Goal: Task Accomplishment & Management: Use online tool/utility

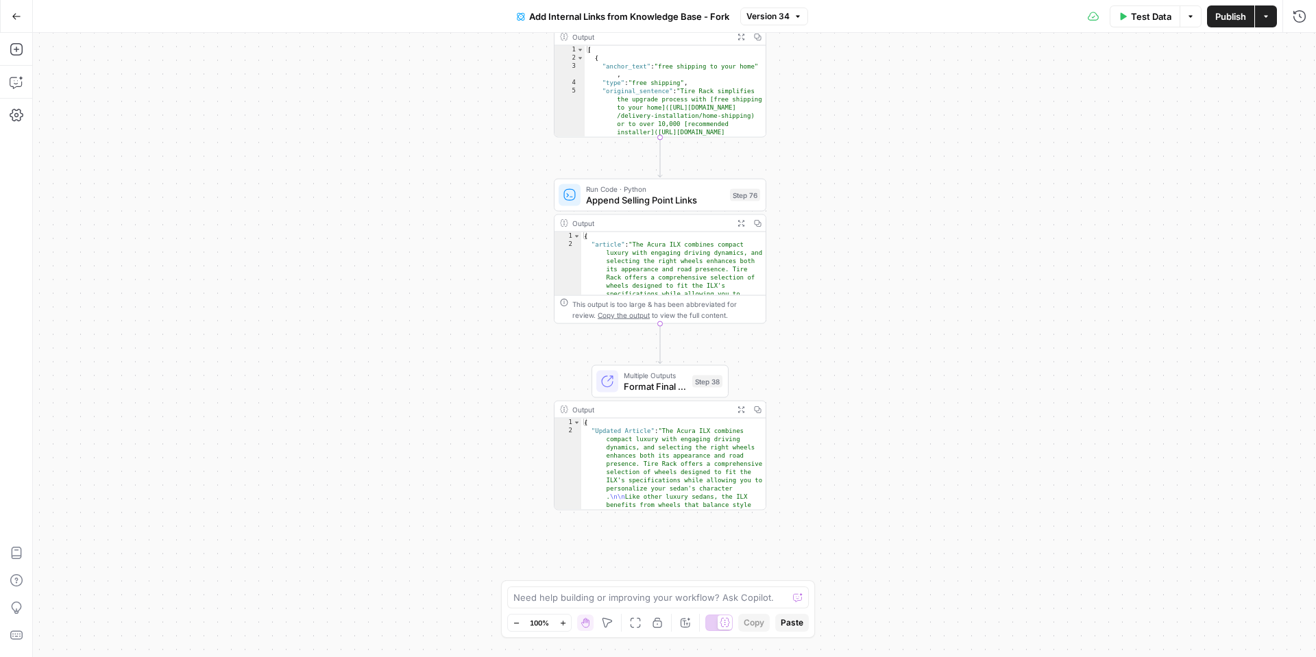
click at [14, 16] on icon "button" at bounding box center [17, 17] width 10 height 10
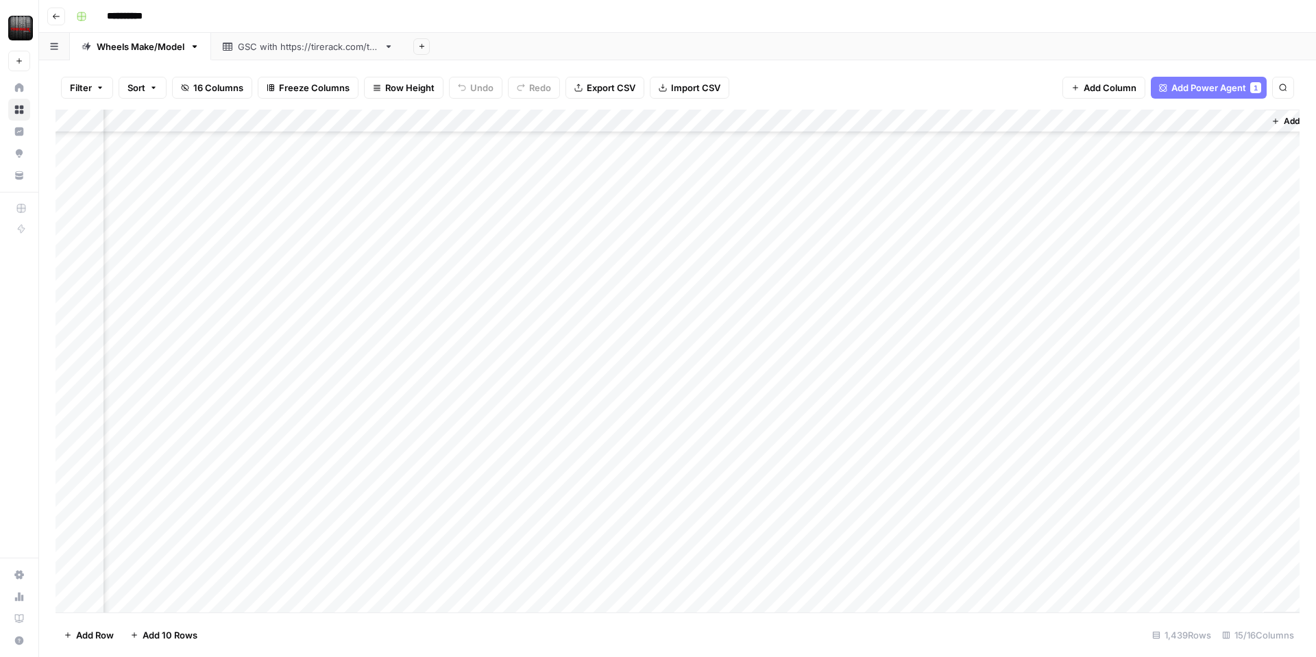
scroll to position [9191, 1072]
click at [1070, 120] on div "Add Column" at bounding box center [678, 361] width 1244 height 503
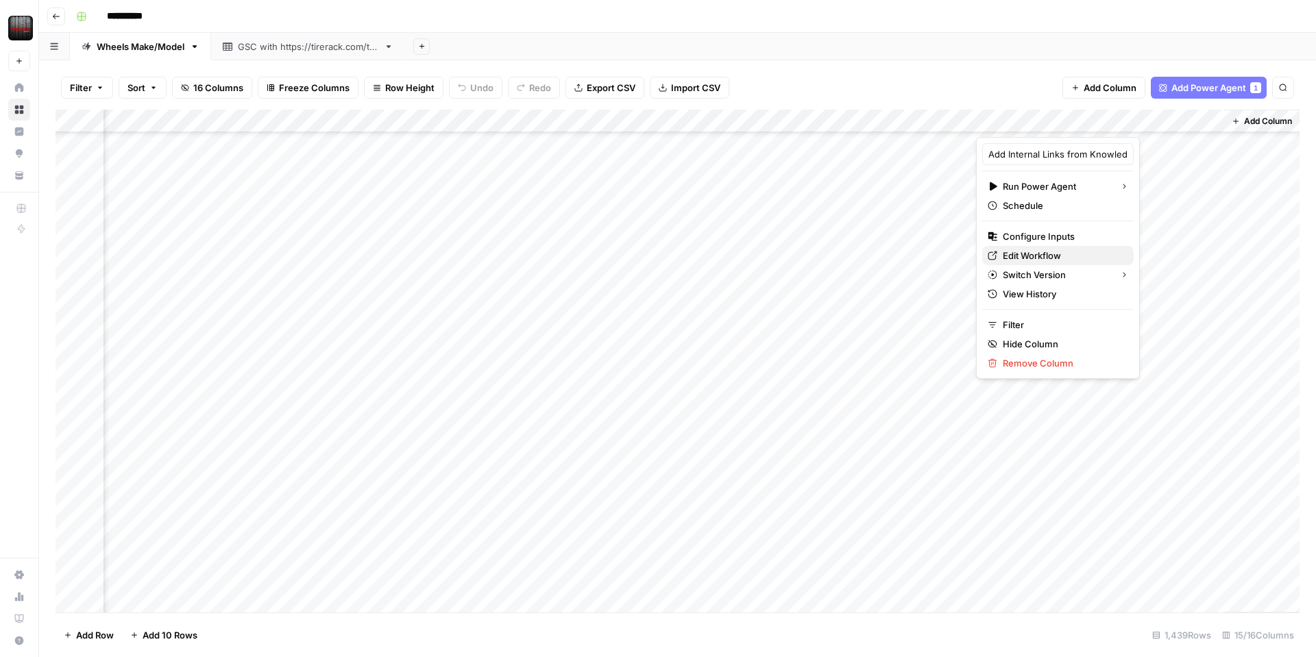
click at [1034, 255] on span "Edit Workflow" at bounding box center [1063, 256] width 120 height 14
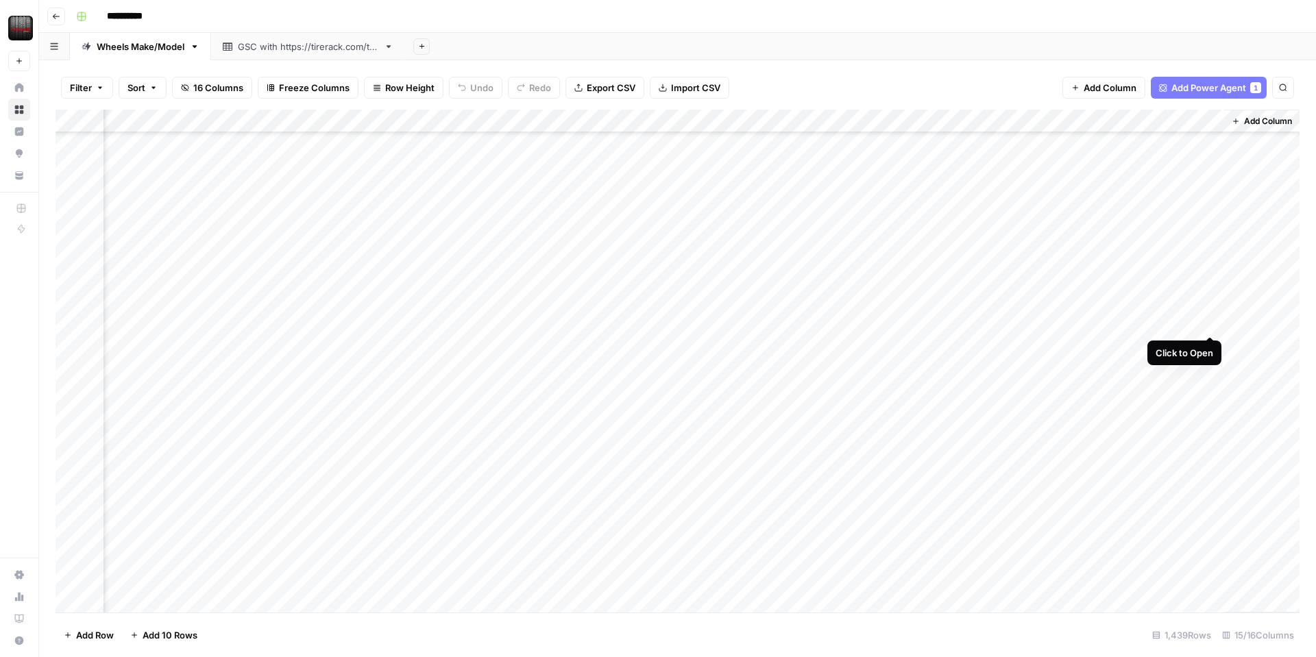
click at [1207, 320] on div "Add Column" at bounding box center [678, 361] width 1244 height 503
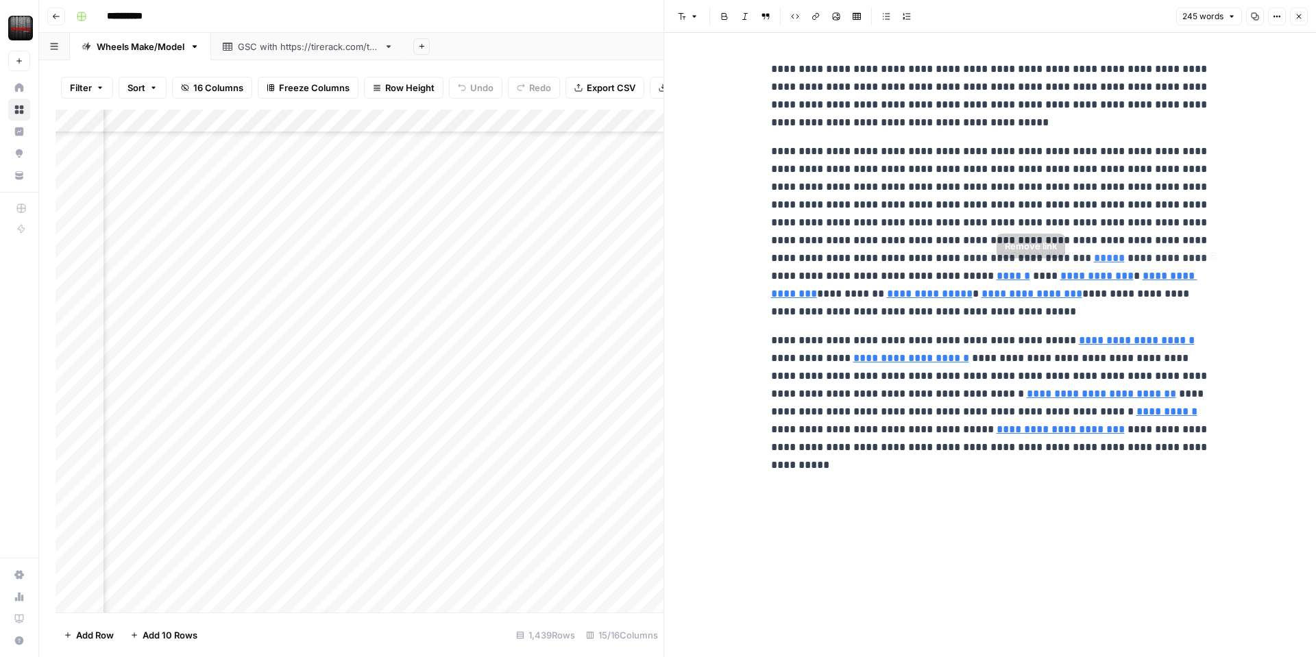
type input "[URL][DOMAIN_NAME]"
click at [968, 254] on input "[URL][DOMAIN_NAME]" at bounding box center [989, 256] width 182 height 14
type input "https://www.tirerack.com/wheels/brands/black-rhino"
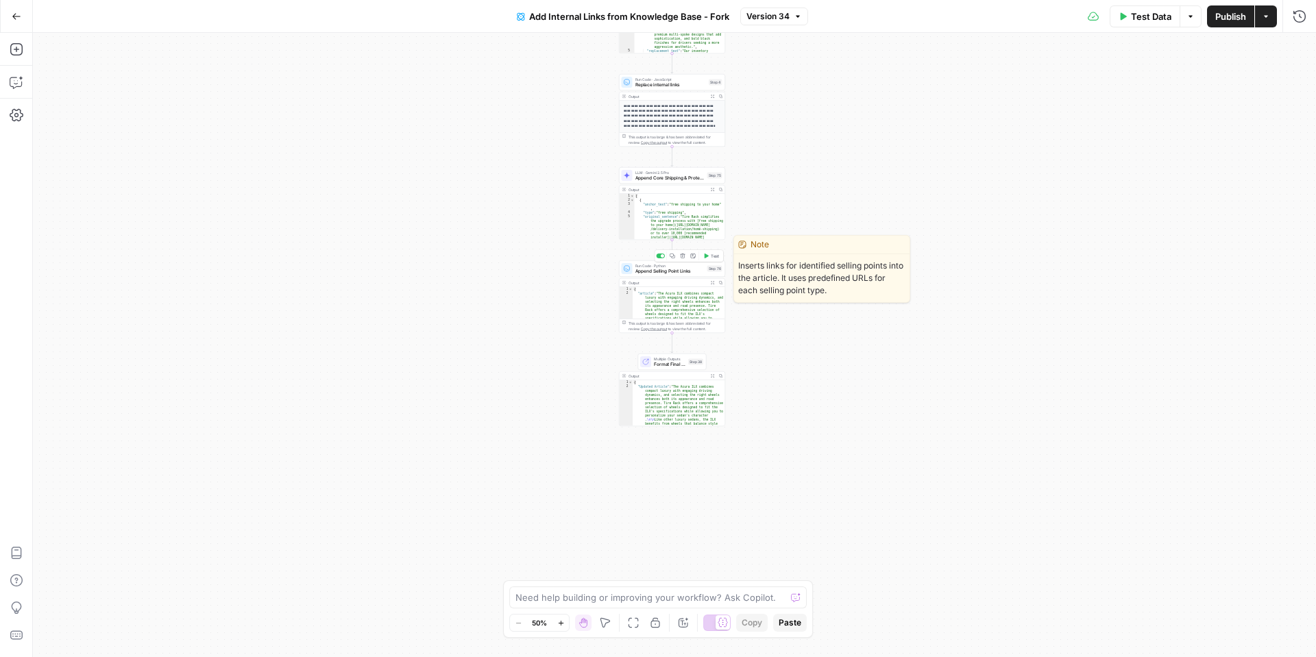
click at [658, 271] on span "Append Selling Point Links" at bounding box center [669, 271] width 69 height 7
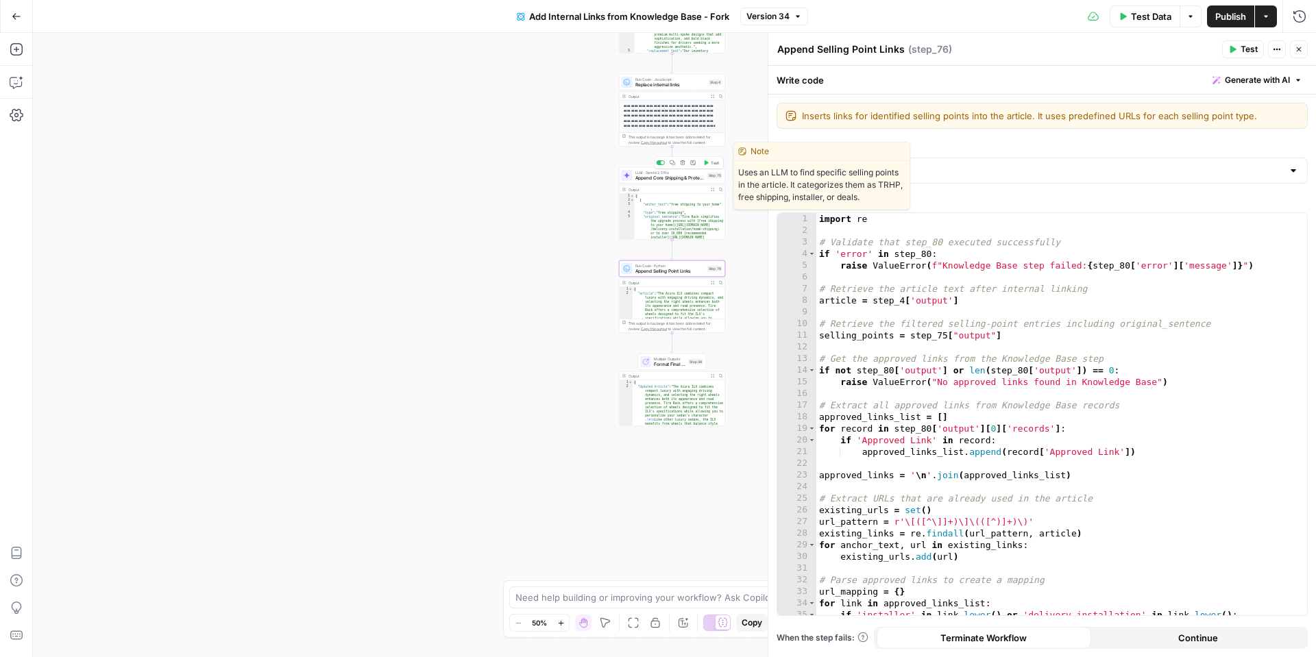
click at [645, 175] on span "Append Core Shipping & Protection Links" at bounding box center [669, 178] width 69 height 7
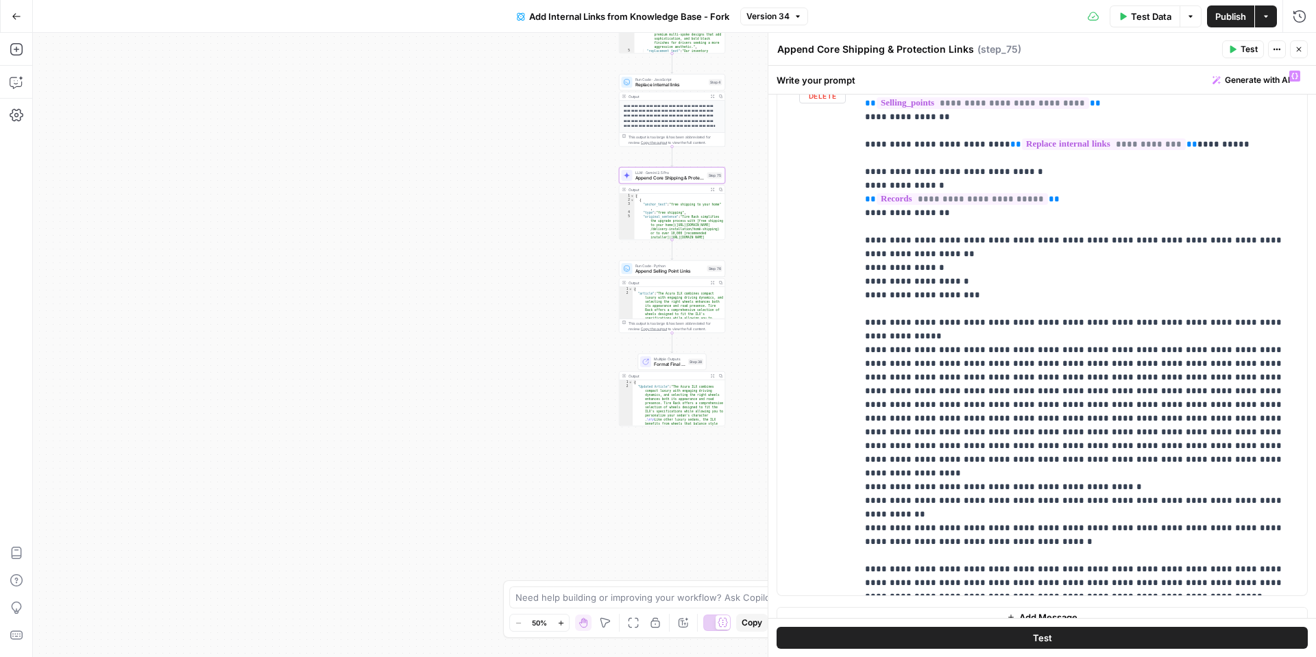
scroll to position [738, 0]
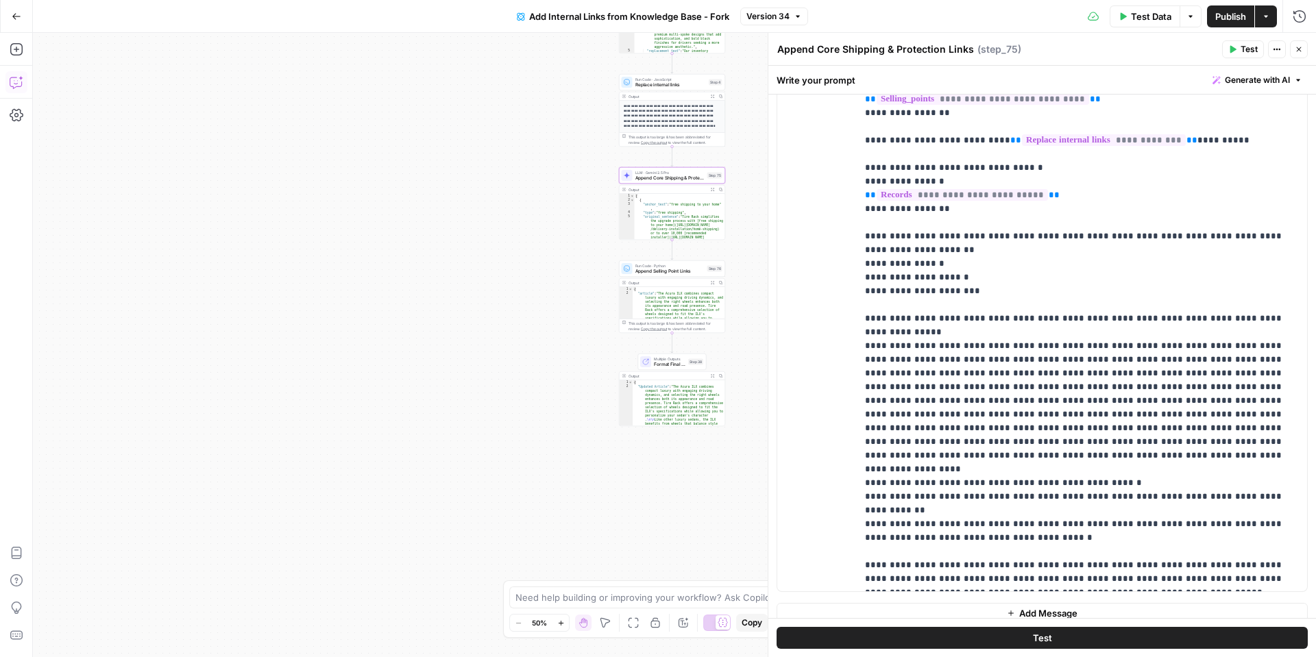
click at [20, 82] on icon "button" at bounding box center [17, 82] width 14 height 14
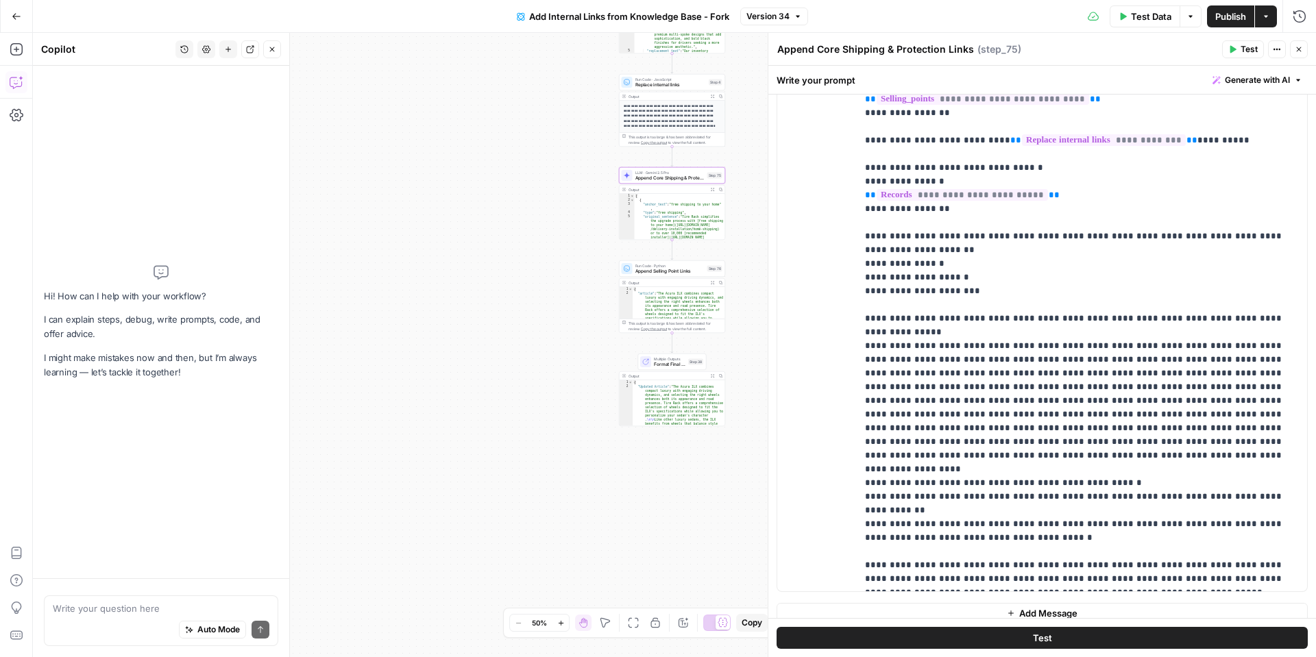
drag, startPoint x: 122, startPoint y: 605, endPoint x: 116, endPoint y: 601, distance: 7.8
click at [119, 603] on textarea at bounding box center [161, 609] width 217 height 14
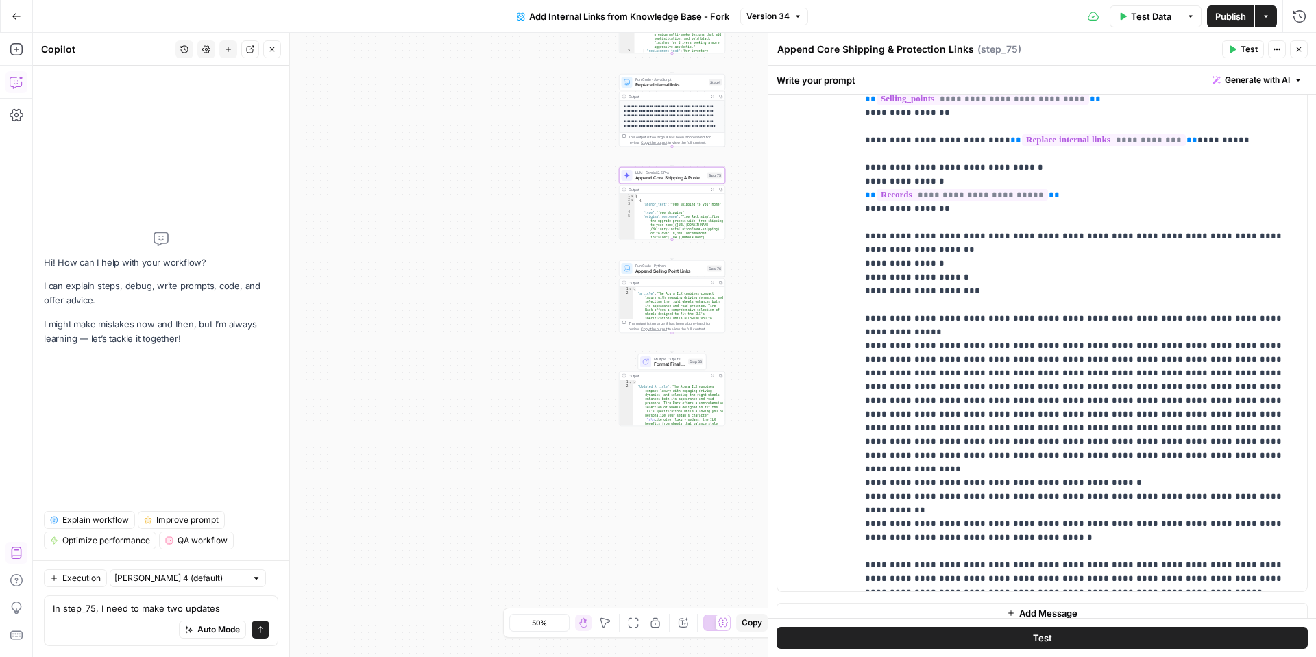
click at [230, 605] on textarea "In step_75, I need to make two updates" at bounding box center [161, 609] width 217 height 14
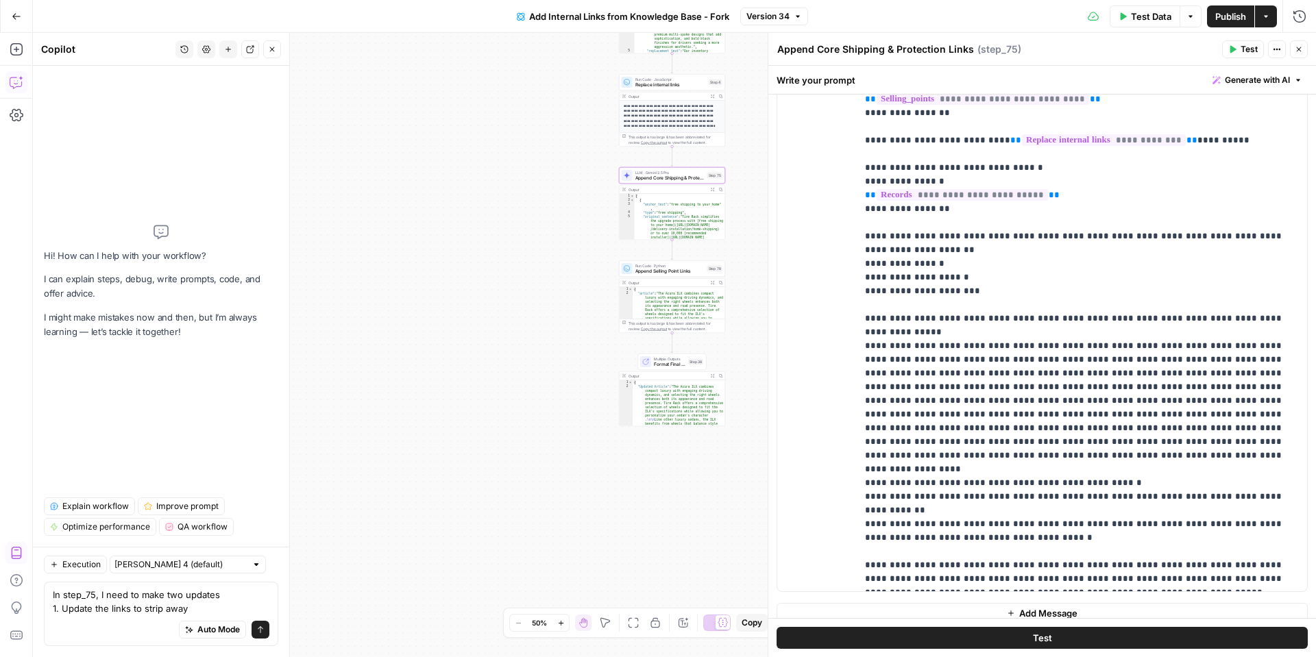
click at [62, 607] on textarea "In step_75, I need to make two updates 1. Update the links to strip away" at bounding box center [161, 601] width 217 height 27
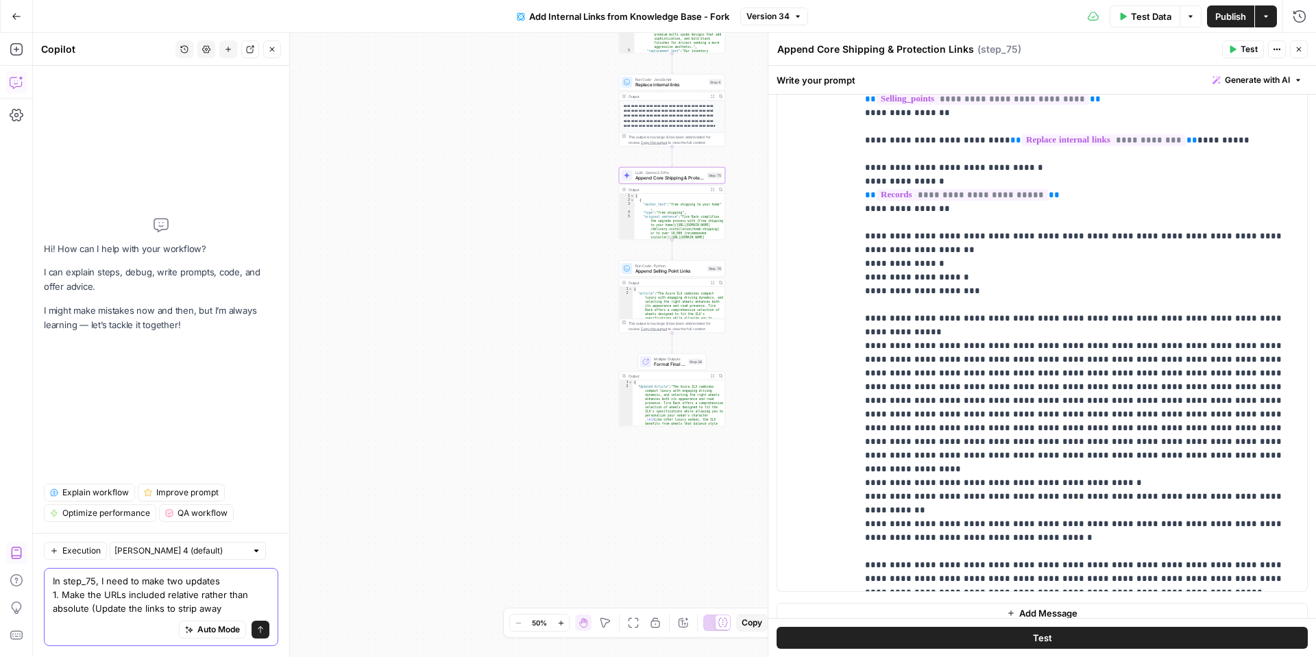
paste textarea "[URL][DOMAIN_NAME]"
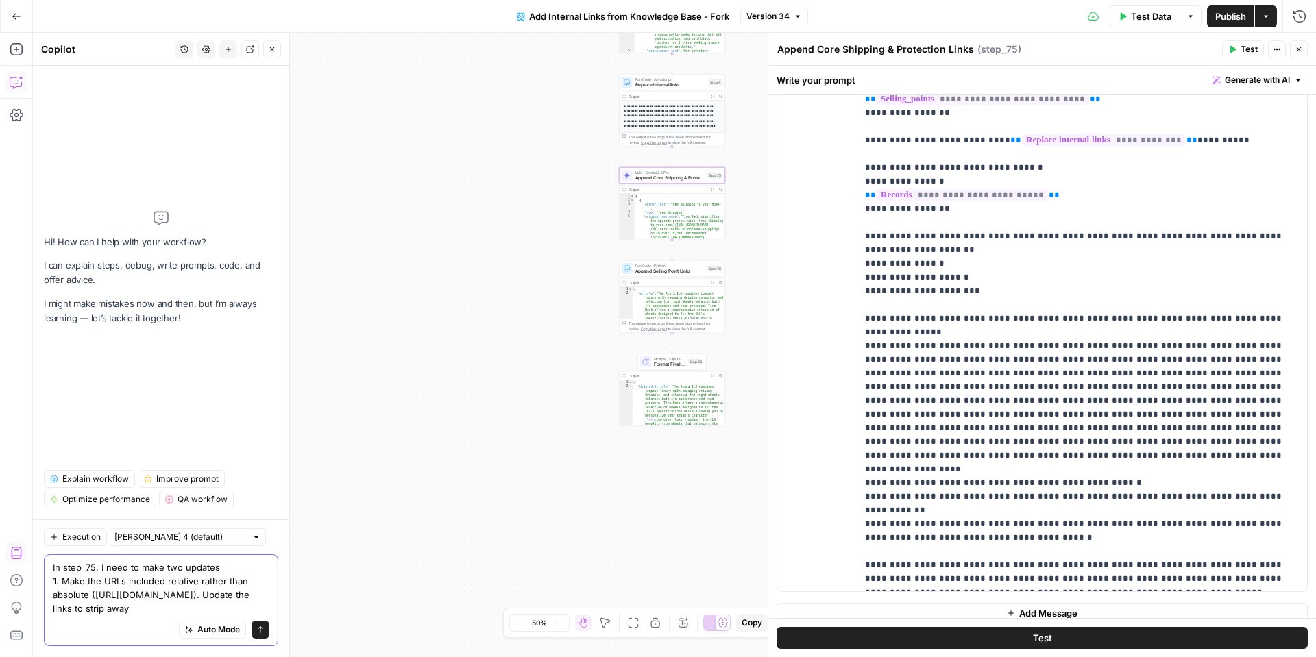
click at [160, 577] on textarea "In step_75, I need to make two updates 1. Make the URLs included relative rathe…" at bounding box center [161, 588] width 217 height 55
click at [226, 607] on textarea "In step_75, I need to make two updates 1. Make the URLs included relative rathe…" at bounding box center [161, 588] width 217 height 55
paste textarea "[URL][DOMAIN_NAME]"
drag, startPoint x: 164, startPoint y: 596, endPoint x: 70, endPoint y: 599, distance: 94.0
click at [67, 598] on textarea "In step_75, I need to make two updates 1. Make the URLs included relative rathe…" at bounding box center [161, 588] width 217 height 55
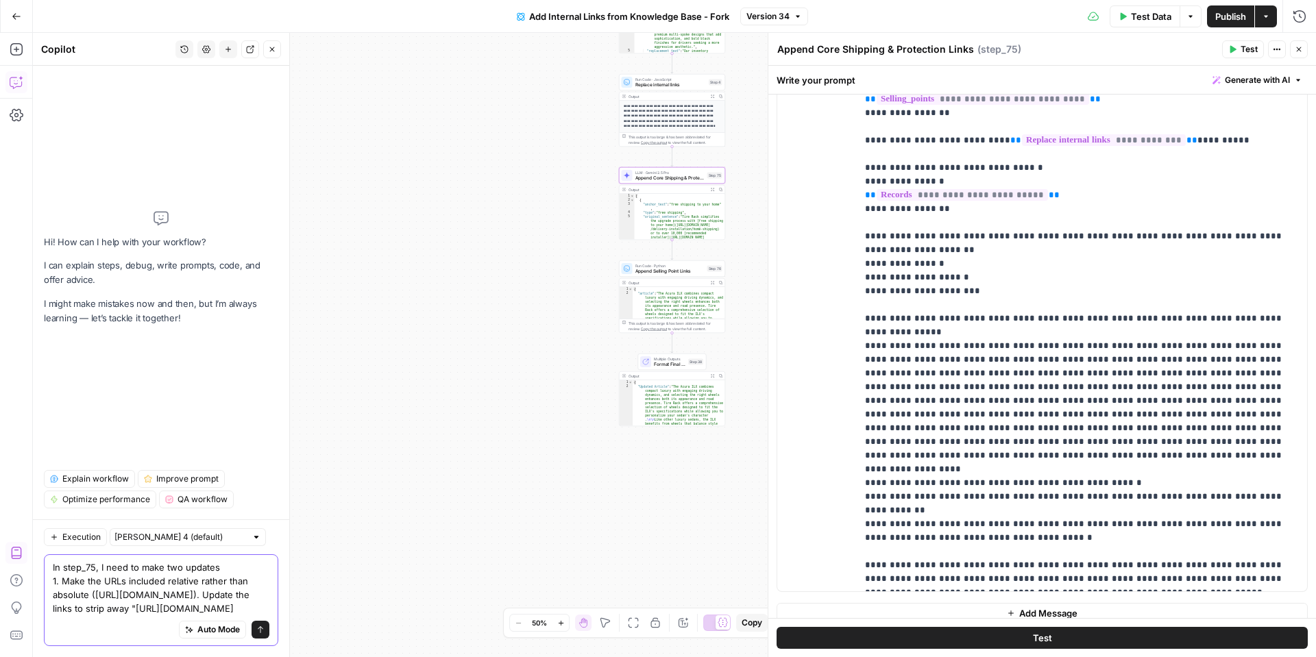
drag, startPoint x: 89, startPoint y: 613, endPoint x: 163, endPoint y: 597, distance: 75.7
click at [163, 597] on div "In step_75, I need to make two updates 1. Make the URLs included relative rathe…" at bounding box center [161, 601] width 234 height 92
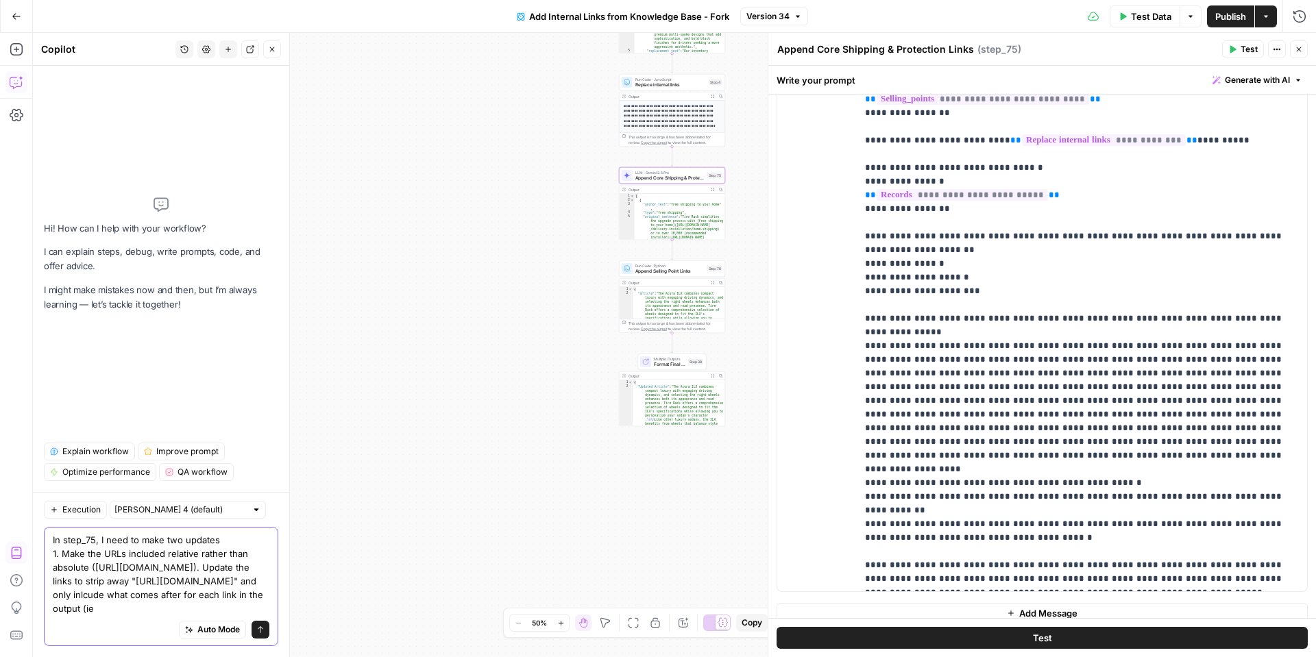
paste textarea "[URL][DOMAIN_NAME]"
drag, startPoint x: 158, startPoint y: 596, endPoint x: 48, endPoint y: 595, distance: 110.4
click at [48, 595] on div "In step_75, I need to make two updates 1. Make the URLs included relative rathe…" at bounding box center [161, 586] width 234 height 119
click at [213, 609] on textarea "In step_75, I need to make two updates 1. Make the URLs included relative rathe…" at bounding box center [161, 574] width 217 height 82
click at [171, 533] on textarea "In step_75, I need to make two updates 1. Make the URLs included relative rathe…" at bounding box center [161, 574] width 217 height 82
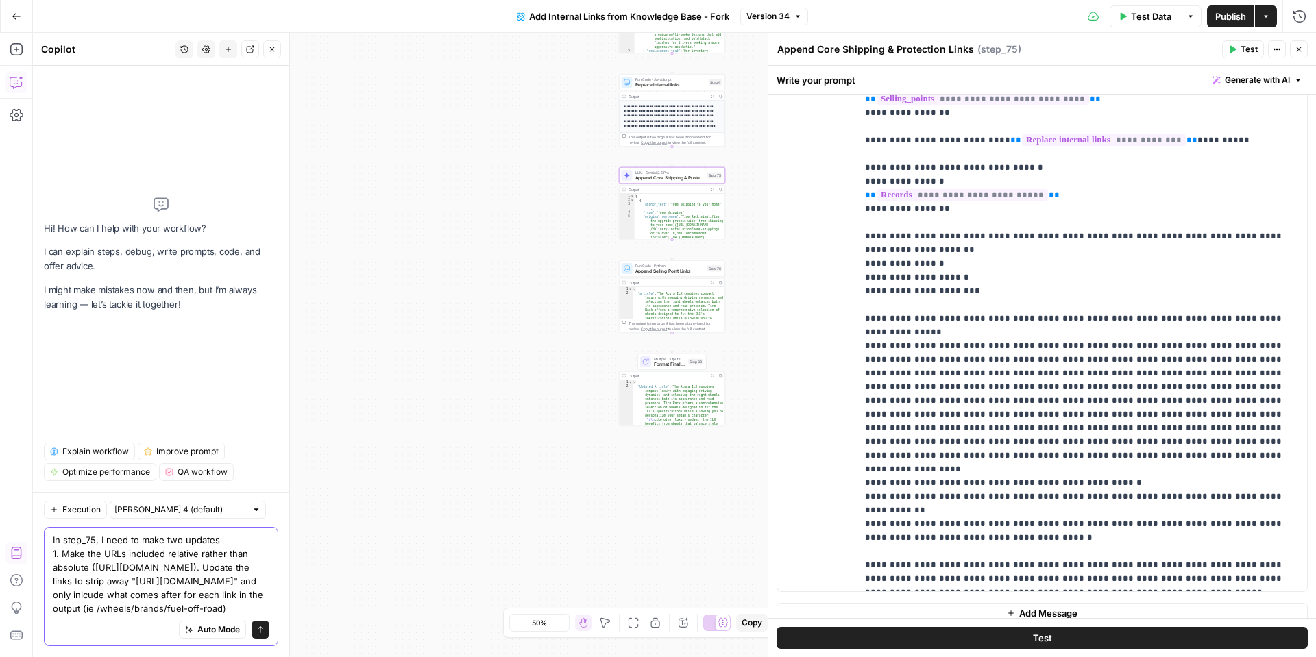
click at [226, 533] on textarea "In step_75, I need to make two updates 1. Make the URLs included relative rathe…" at bounding box center [161, 574] width 217 height 82
drag, startPoint x: 49, startPoint y: 609, endPoint x: 176, endPoint y: 611, distance: 127.5
click at [176, 612] on div "In step_75, I need to make two updates 1. Make the URLs included relative rathe…" at bounding box center [161, 586] width 234 height 119
click at [156, 608] on textarea "In step_75, I need to make two updates 1. Make the URLs included relative rathe…" at bounding box center [161, 574] width 217 height 82
drag, startPoint x: 184, startPoint y: 609, endPoint x: 216, endPoint y: 598, distance: 34.3
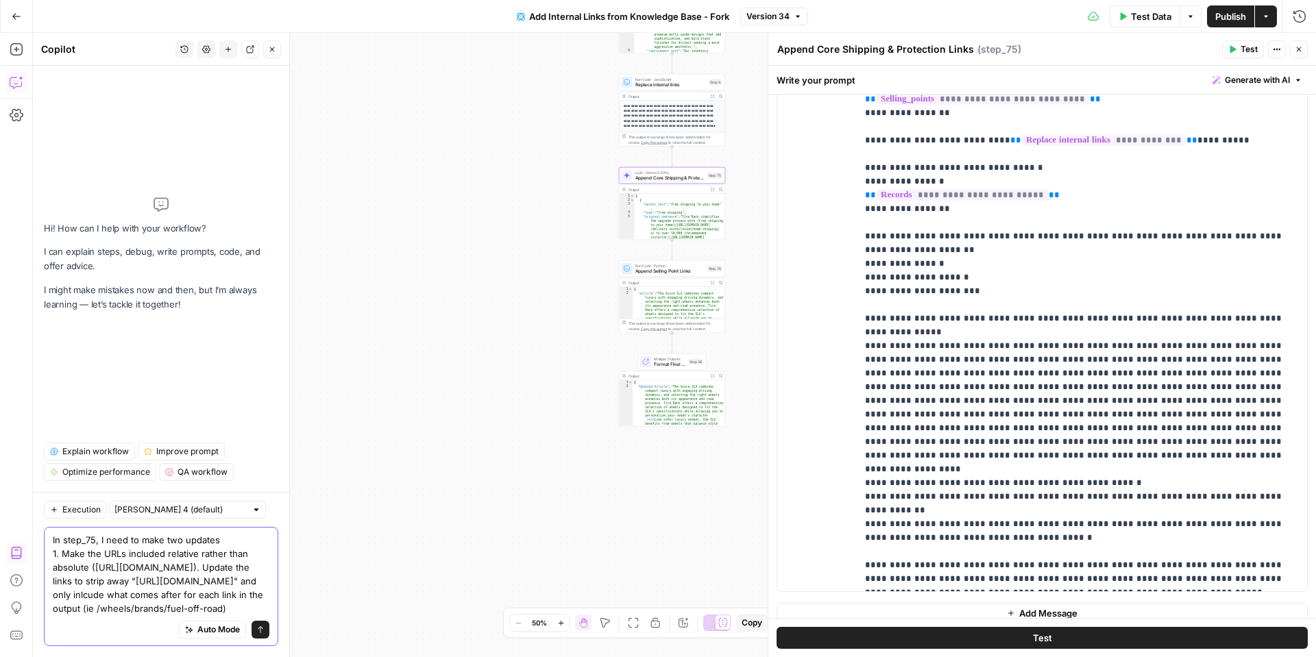
click at [216, 598] on textarea "In step_75, I need to make two updates 1. Make the URLs included relative rathe…" at bounding box center [161, 574] width 217 height 82
click at [198, 533] on textarea "In step_75, I need to make two updates 1. Make the URLs included relative rathe…" at bounding box center [161, 574] width 217 height 82
paste textarea "(ie /wheels/brands/fuel-off-road)"
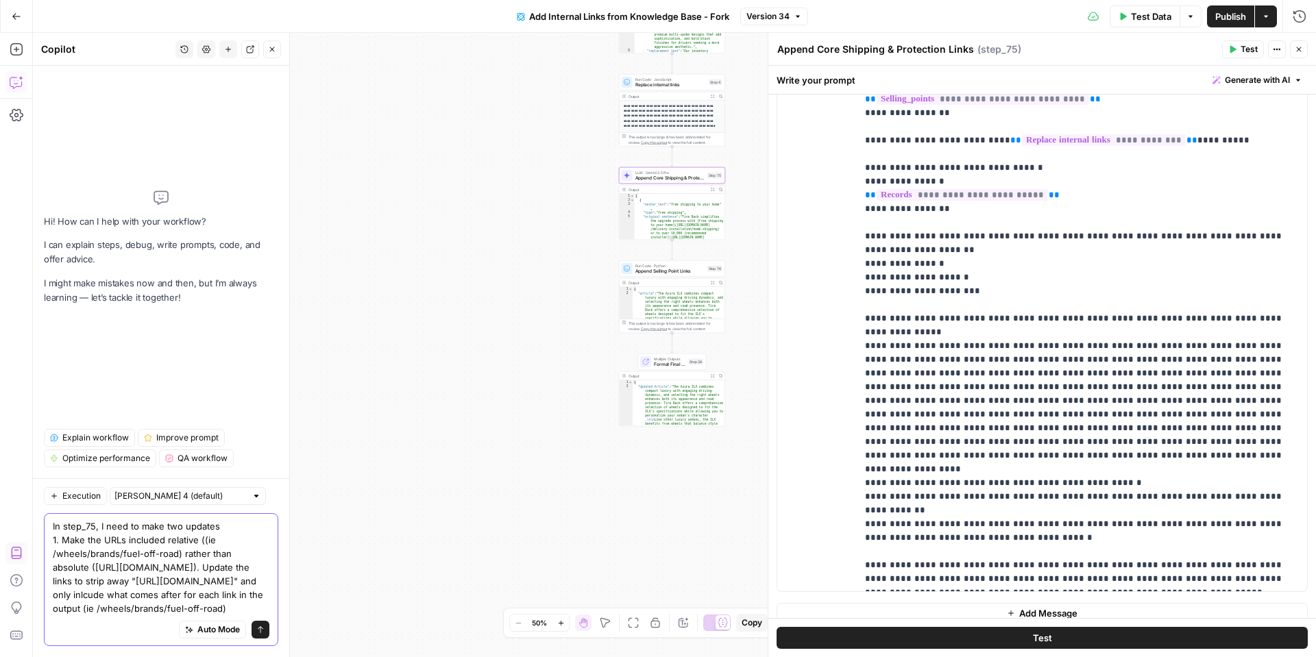
click at [197, 609] on textarea "In step_75, I need to make two updates 1. Make the URLs included relative ((ie …" at bounding box center [161, 568] width 217 height 96
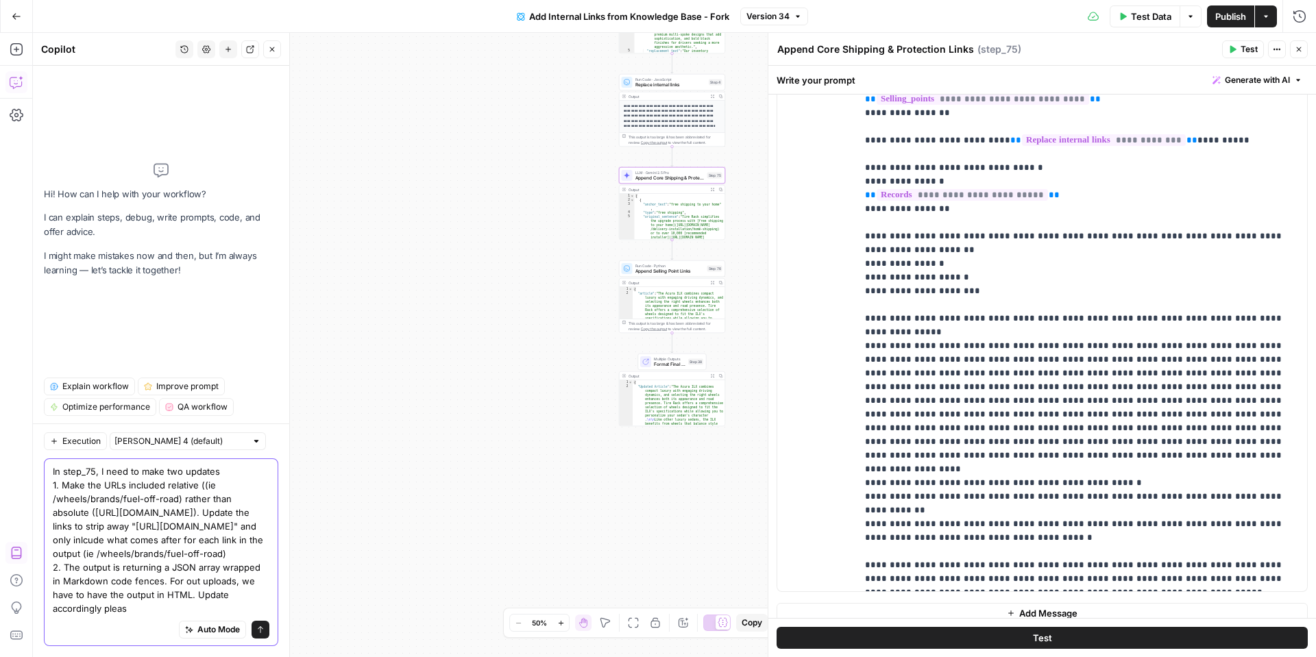
type textarea "In step_75, I need to make two updates 1. Make the URLs included relative ((ie …"
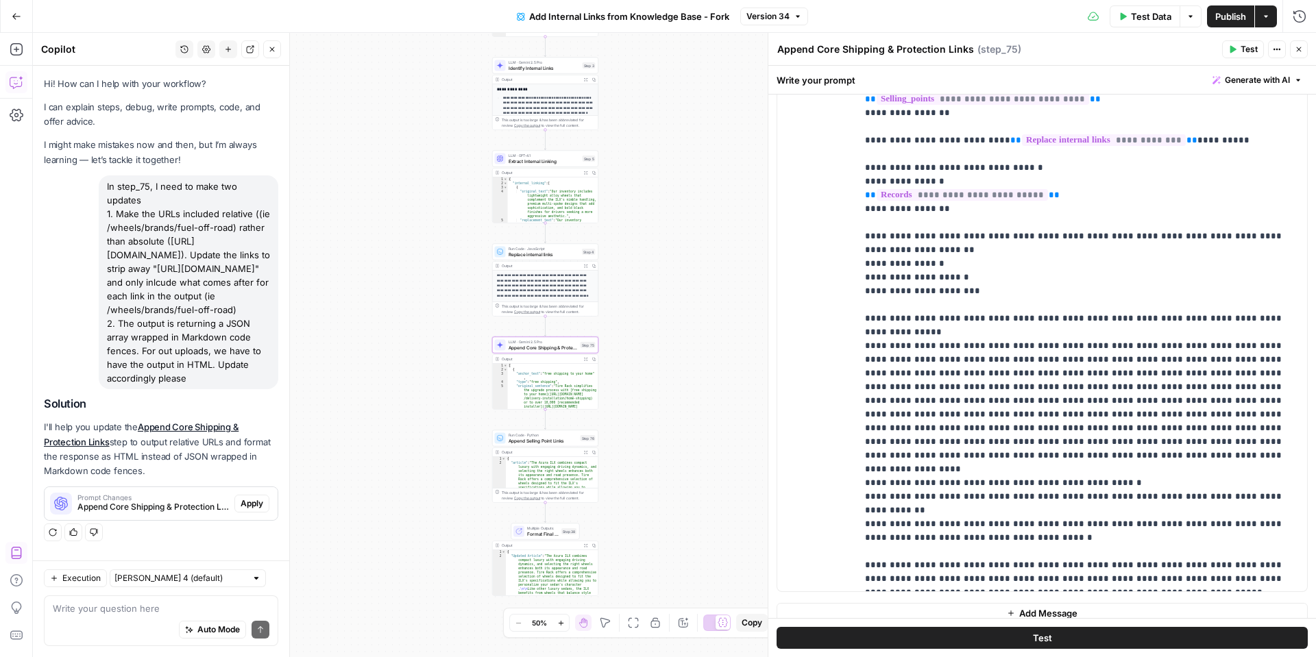
click at [252, 498] on span "Apply" at bounding box center [252, 504] width 23 height 12
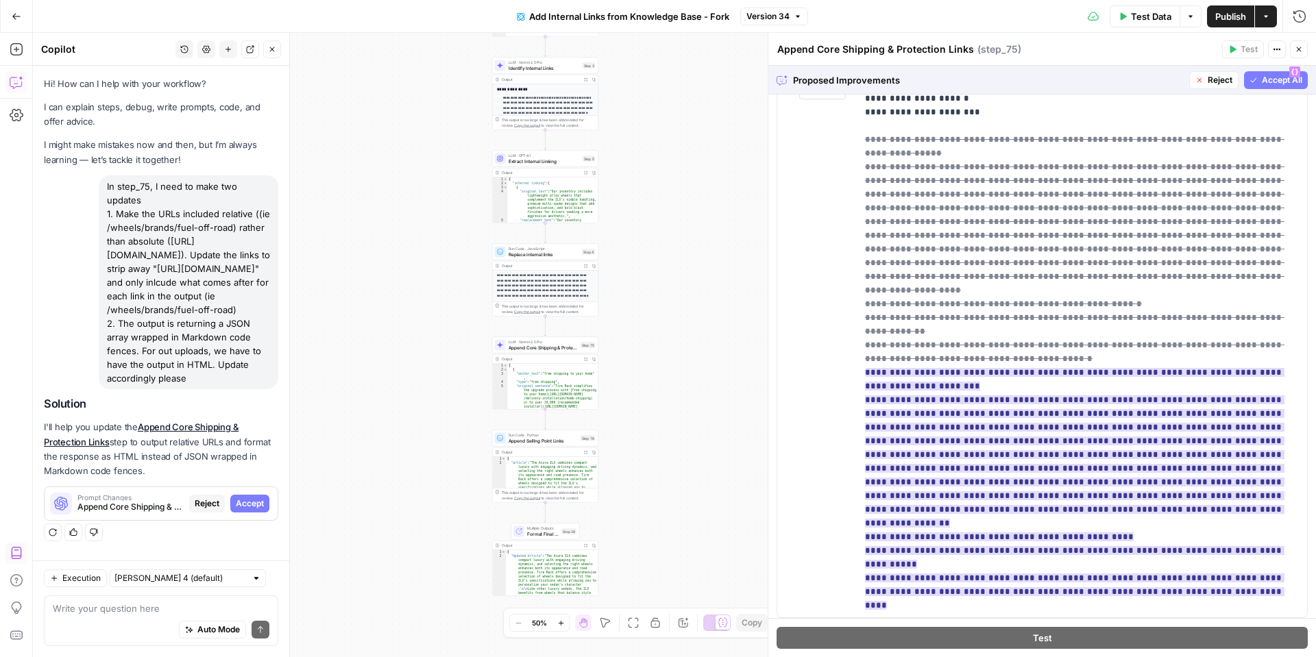
scroll to position [206, 0]
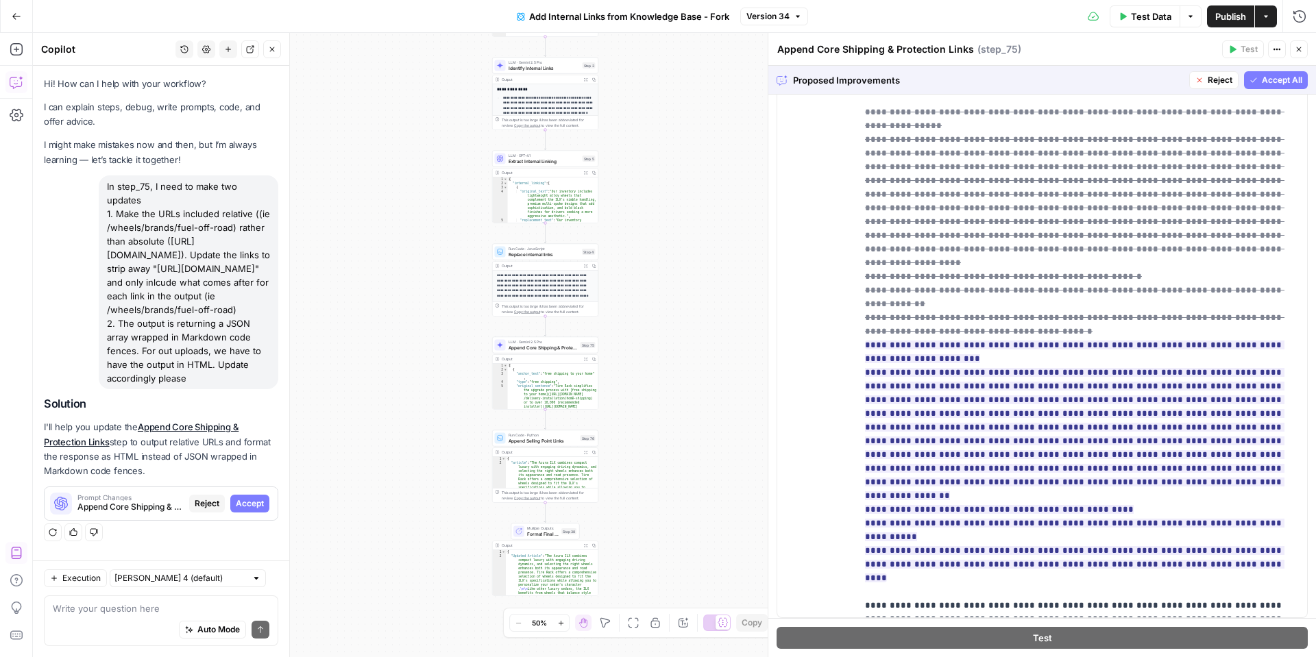
drag, startPoint x: 1265, startPoint y: 85, endPoint x: 1255, endPoint y: 122, distance: 38.4
click at [1265, 84] on span "Accept All" at bounding box center [1282, 80] width 40 height 12
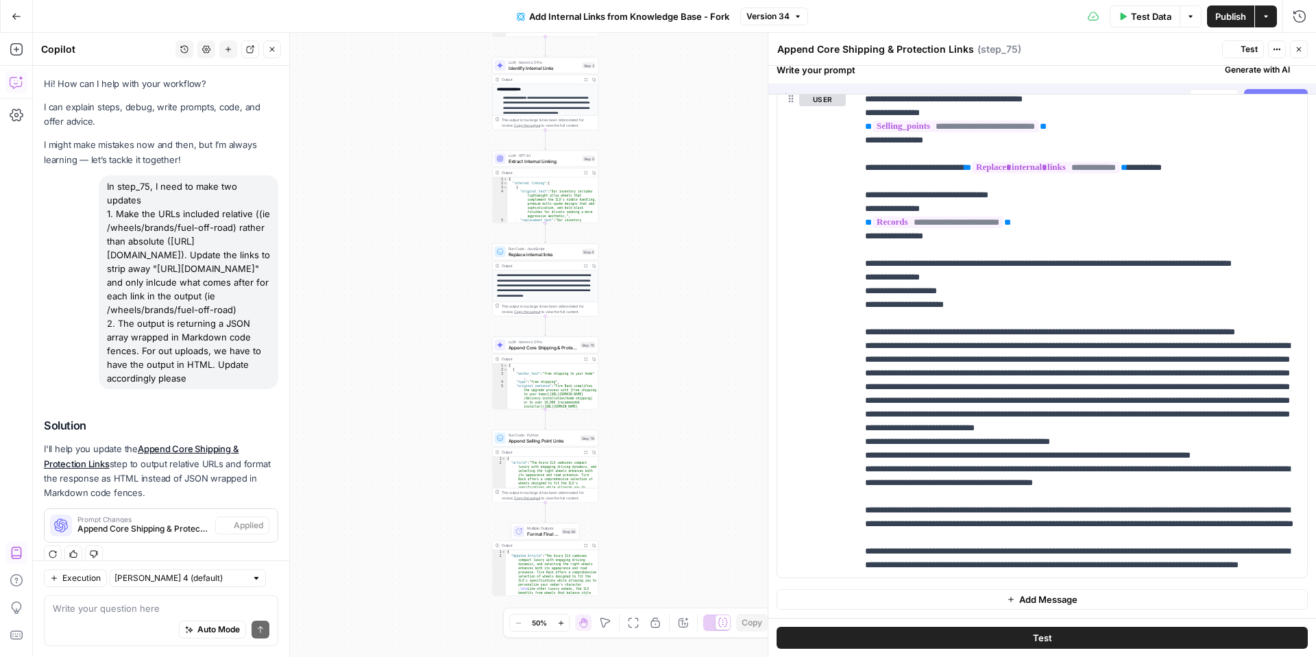
scroll to position [0, 0]
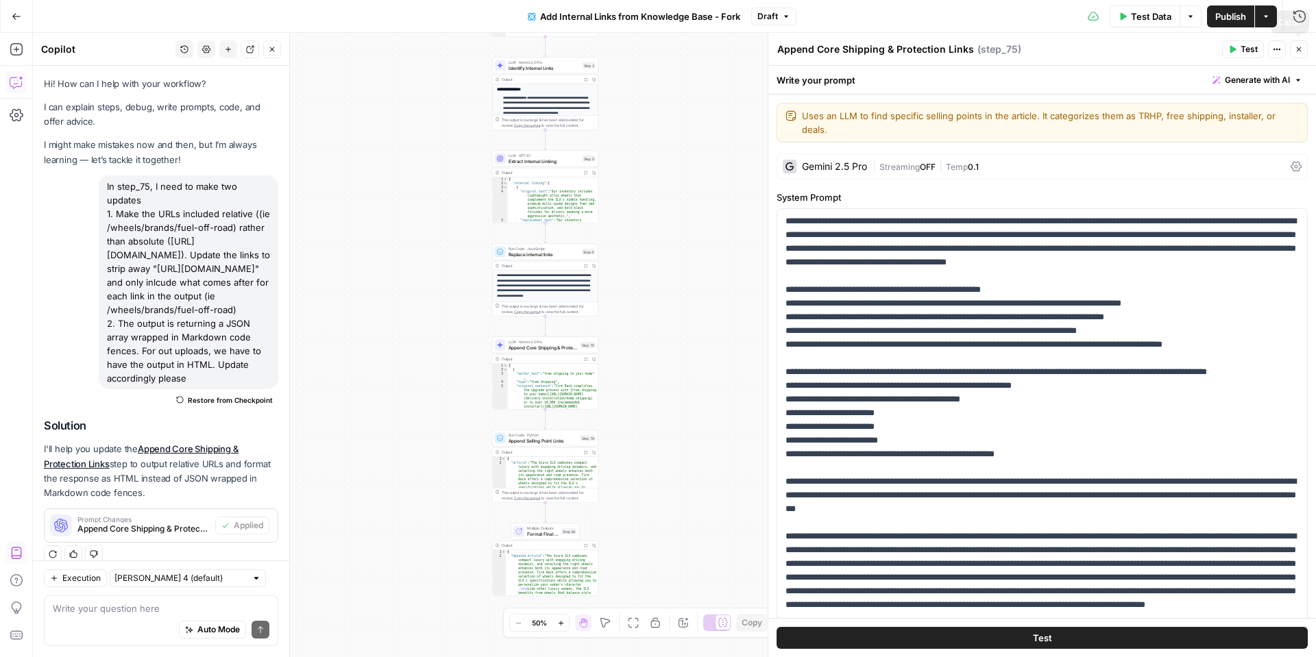
click at [1299, 49] on icon "button" at bounding box center [1299, 49] width 5 height 5
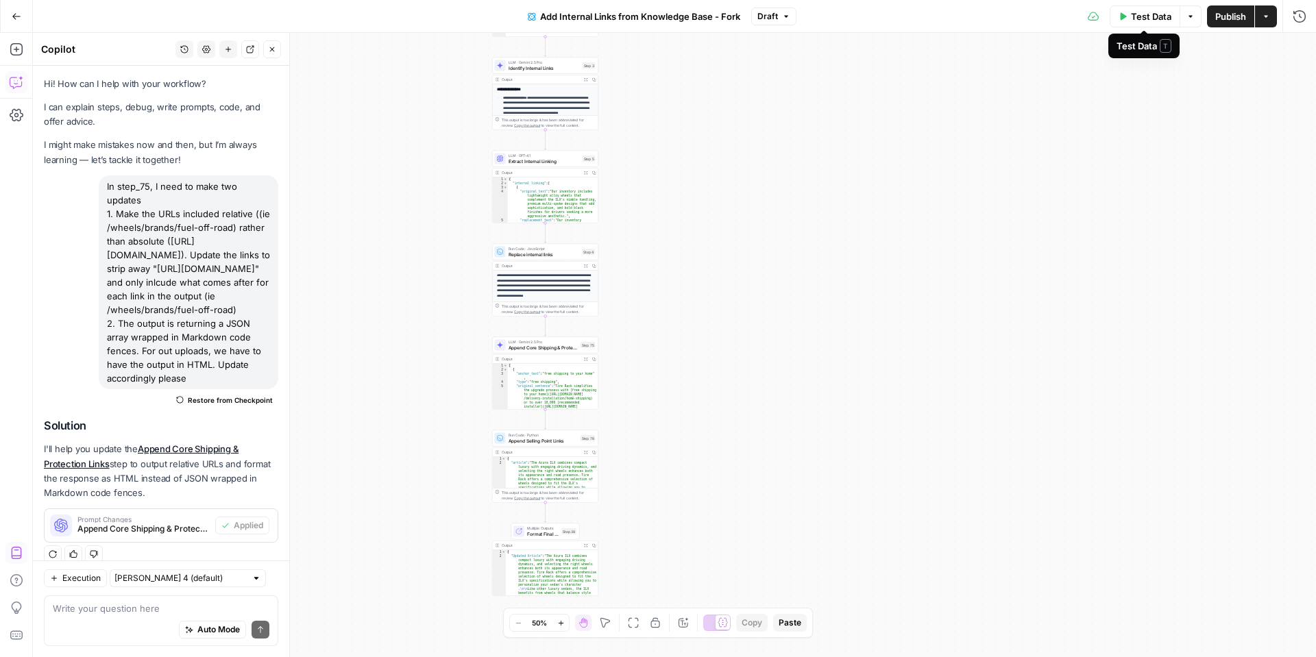
click at [1144, 19] on span "Test Data" at bounding box center [1151, 17] width 40 height 14
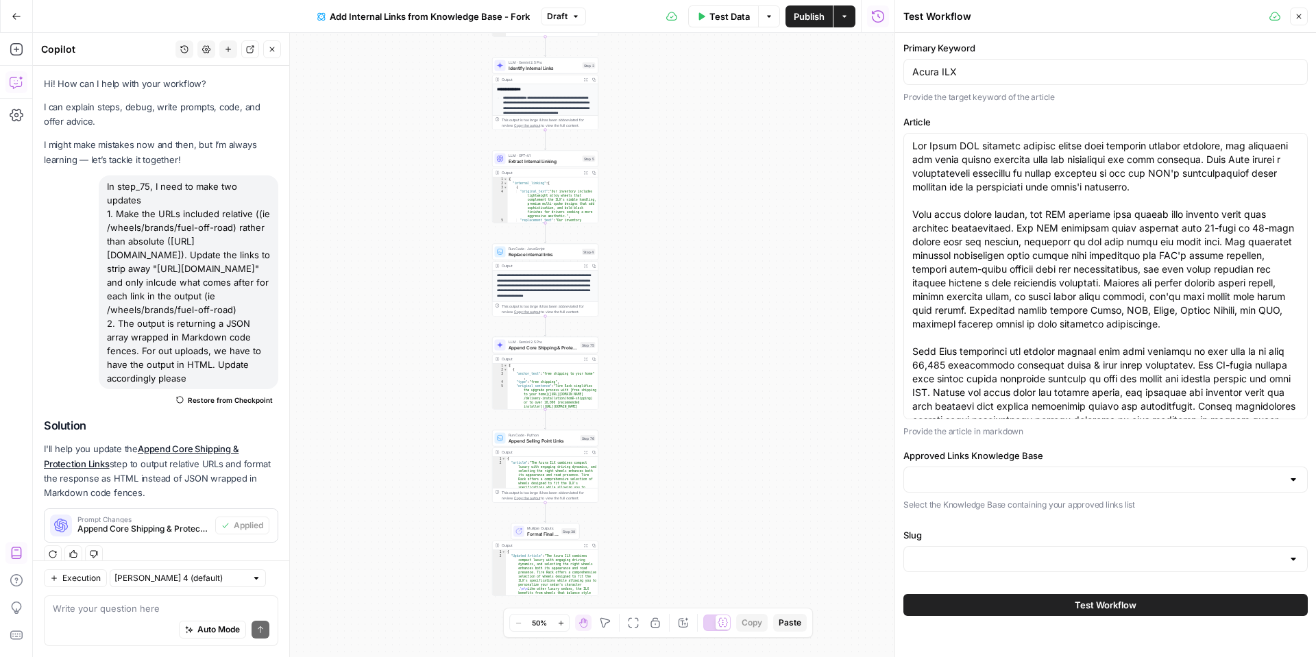
type input "Wheels_Approved Link List"
type input "Slugs"
click at [987, 613] on button "Test Workflow" at bounding box center [1106, 605] width 404 height 22
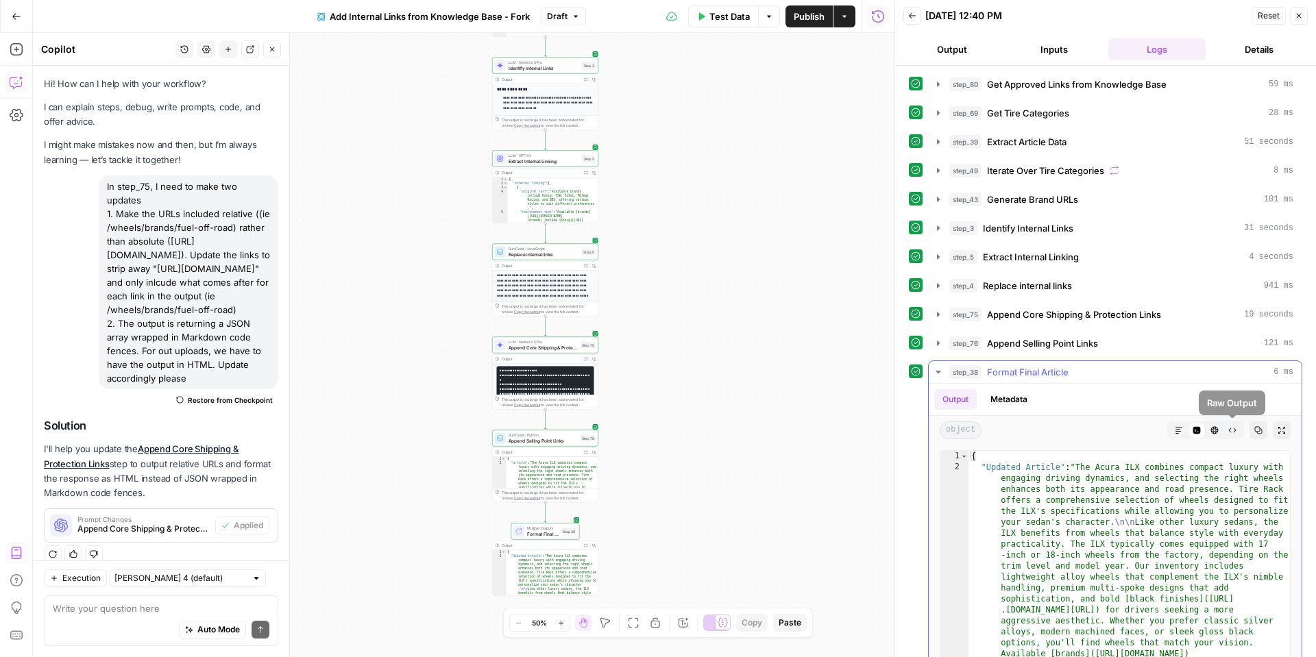
click at [1217, 433] on icon "button" at bounding box center [1215, 431] width 8 height 8
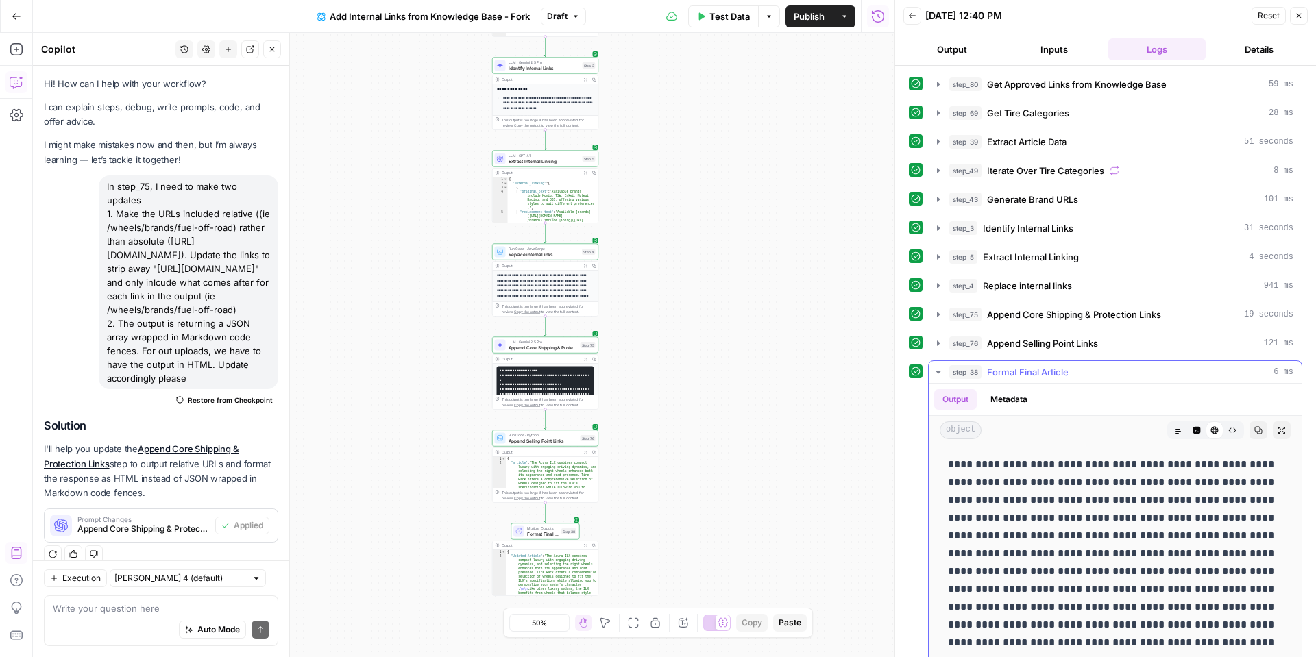
click at [1183, 431] on button "Markdown" at bounding box center [1179, 431] width 18 height 18
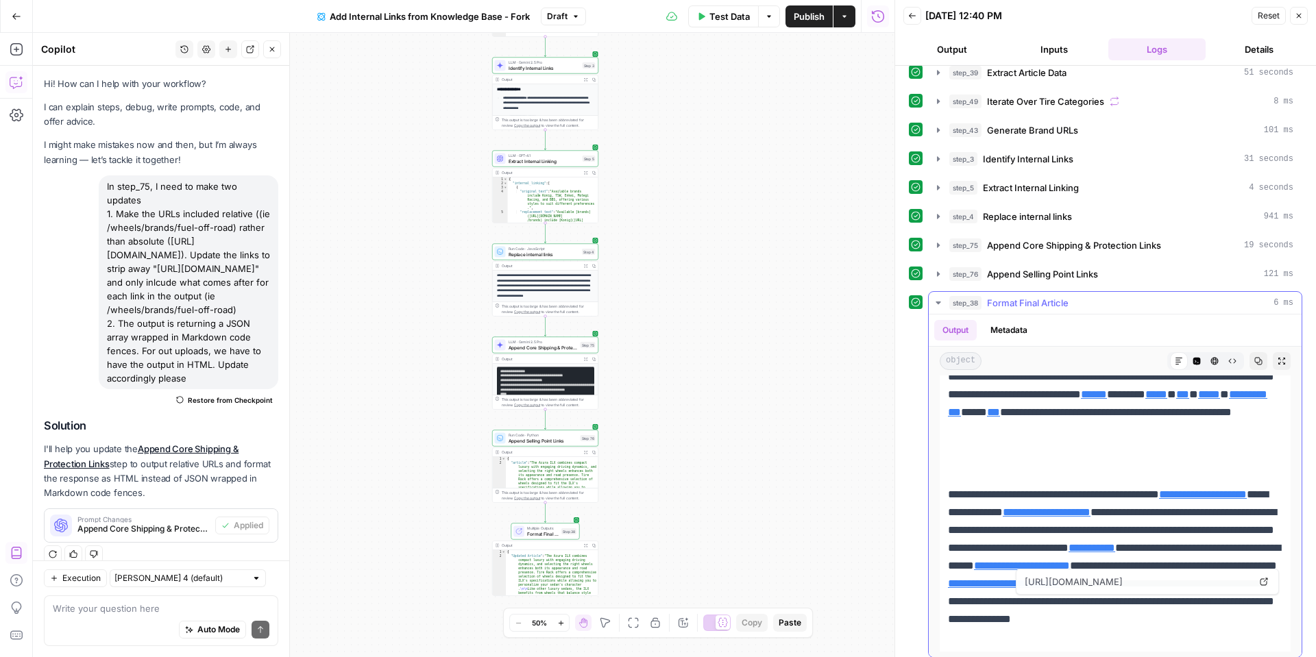
scroll to position [77, 0]
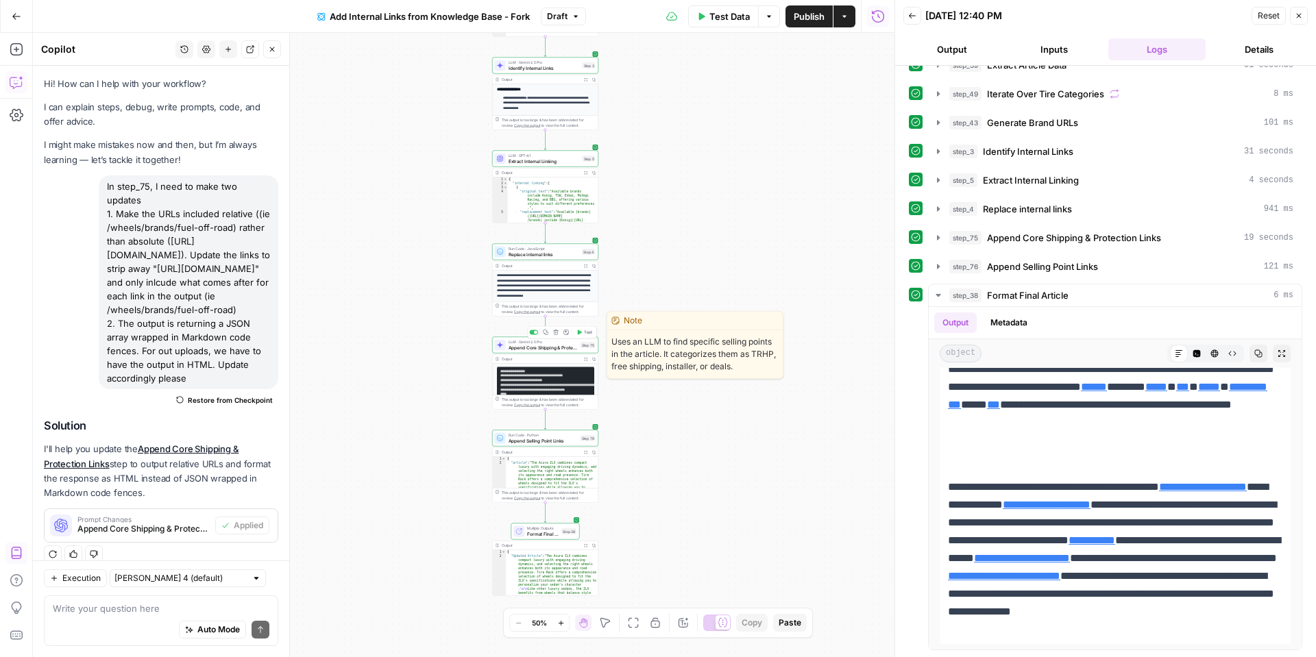
click at [522, 347] on span "Append Core Shipping & Protection Links" at bounding box center [543, 347] width 69 height 7
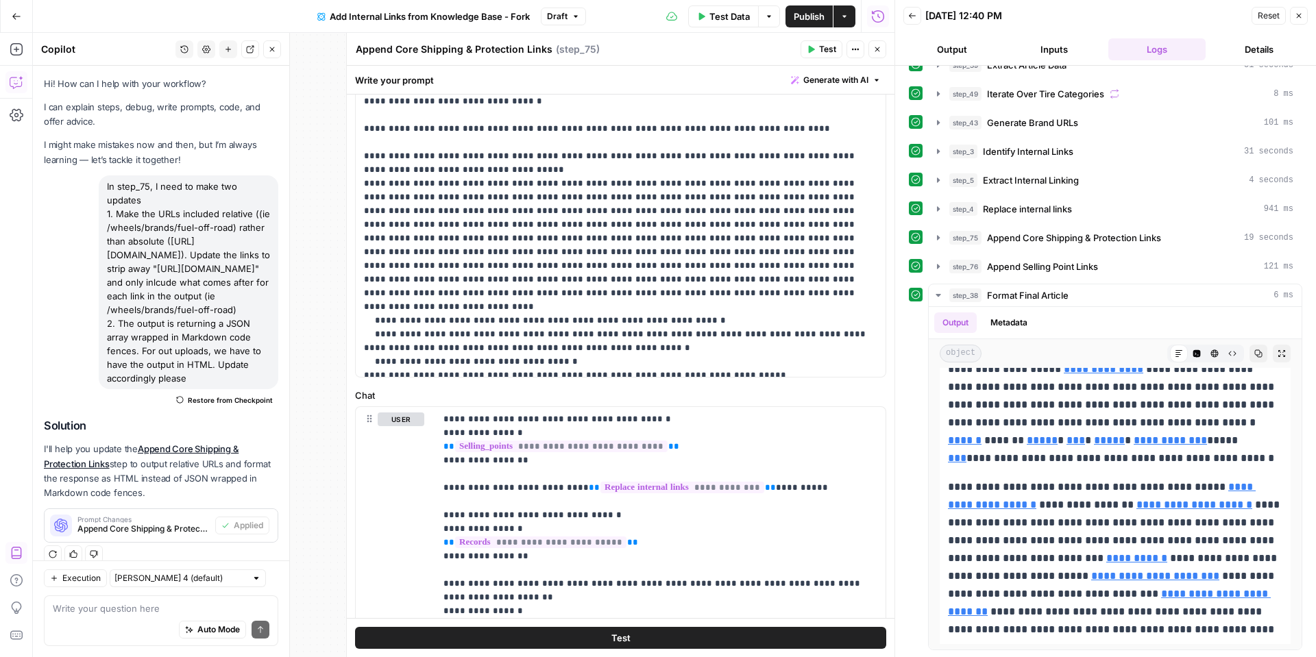
scroll to position [267, 0]
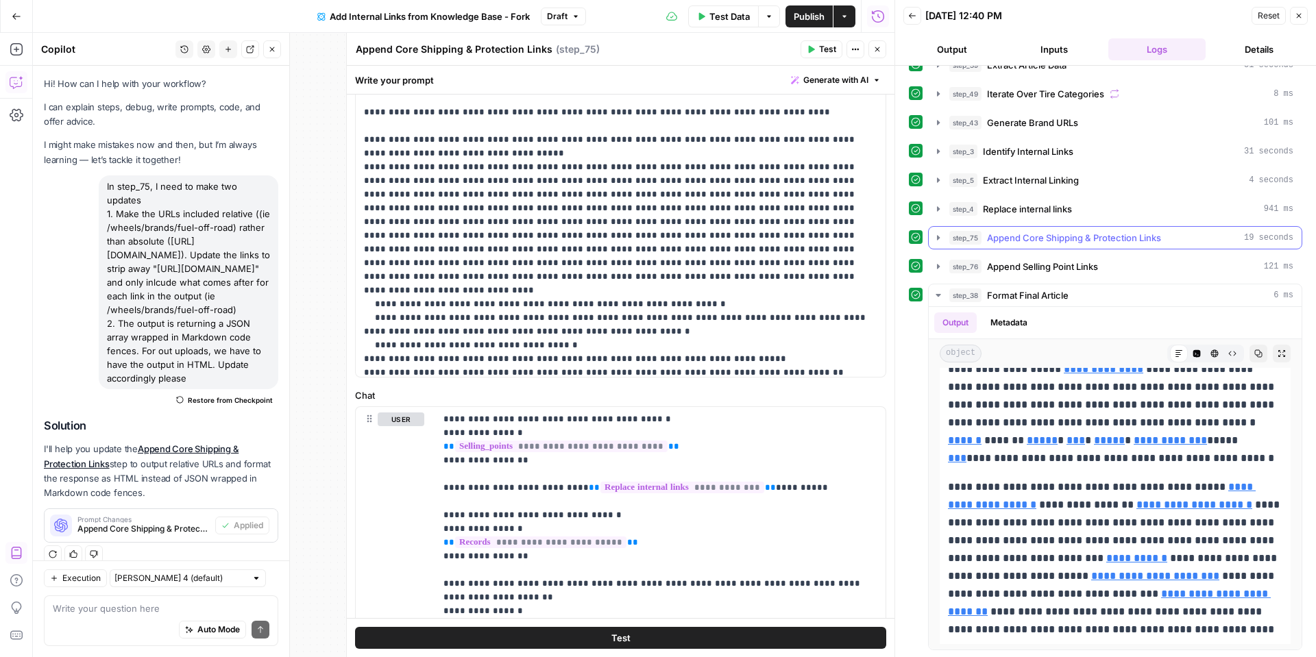
click at [933, 241] on icon "button" at bounding box center [938, 237] width 11 height 11
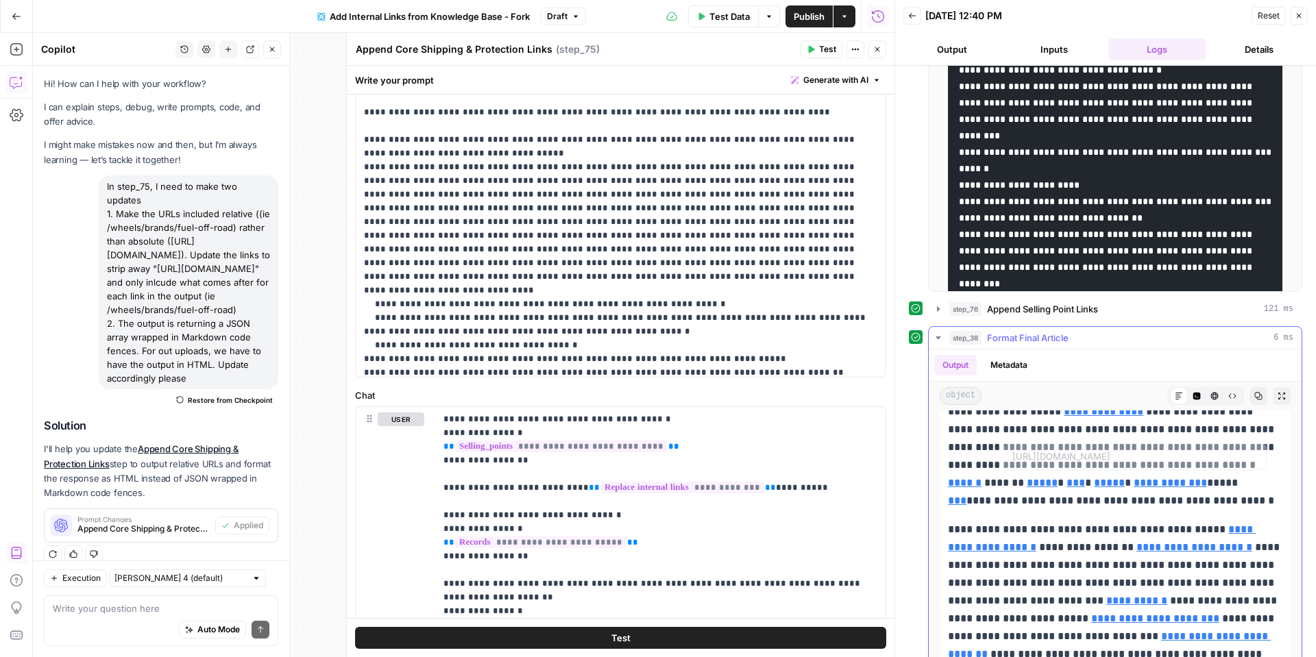
scroll to position [385, 0]
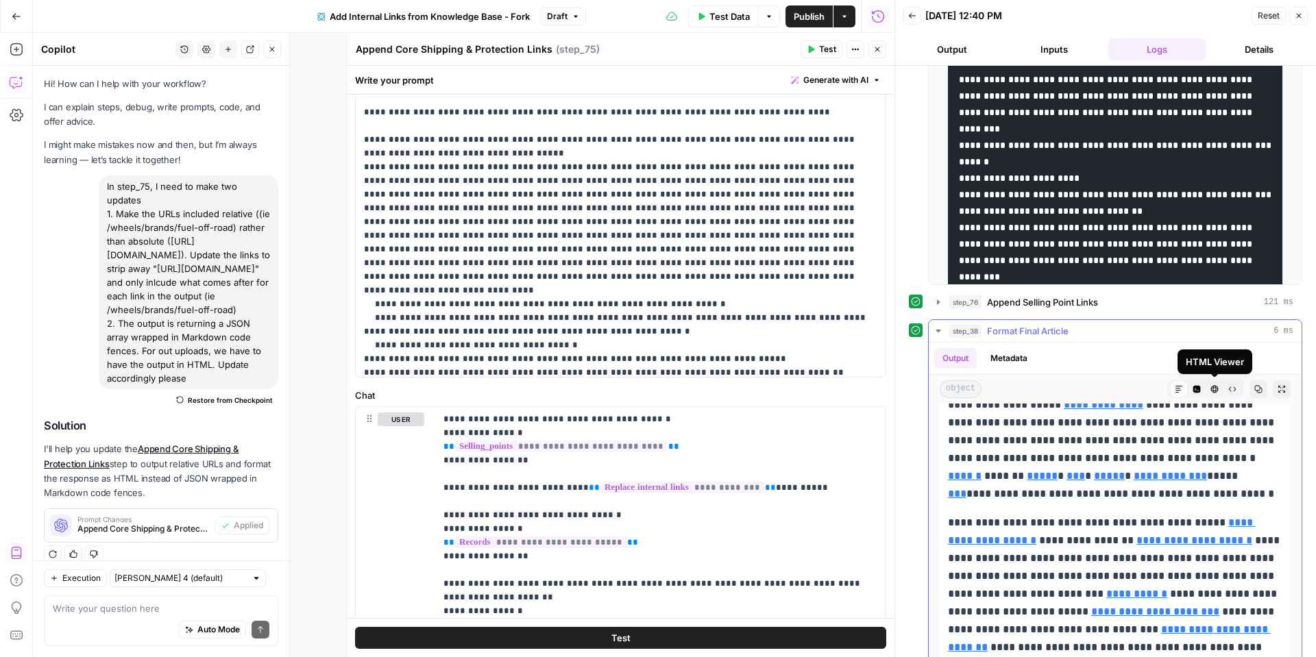
click at [1211, 390] on icon "button" at bounding box center [1215, 389] width 8 height 8
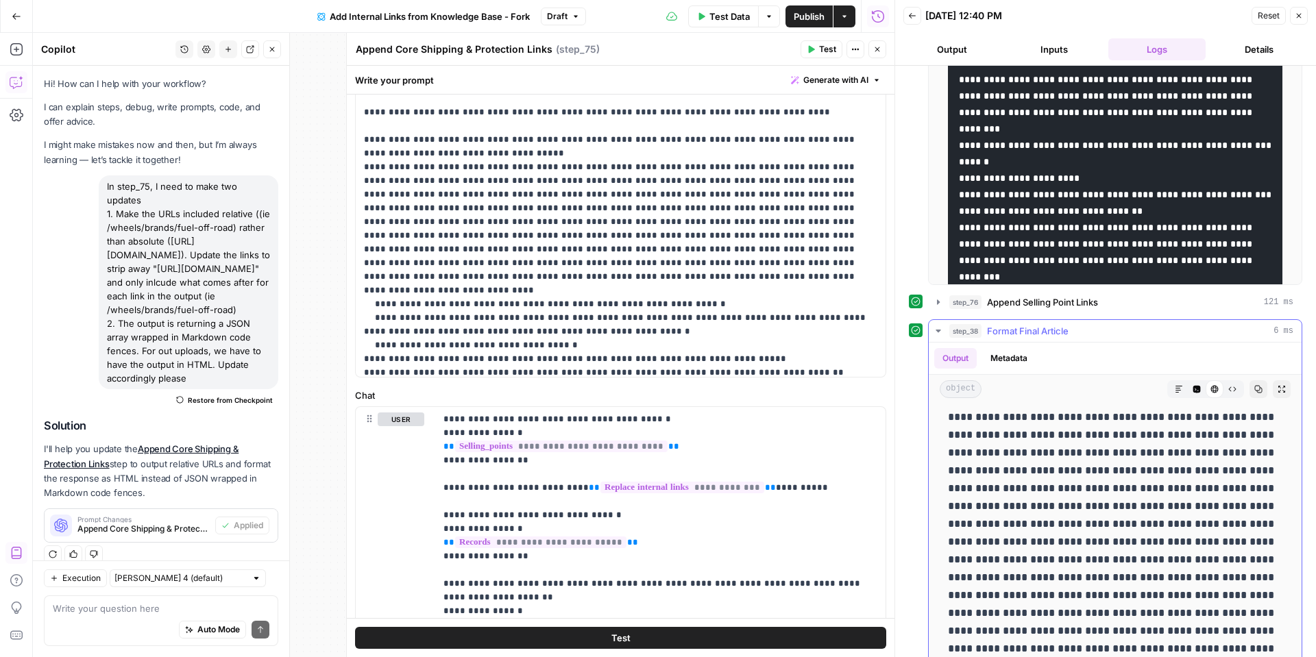
scroll to position [405, 0]
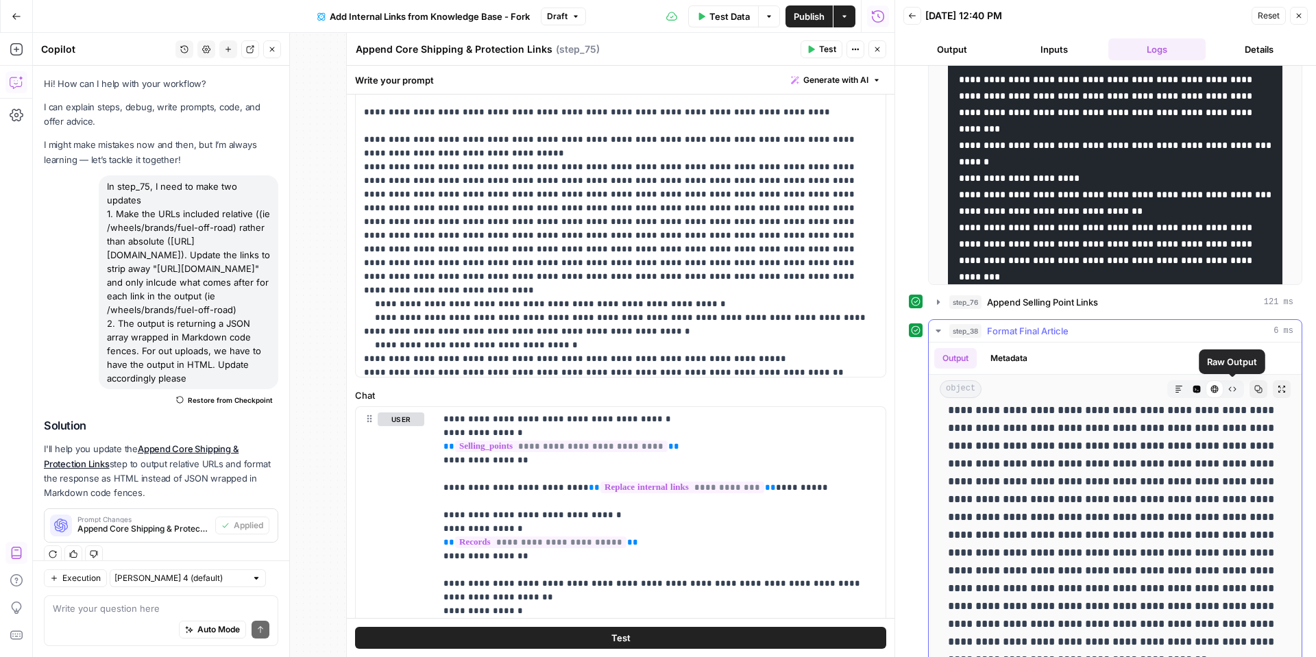
click at [1238, 389] on button "Raw Output" at bounding box center [1233, 389] width 18 height 18
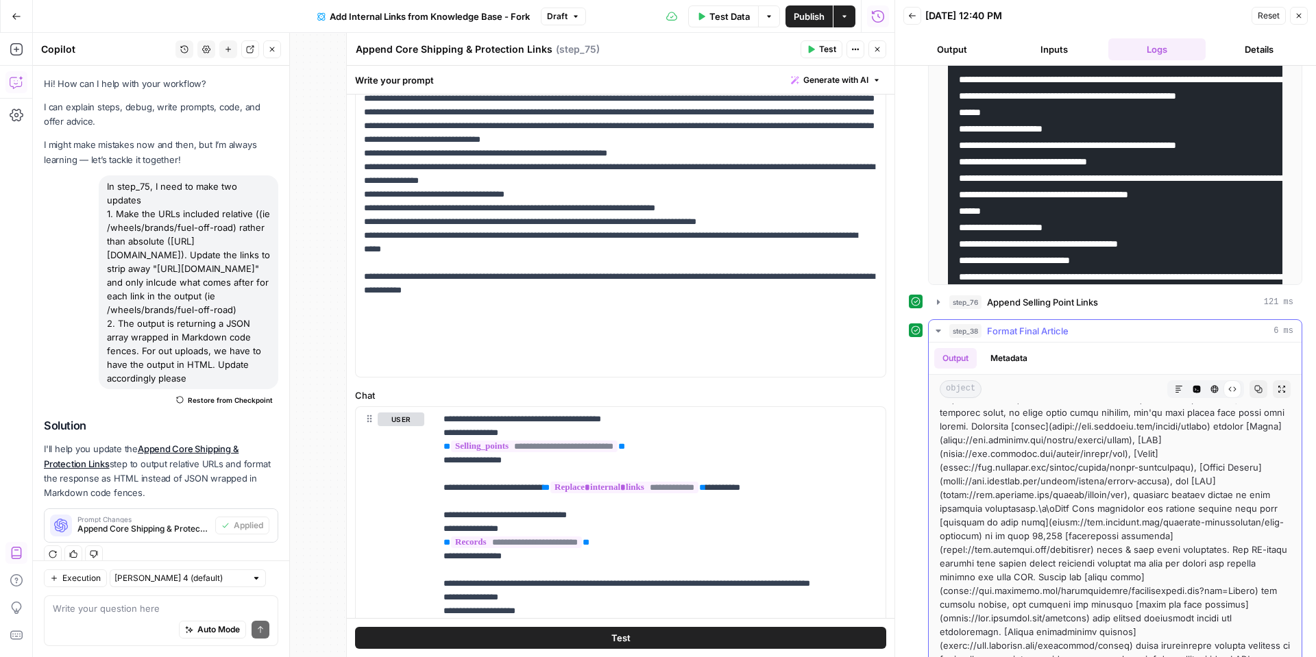
scroll to position [396, 0]
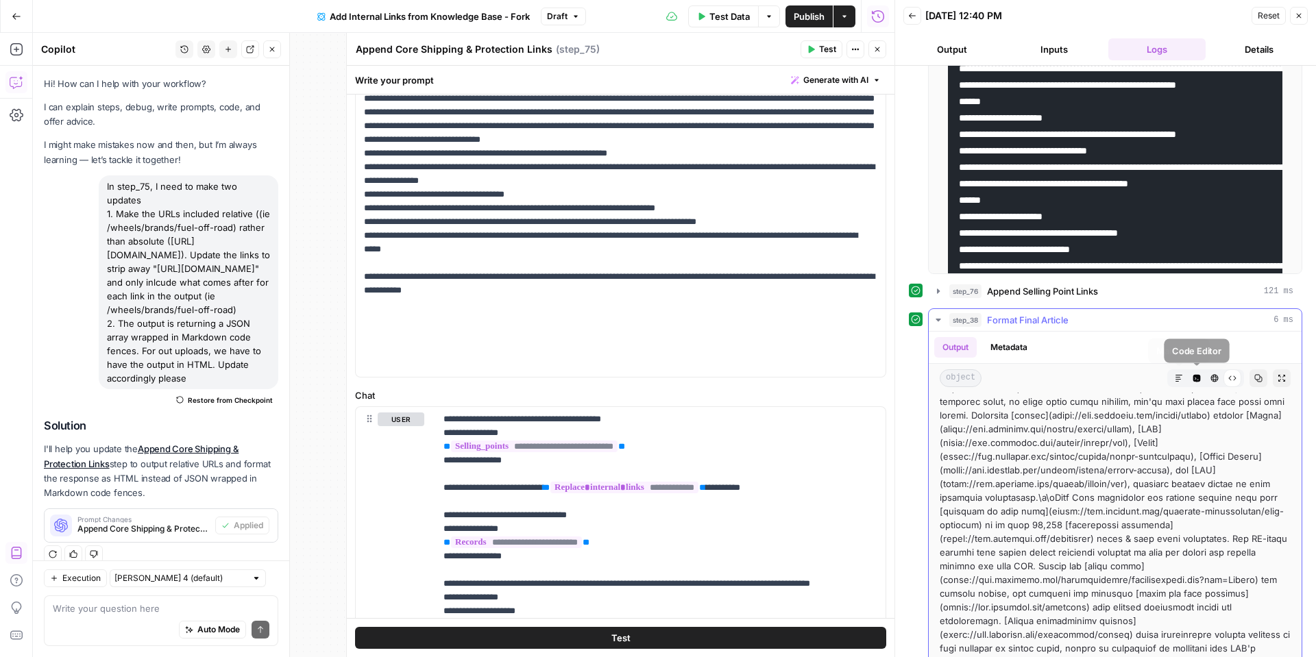
click at [1196, 378] on icon "button" at bounding box center [1198, 379] width 8 height 8
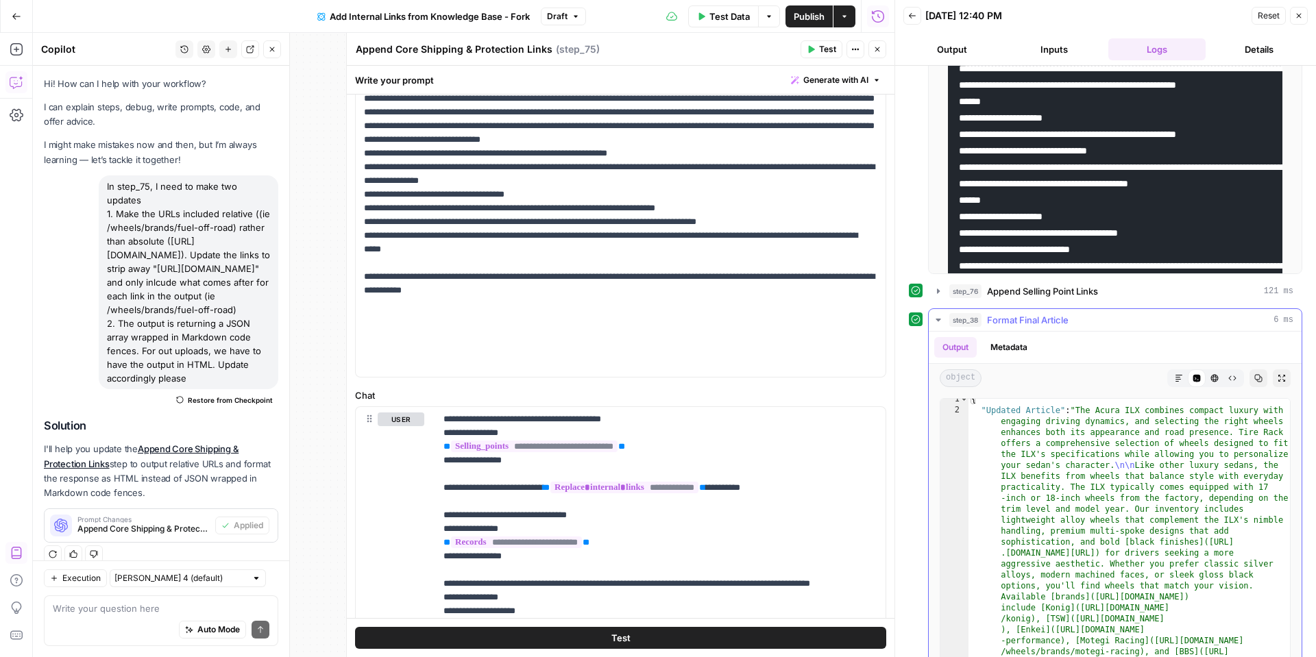
scroll to position [5, 0]
click at [135, 611] on textarea at bounding box center [161, 609] width 217 height 14
type textarea "I ran the test and it looks like the links included are still appearing as abso…"
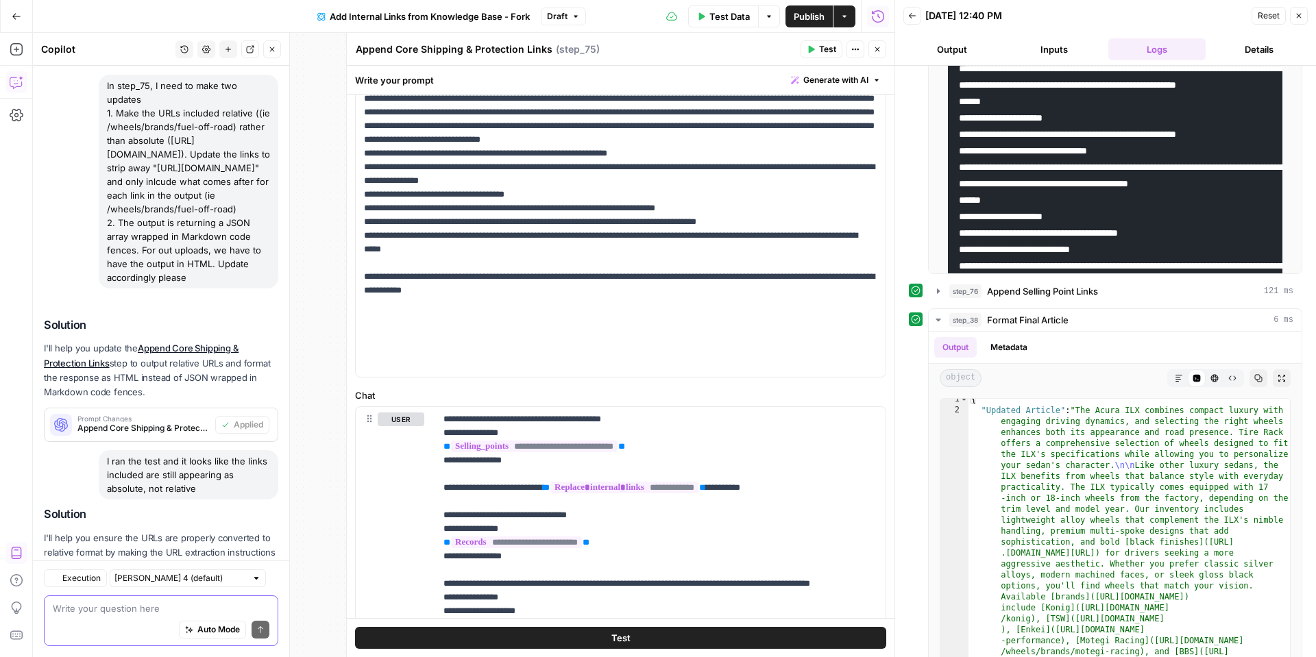
scroll to position [162, 0]
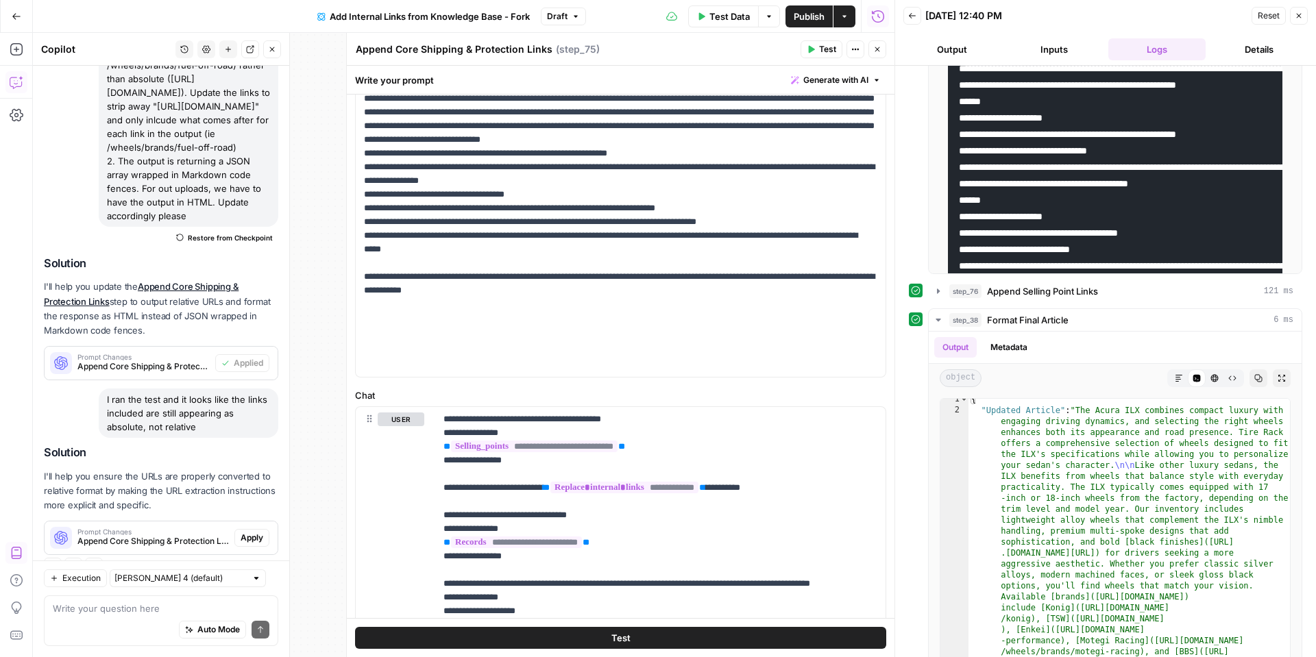
click at [257, 532] on span "Apply" at bounding box center [252, 538] width 23 height 12
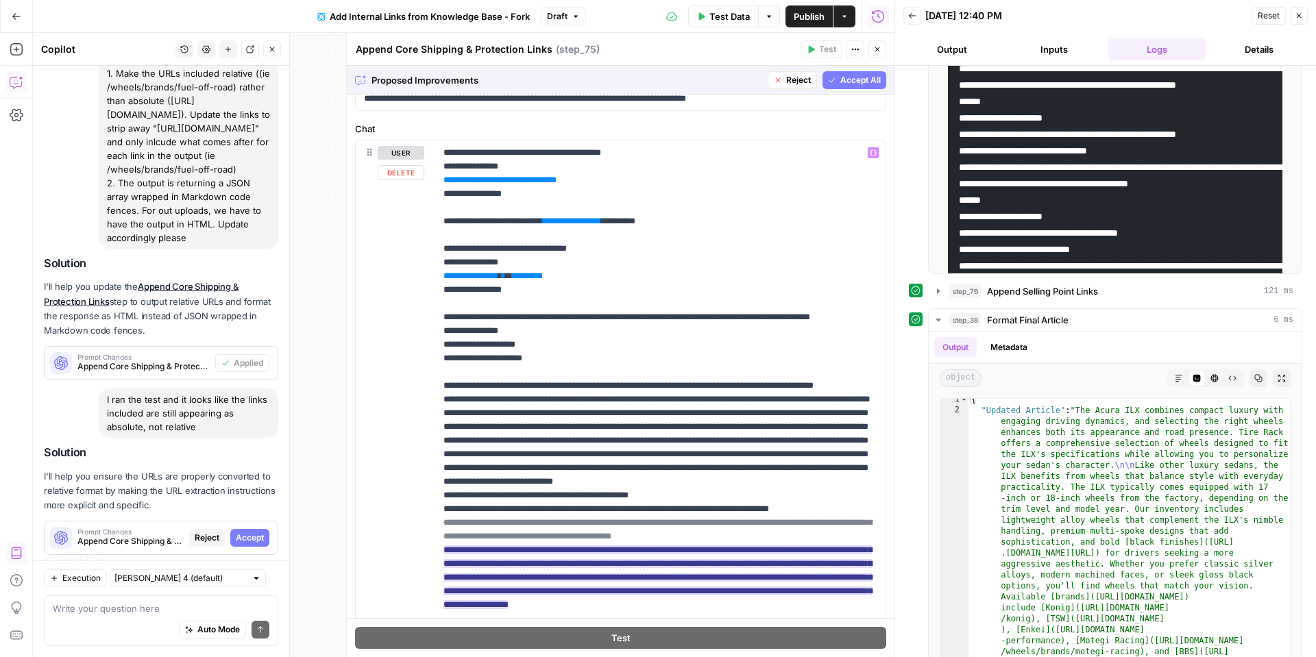
scroll to position [83, 0]
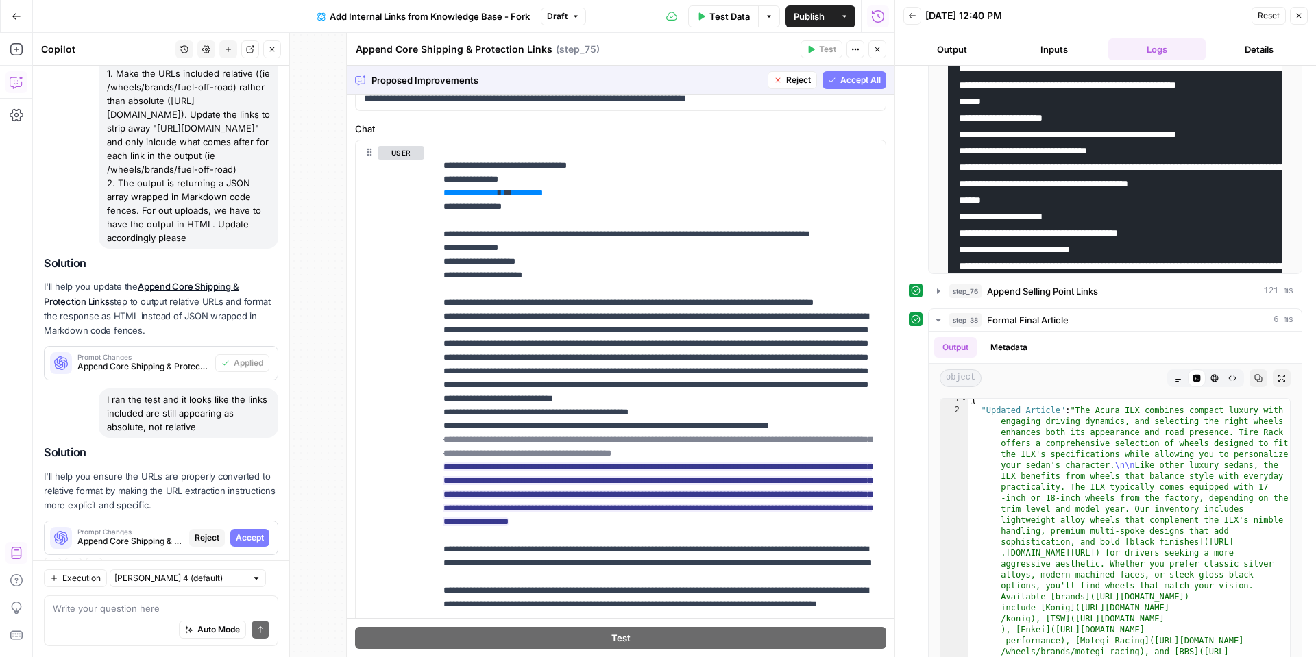
click at [254, 532] on span "Accept" at bounding box center [250, 538] width 28 height 12
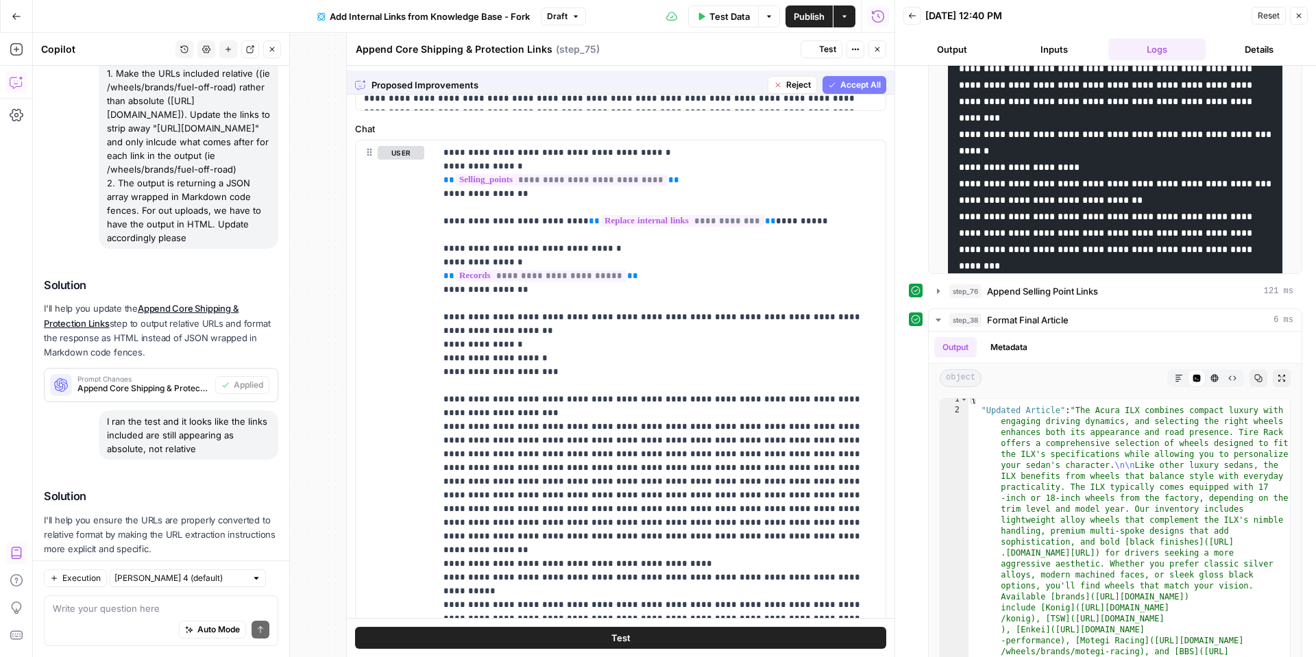
scroll to position [0, 0]
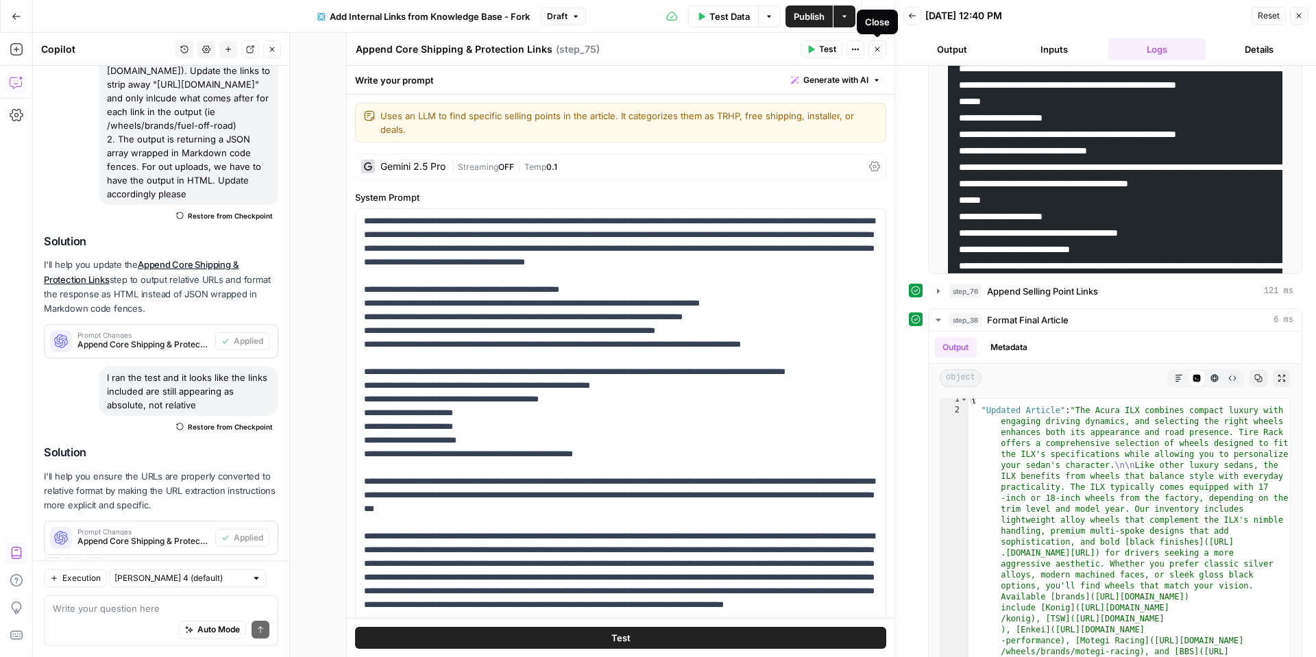
click at [871, 49] on button "Close" at bounding box center [878, 49] width 18 height 18
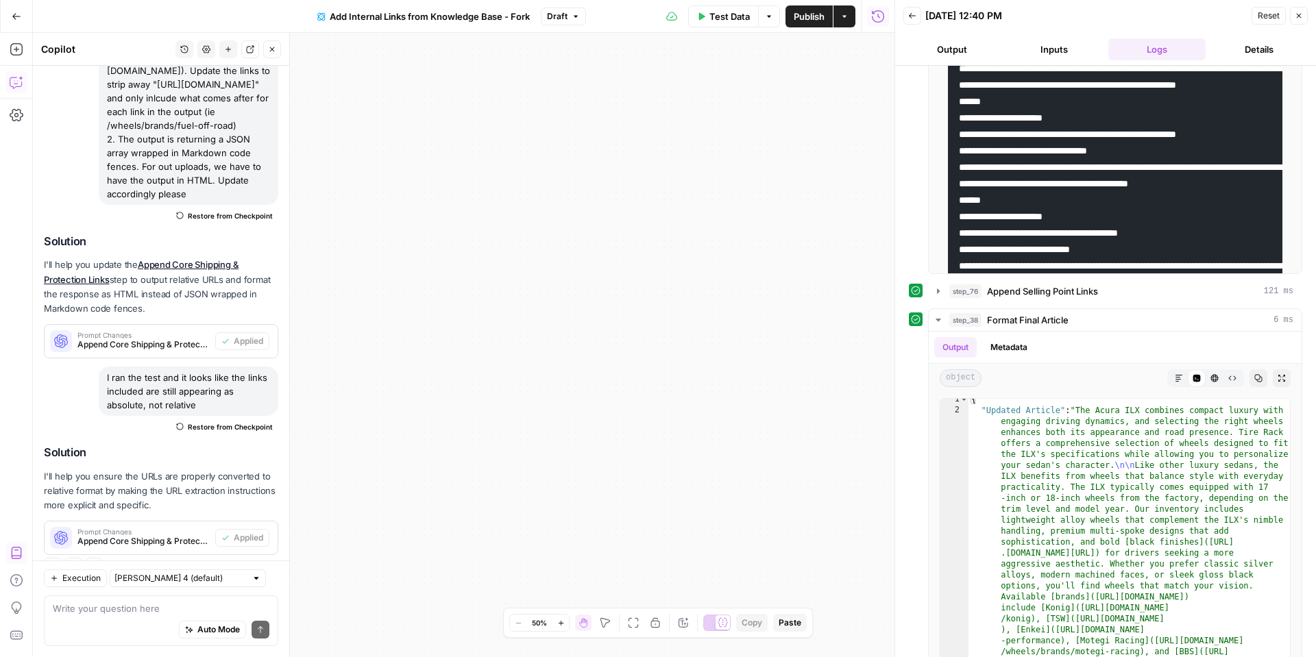
click at [738, 24] on button "Test Data" at bounding box center [723, 16] width 71 height 22
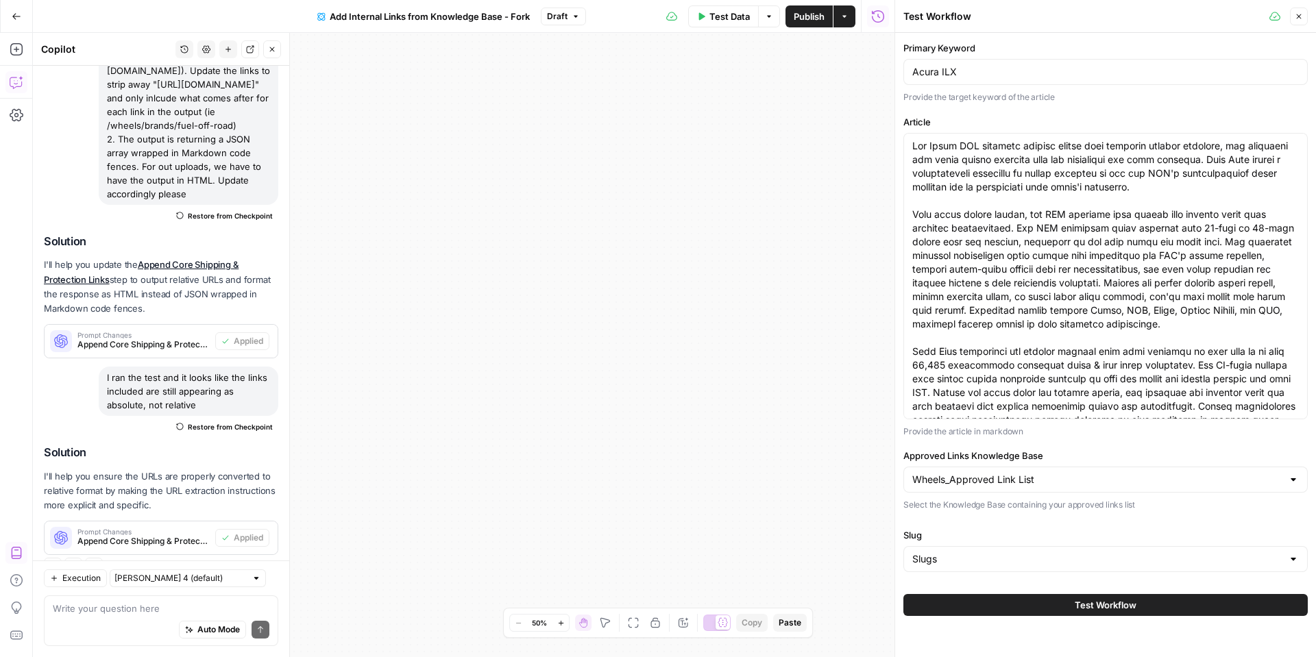
click at [1133, 606] on span "Test Workflow" at bounding box center [1106, 605] width 62 height 14
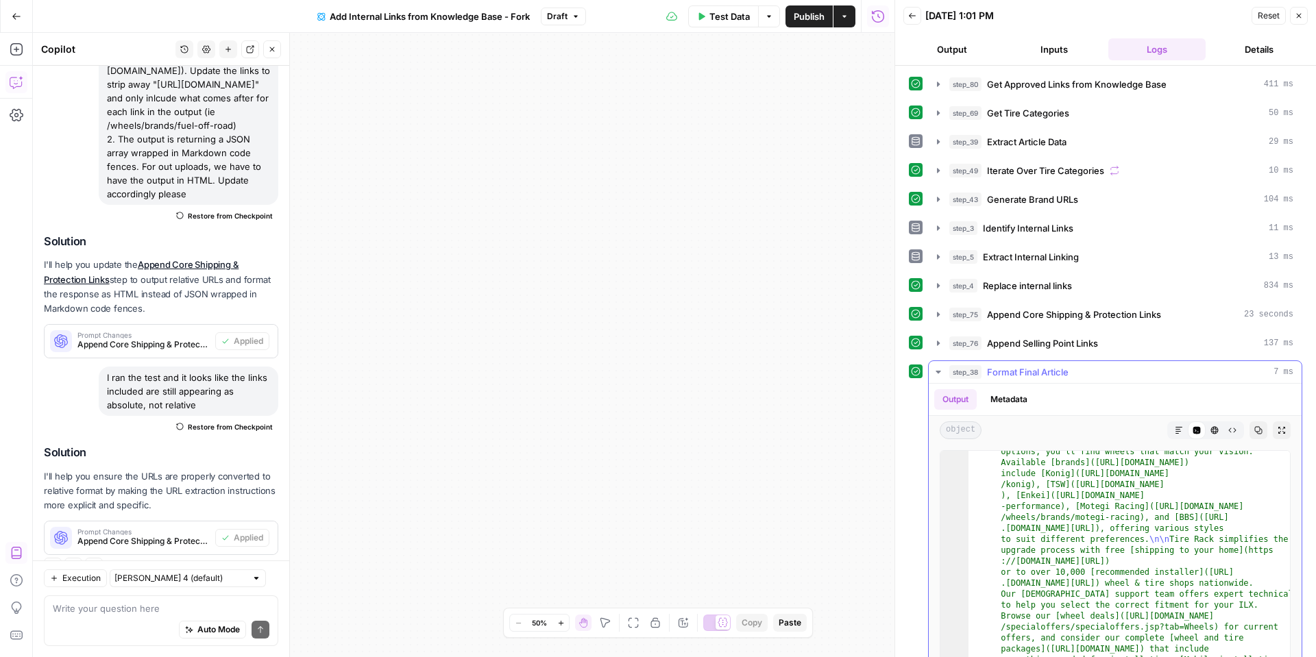
scroll to position [77, 0]
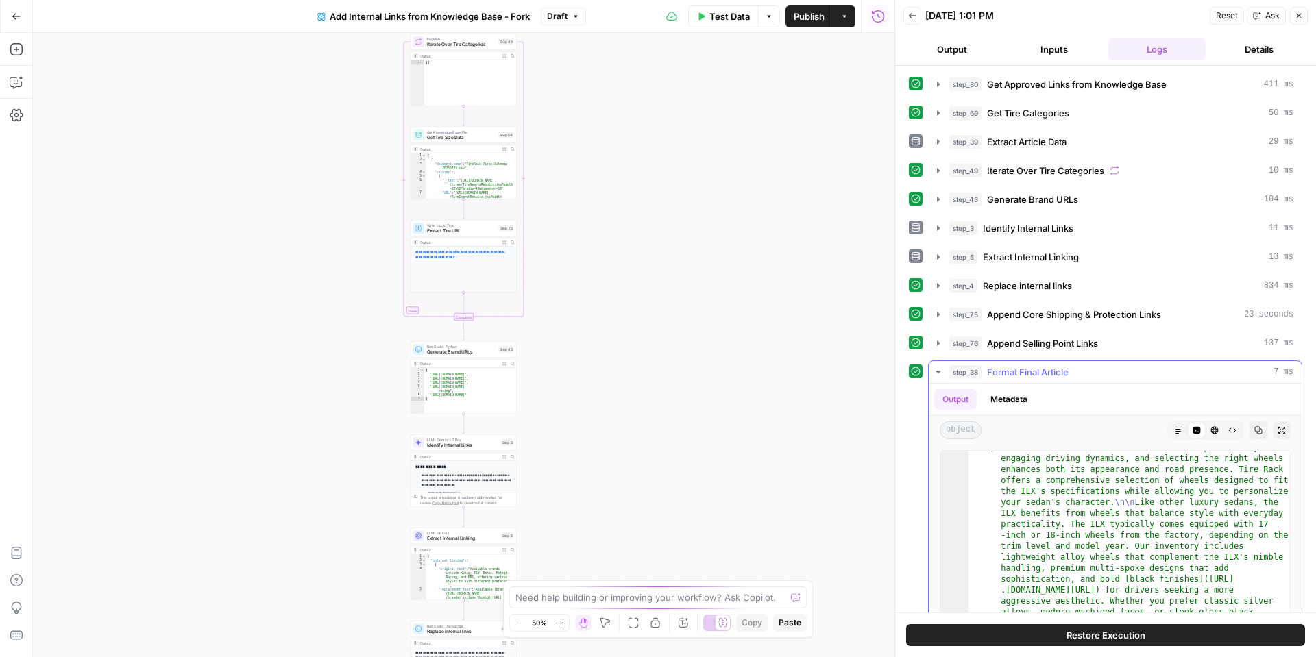
scroll to position [25, 0]
click at [1063, 633] on button "Restore Execution" at bounding box center [1105, 636] width 399 height 22
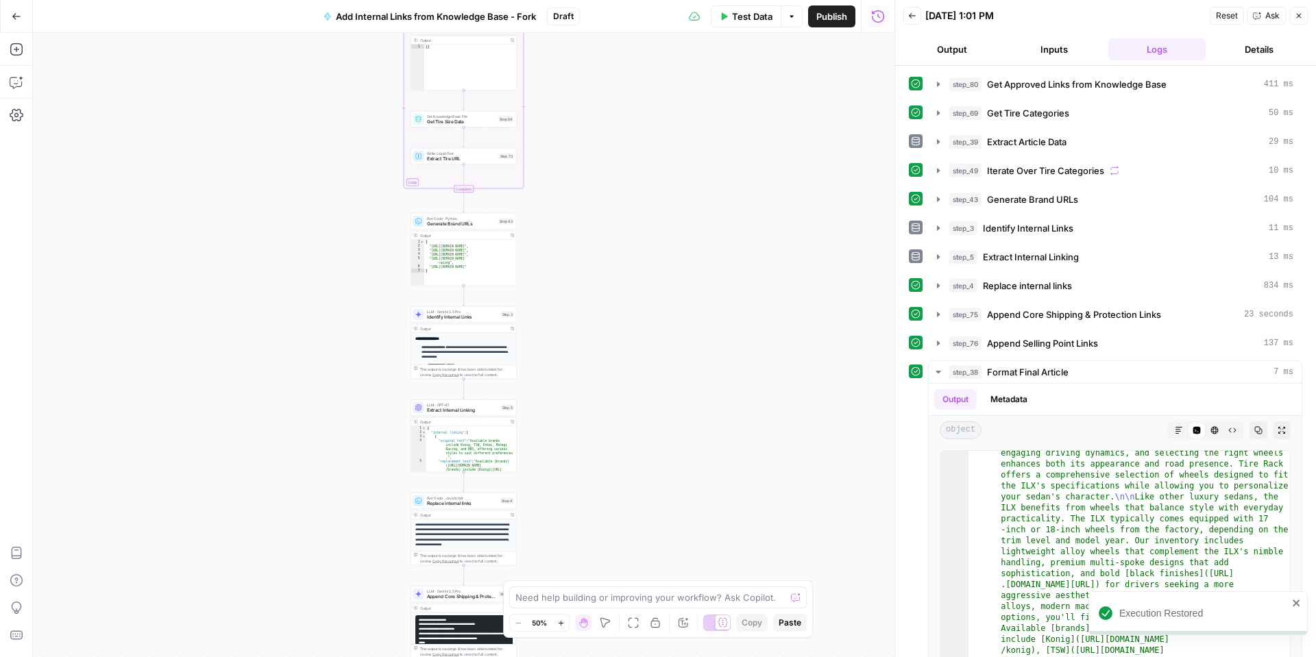
click at [740, 19] on span "Test Data" at bounding box center [752, 17] width 40 height 14
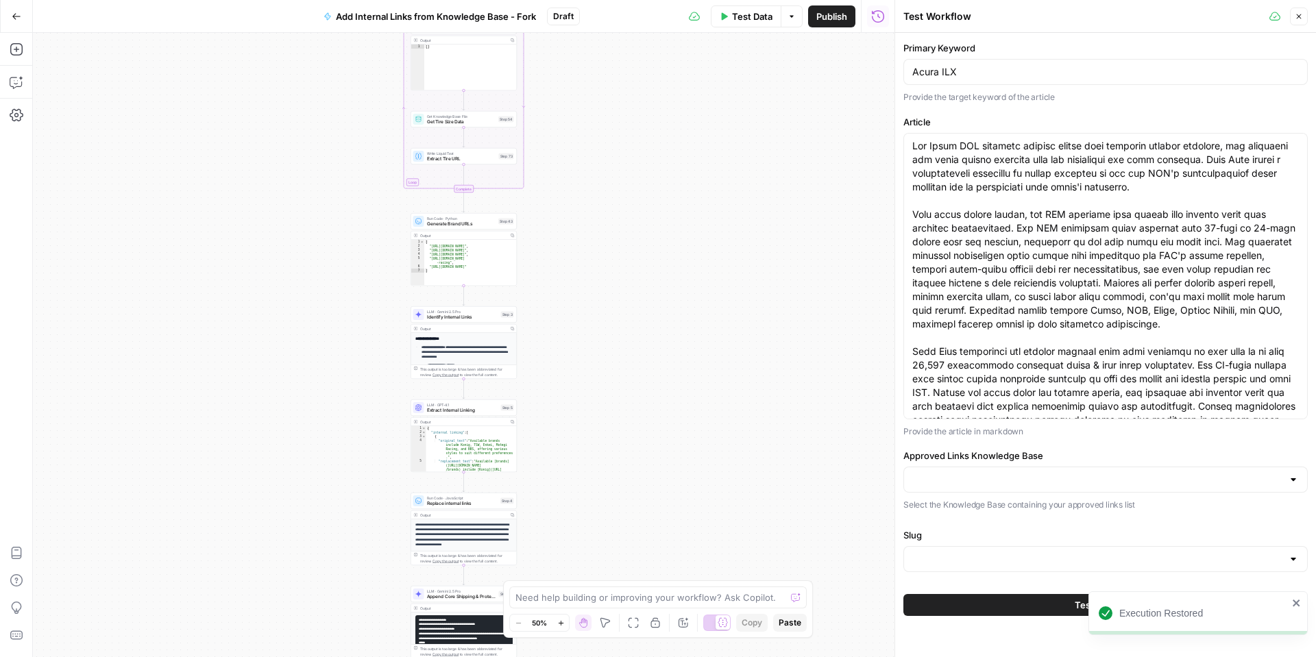
type input "Wheels_Approved Link List"
type input "Slugs"
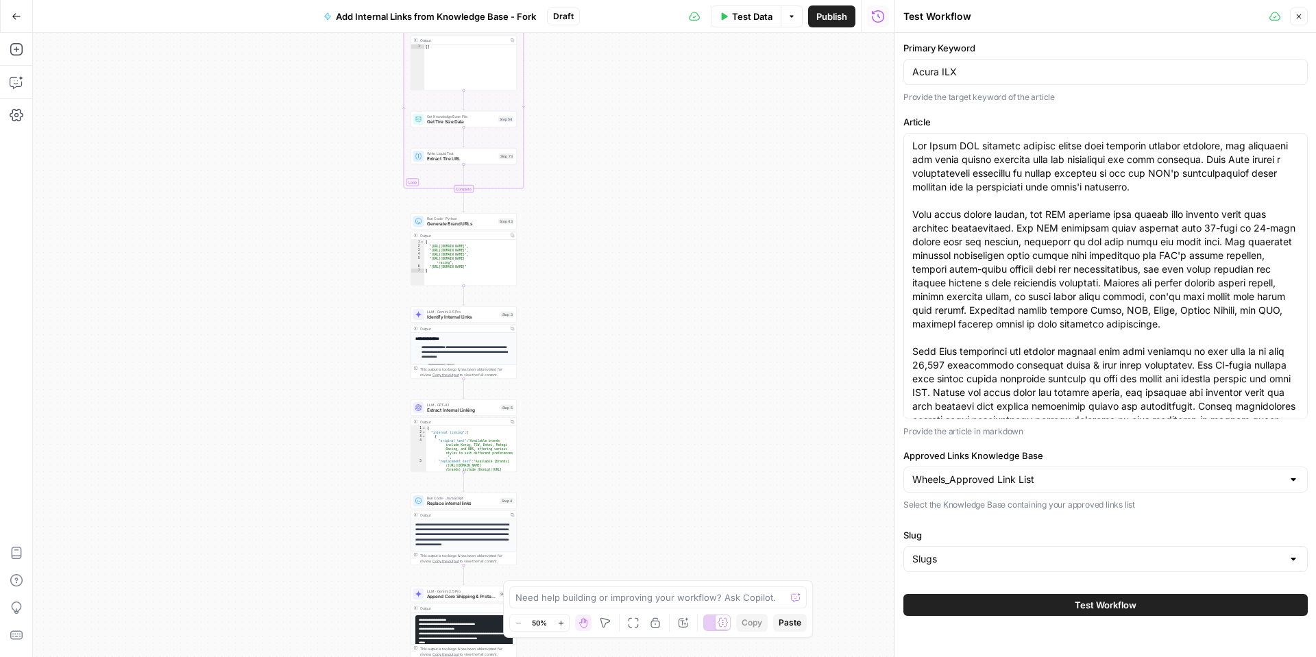
click at [988, 607] on button "Test Workflow" at bounding box center [1106, 605] width 404 height 22
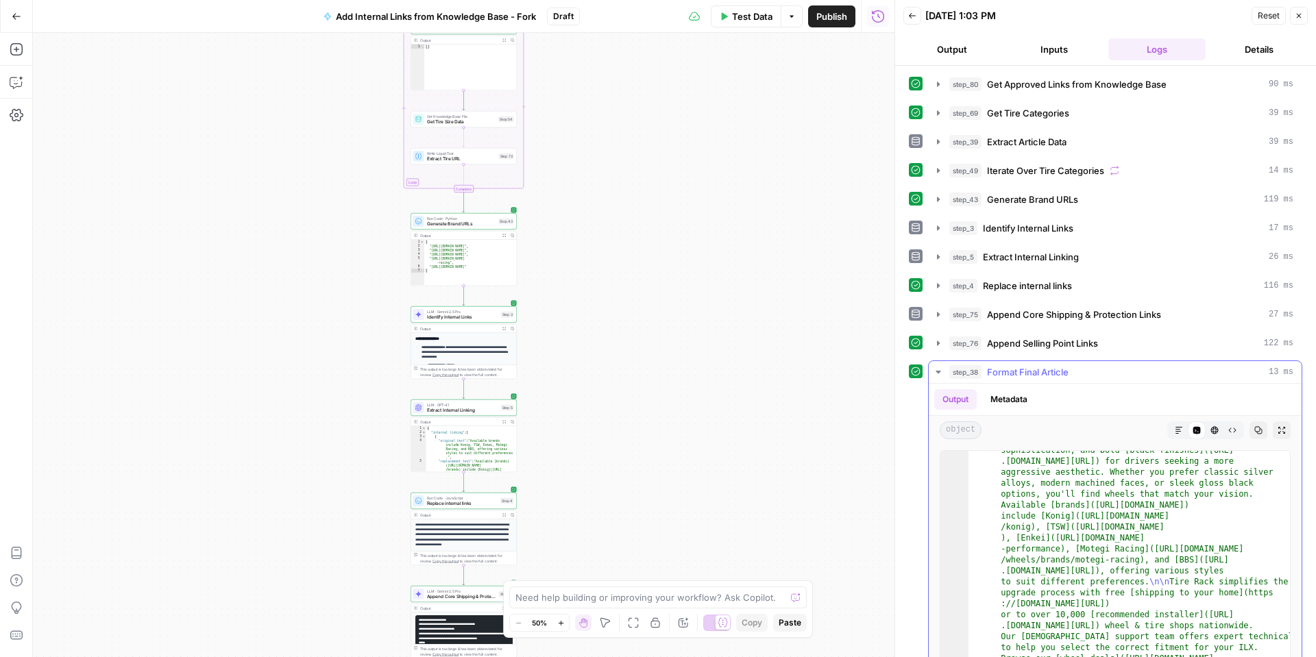
scroll to position [1, 0]
click at [19, 79] on icon "button" at bounding box center [17, 82] width 14 height 14
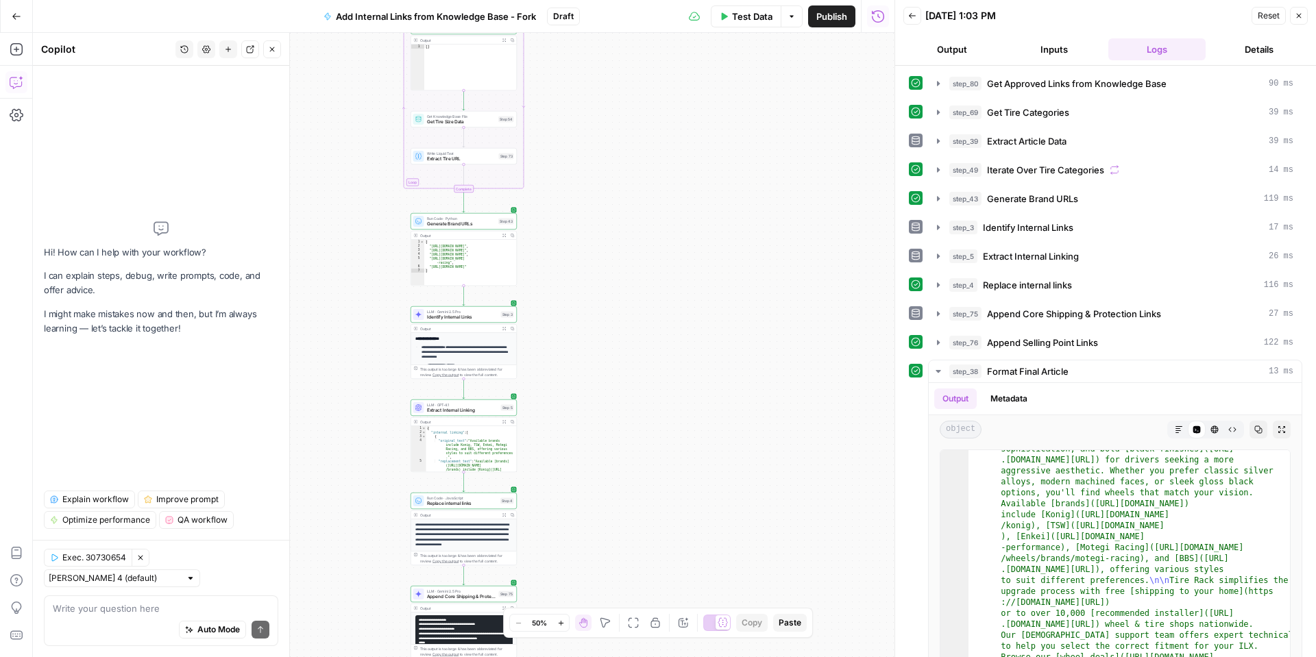
click at [169, 610] on textarea at bounding box center [161, 609] width 217 height 14
click at [182, 45] on icon "button" at bounding box center [184, 49] width 8 height 8
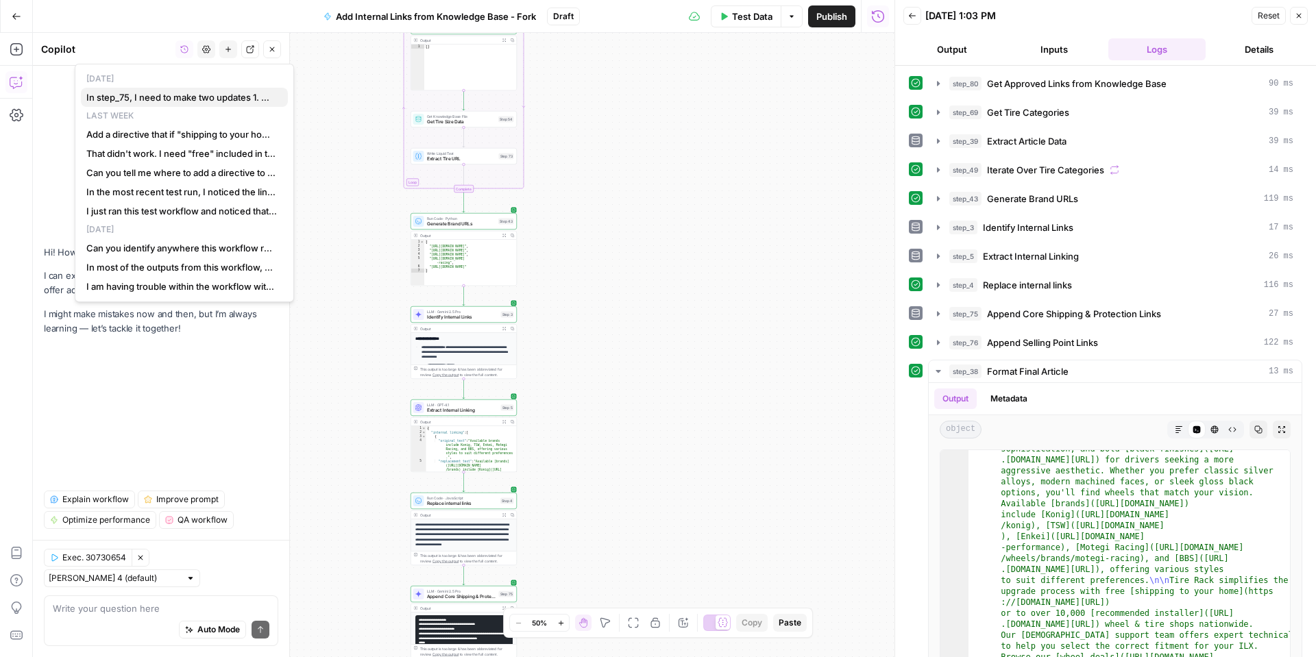
click at [170, 99] on span "In step_75, I need to make two updates 1. Make the URLs included relative ((ie …" at bounding box center [181, 97] width 191 height 14
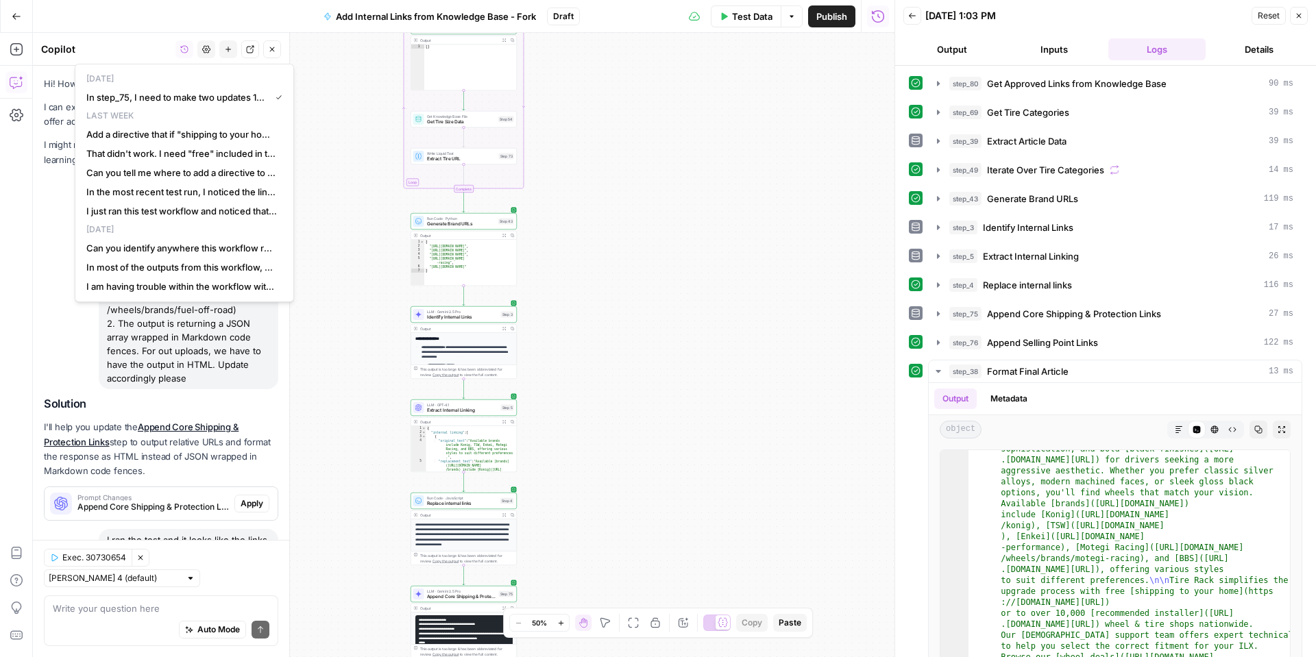
scroll to position [141, 0]
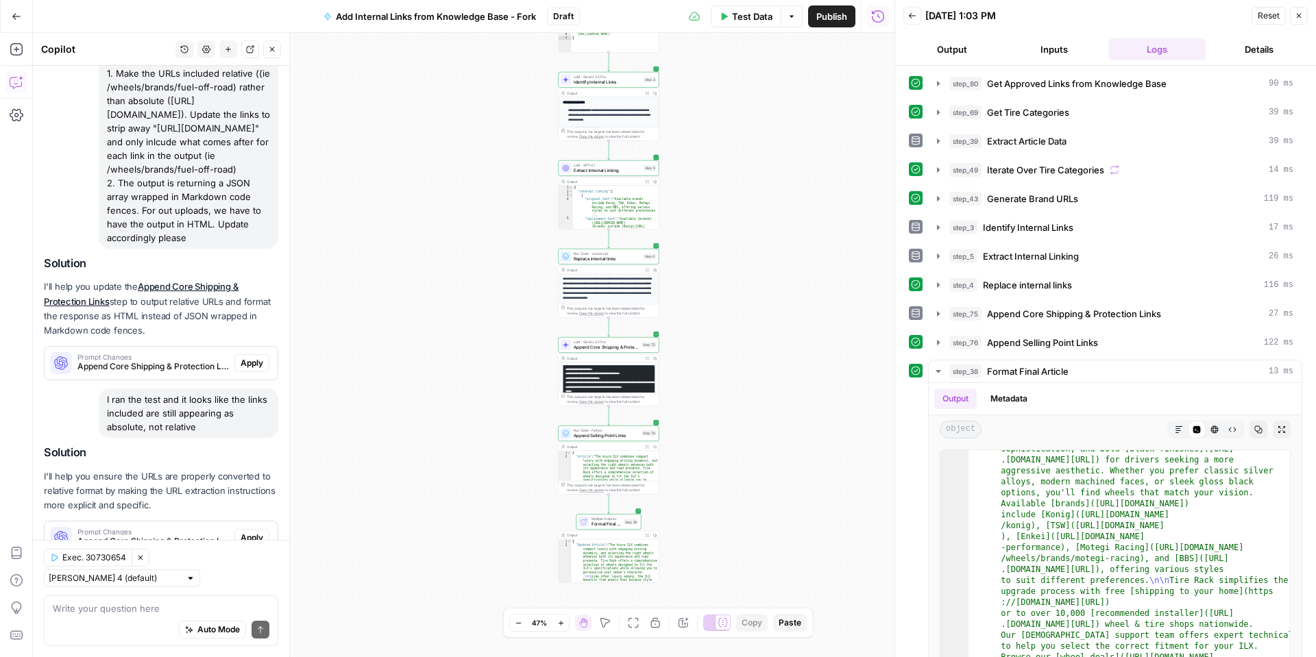
click at [148, 618] on div "Auto Mode Send" at bounding box center [161, 631] width 217 height 30
type textarea "Still not working as expected. Please try to rewrite."
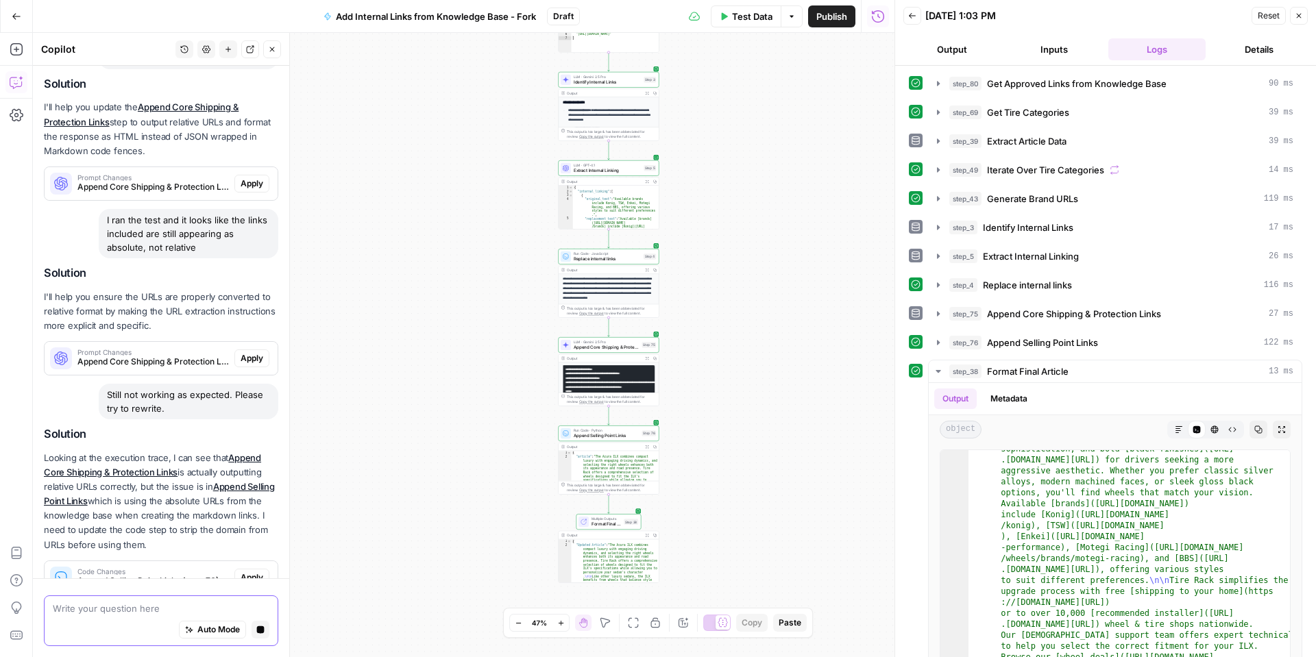
scroll to position [360, 0]
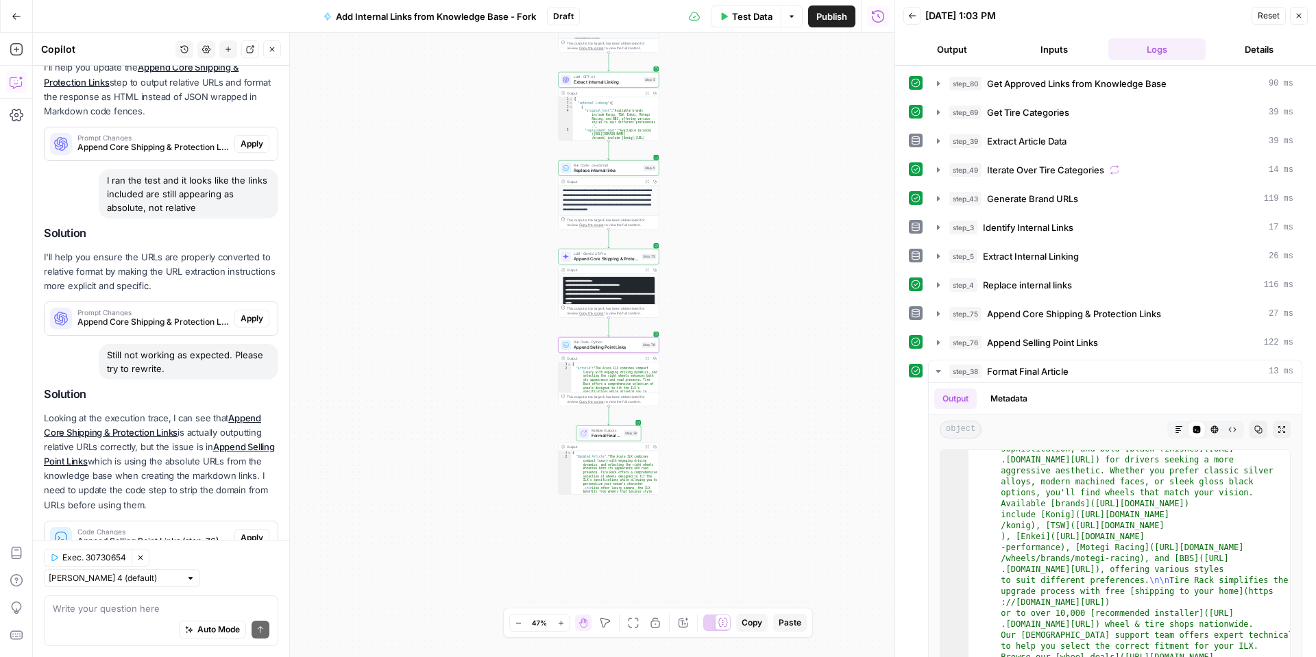
click at [249, 532] on span "Apply" at bounding box center [252, 538] width 23 height 12
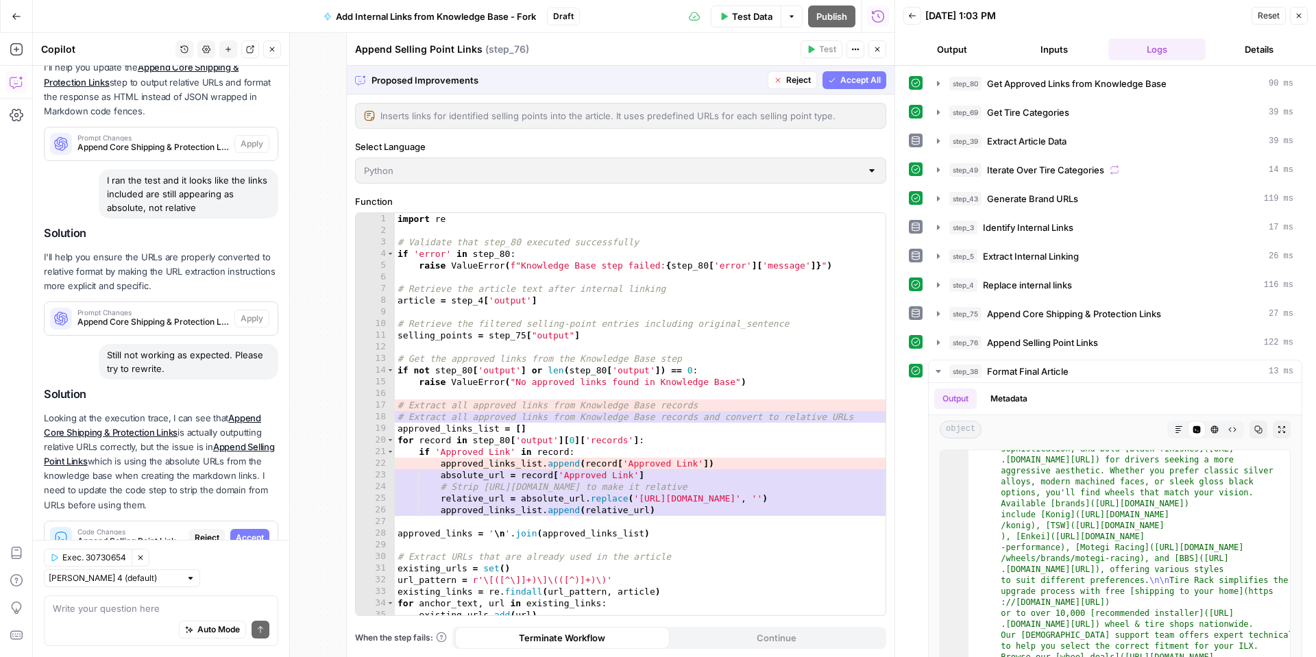
click at [252, 532] on span "Accept" at bounding box center [250, 538] width 28 height 12
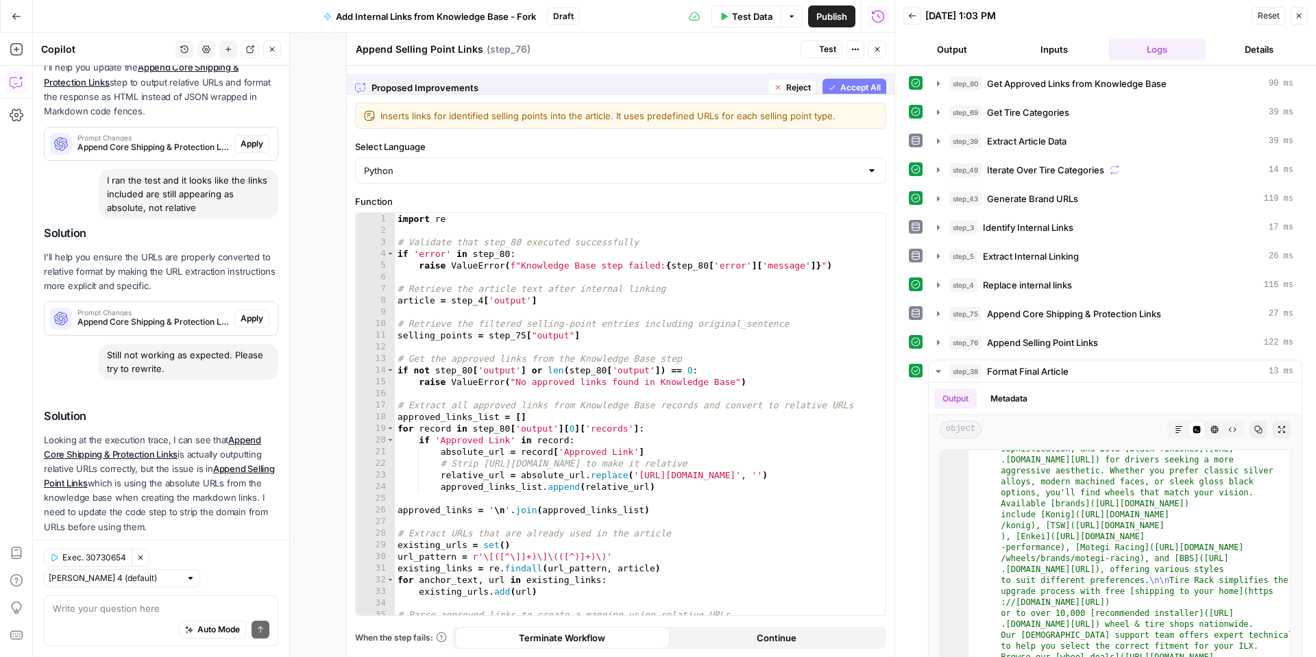
scroll to position [382, 0]
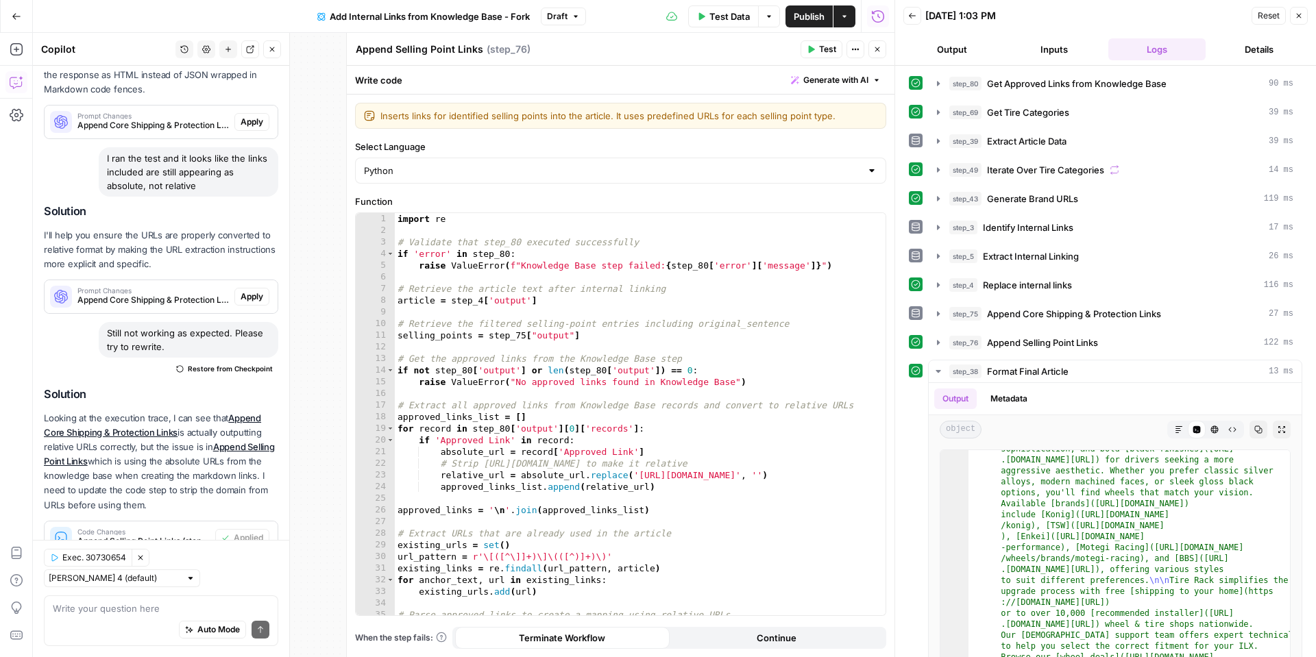
drag, startPoint x: 1294, startPoint y: 21, endPoint x: 1286, endPoint y: 29, distance: 12.1
click at [1294, 21] on button "Close" at bounding box center [1299, 16] width 18 height 18
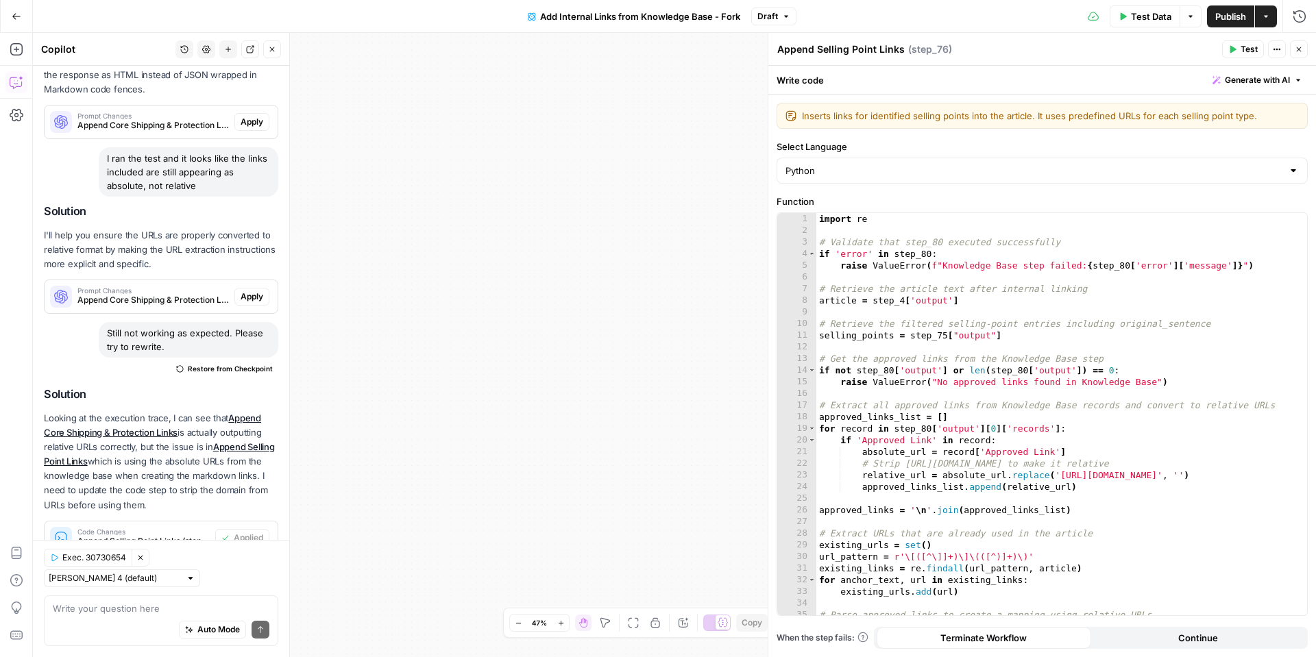
click at [1293, 46] on button "Close" at bounding box center [1299, 49] width 18 height 18
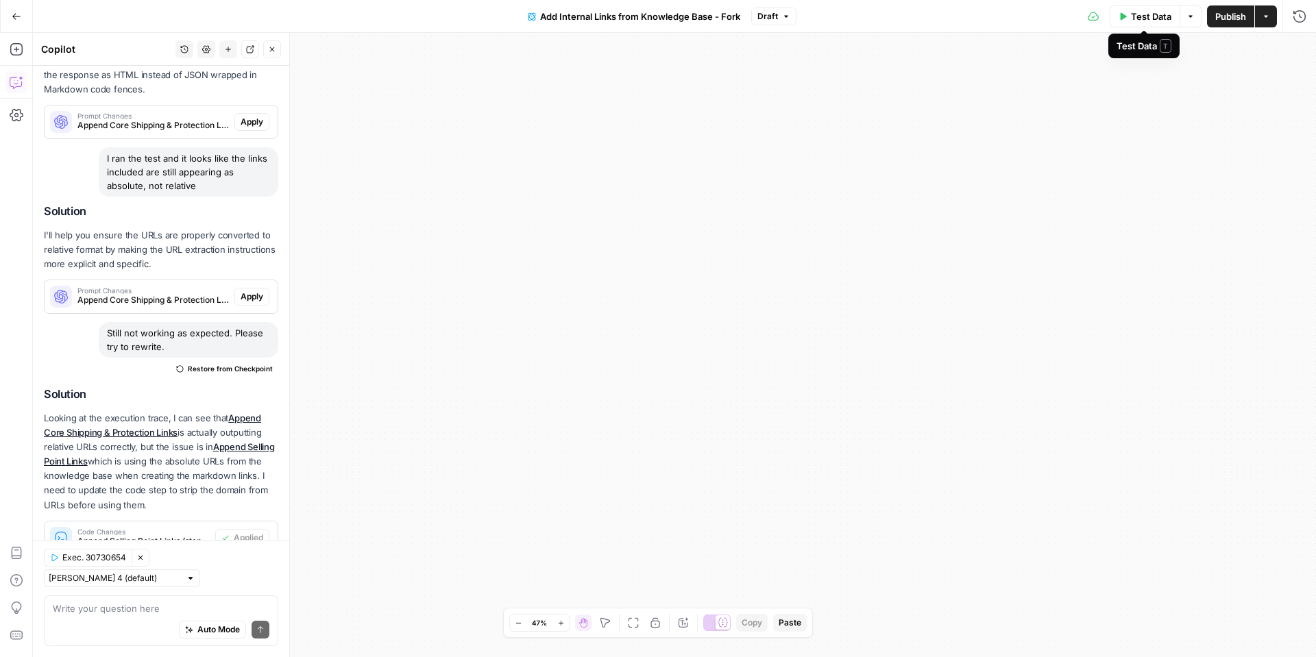
click at [1141, 18] on span "Test Data" at bounding box center [1151, 17] width 40 height 14
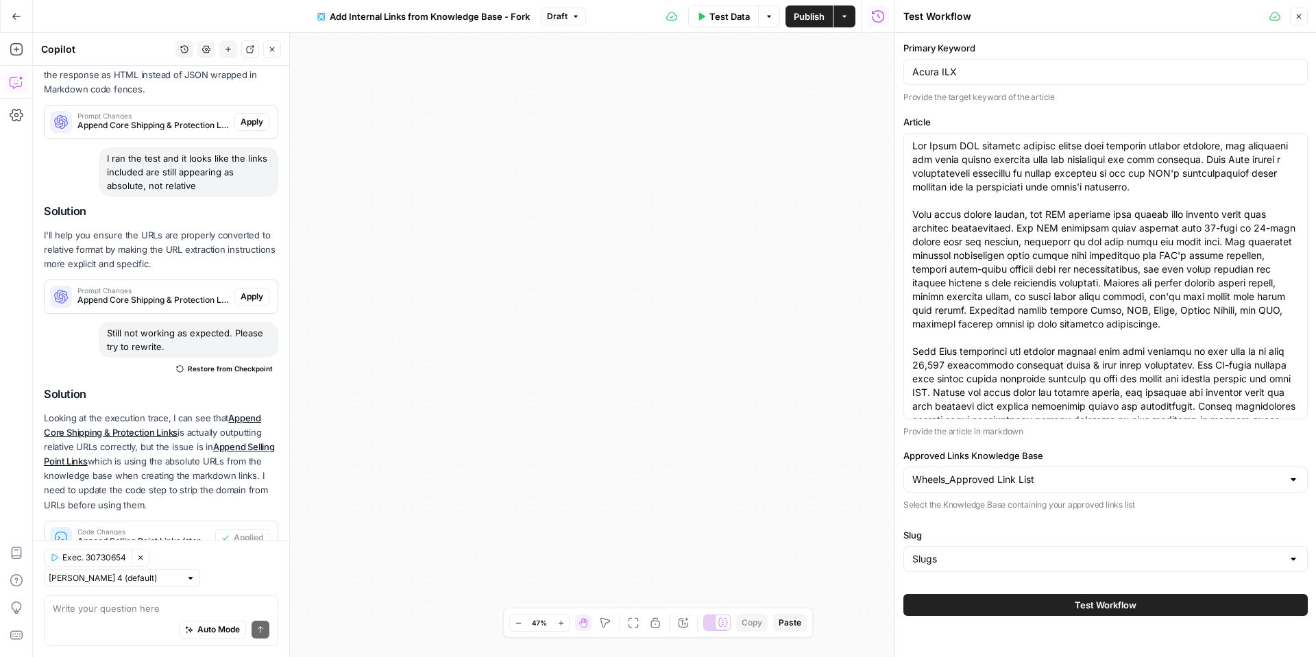
click at [1044, 598] on button "Test Workflow" at bounding box center [1106, 605] width 404 height 22
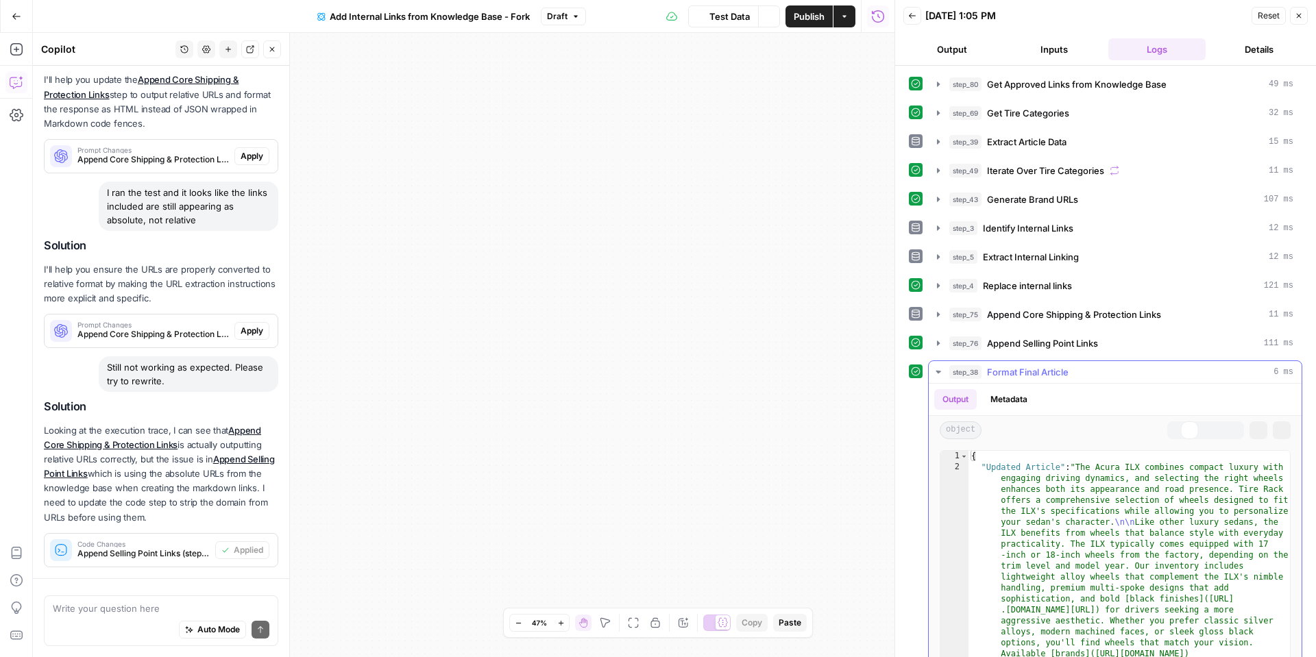
scroll to position [382, 0]
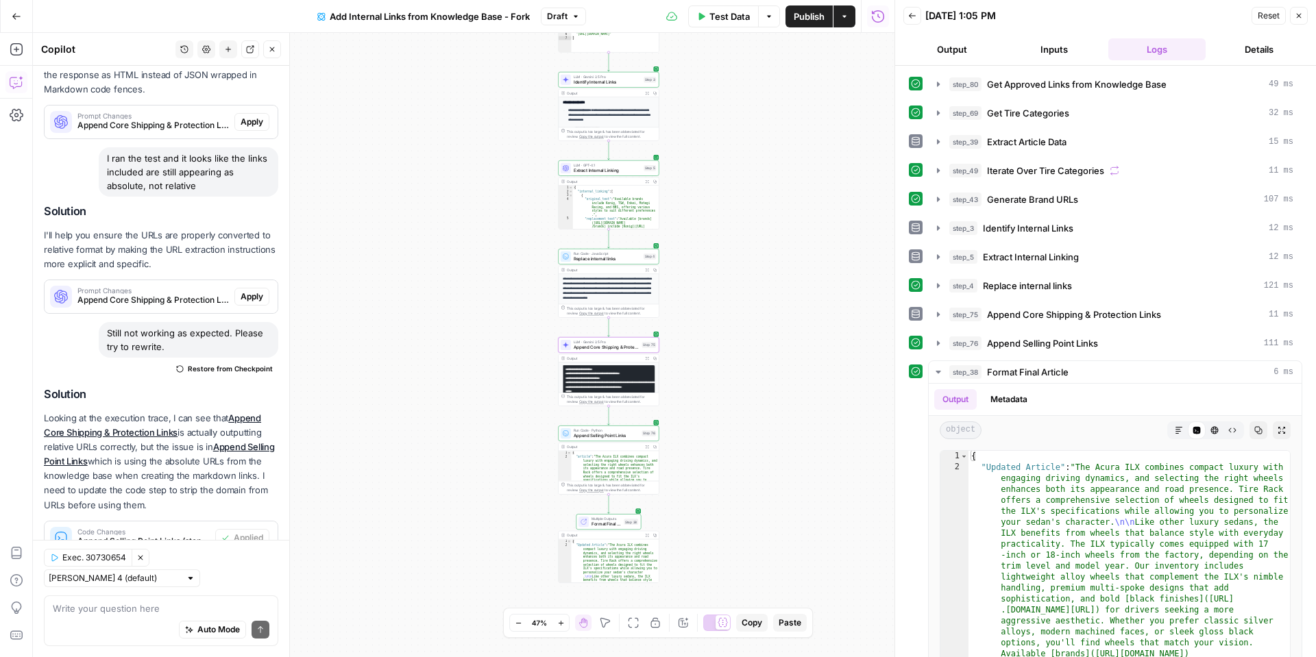
click at [250, 291] on span "Apply" at bounding box center [252, 297] width 23 height 12
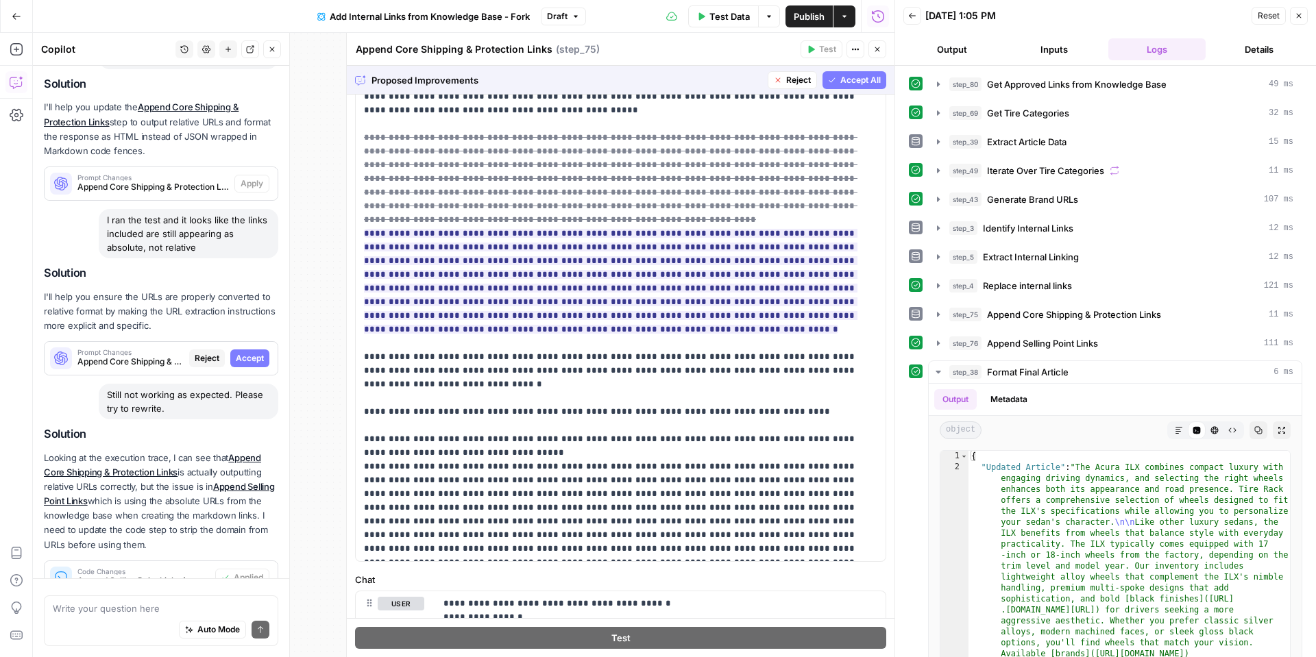
scroll to position [360, 0]
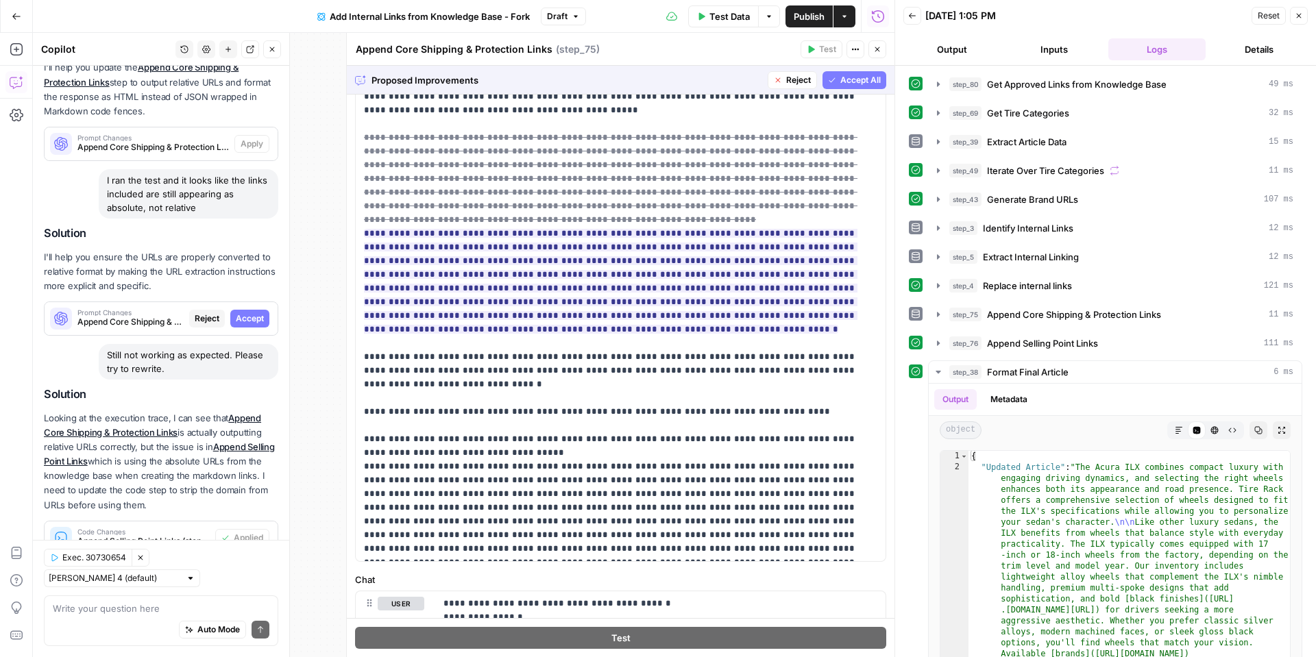
click at [252, 313] on span "Accept" at bounding box center [250, 319] width 28 height 12
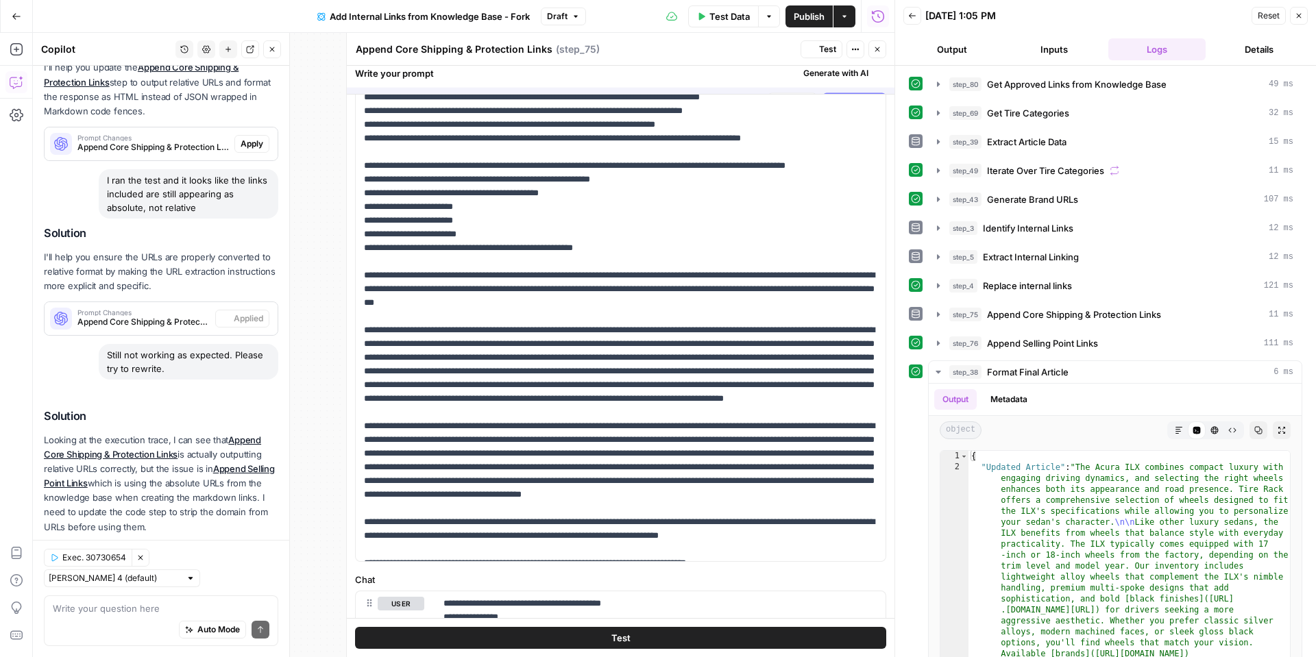
scroll to position [0, 0]
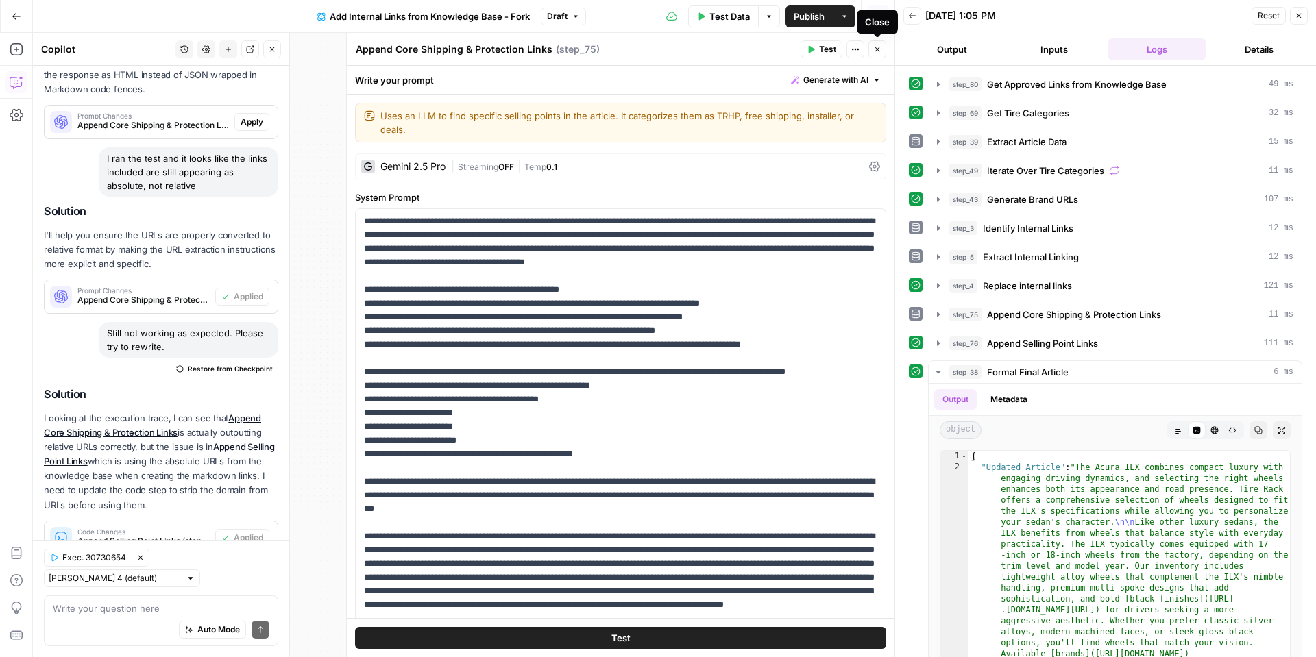
click at [884, 55] on button "Close" at bounding box center [878, 49] width 18 height 18
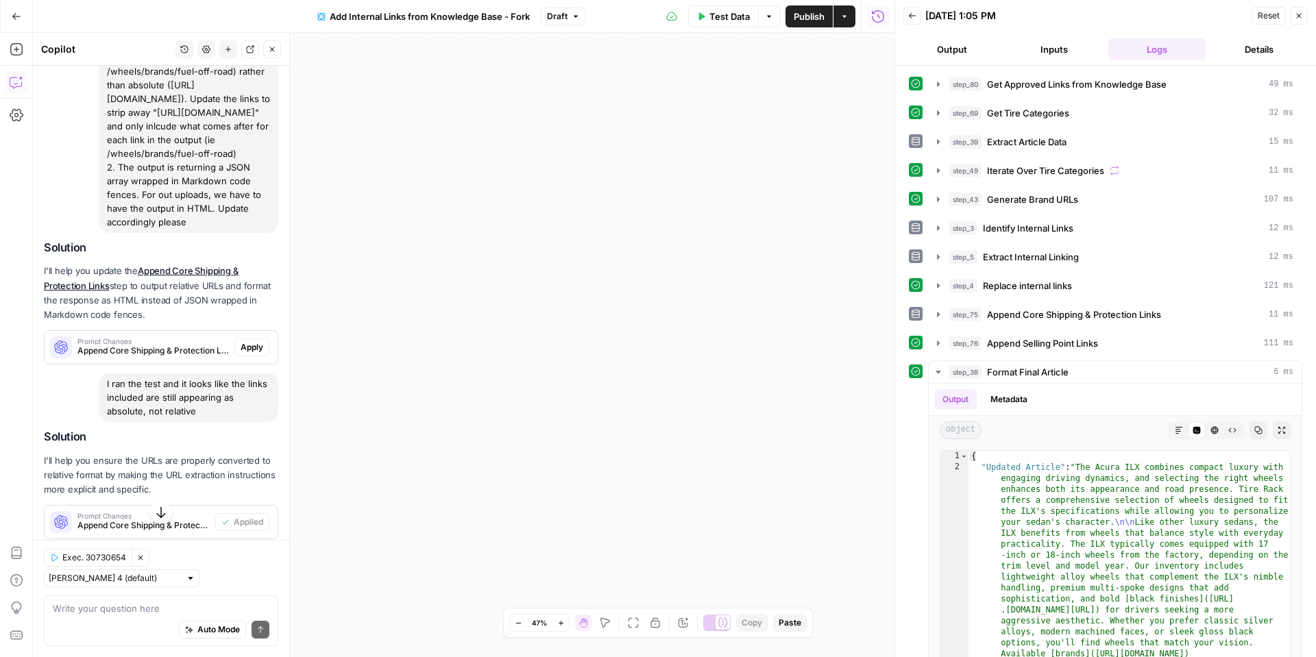
scroll to position [382, 0]
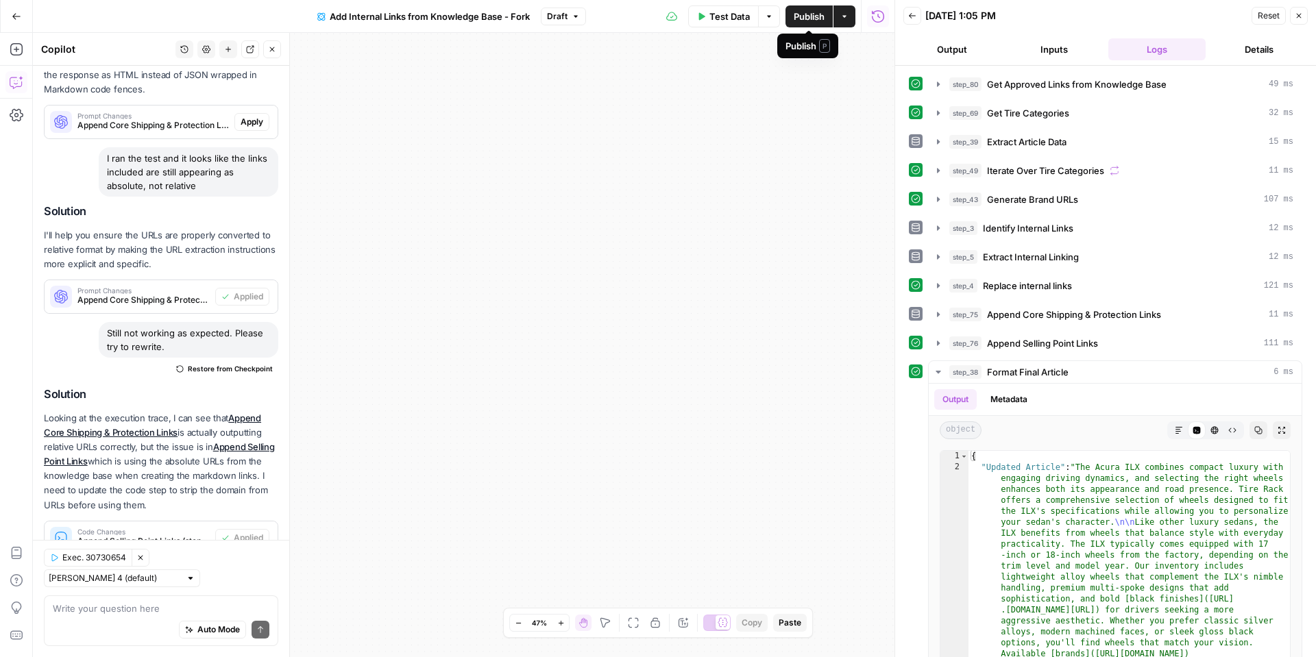
click at [738, 20] on span "Test Data" at bounding box center [730, 17] width 40 height 14
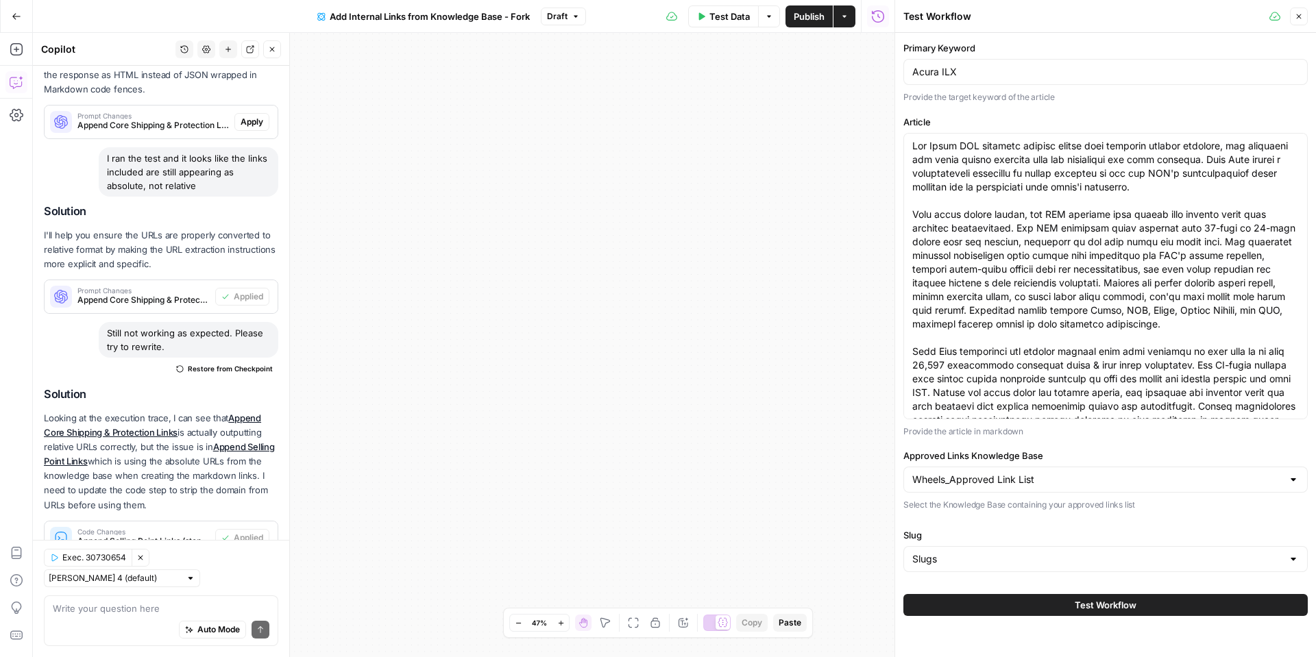
click at [1093, 605] on span "Test Workflow" at bounding box center [1106, 605] width 62 height 14
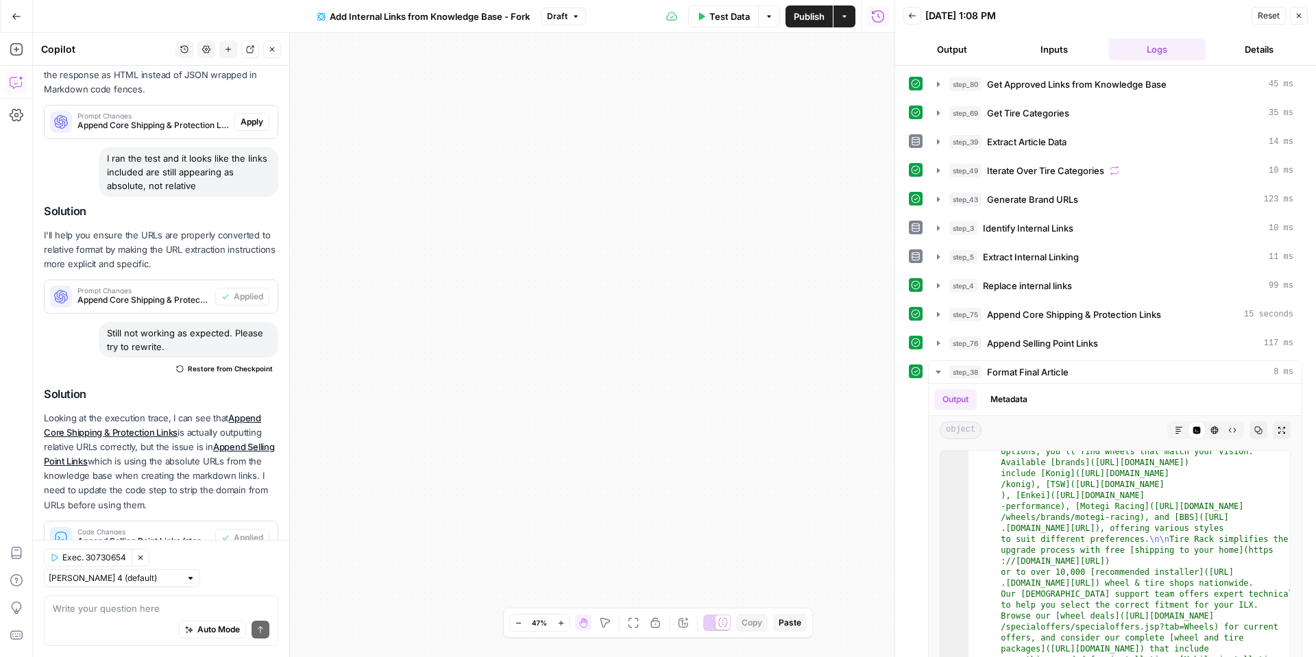
scroll to position [77, 0]
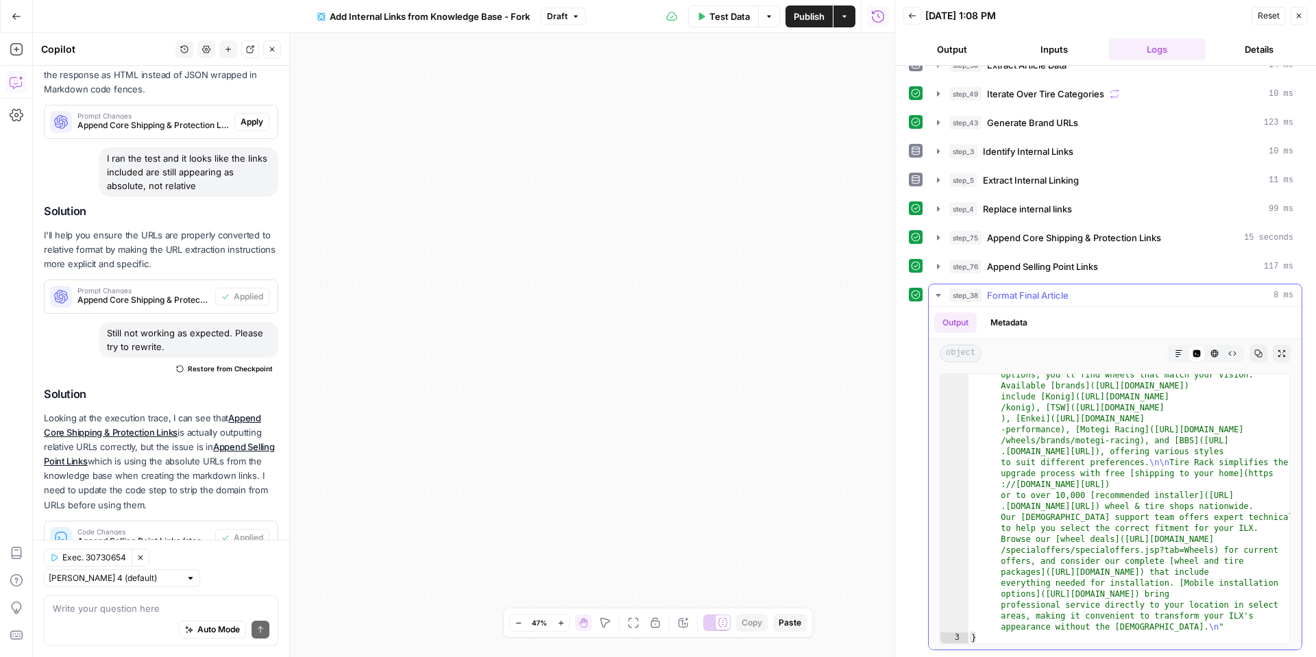
click at [1180, 353] on icon "button" at bounding box center [1179, 354] width 8 height 8
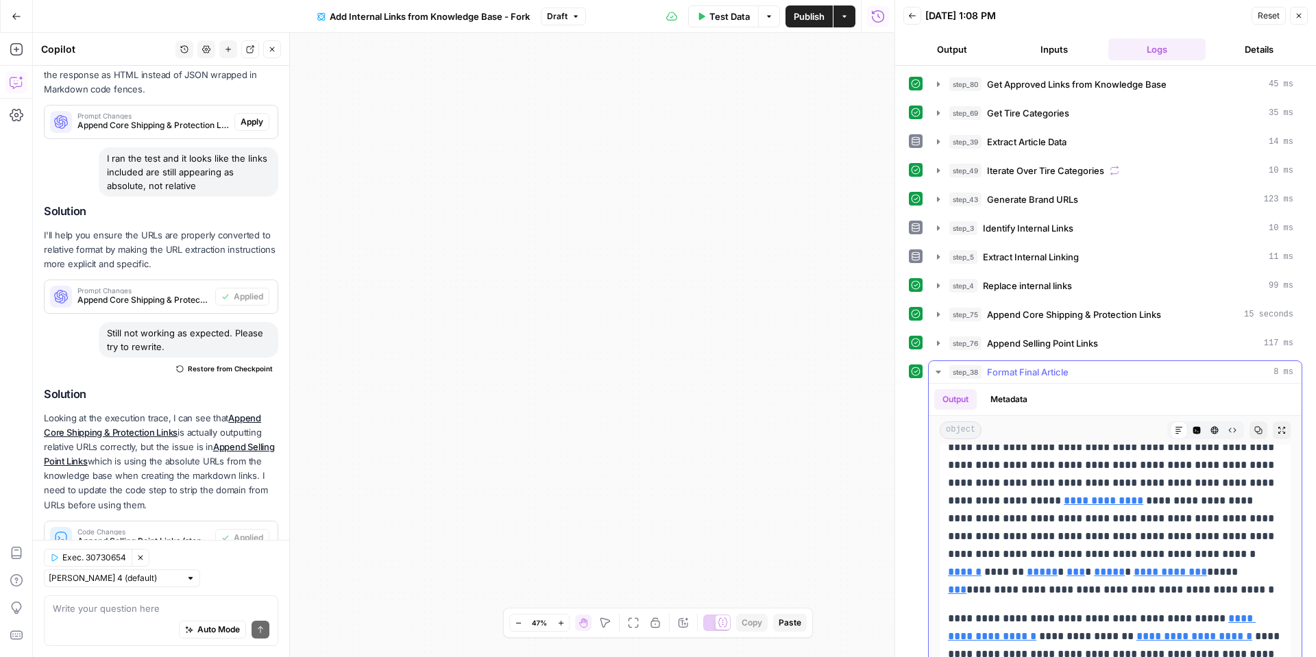
scroll to position [202, 0]
click at [816, 16] on span "Publish" at bounding box center [809, 17] width 31 height 14
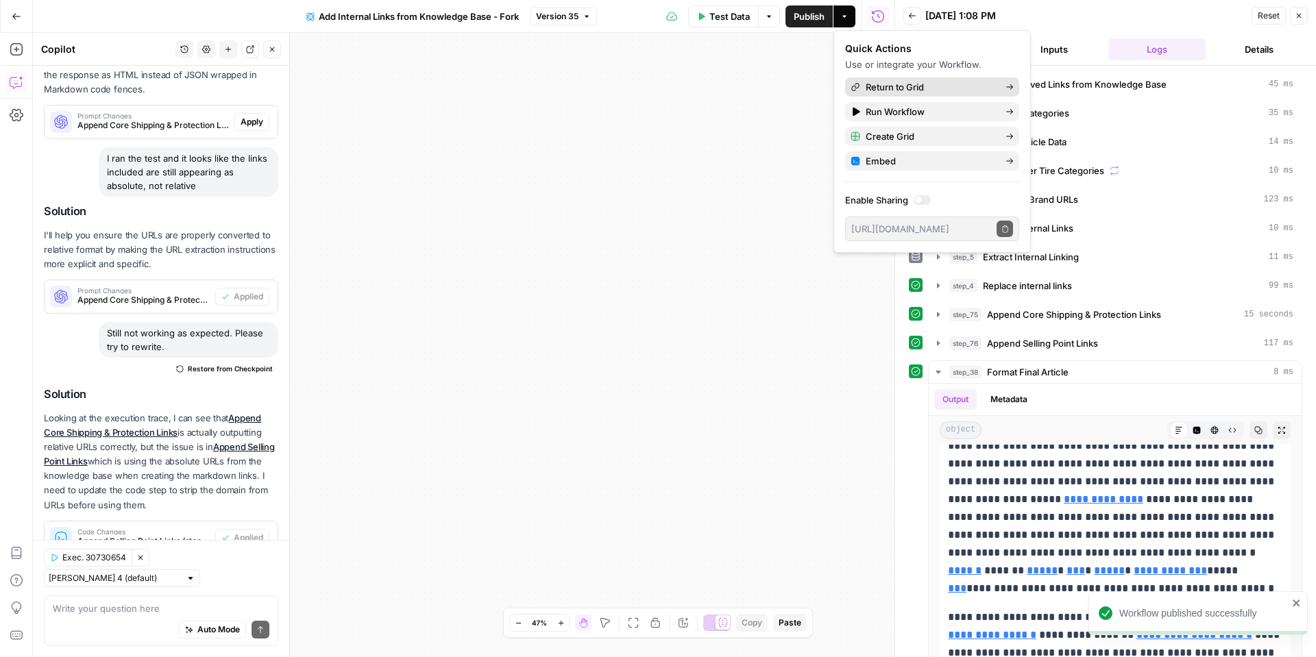
click at [875, 84] on span "Return to Grid" at bounding box center [930, 87] width 129 height 14
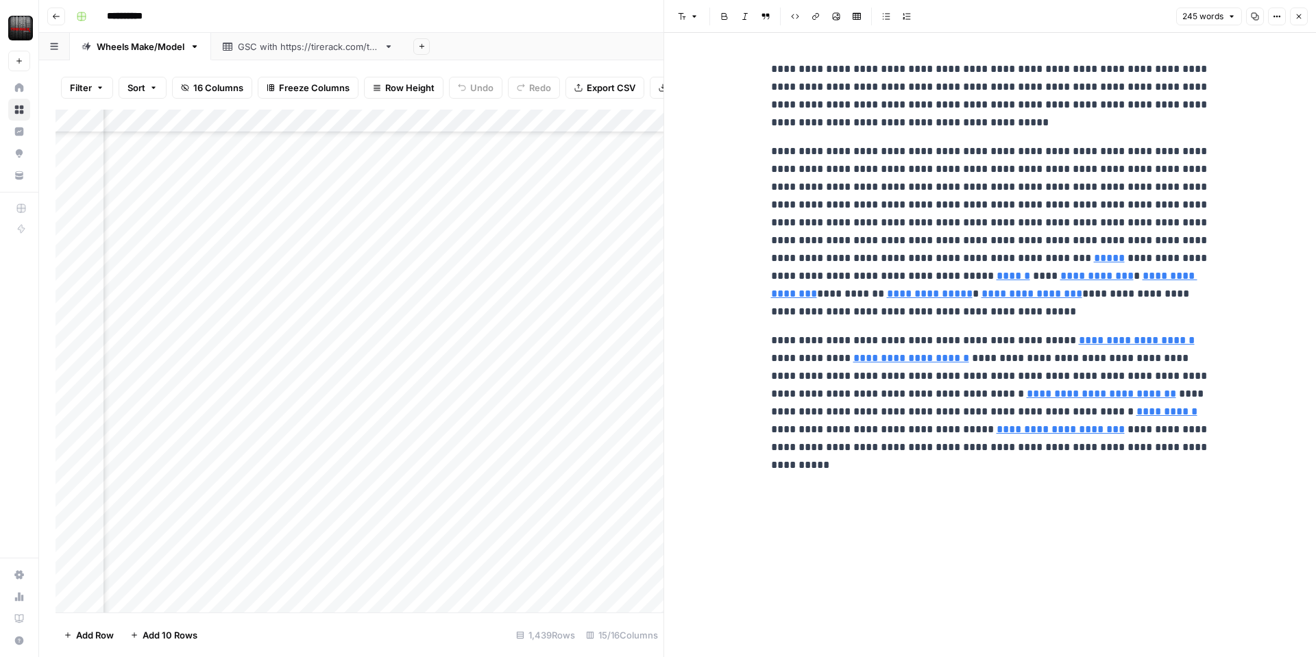
scroll to position [9191, 1072]
drag, startPoint x: 1294, startPoint y: 17, endPoint x: 1286, endPoint y: 26, distance: 12.1
click at [1294, 17] on button "Close" at bounding box center [1299, 17] width 18 height 18
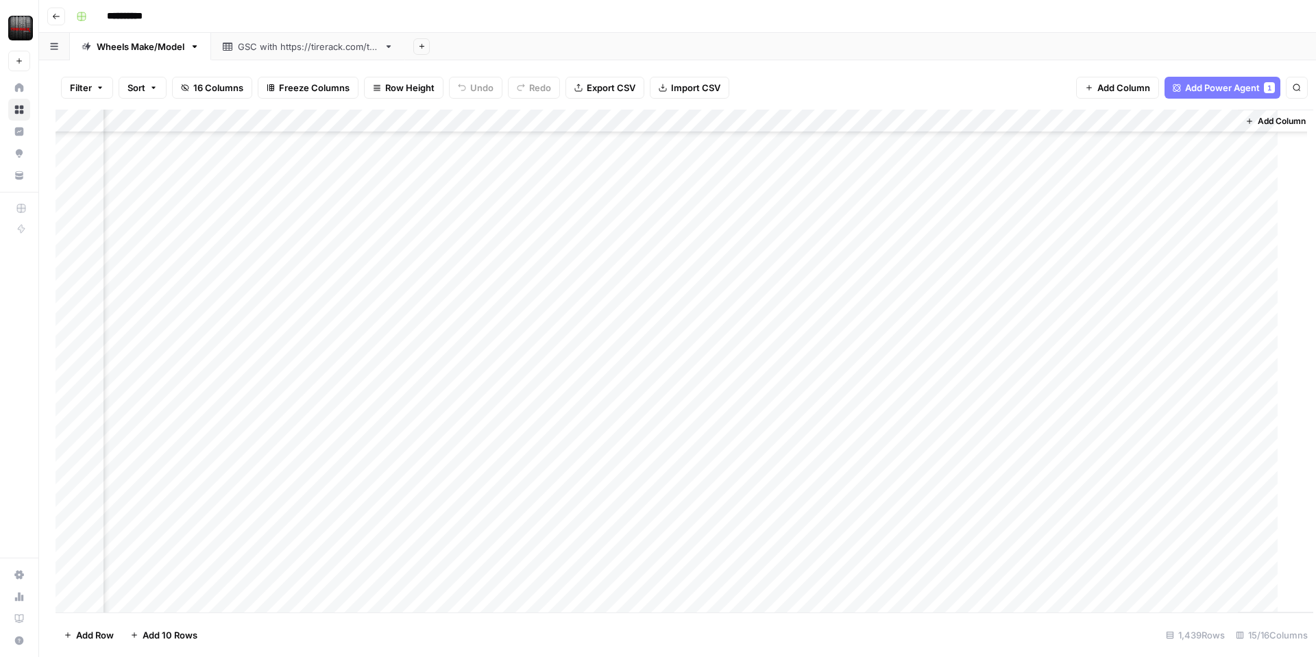
scroll to position [9191, 1056]
click at [1104, 321] on div "Add Column" at bounding box center [678, 361] width 1244 height 503
click at [1224, 320] on div "Add Column" at bounding box center [678, 361] width 1244 height 503
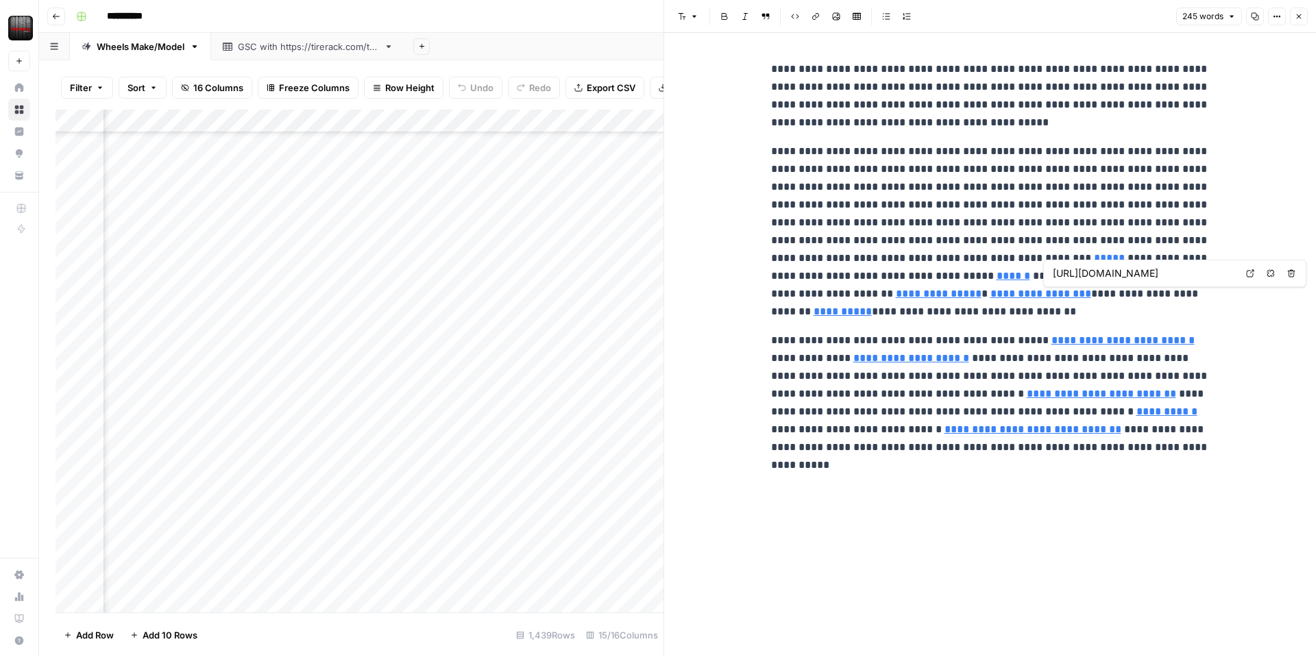
type input "[URL][DOMAIN_NAME]"
click at [1306, 18] on button "Close" at bounding box center [1299, 17] width 18 height 18
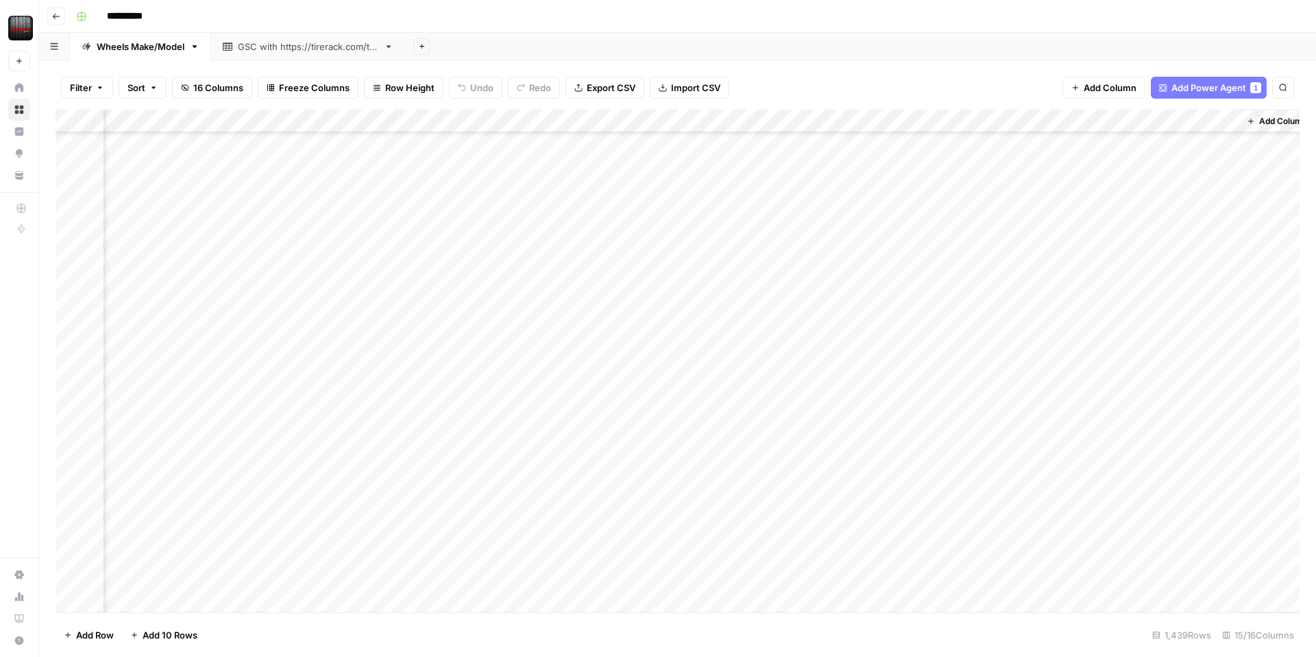
scroll to position [9191, 1072]
click at [1071, 121] on div "Add Column" at bounding box center [678, 361] width 1244 height 503
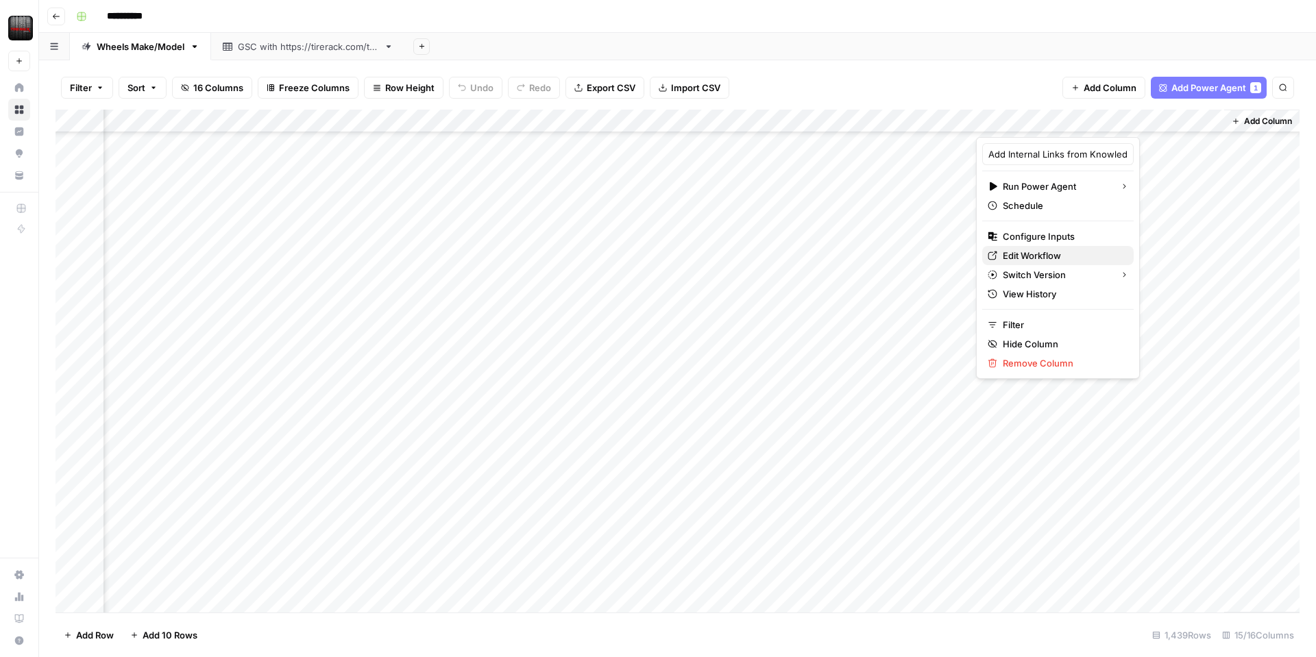
click at [1036, 252] on span "Edit Workflow" at bounding box center [1063, 256] width 120 height 14
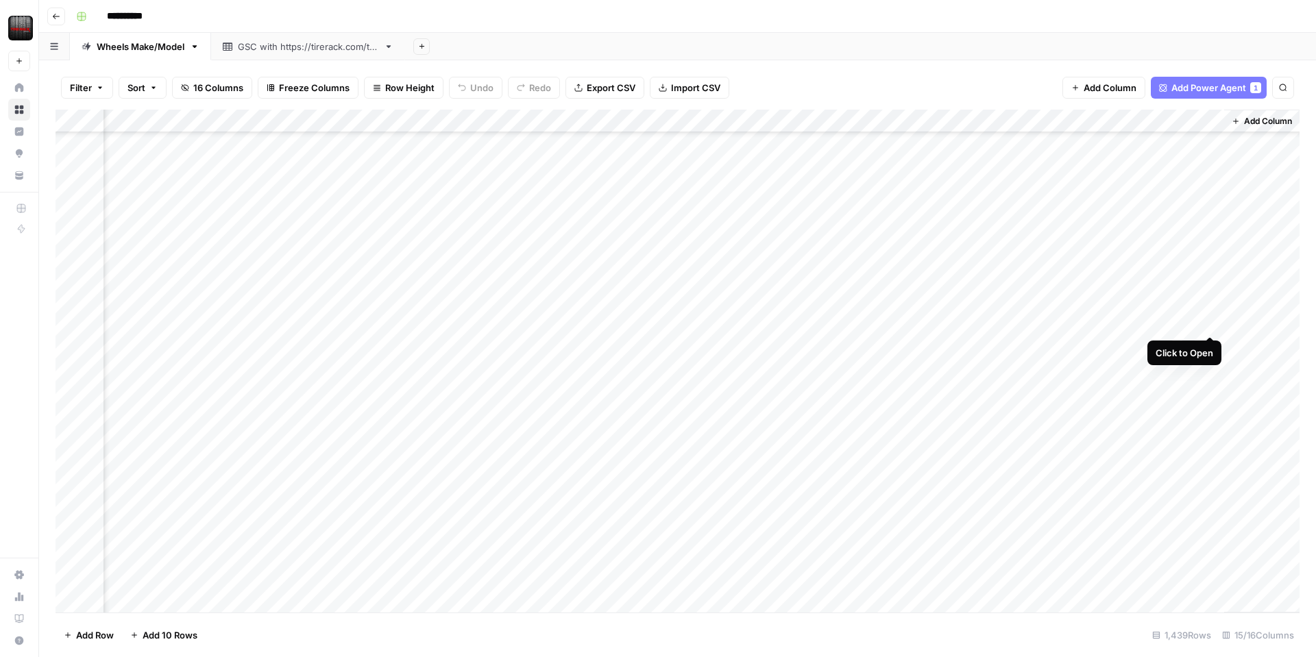
click at [1213, 319] on div "Add Column" at bounding box center [678, 361] width 1244 height 503
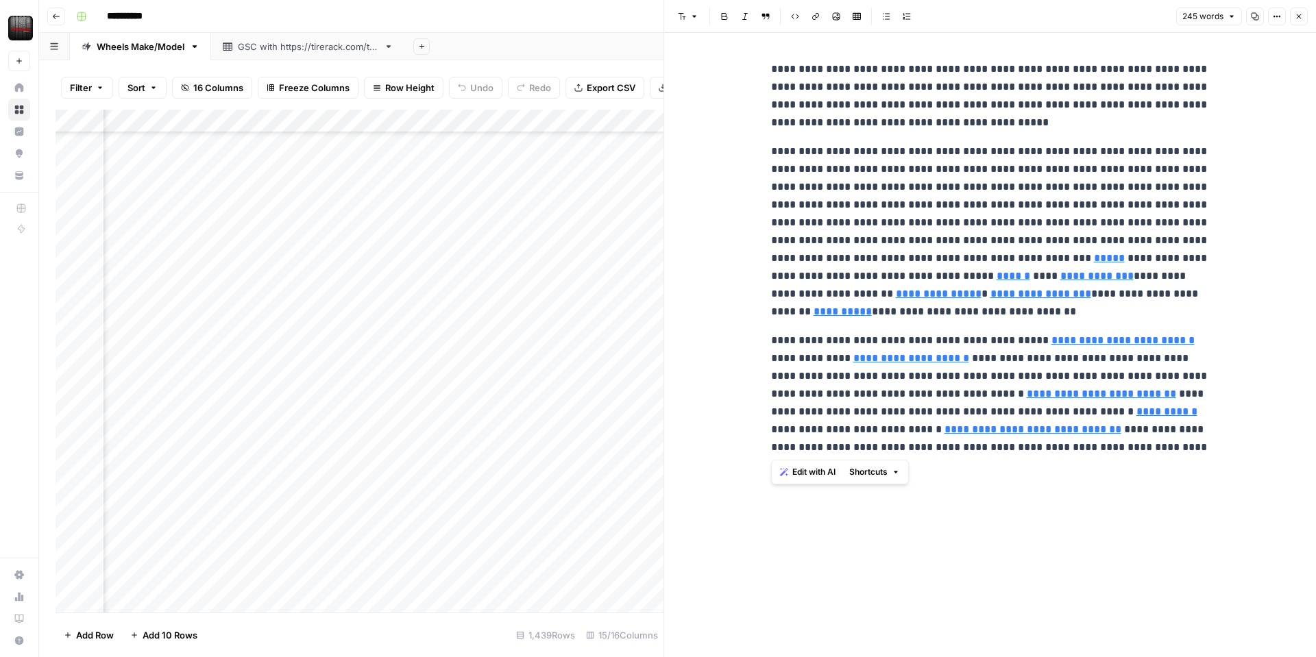
drag, startPoint x: 1119, startPoint y: 453, endPoint x: 755, endPoint y: 53, distance: 541.1
click at [755, 53] on div "**********" at bounding box center [990, 345] width 652 height 625
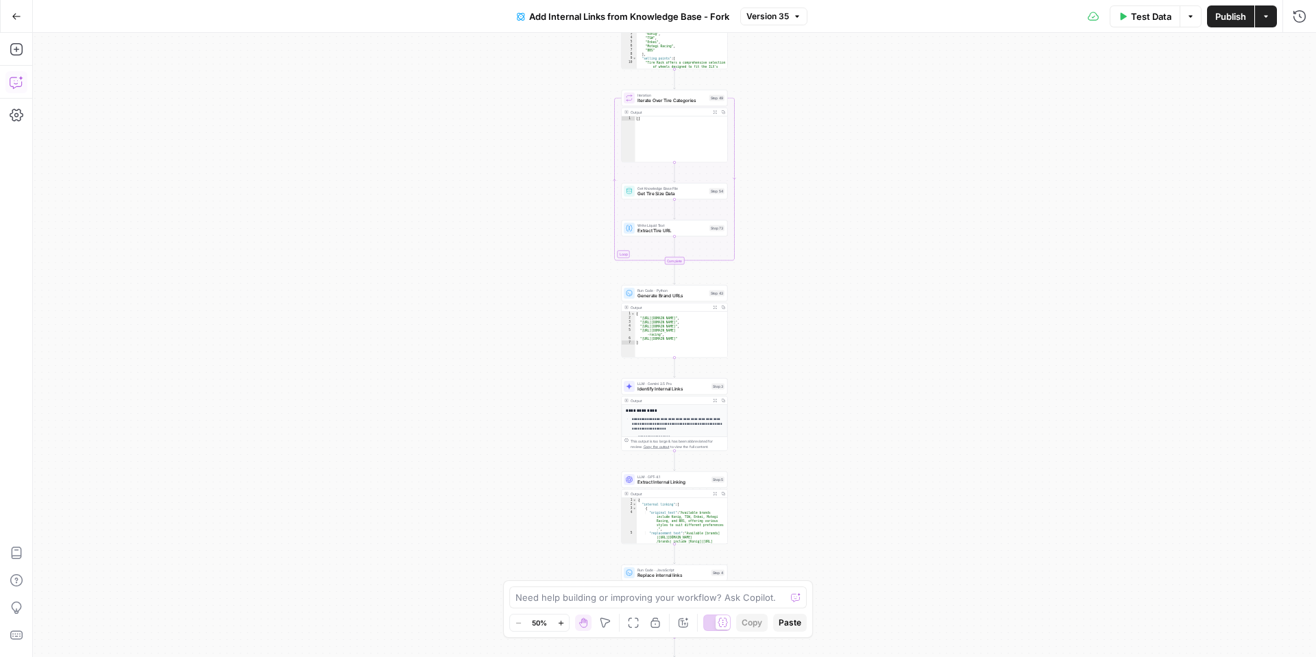
click at [7, 82] on button "Copilot" at bounding box center [16, 82] width 22 height 22
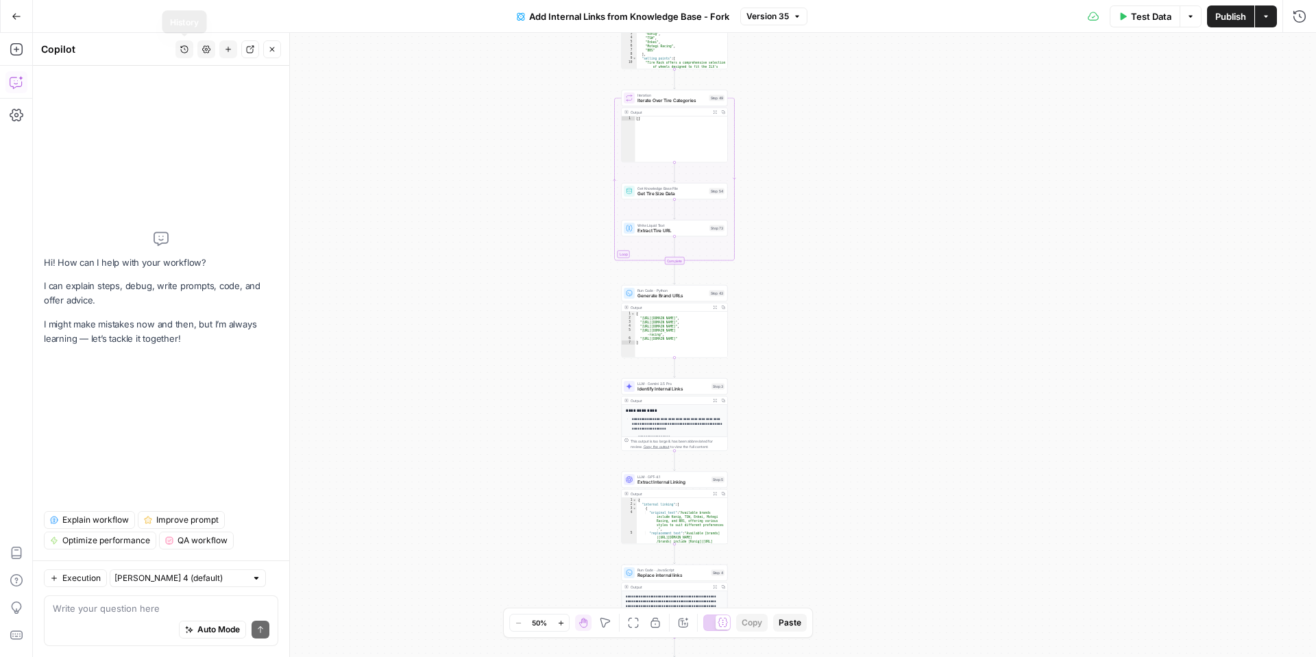
click at [183, 51] on icon "button" at bounding box center [184, 49] width 8 height 8
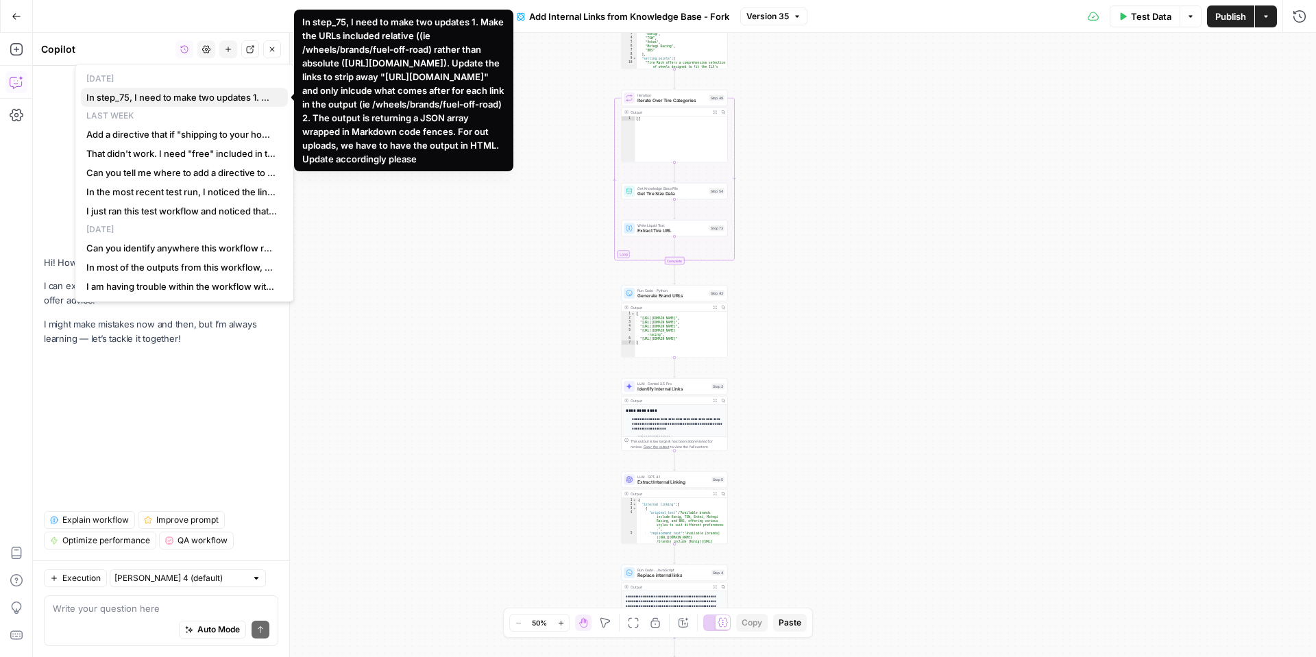
click at [167, 91] on span "In step_75, I need to make two updates 1. Make the URLs included relative ((ie …" at bounding box center [181, 97] width 191 height 14
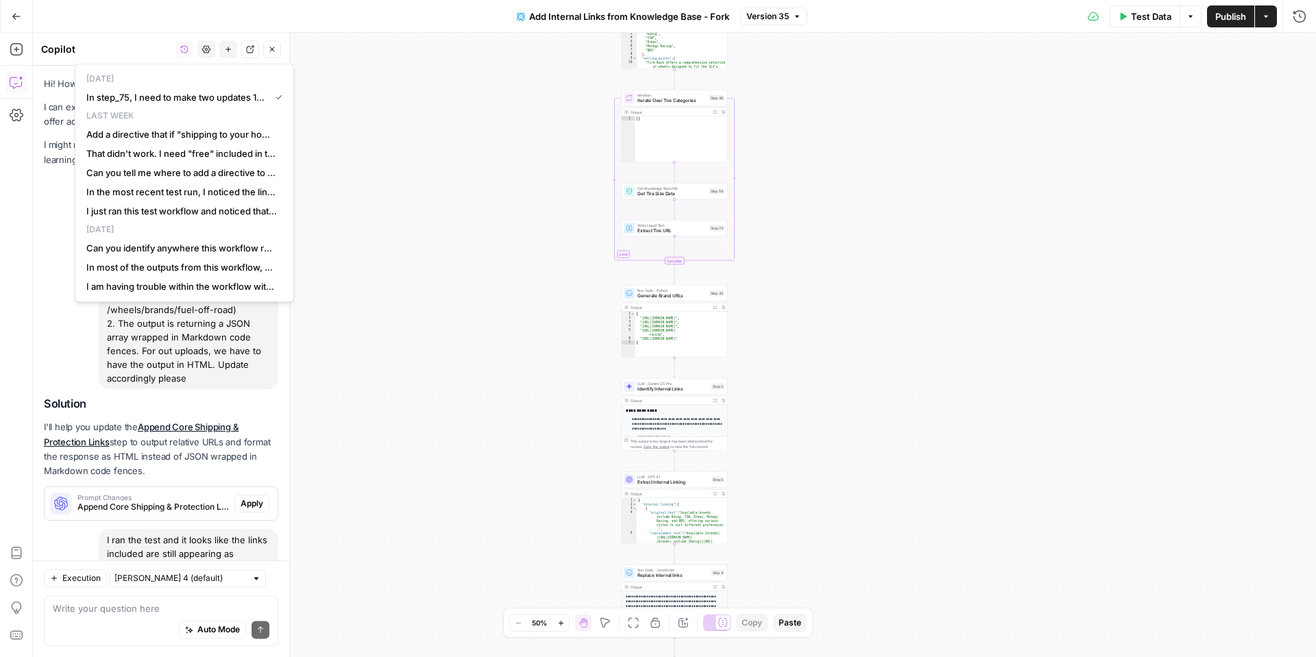
scroll to position [360, 0]
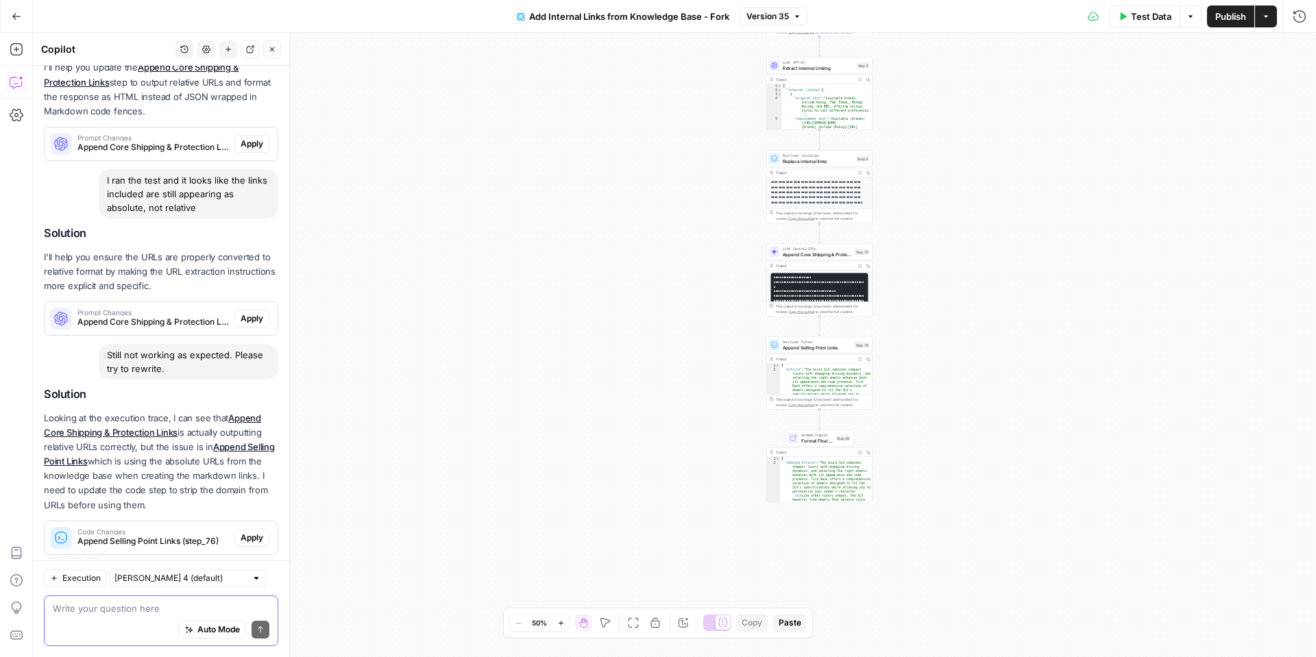
click at [138, 610] on textarea at bounding box center [161, 609] width 217 height 14
type textarea "S"
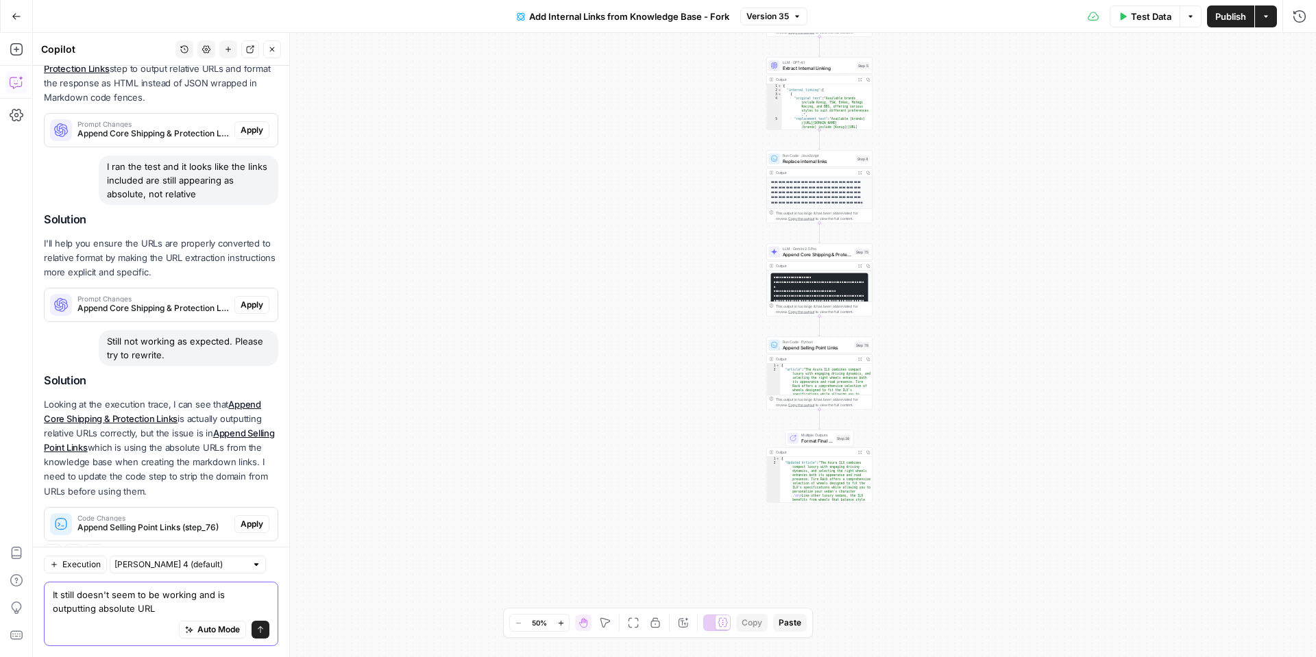
type textarea "It still doesn't seem to be working and is outputting absolute URLs"
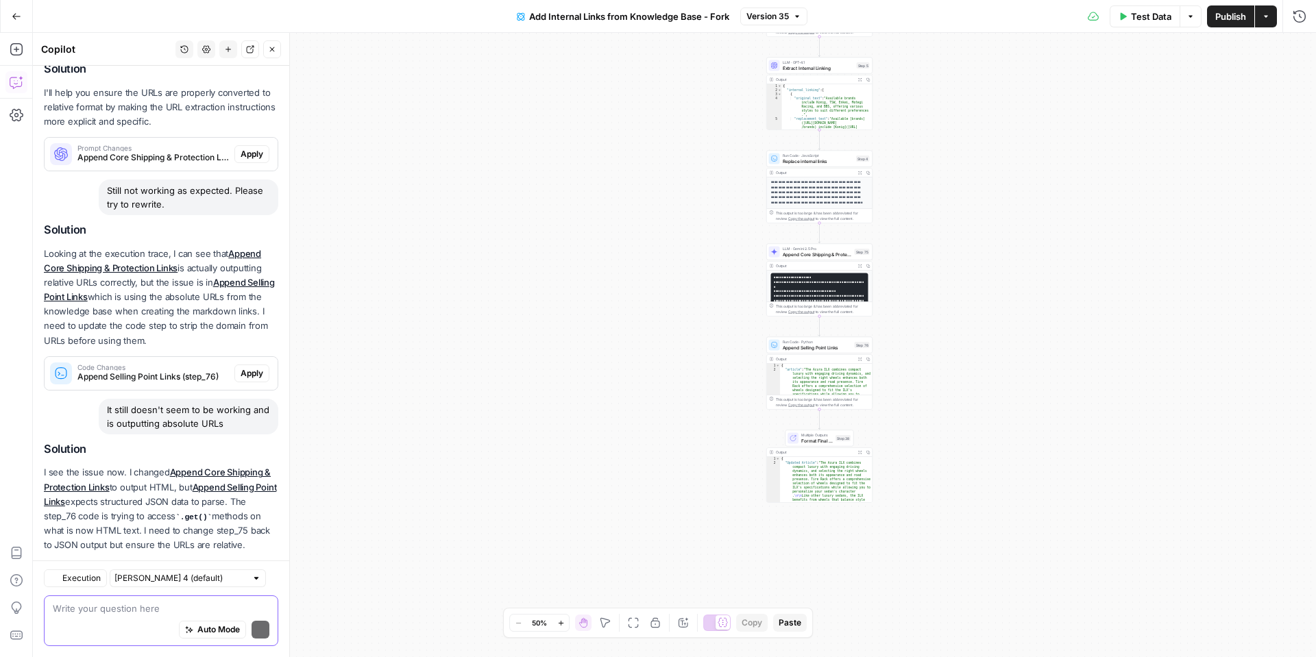
scroll to position [564, 0]
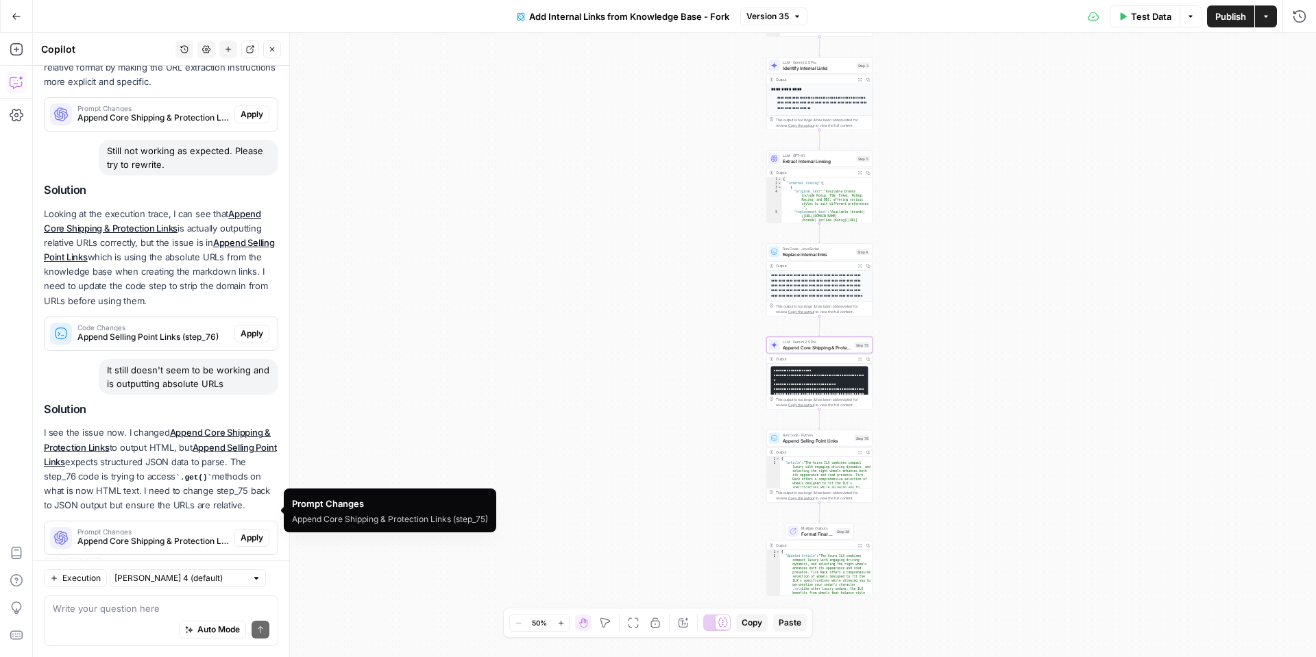
click at [253, 532] on span "Apply" at bounding box center [252, 538] width 23 height 12
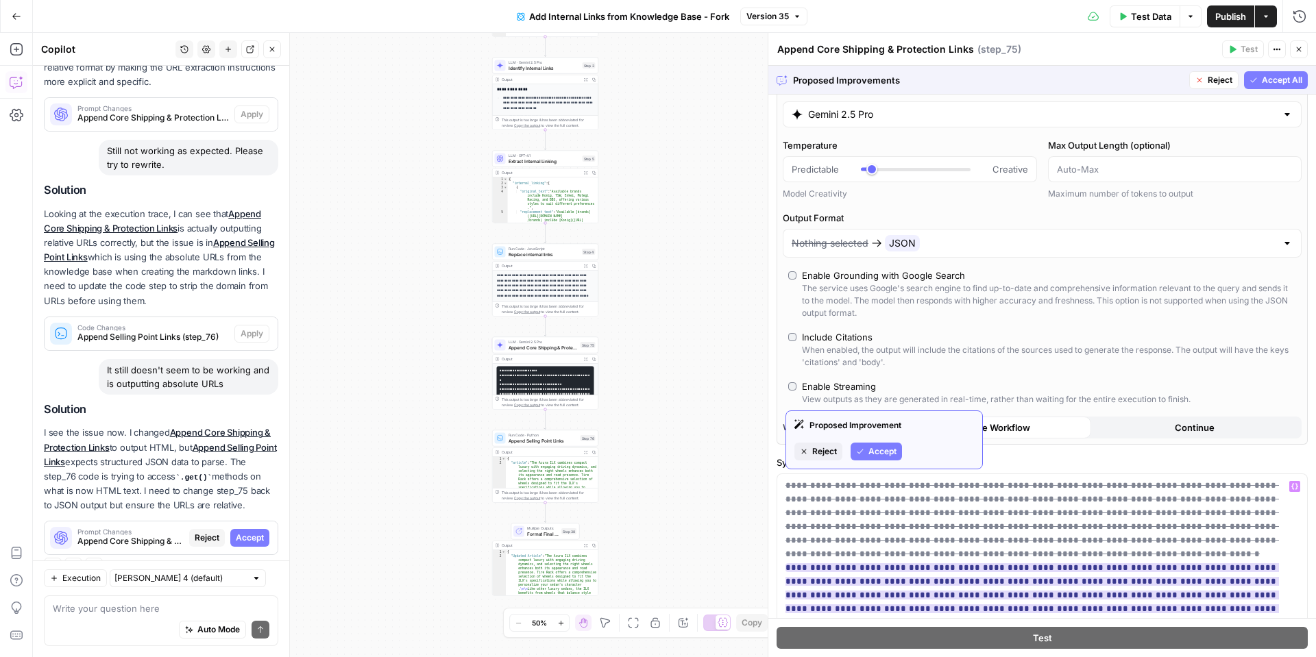
scroll to position [101, 0]
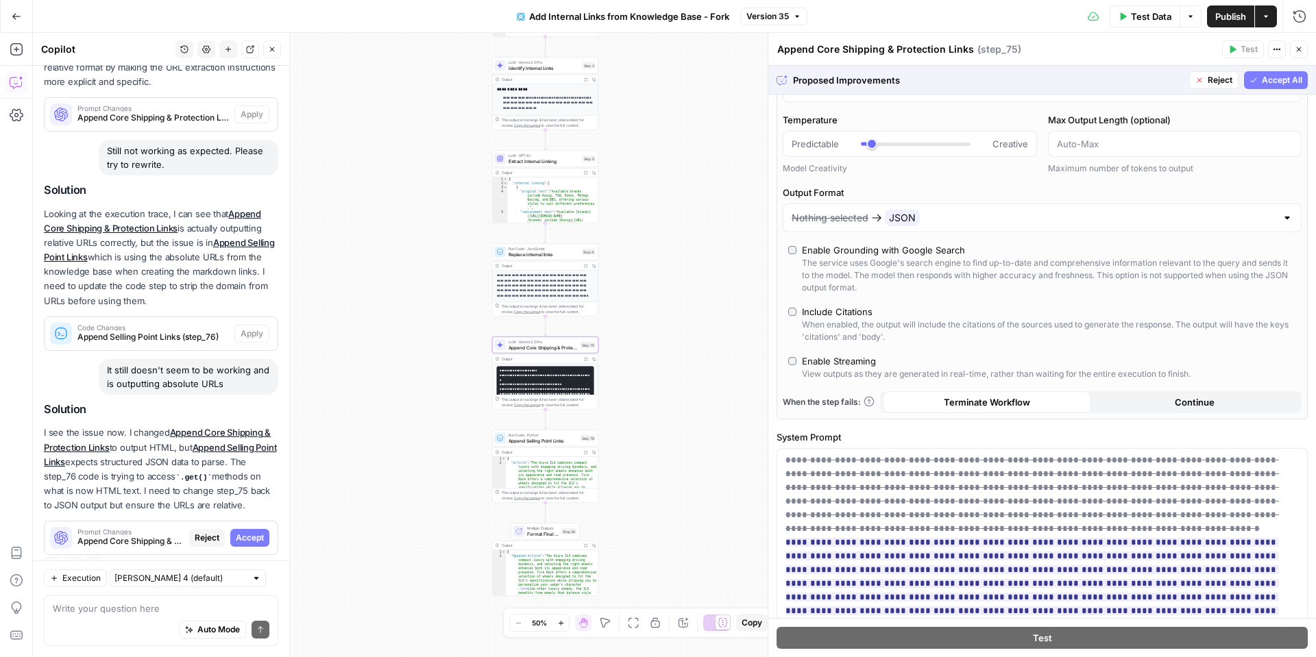
click at [257, 532] on span "Accept" at bounding box center [250, 538] width 28 height 12
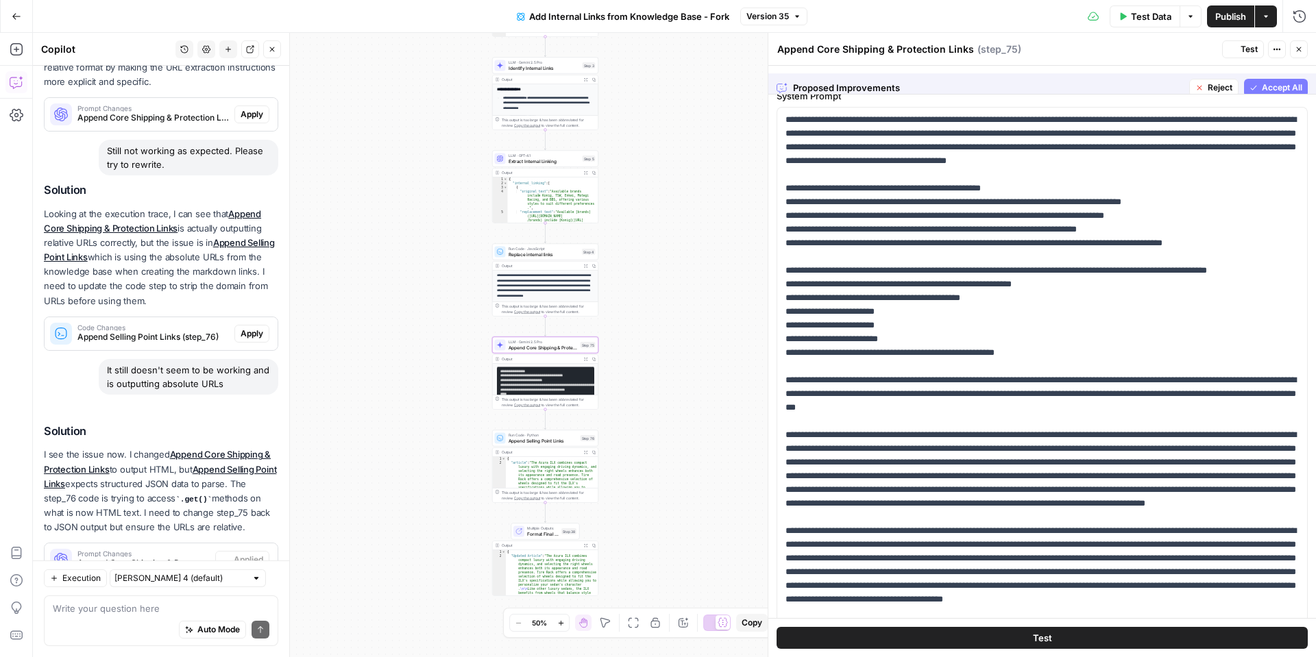
scroll to position [0, 0]
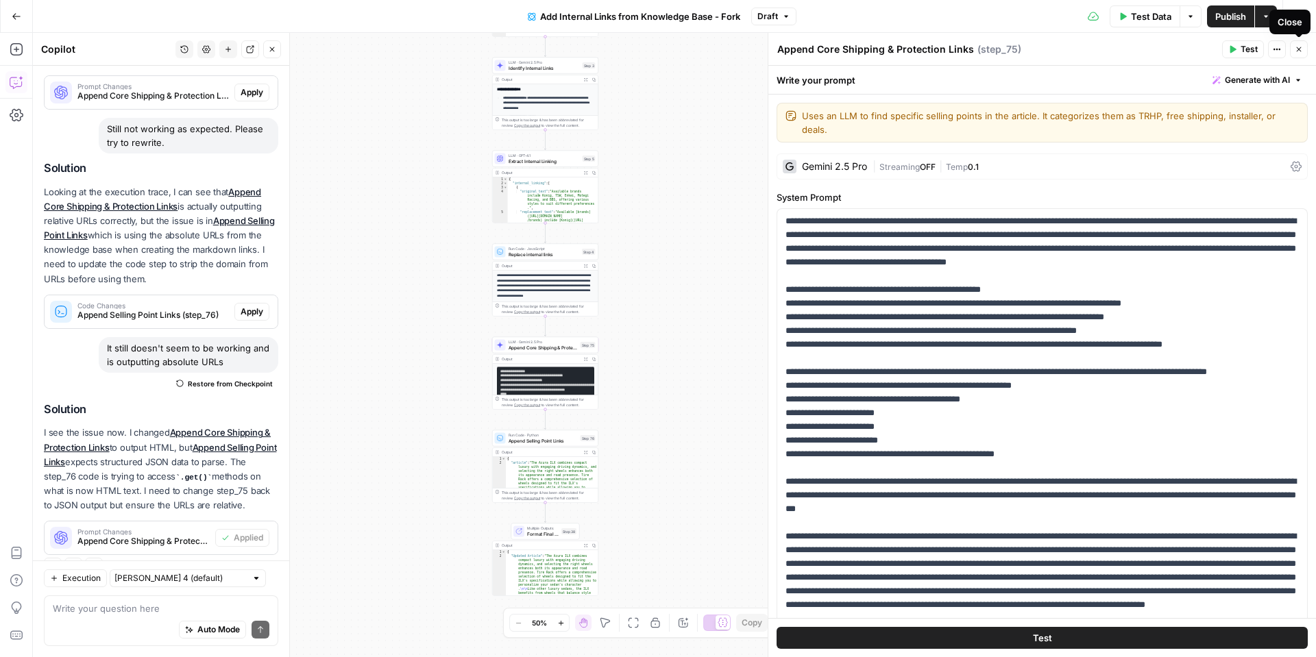
click at [1295, 47] on icon "button" at bounding box center [1299, 49] width 8 height 8
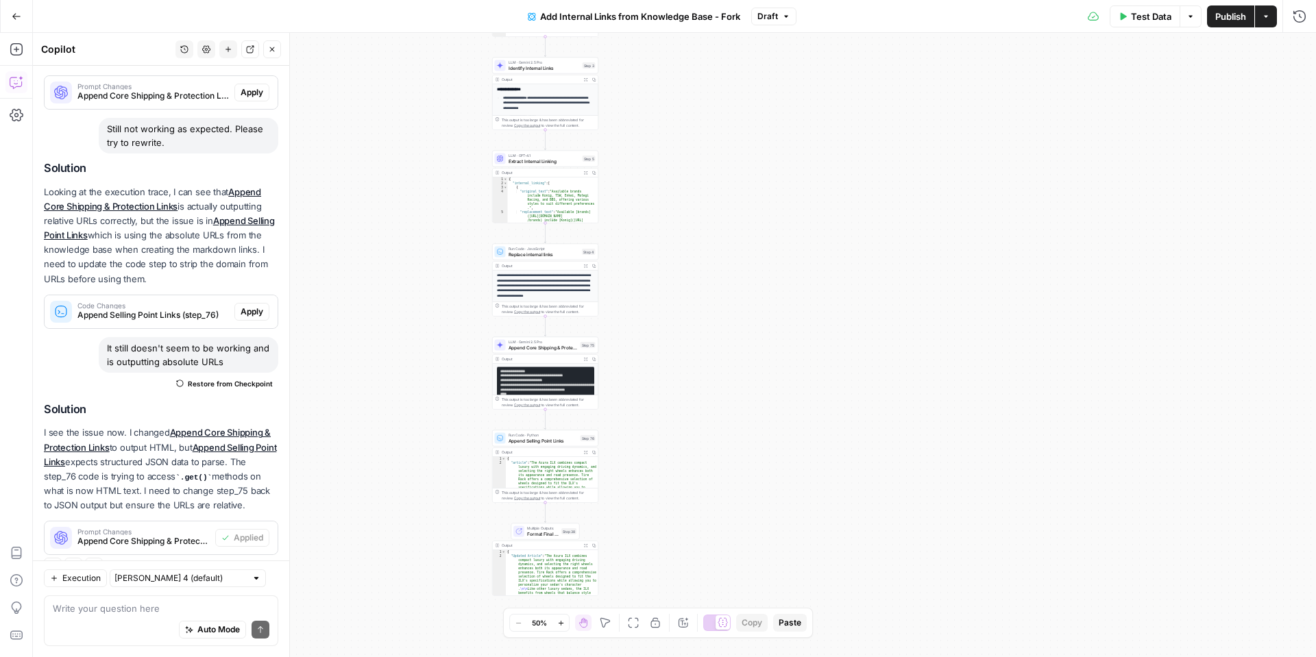
click at [1148, 23] on button "Test Data" at bounding box center [1145, 16] width 71 height 22
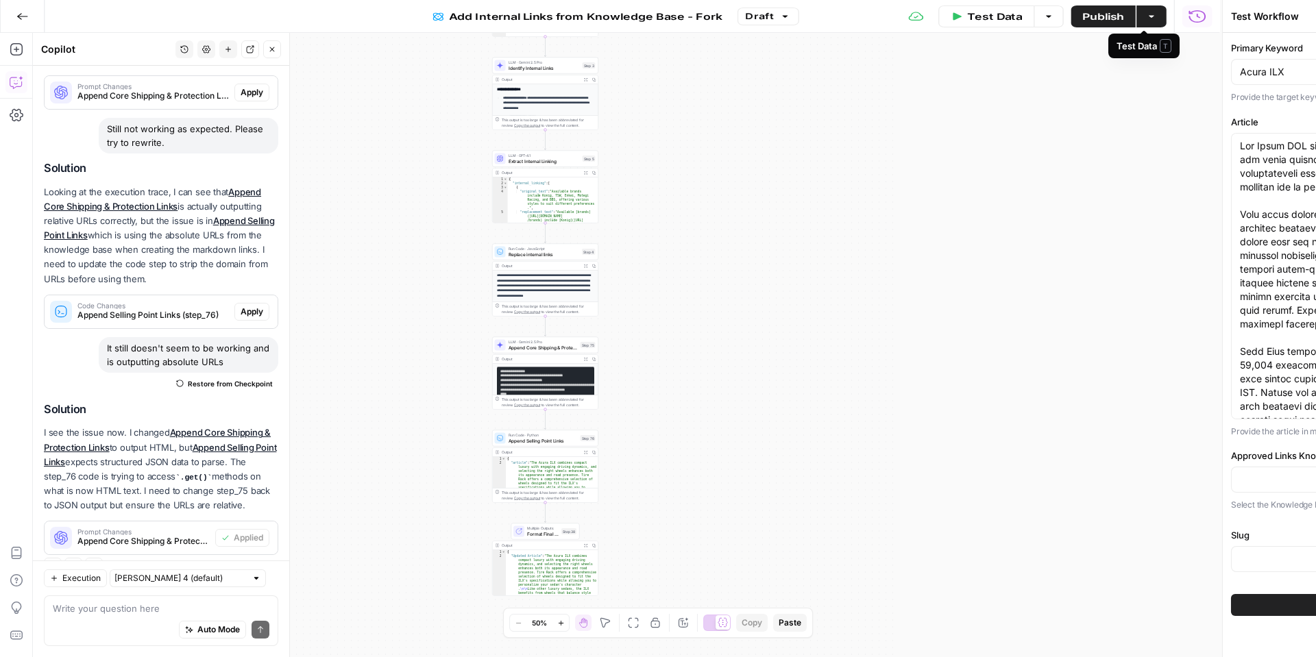
type input "Wheels_Approved Link List"
type input "Slugs"
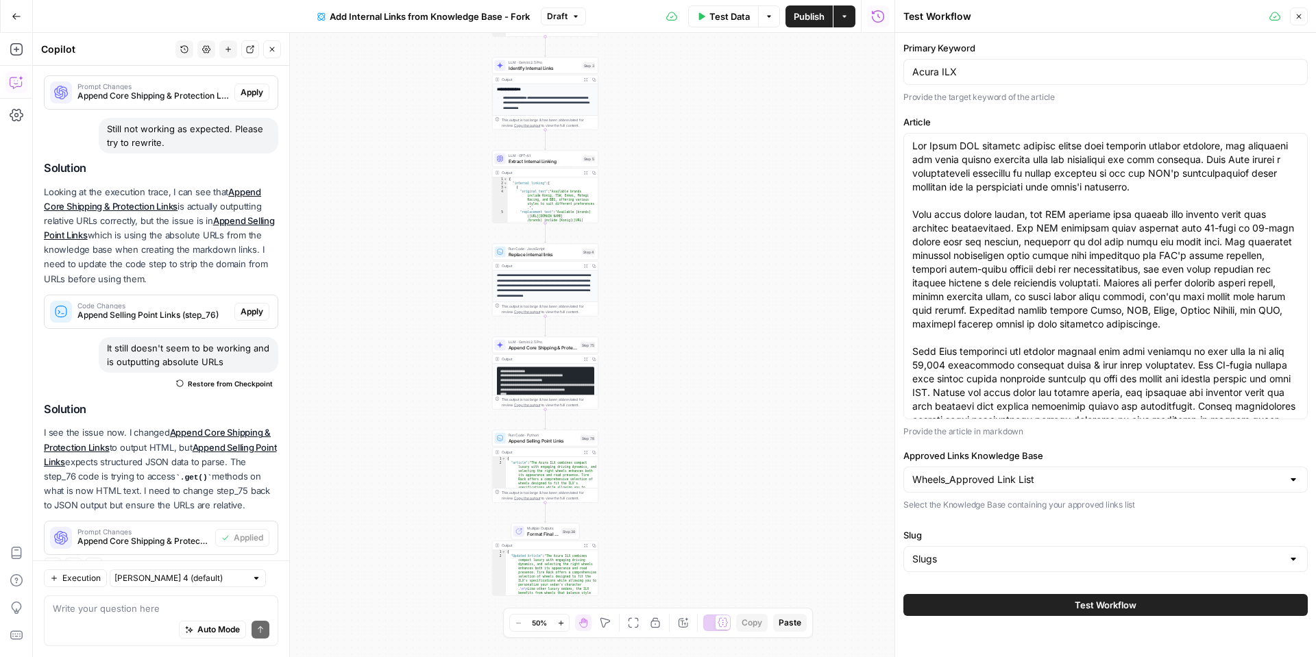
click at [1112, 596] on button "Test Workflow" at bounding box center [1106, 605] width 404 height 22
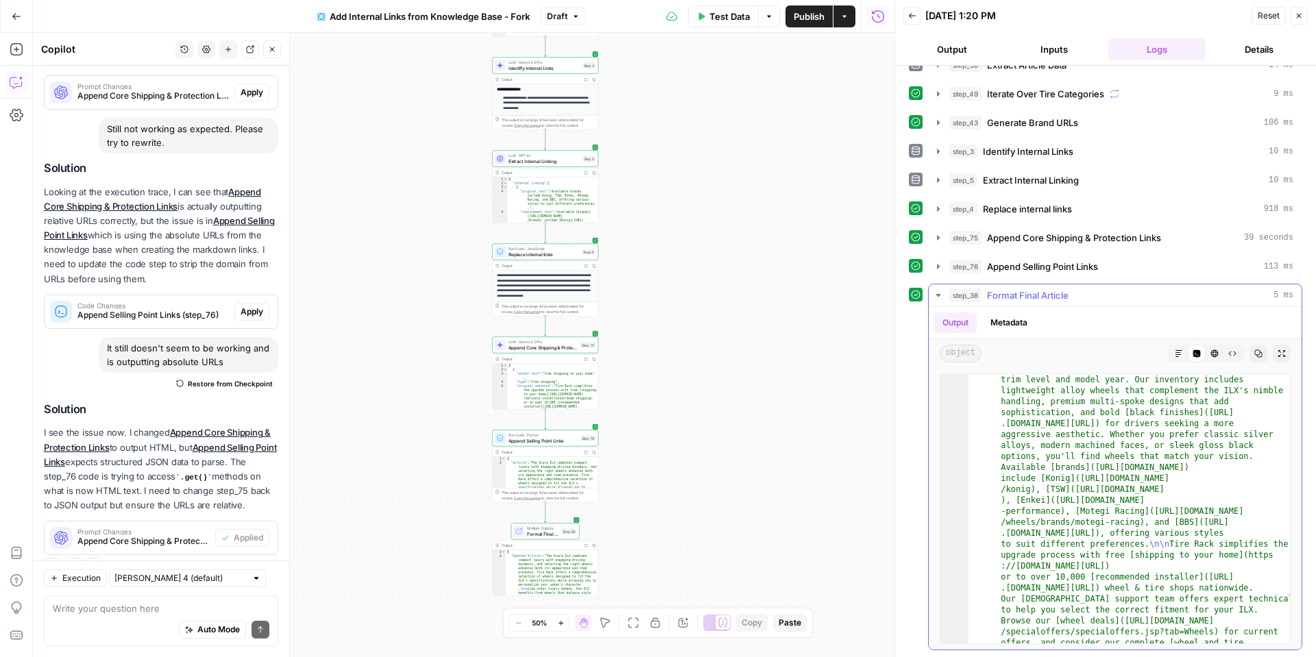
scroll to position [114, 0]
click at [1217, 351] on icon "button" at bounding box center [1215, 354] width 8 height 8
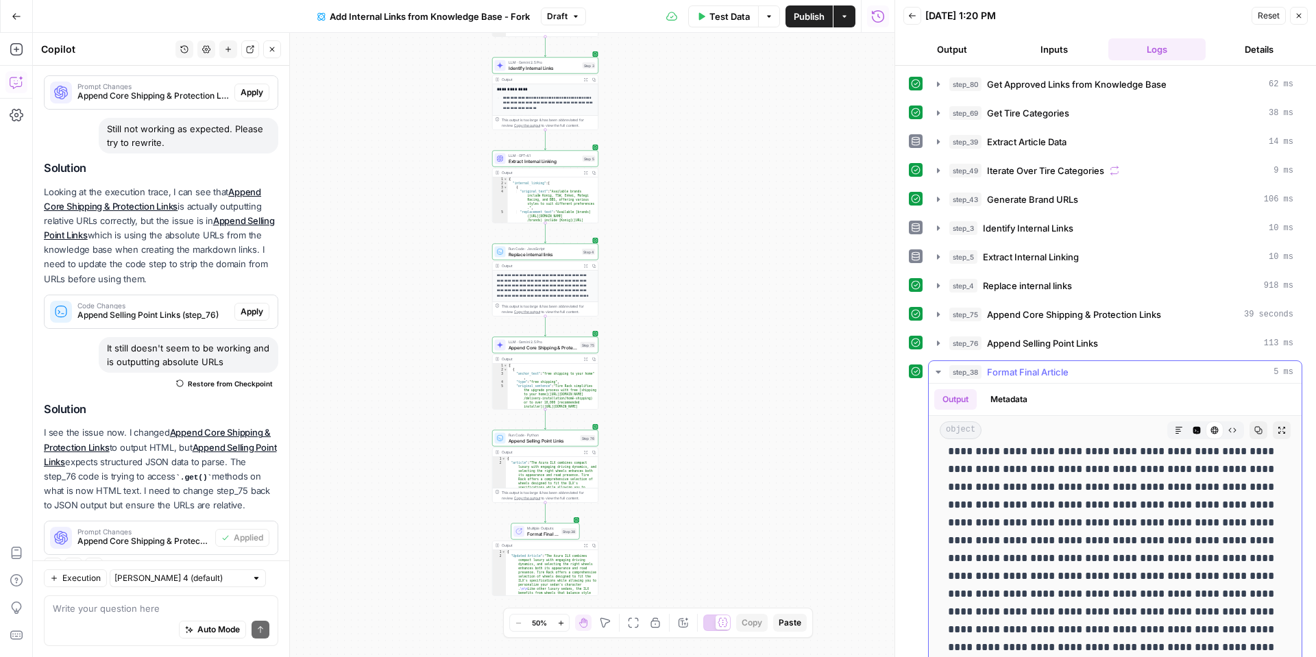
scroll to position [135, 0]
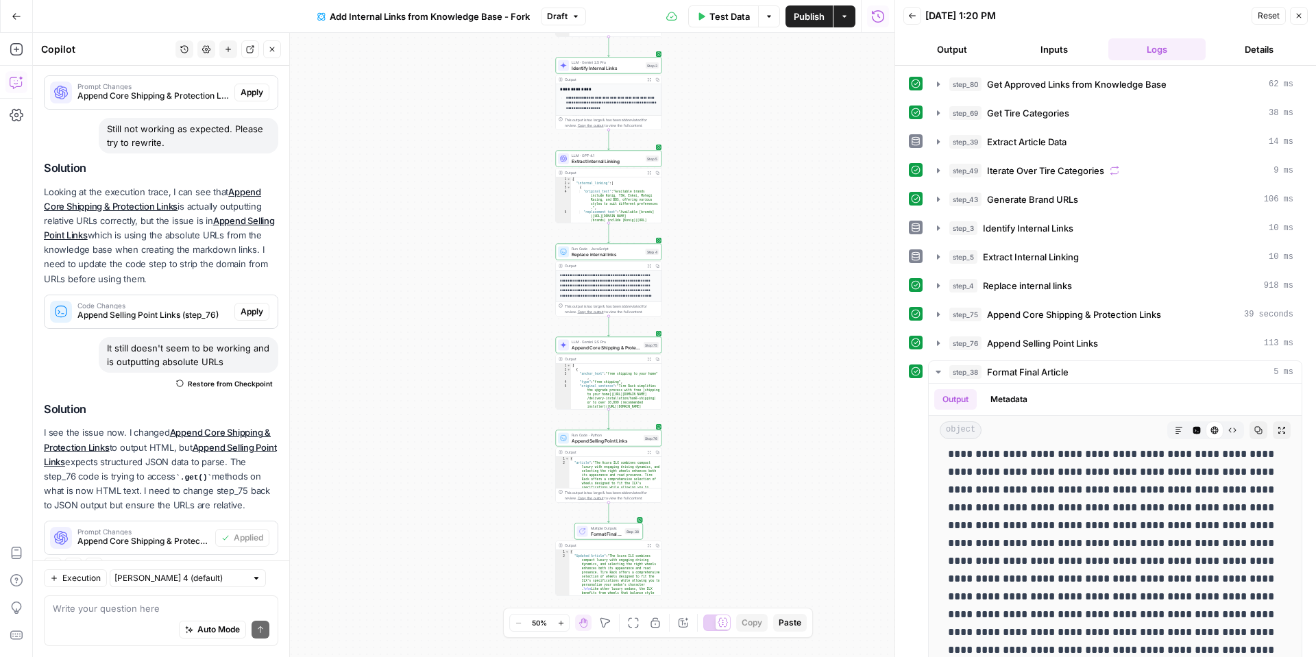
click at [134, 616] on div "Auto Mode Send" at bounding box center [161, 631] width 217 height 30
type textarea "Still the same issue"
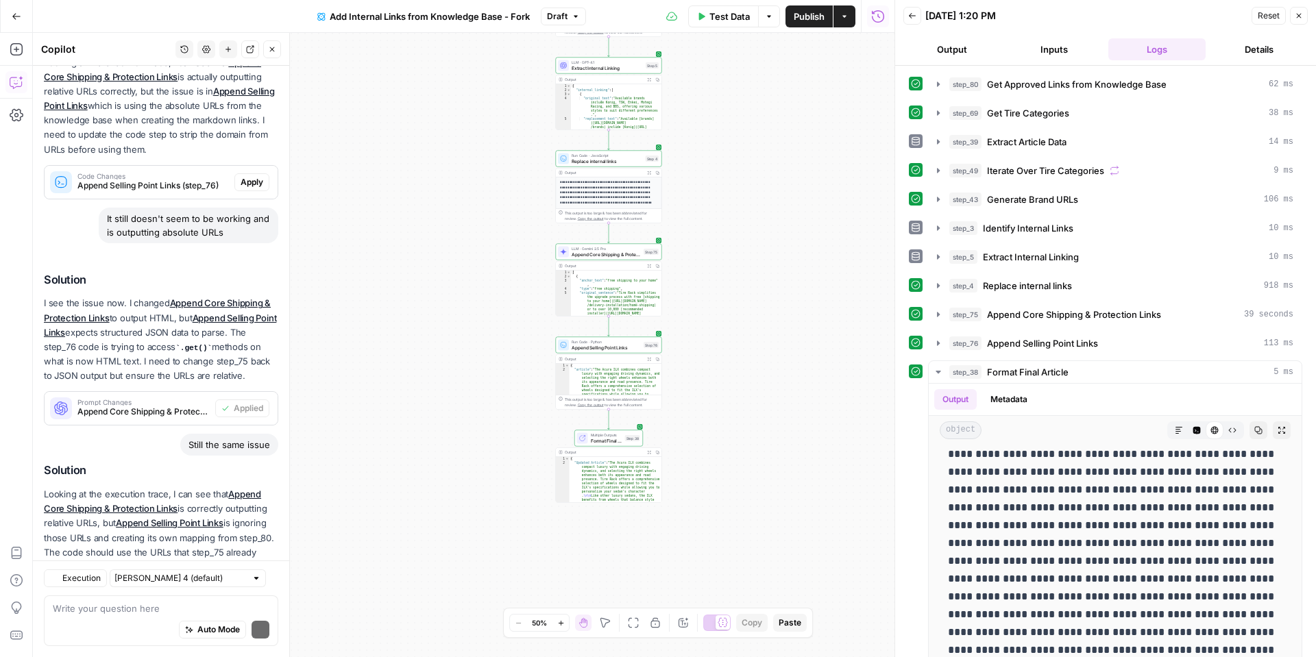
scroll to position [777, 0]
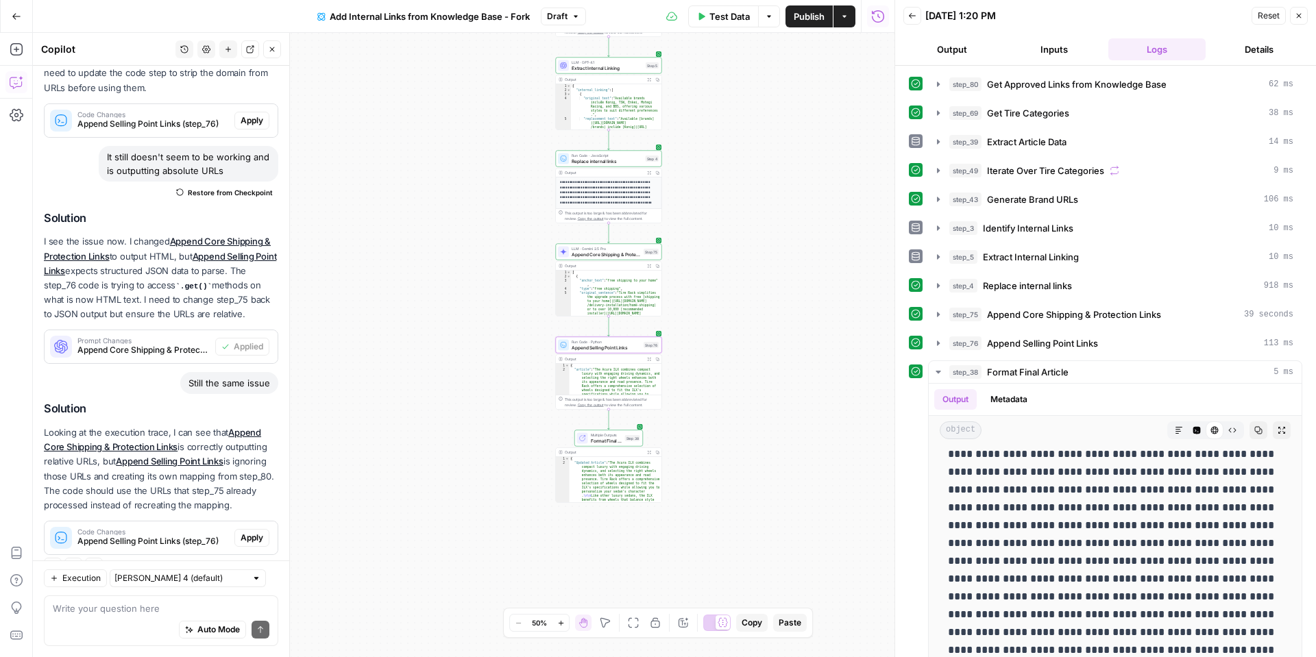
click at [254, 532] on span "Apply" at bounding box center [252, 538] width 23 height 12
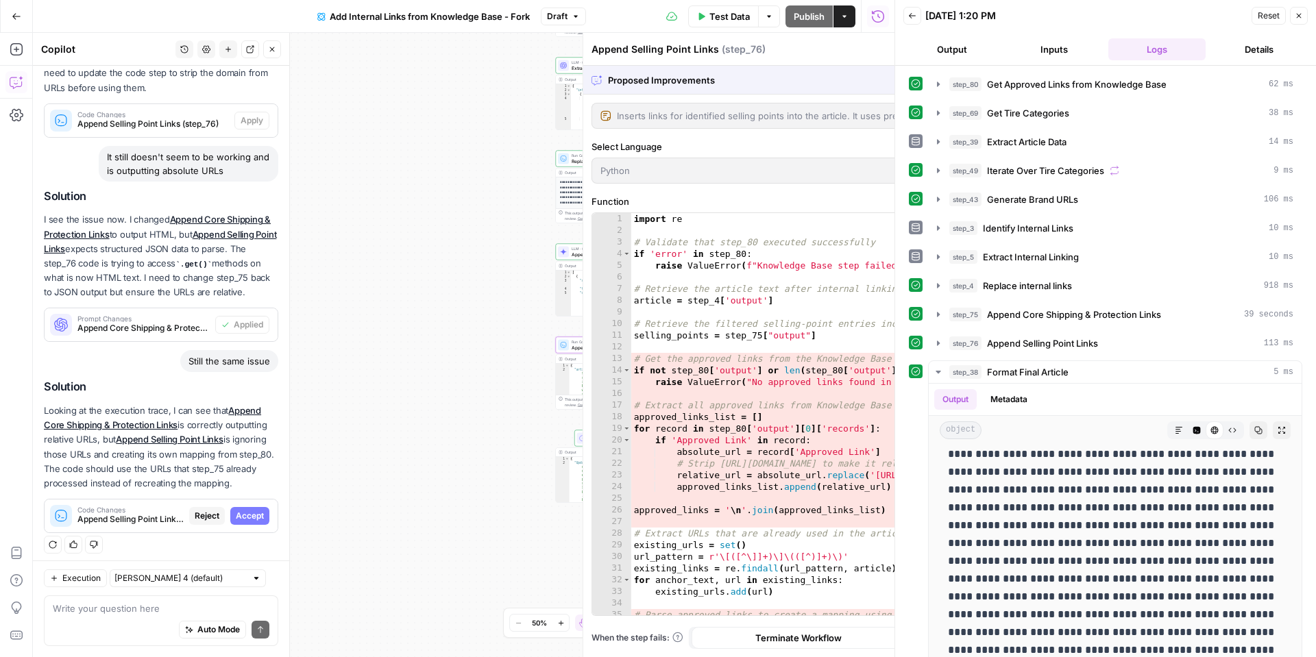
scroll to position [755, 0]
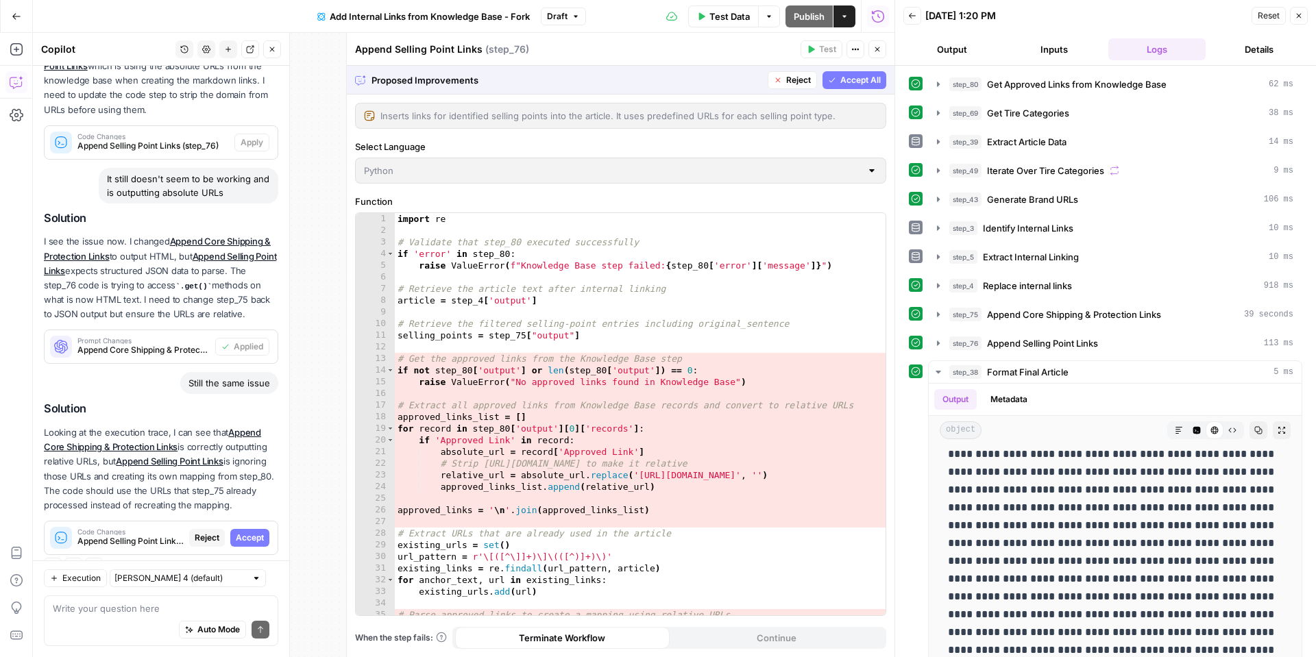
click at [876, 83] on span "Accept All" at bounding box center [860, 80] width 40 height 12
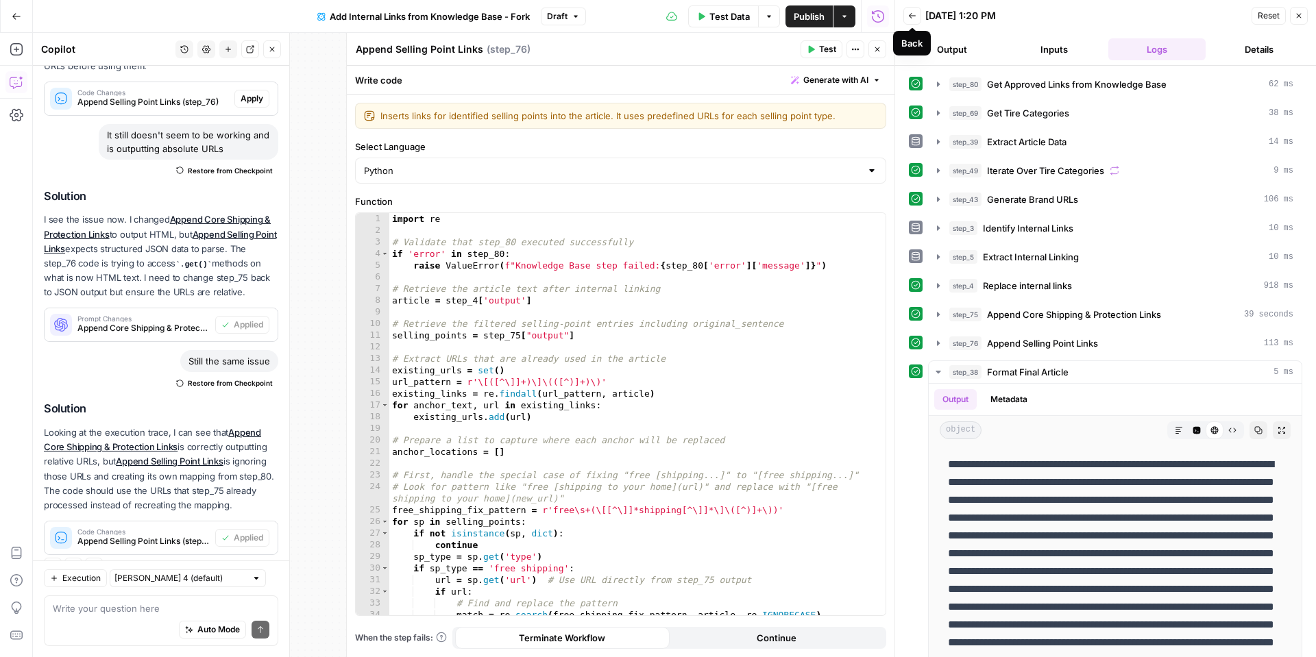
scroll to position [77, 0]
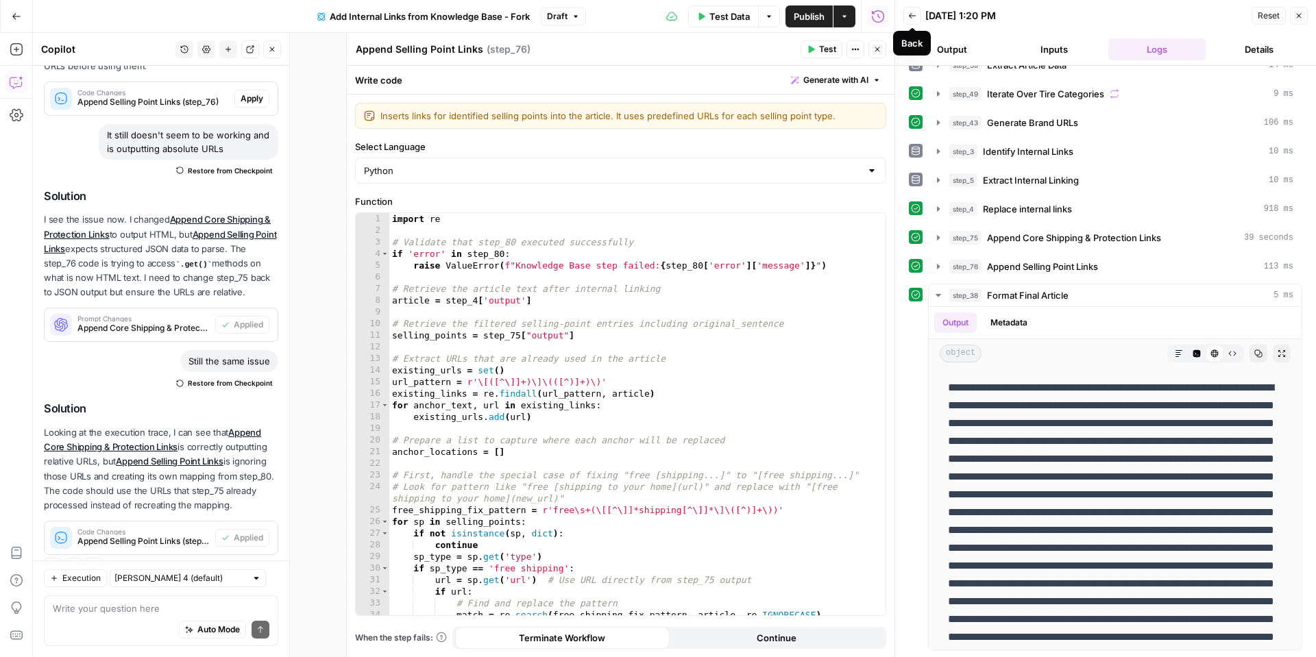
click at [908, 16] on icon "button" at bounding box center [912, 16] width 8 height 8
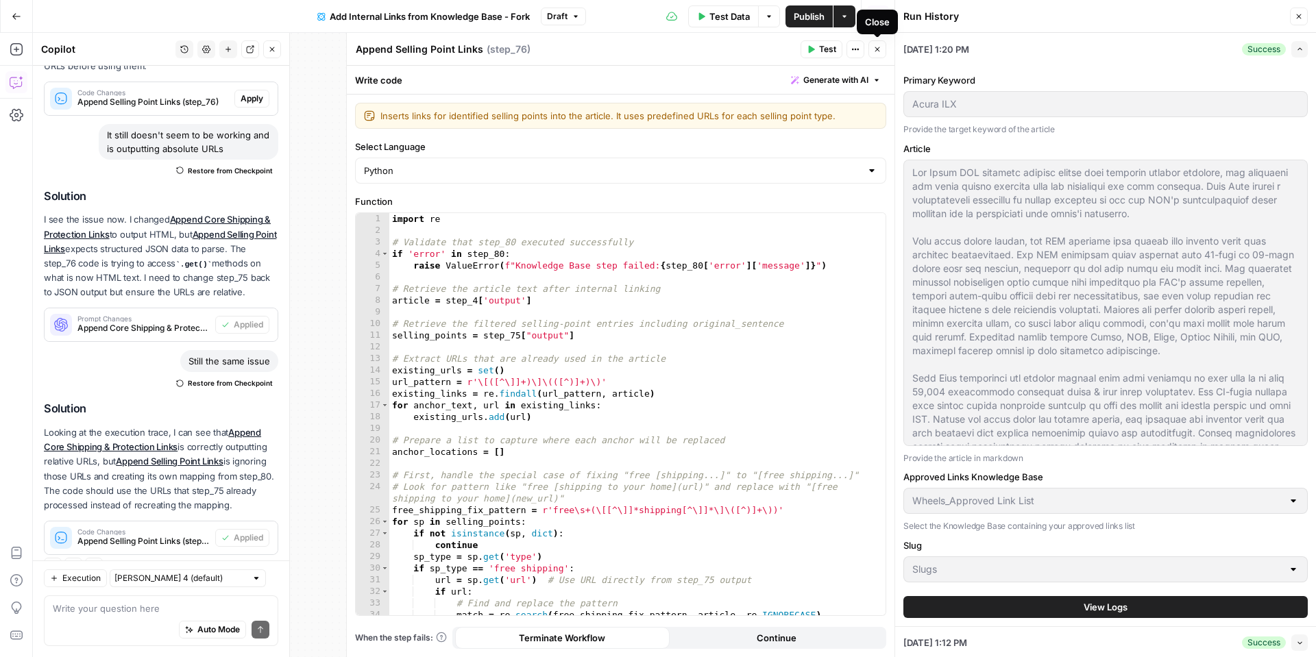
click at [882, 51] on button "Close" at bounding box center [878, 49] width 18 height 18
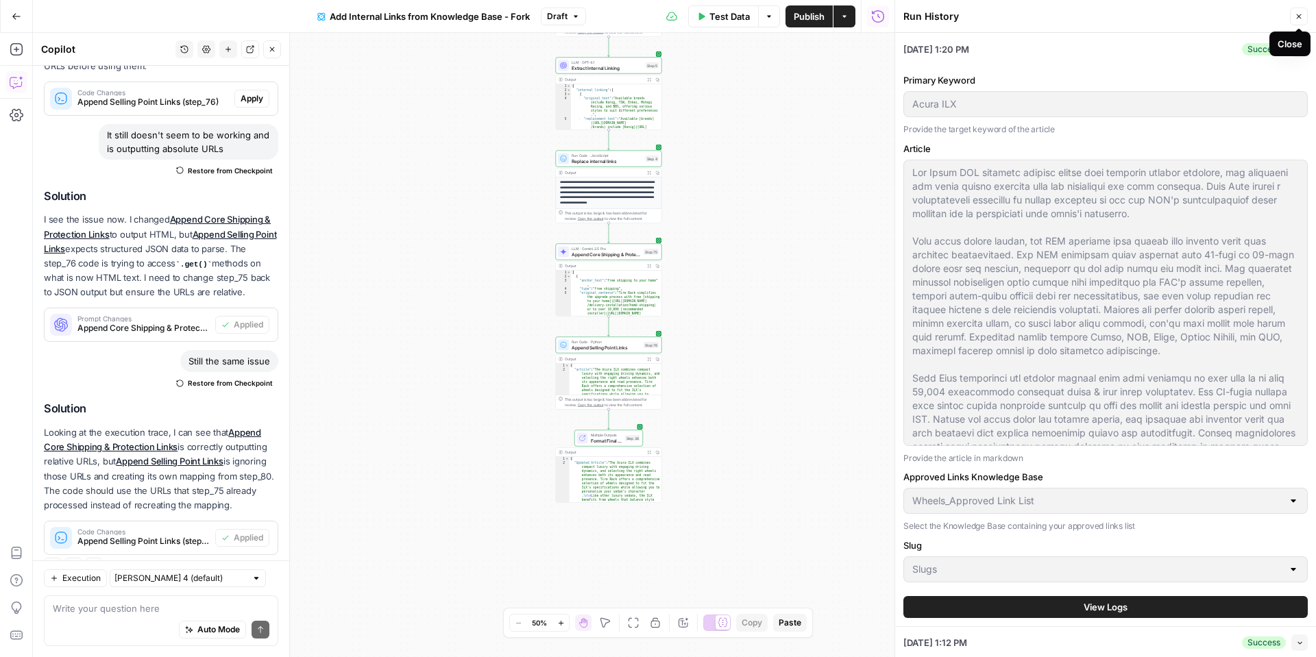
click at [1301, 19] on icon "button" at bounding box center [1299, 16] width 5 height 5
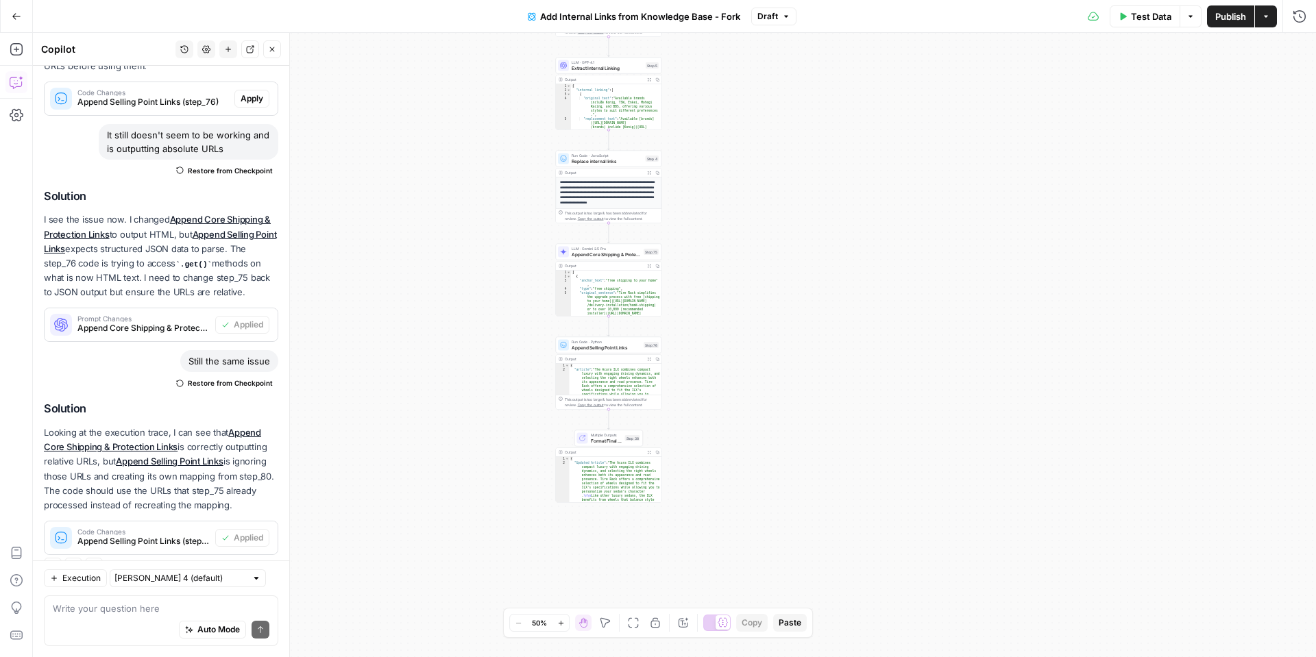
click at [1126, 19] on button "Test Data" at bounding box center [1145, 16] width 71 height 22
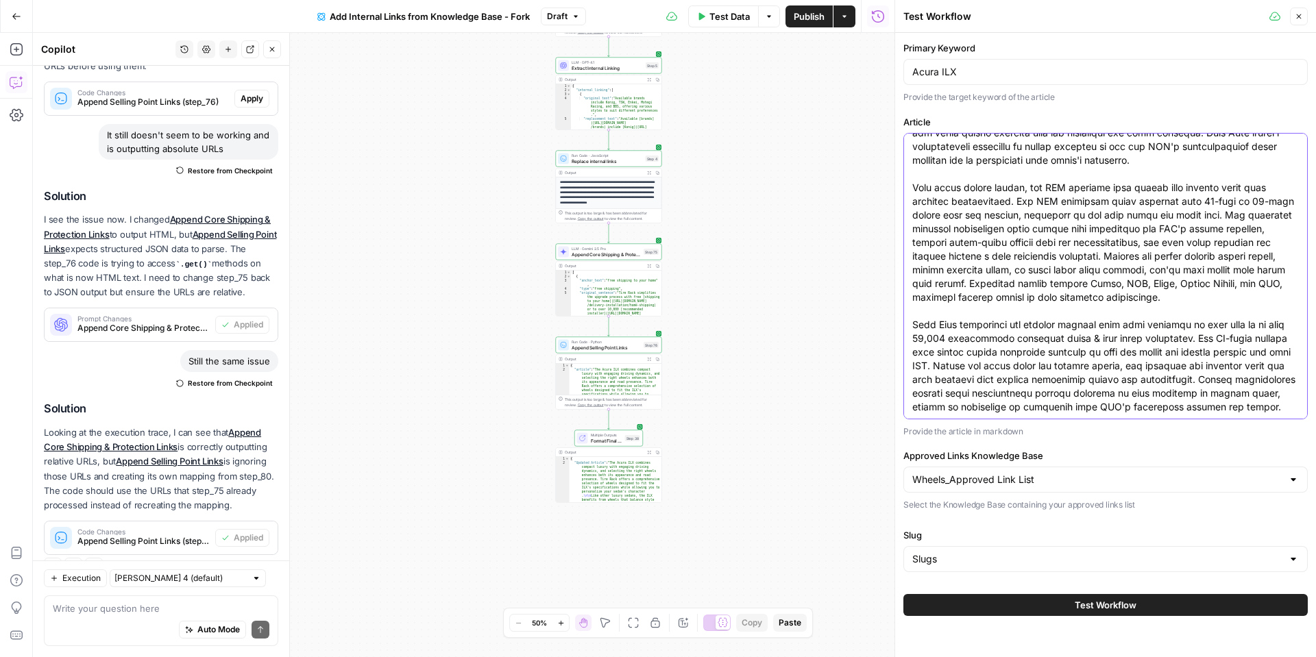
scroll to position [0, 0]
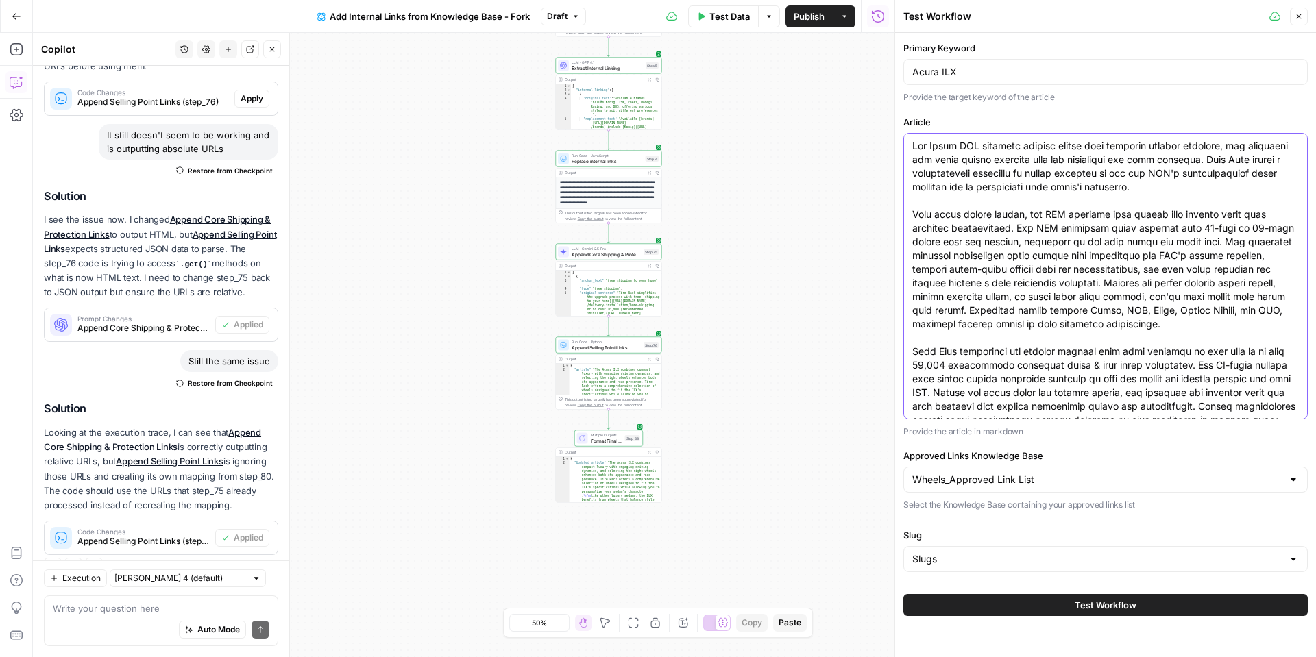
drag, startPoint x: 1228, startPoint y: 408, endPoint x: 916, endPoint y: 141, distance: 410.4
click at [916, 141] on textarea "Article" at bounding box center [1105, 290] width 387 height 302
paste textarea "The Ford F-150 stands as America's best-selling truck, combining work capabilit…"
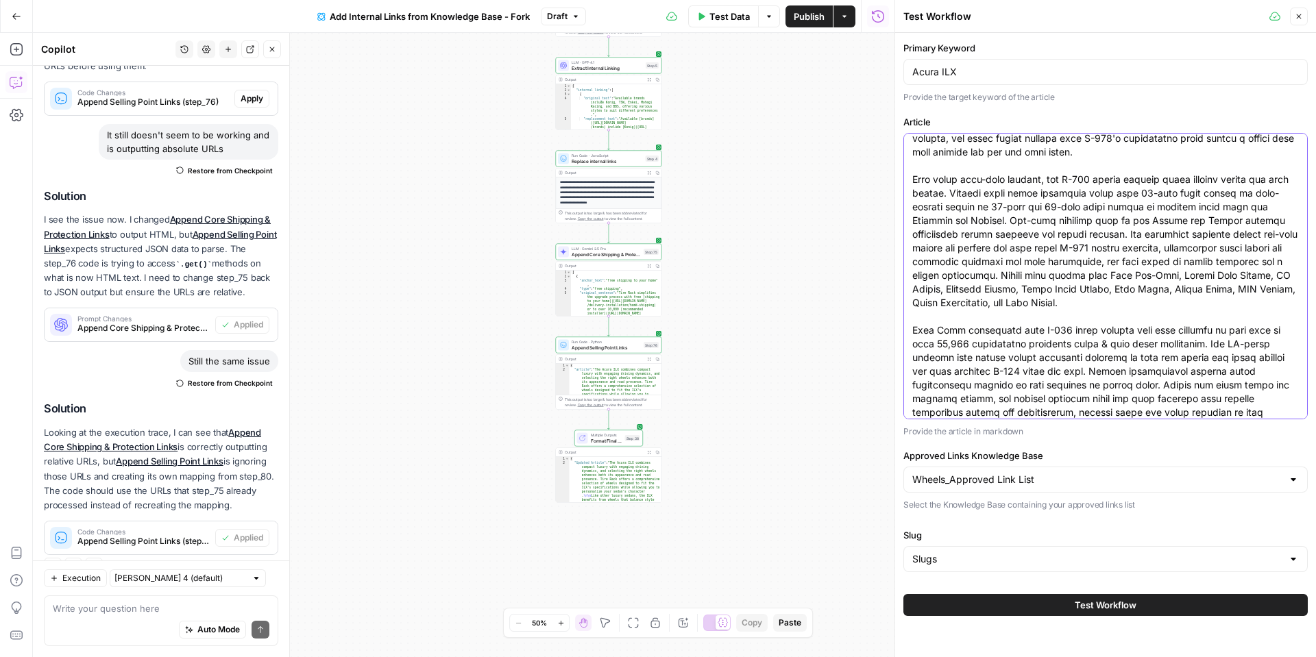
scroll to position [41, 0]
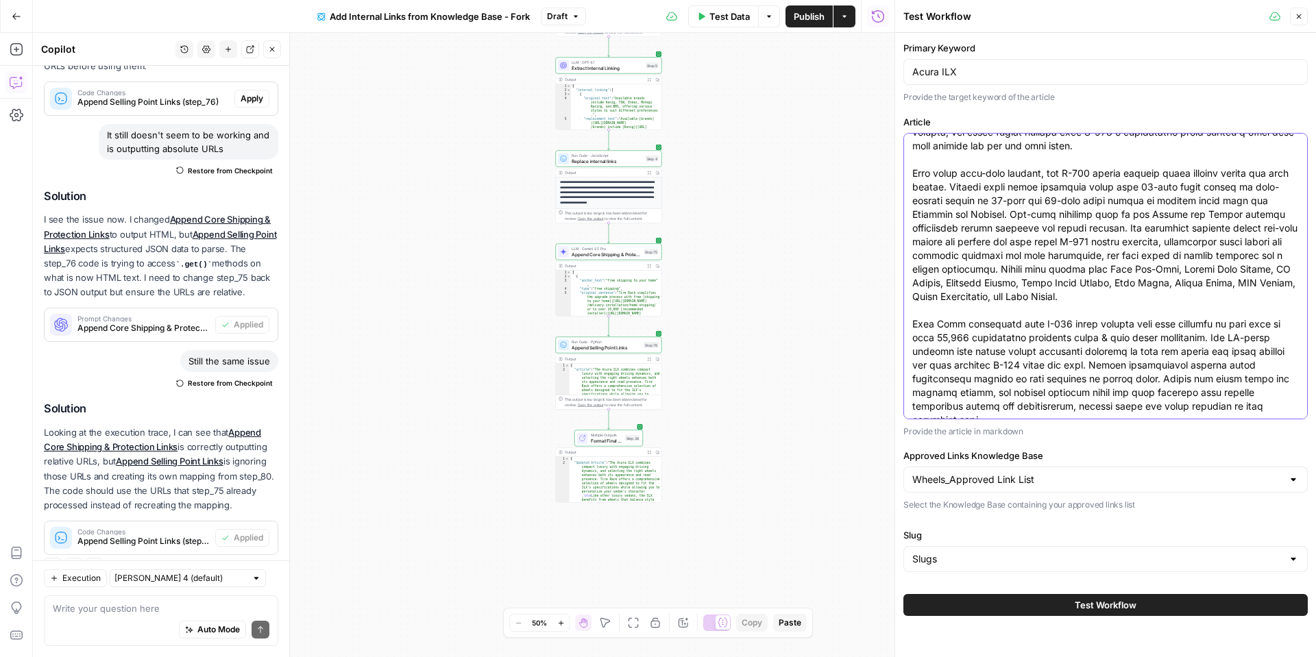
type textarea "TThe Ford F-150 stands as America's best-selling truck, combining work capabili…"
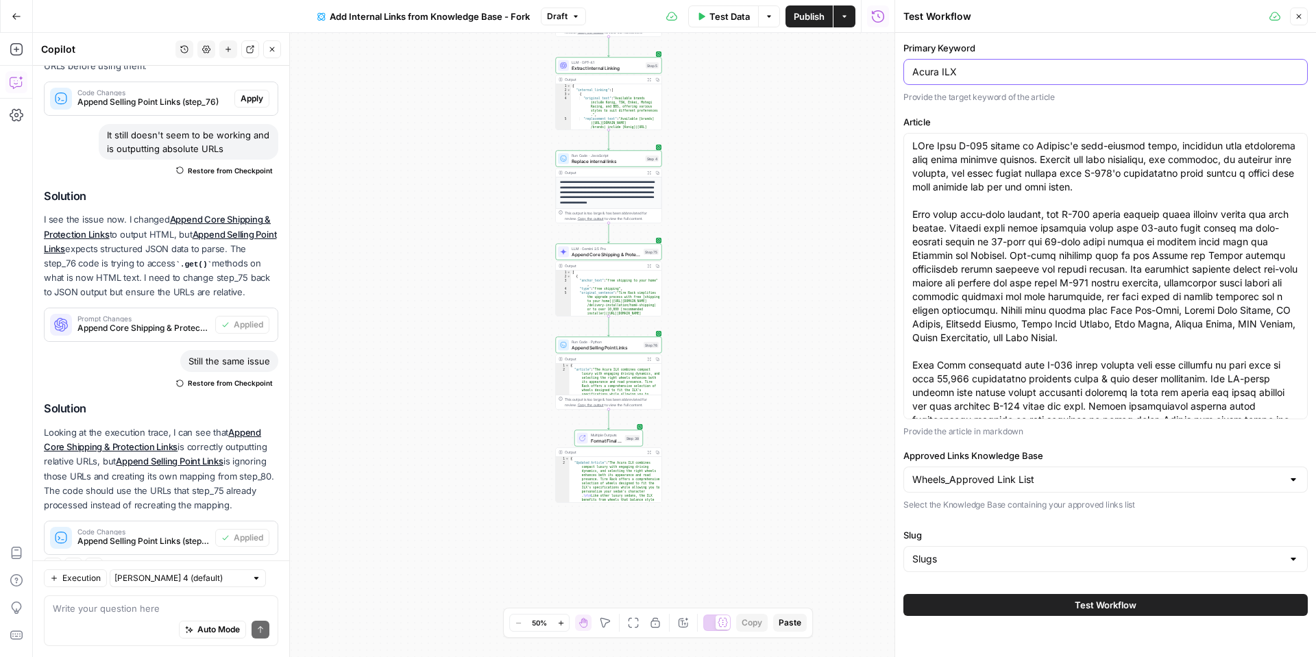
click at [940, 75] on input "Acura ILX" at bounding box center [1105, 72] width 387 height 14
type input "Ford F-150"
click at [921, 146] on textarea "Article" at bounding box center [1105, 303] width 387 height 329
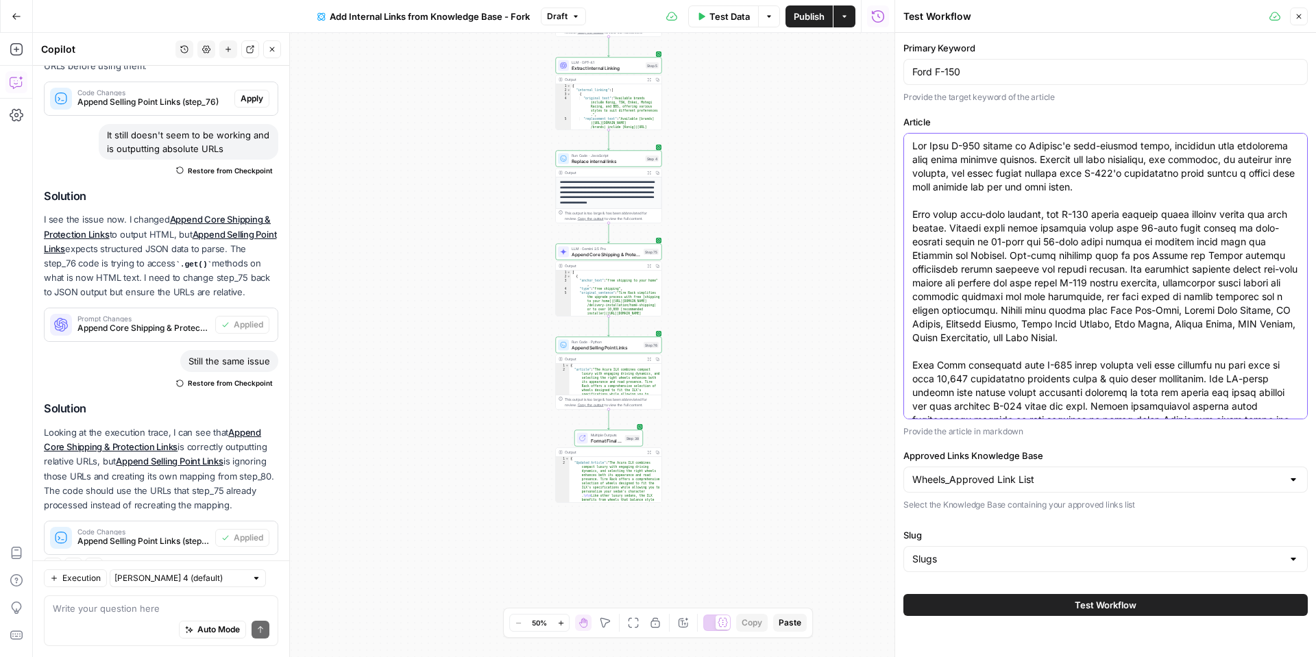
type textarea "The Ford F-150 stands as America's best-selling truck, combining work capabilit…"
click at [1042, 603] on button "Test Workflow" at bounding box center [1106, 605] width 404 height 22
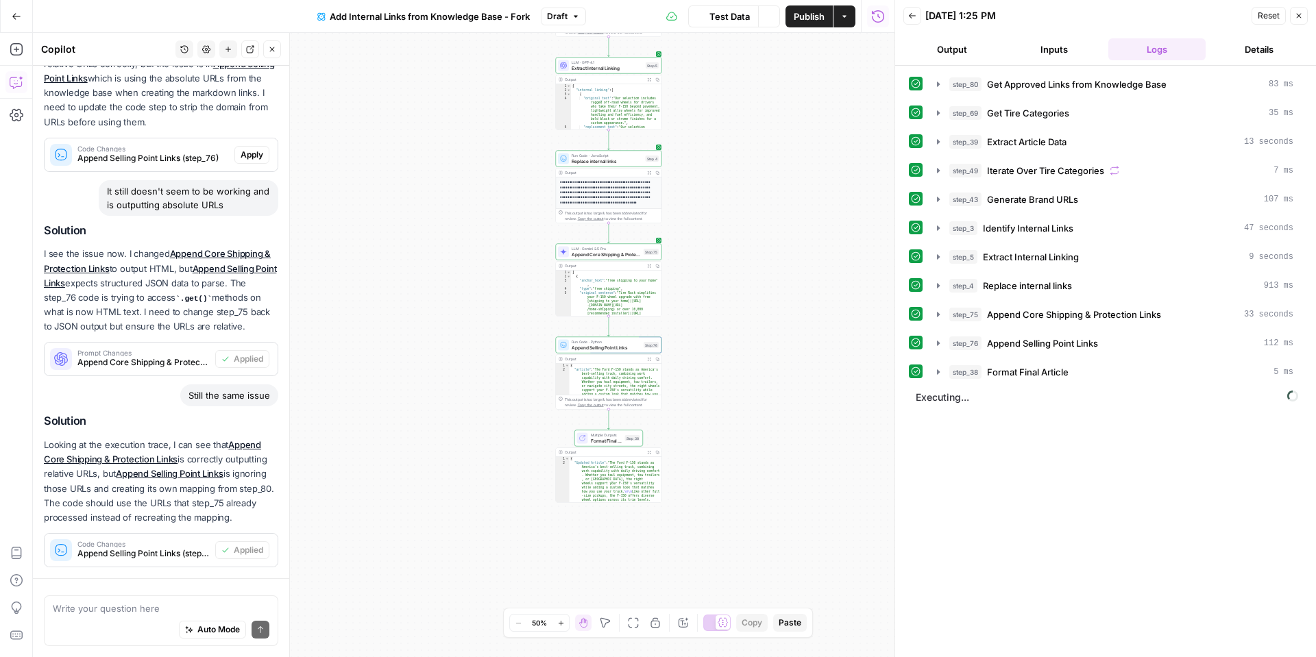
scroll to position [799, 0]
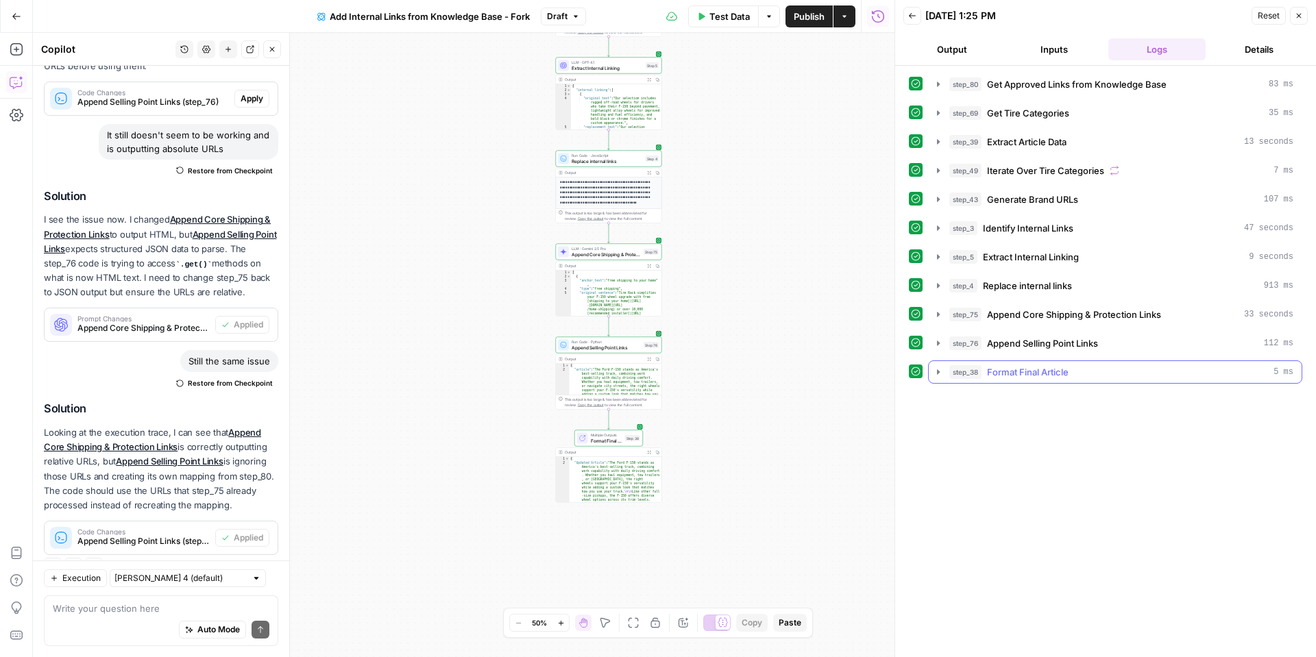
click at [938, 371] on icon "button" at bounding box center [938, 372] width 3 height 5
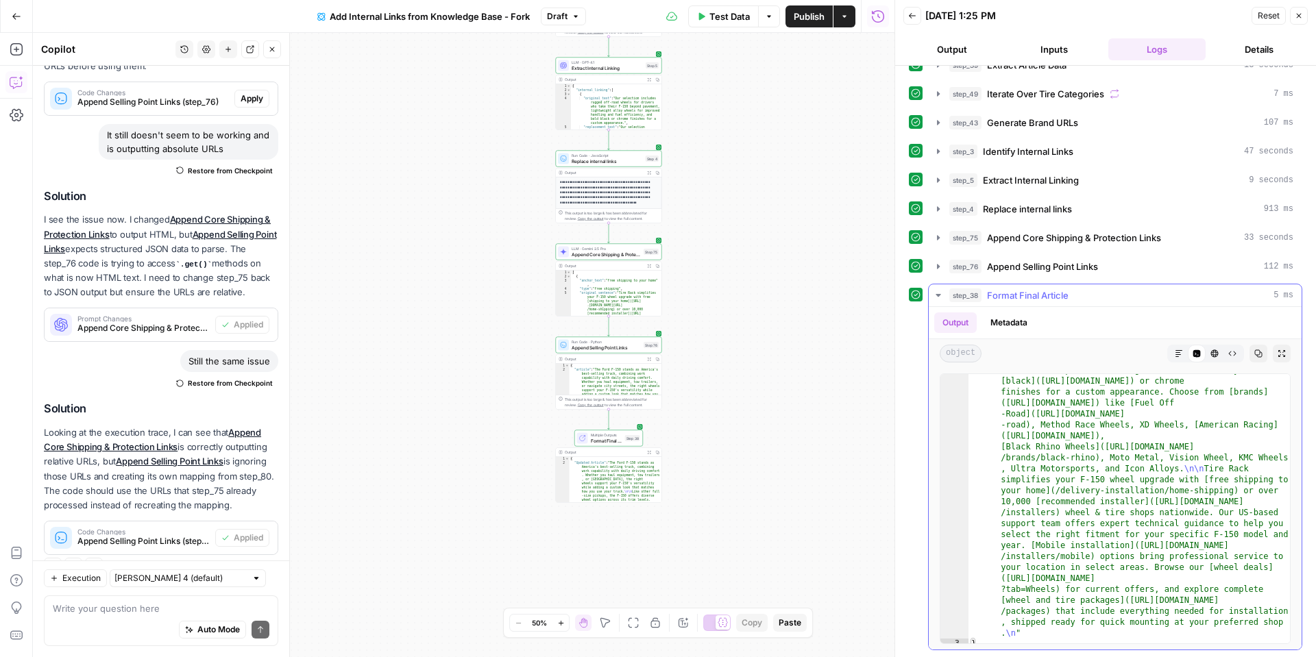
scroll to position [180, 0]
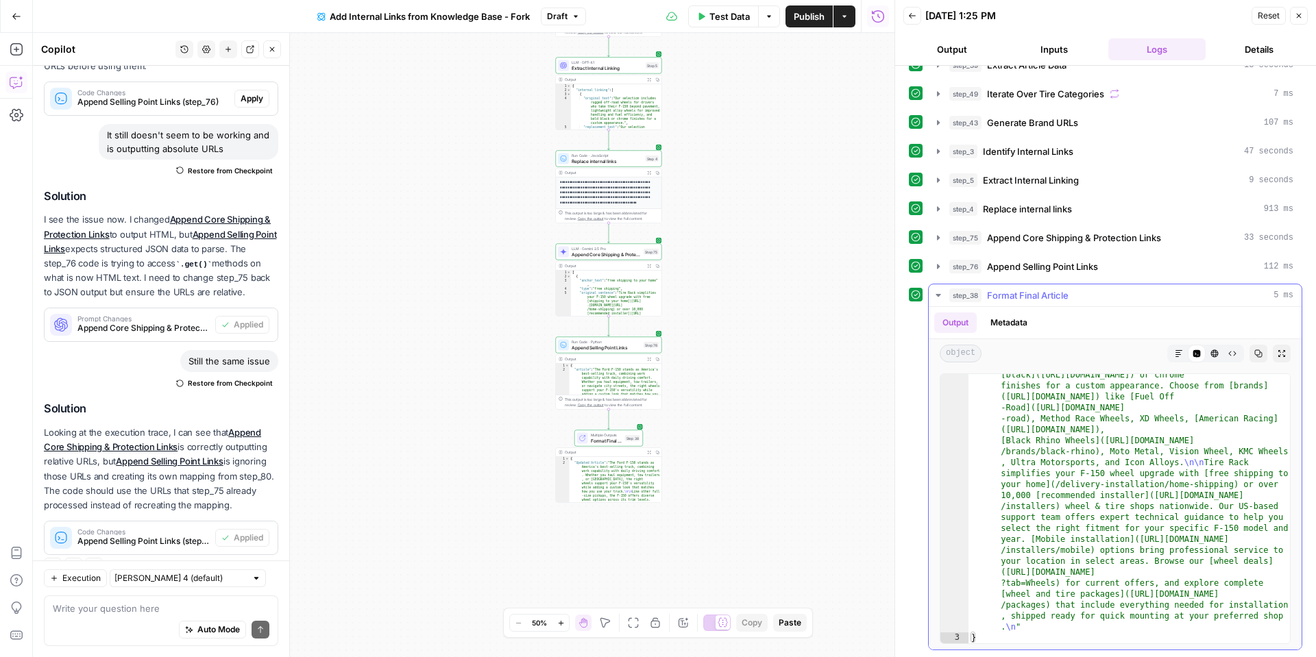
click at [1177, 355] on icon "button" at bounding box center [1179, 354] width 8 height 8
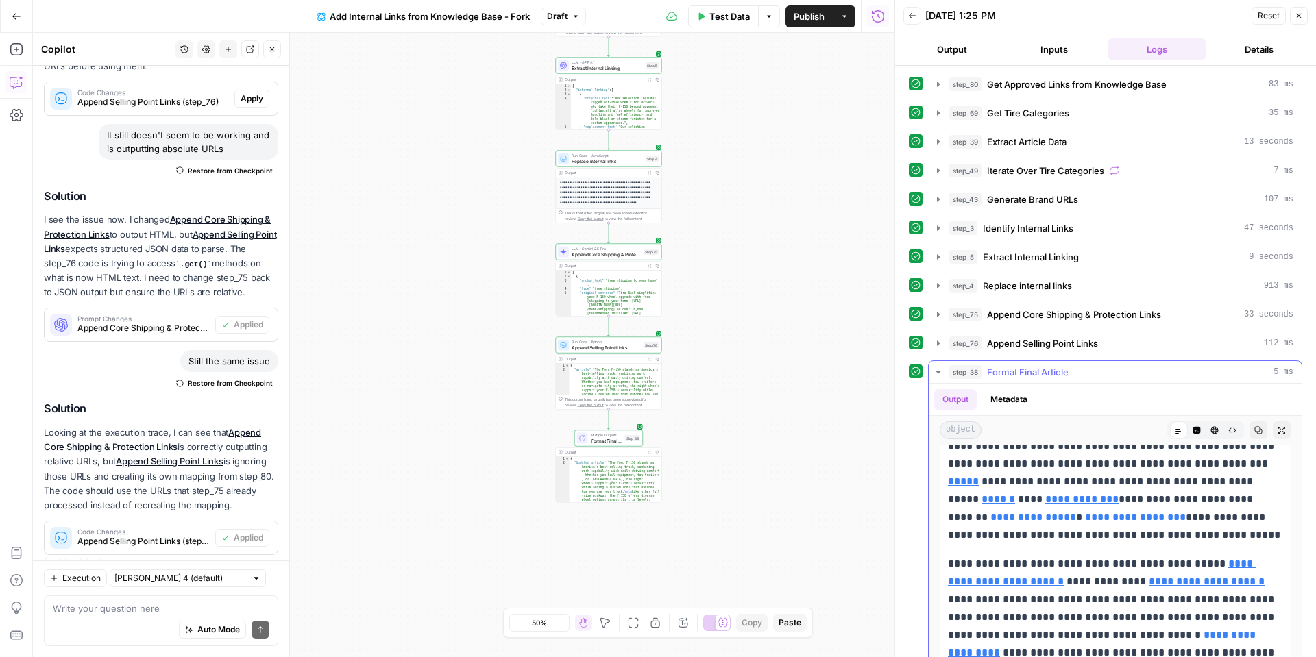
scroll to position [77, 0]
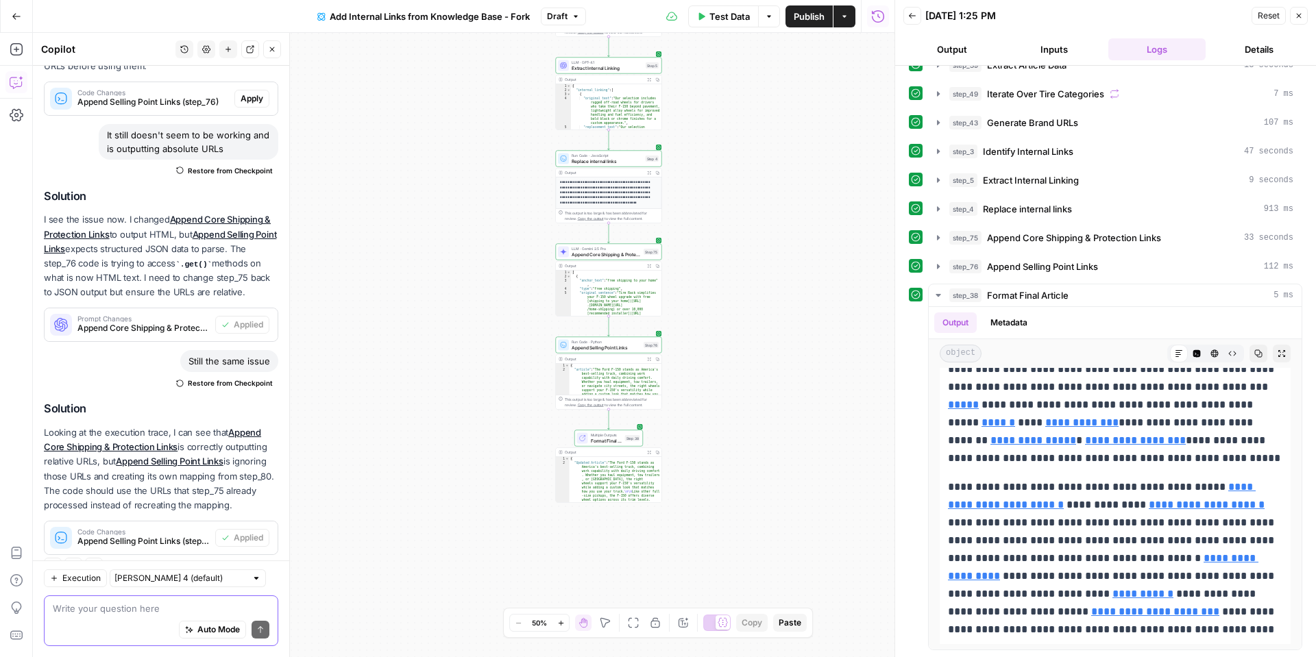
click at [106, 608] on textarea at bounding box center [161, 609] width 217 height 14
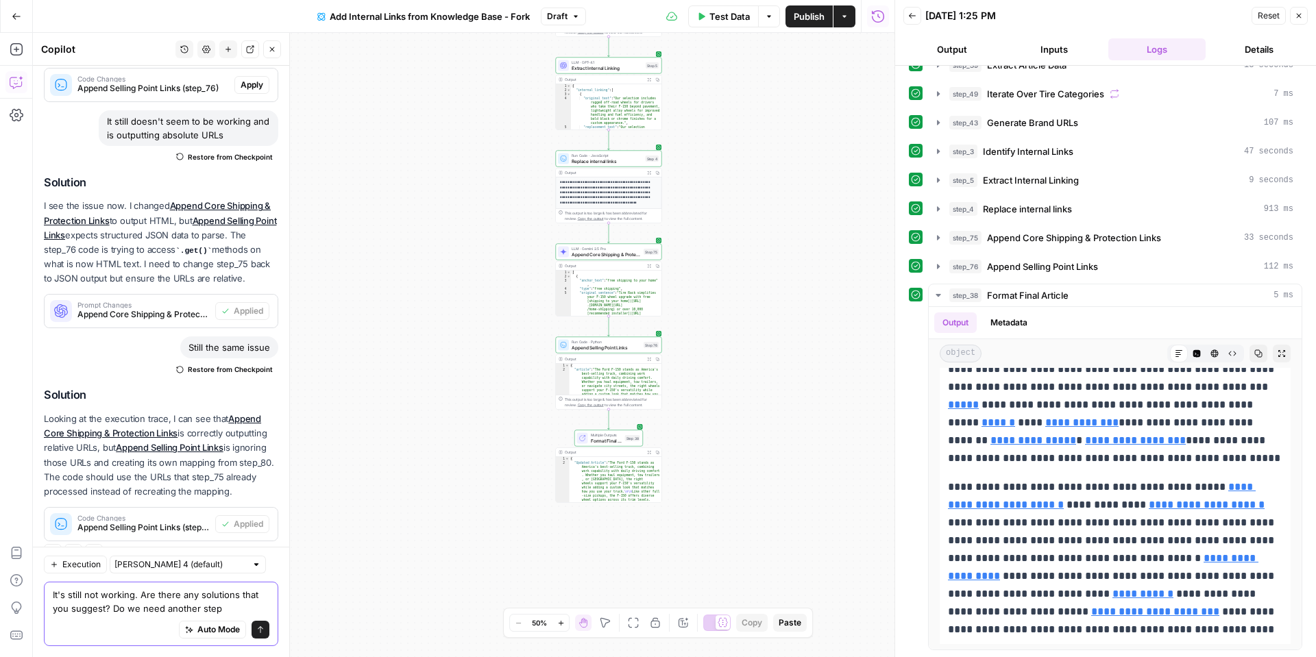
type textarea "It's still not working. Are there any solutions that you suggest? Do we need an…"
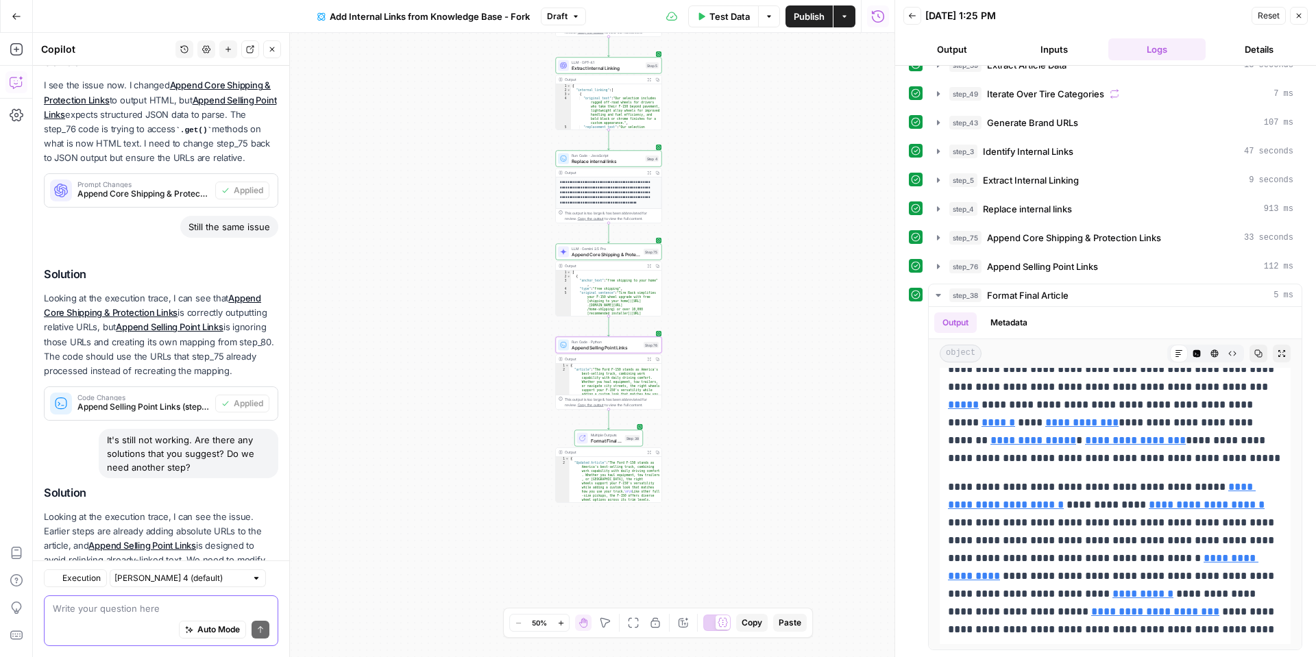
scroll to position [1017, 0]
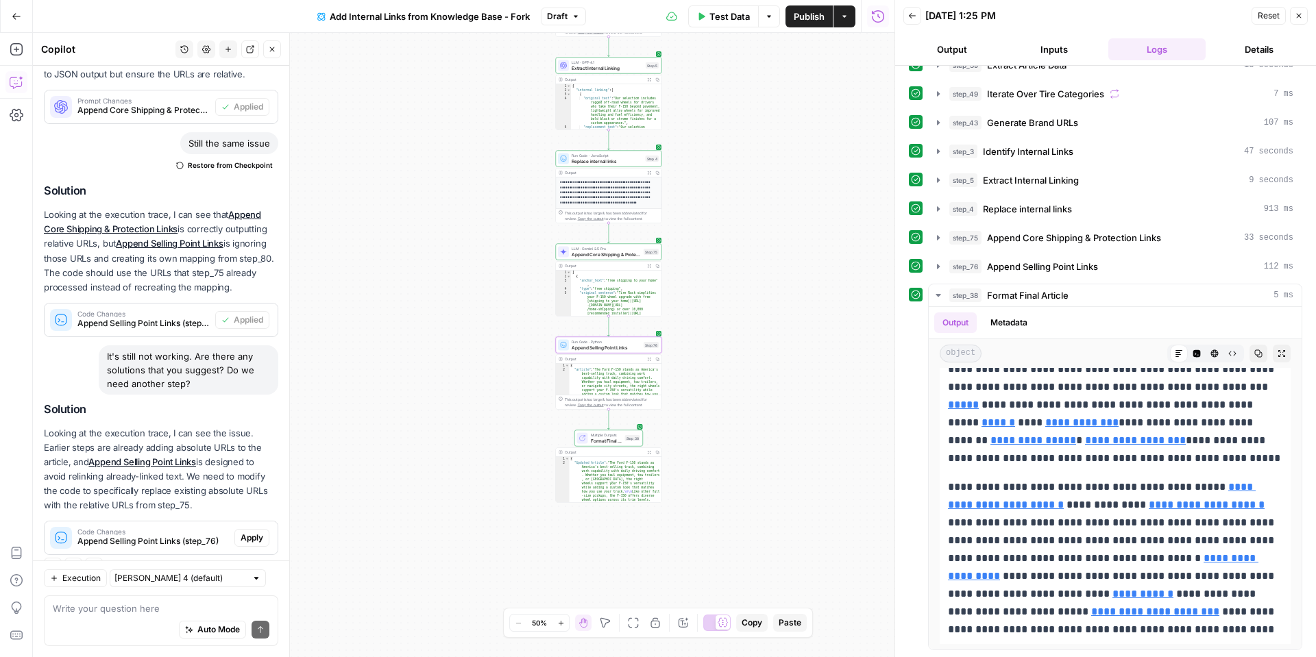
click at [253, 532] on span "Apply" at bounding box center [252, 538] width 23 height 12
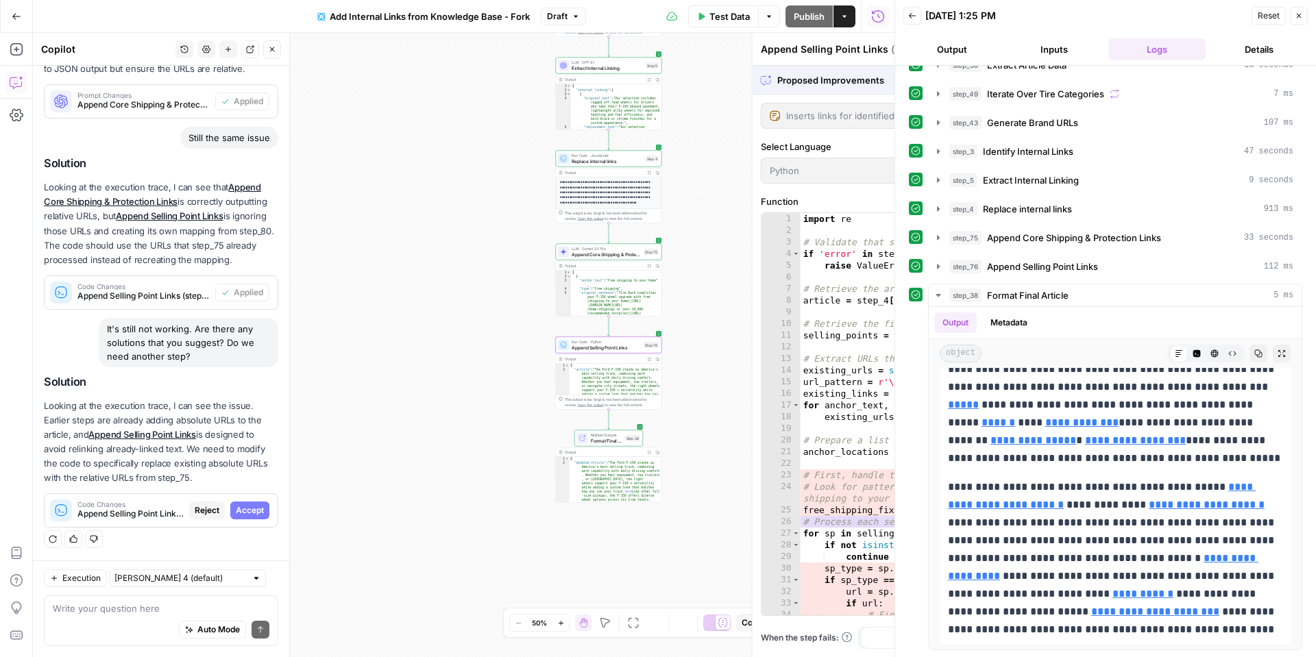
scroll to position [973, 0]
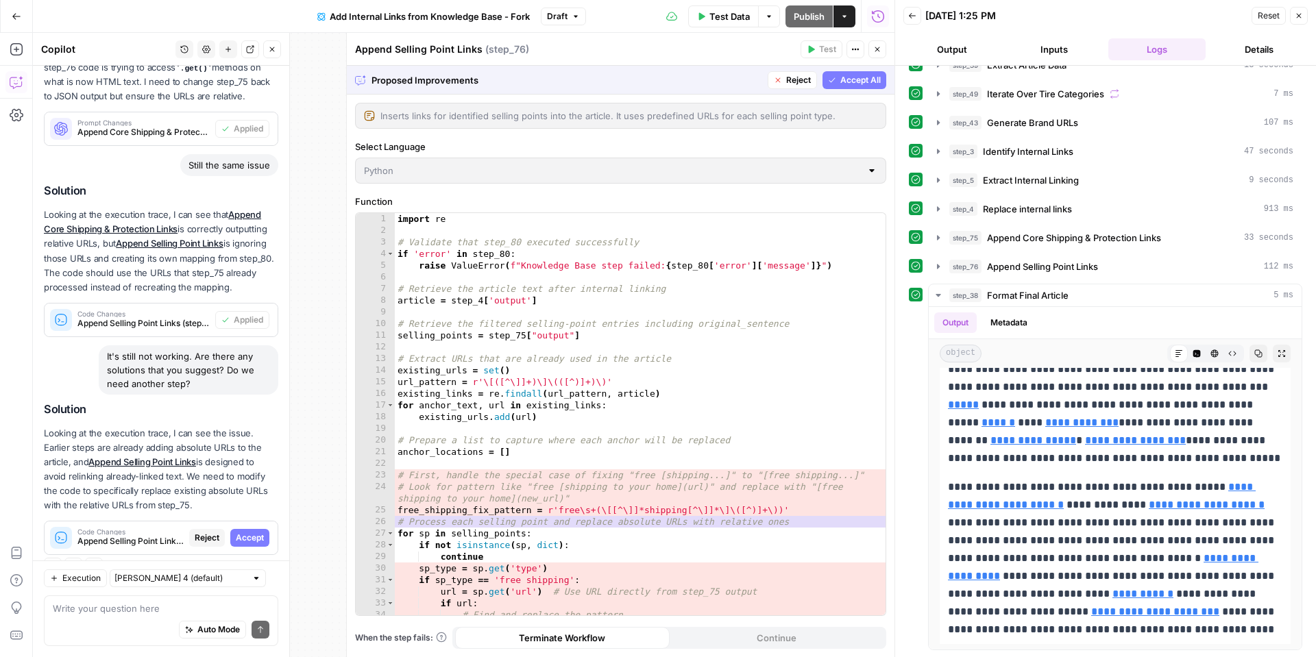
click at [850, 74] on span "Accept All" at bounding box center [860, 80] width 40 height 12
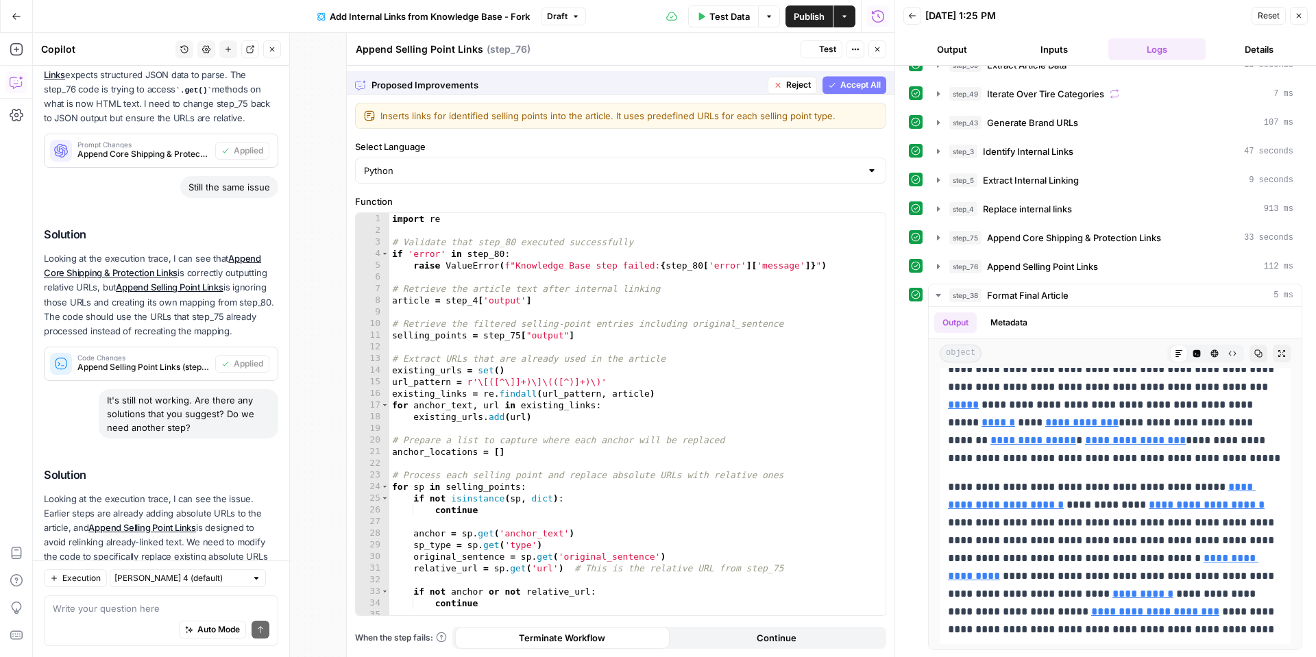
scroll to position [0, 0]
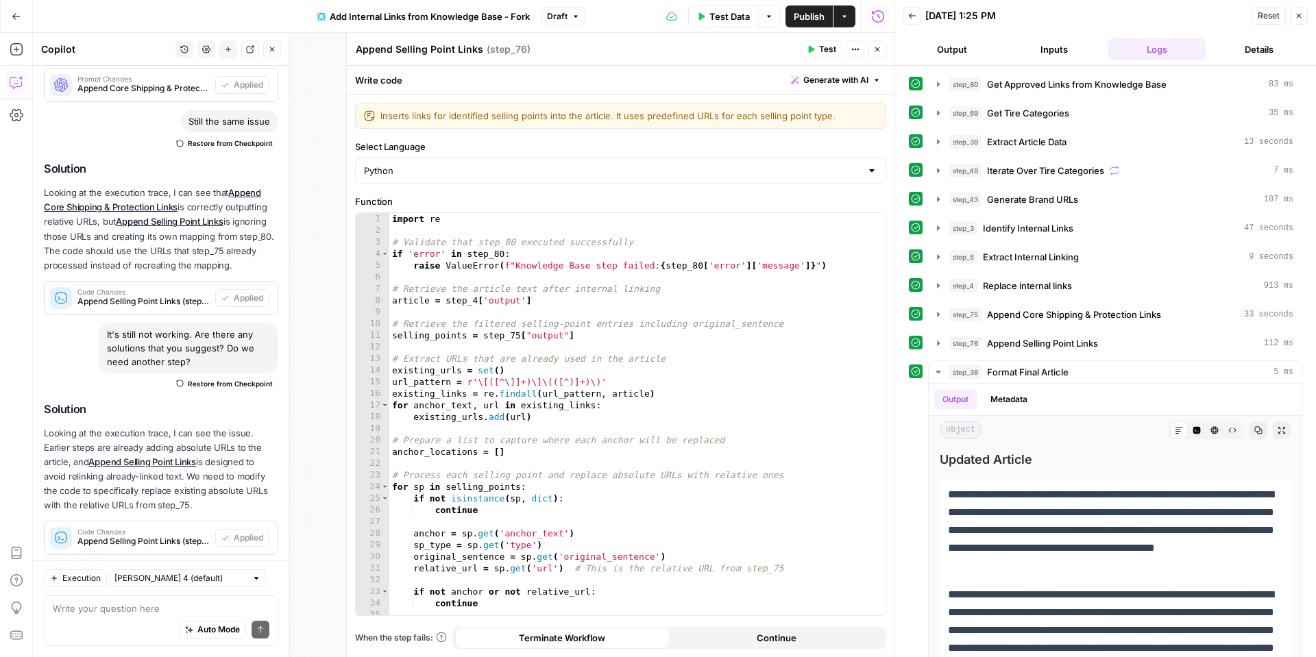
click at [917, 20] on button "Back" at bounding box center [913, 16] width 18 height 18
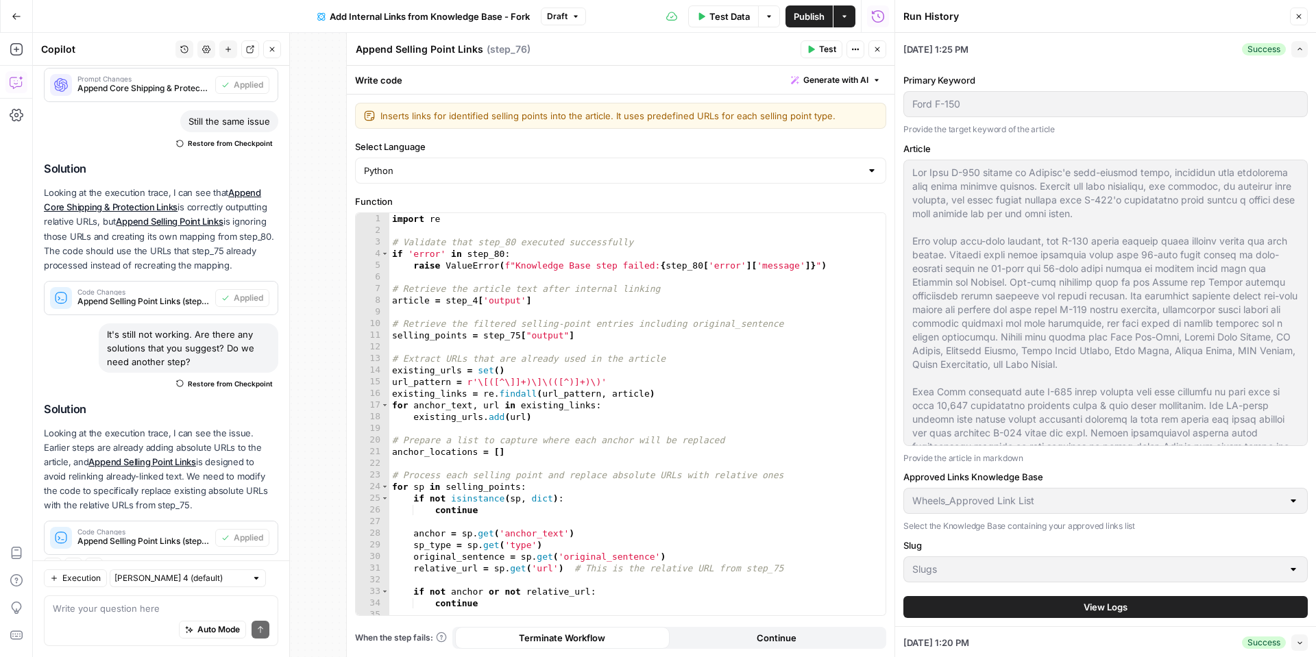
click at [882, 51] on button "Close" at bounding box center [878, 49] width 18 height 18
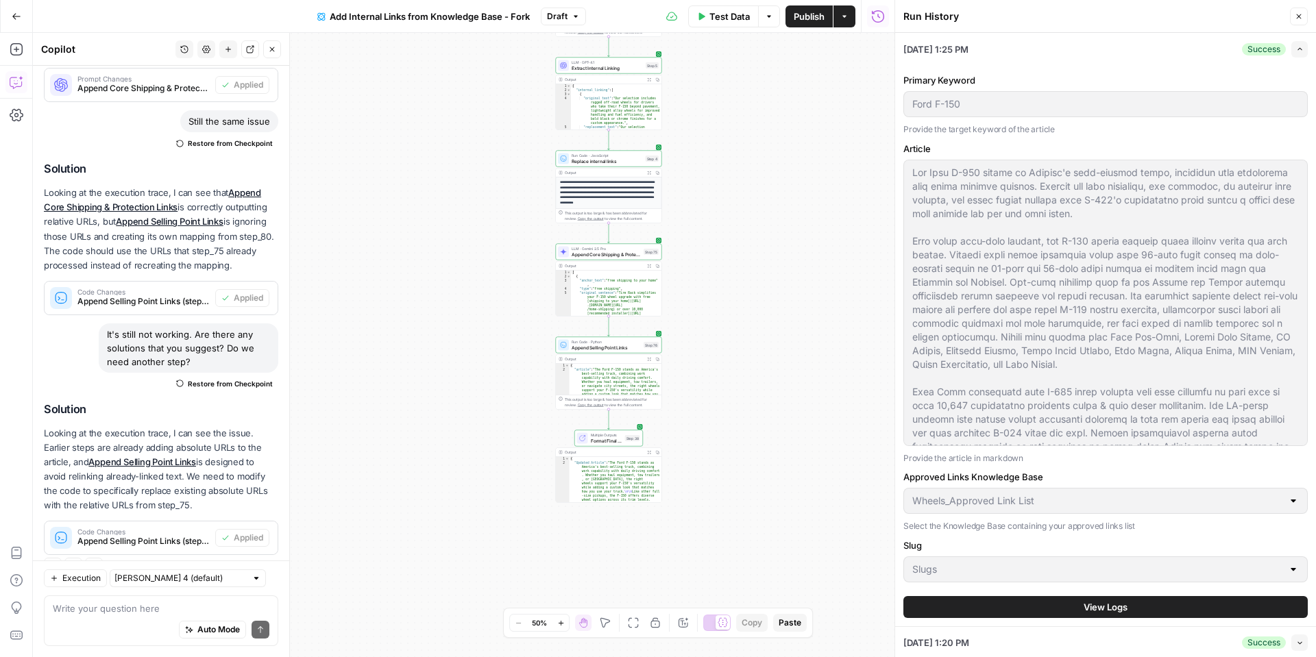
click at [1305, 14] on button "Close" at bounding box center [1299, 17] width 18 height 18
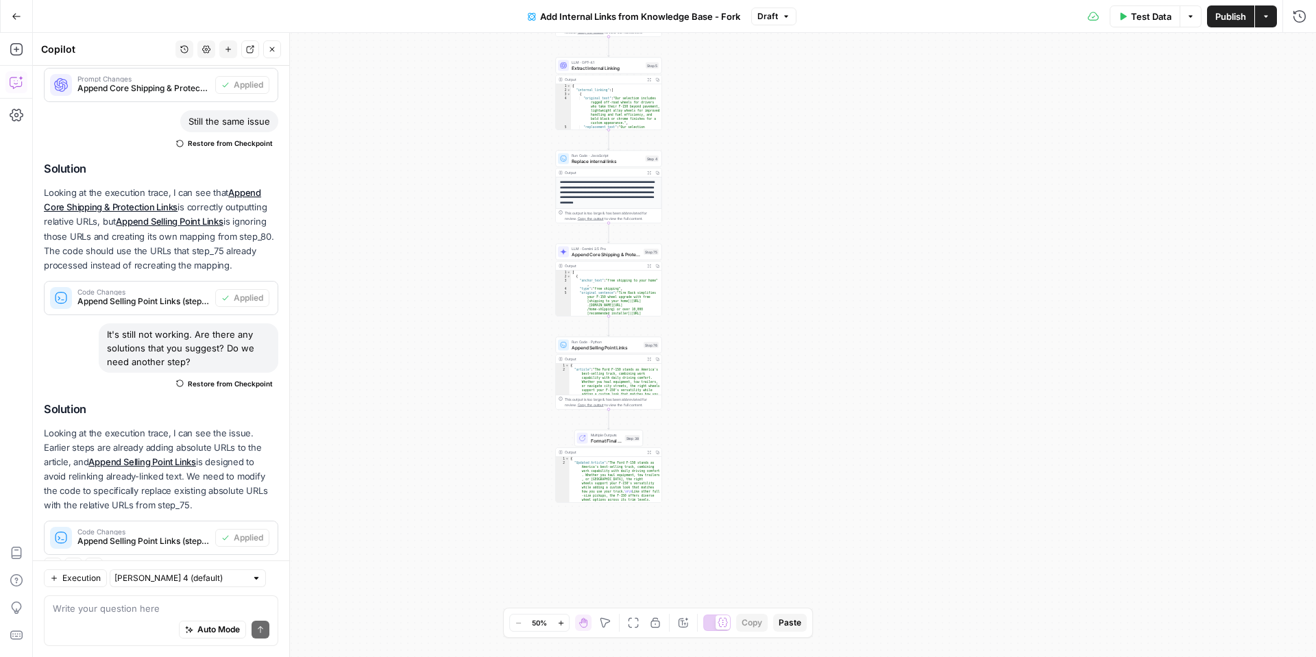
click at [1150, 17] on span "Test Data" at bounding box center [1151, 17] width 40 height 14
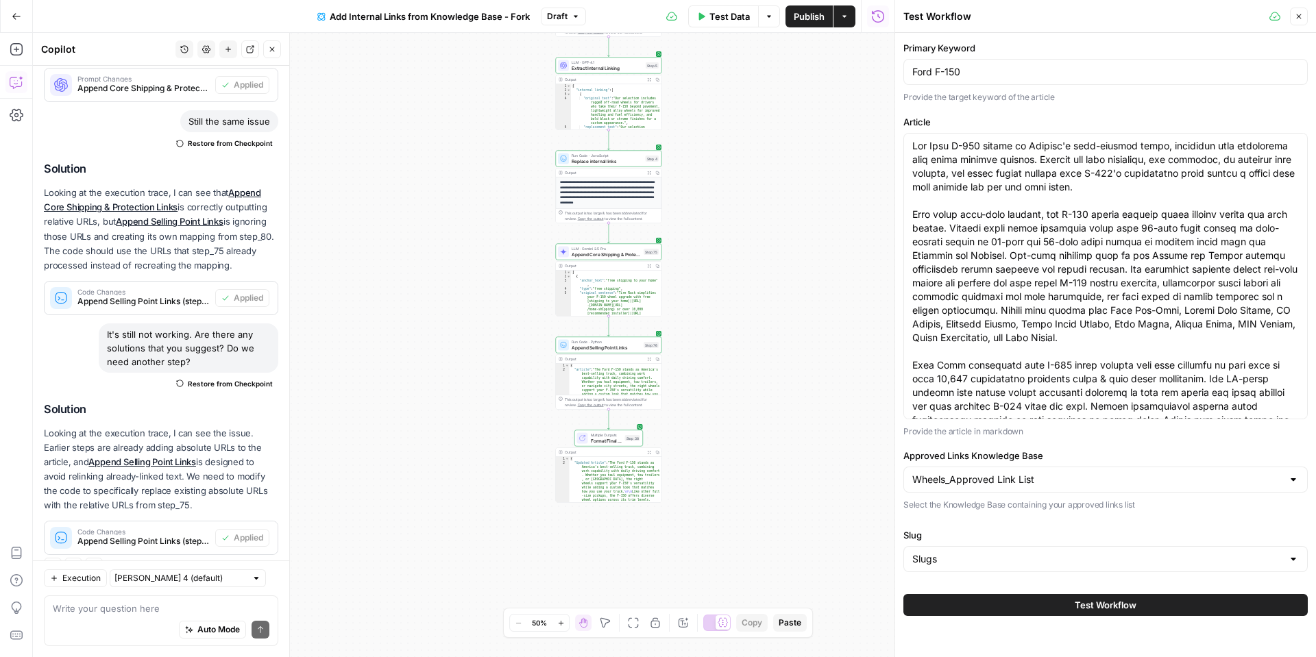
click at [1045, 602] on button "Test Workflow" at bounding box center [1106, 605] width 404 height 22
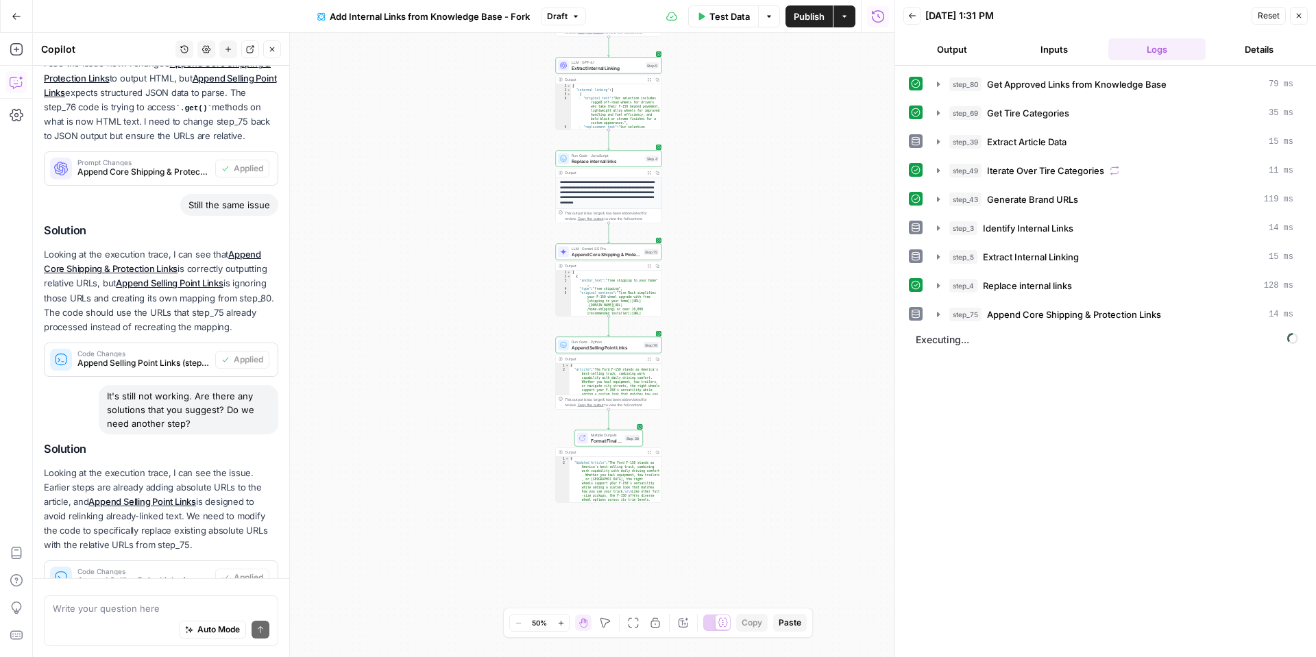
scroll to position [1039, 0]
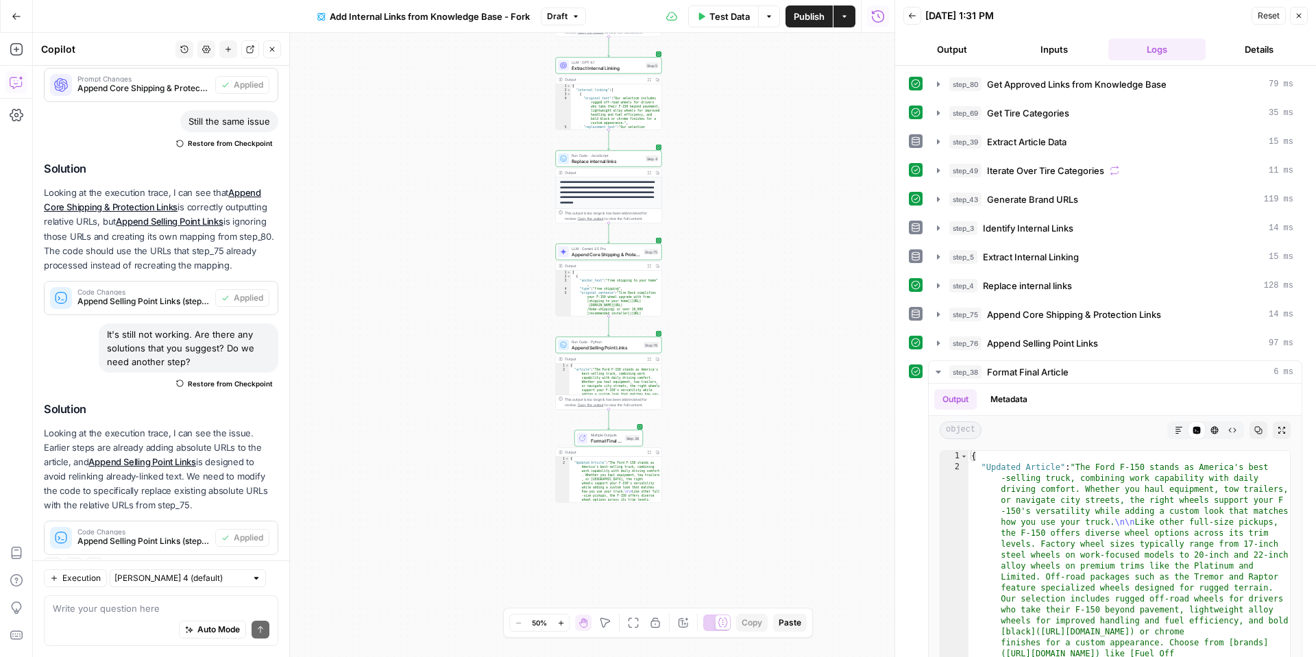
click at [82, 618] on div "Auto Mode Send" at bounding box center [161, 631] width 217 height 30
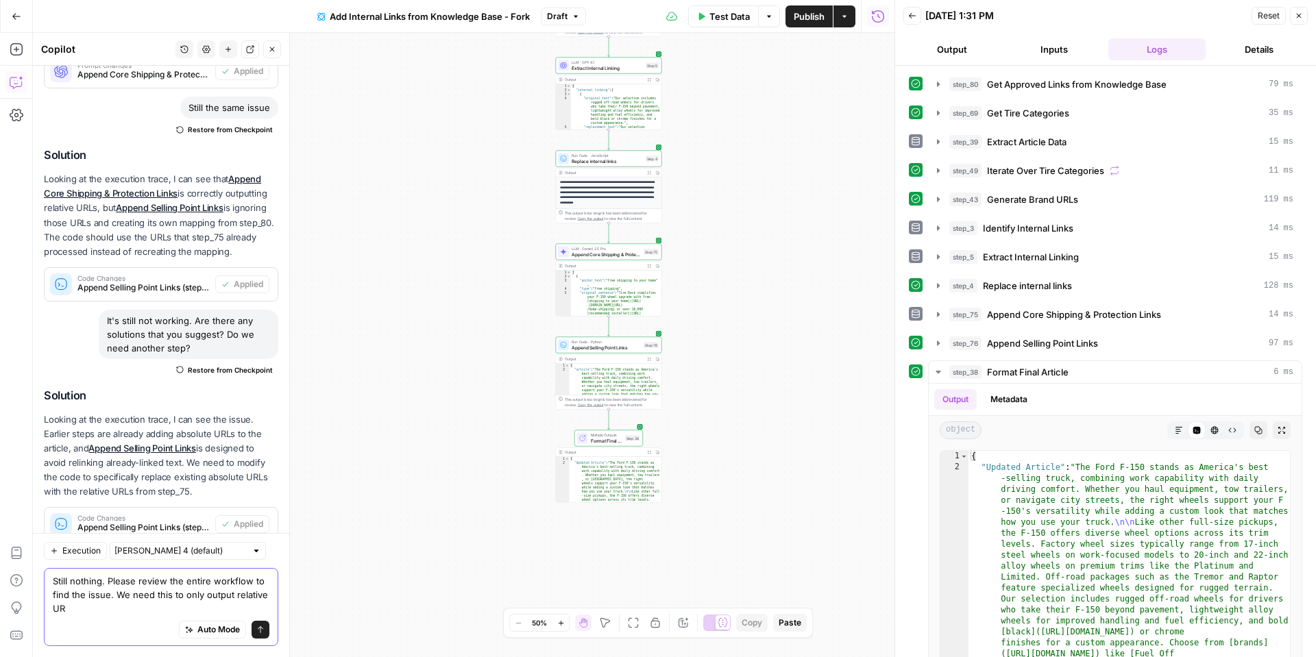
scroll to position [1067, 0]
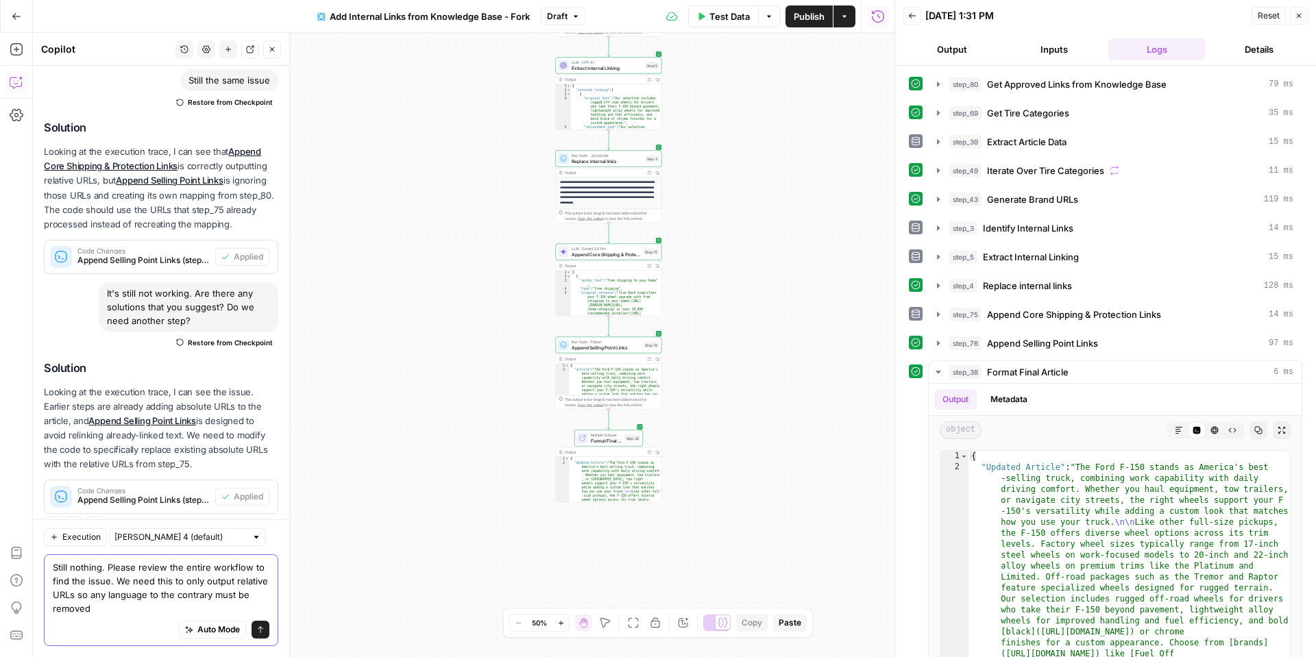
type textarea "Still nothing. Please review the entire workflow to find the issue. We need thi…"
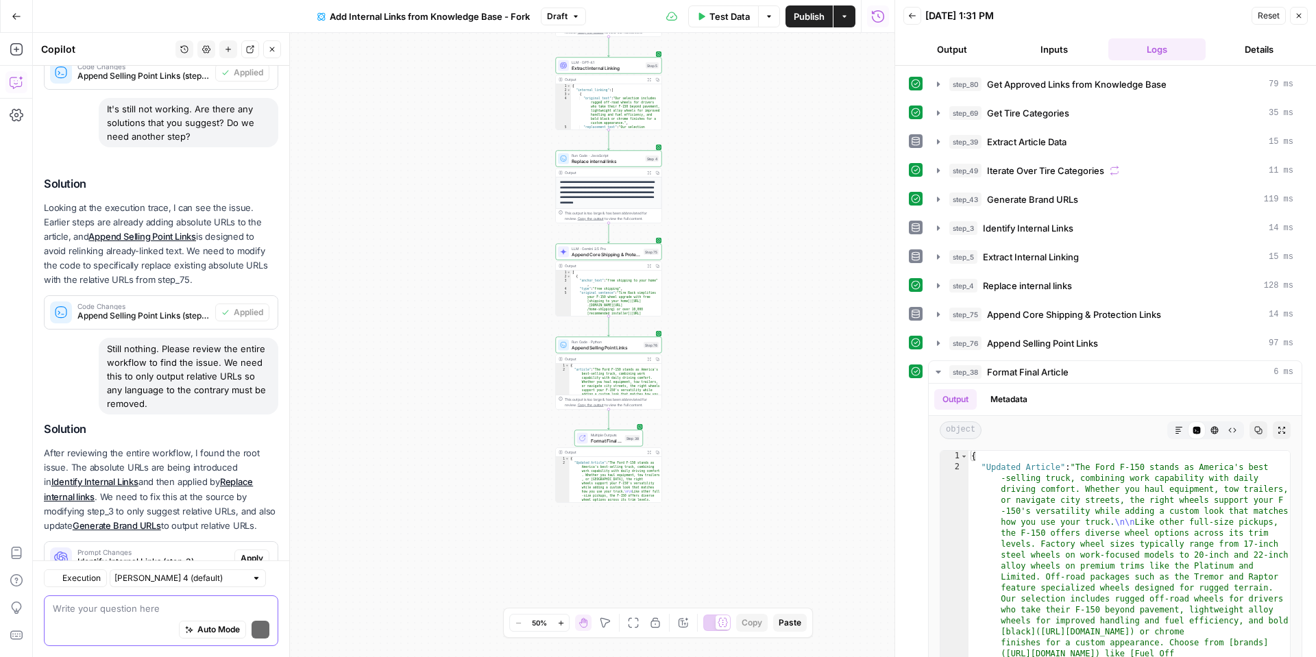
scroll to position [1370, 0]
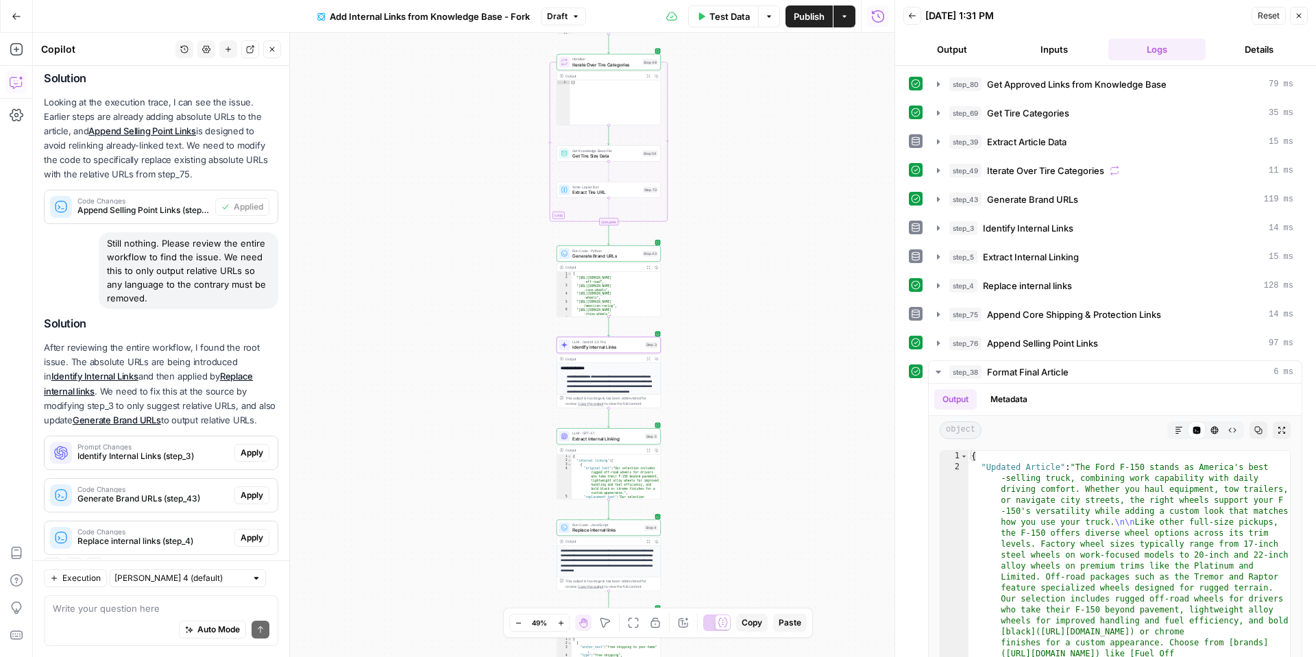
click at [250, 447] on span "Apply" at bounding box center [252, 453] width 23 height 12
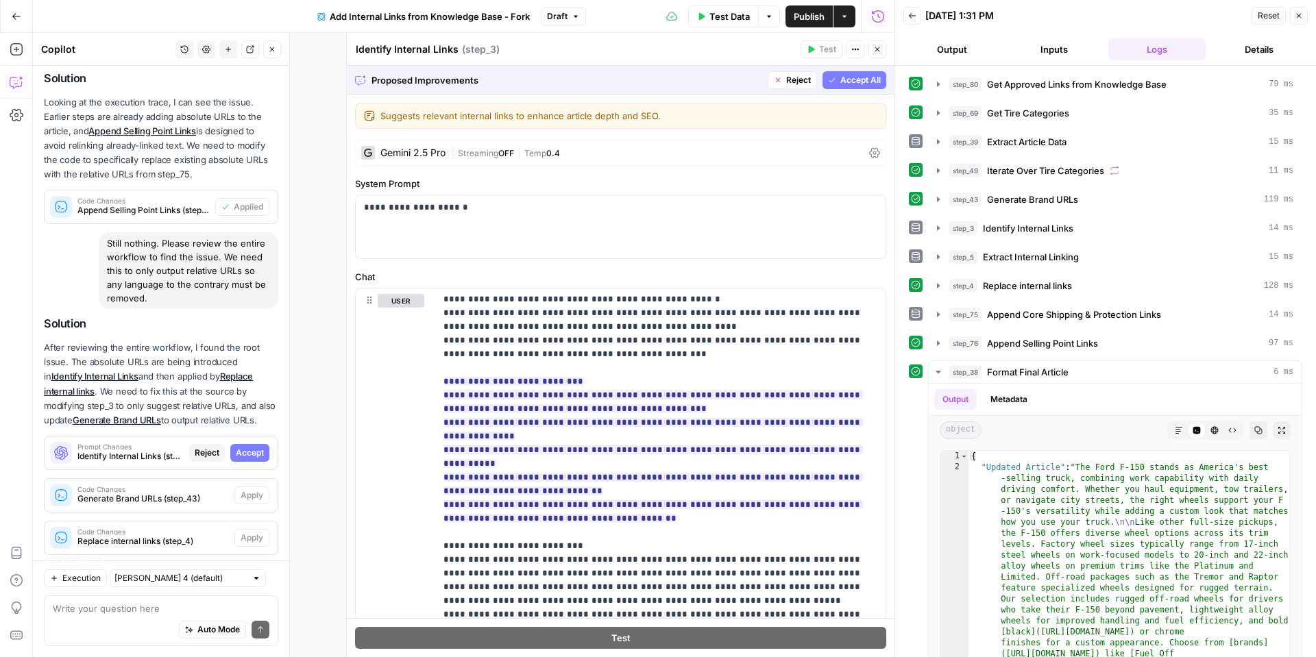
scroll to position [332, 0]
click at [243, 447] on span "Accept" at bounding box center [250, 453] width 28 height 12
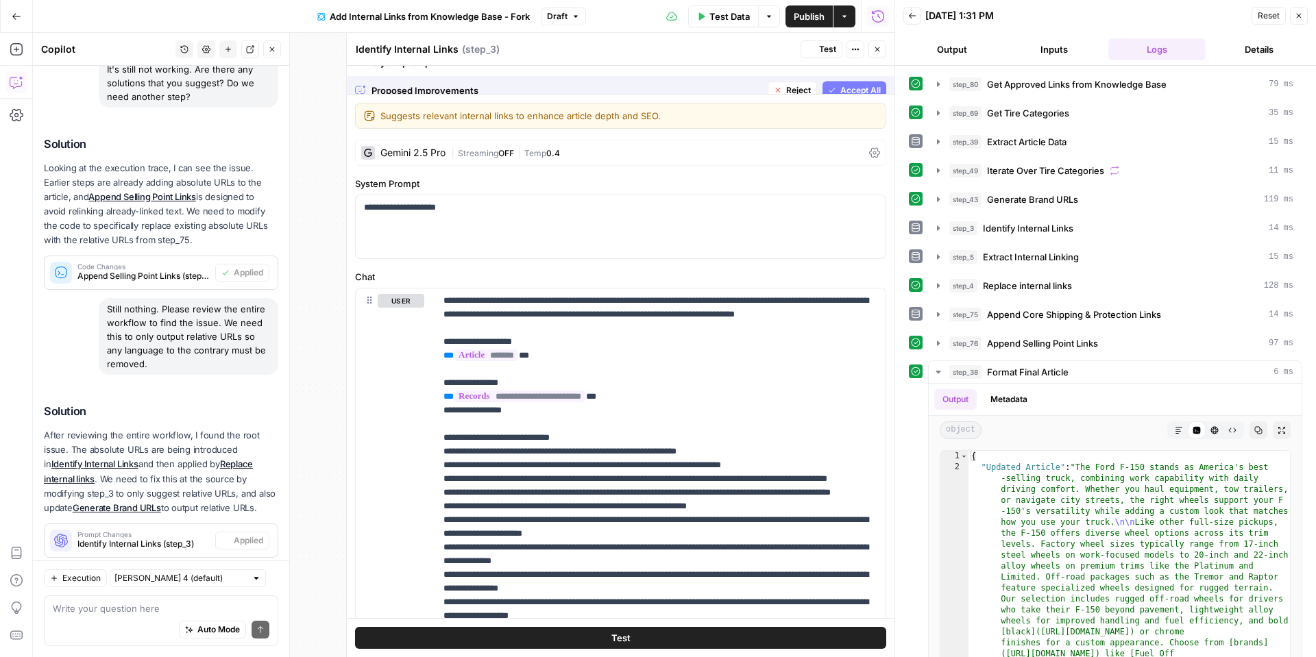
scroll to position [1392, 0]
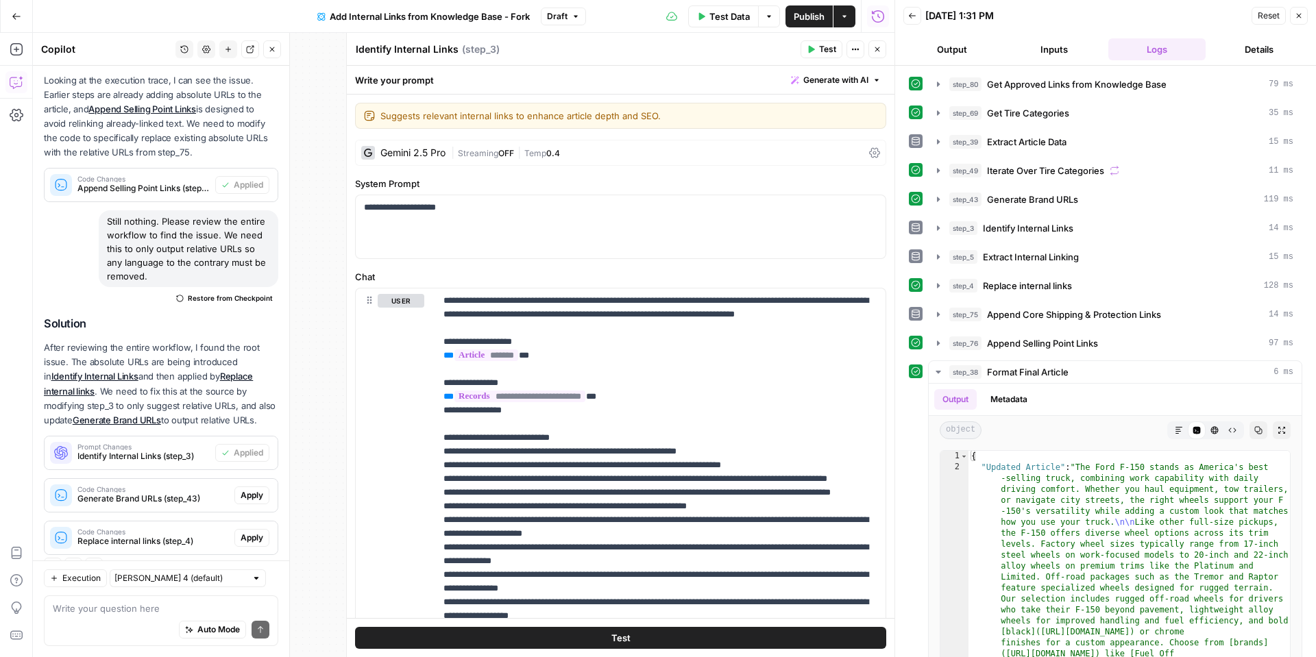
click at [263, 489] on span "Apply" at bounding box center [252, 495] width 23 height 12
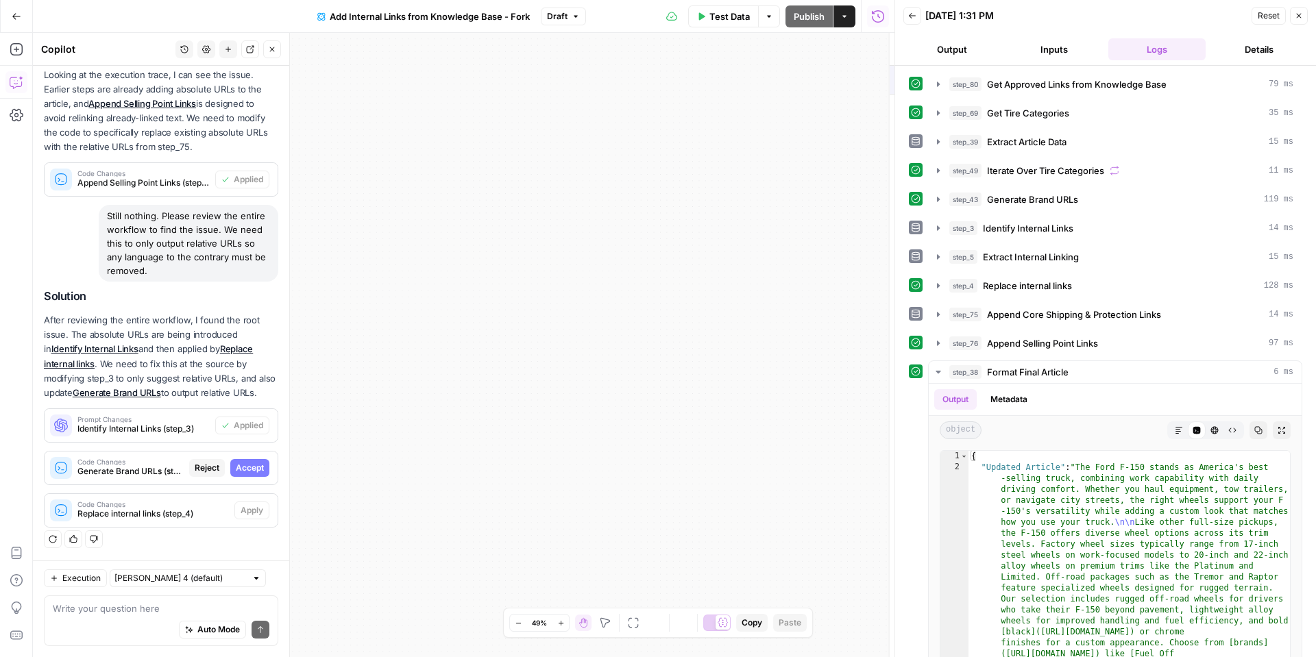
scroll to position [1305, 0]
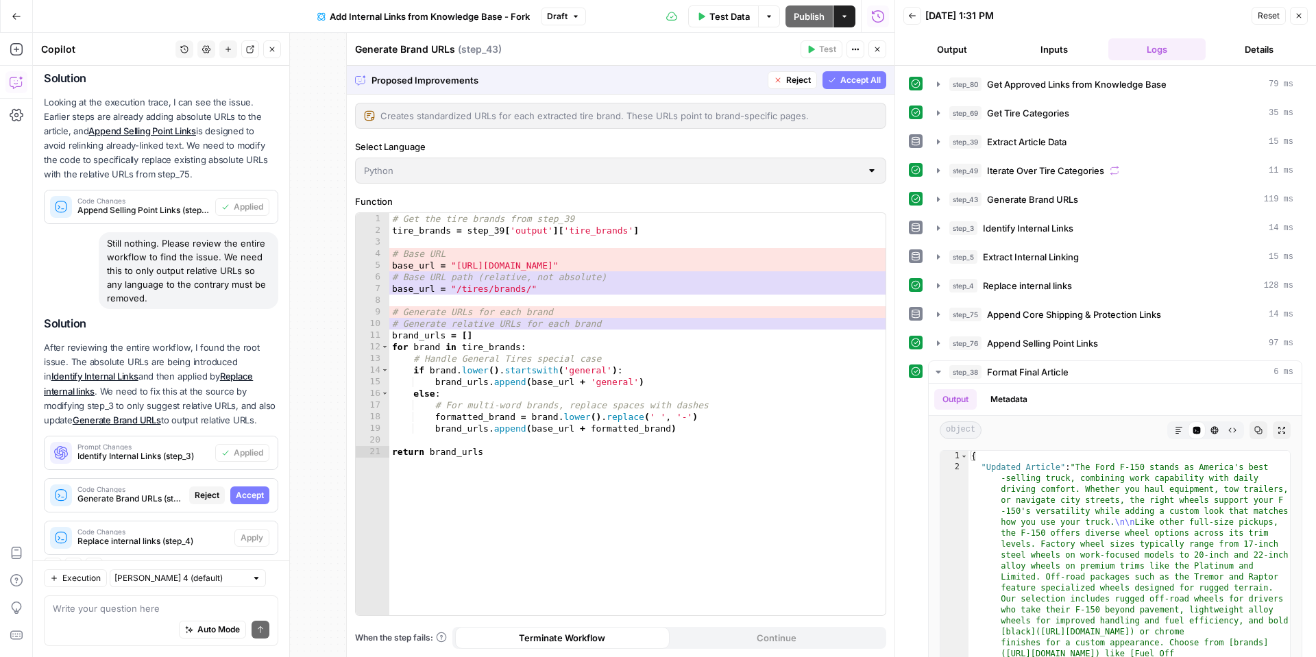
click at [847, 81] on span "Accept All" at bounding box center [860, 80] width 40 height 12
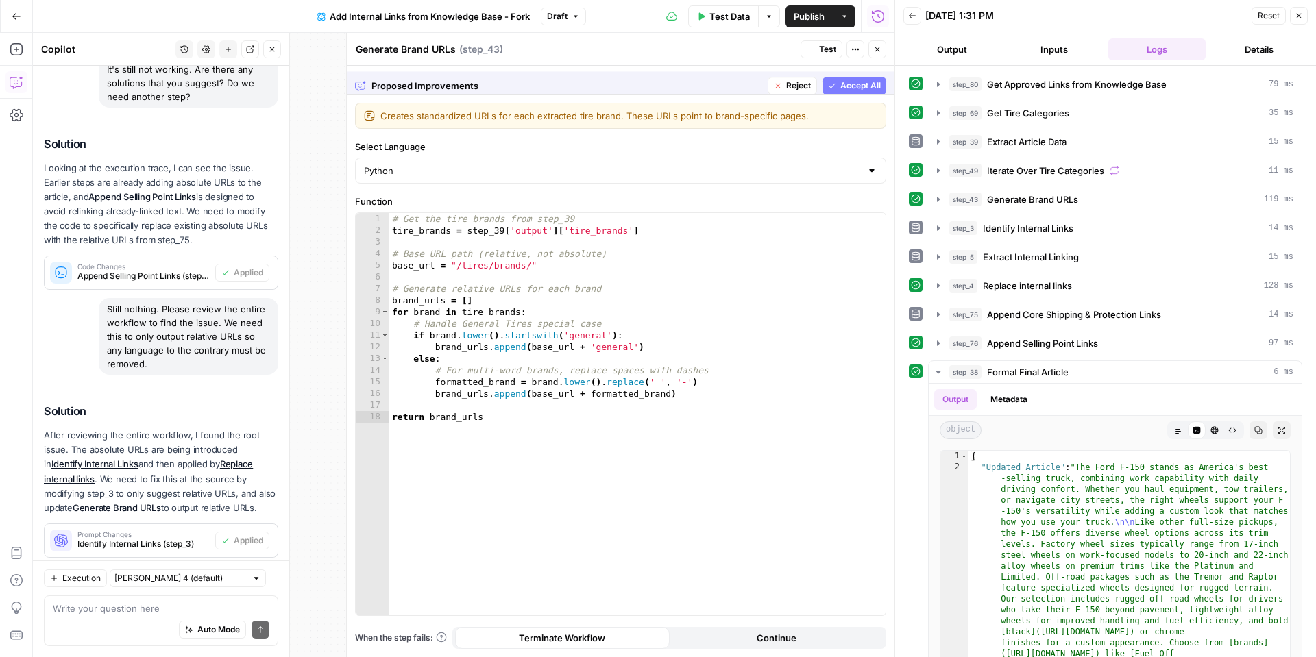
scroll to position [1392, 0]
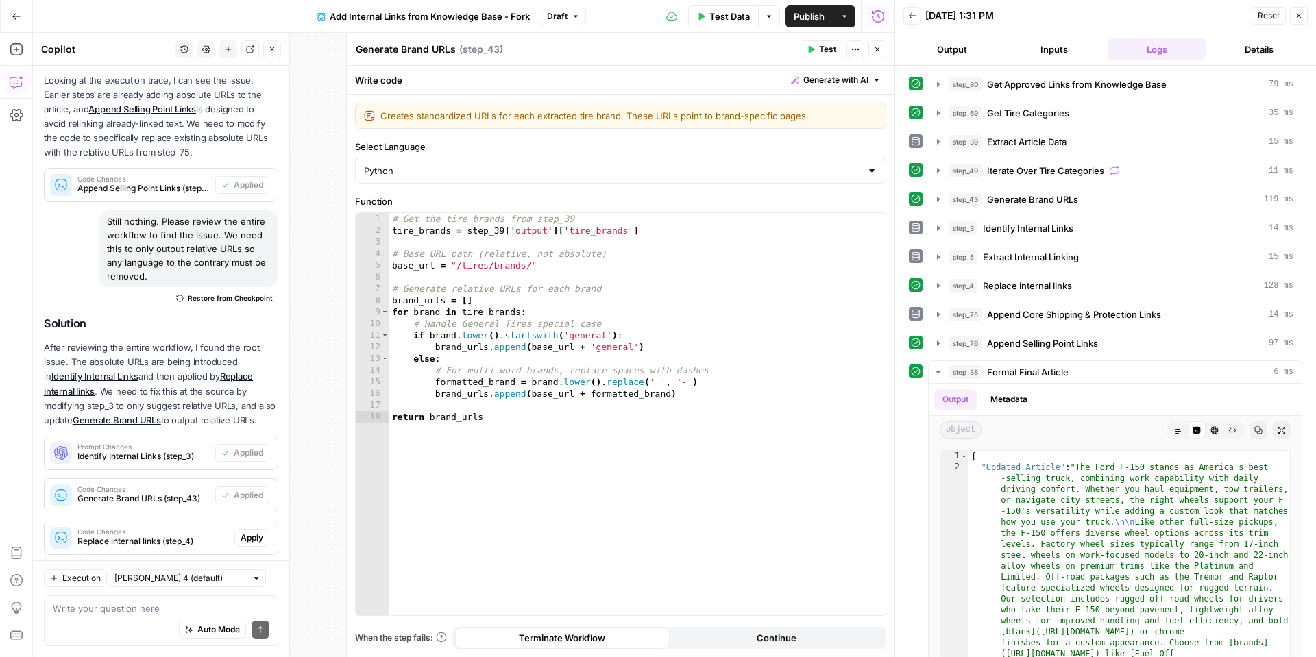
click at [244, 532] on span "Apply" at bounding box center [252, 538] width 23 height 12
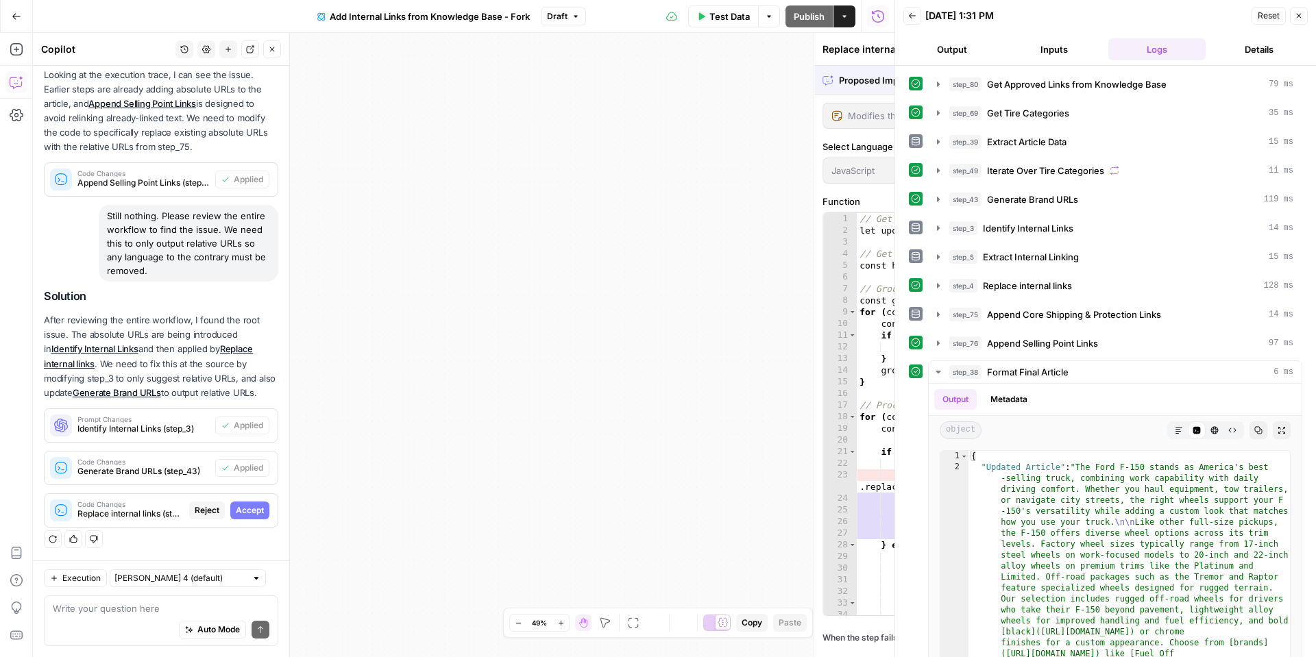
scroll to position [1305, 0]
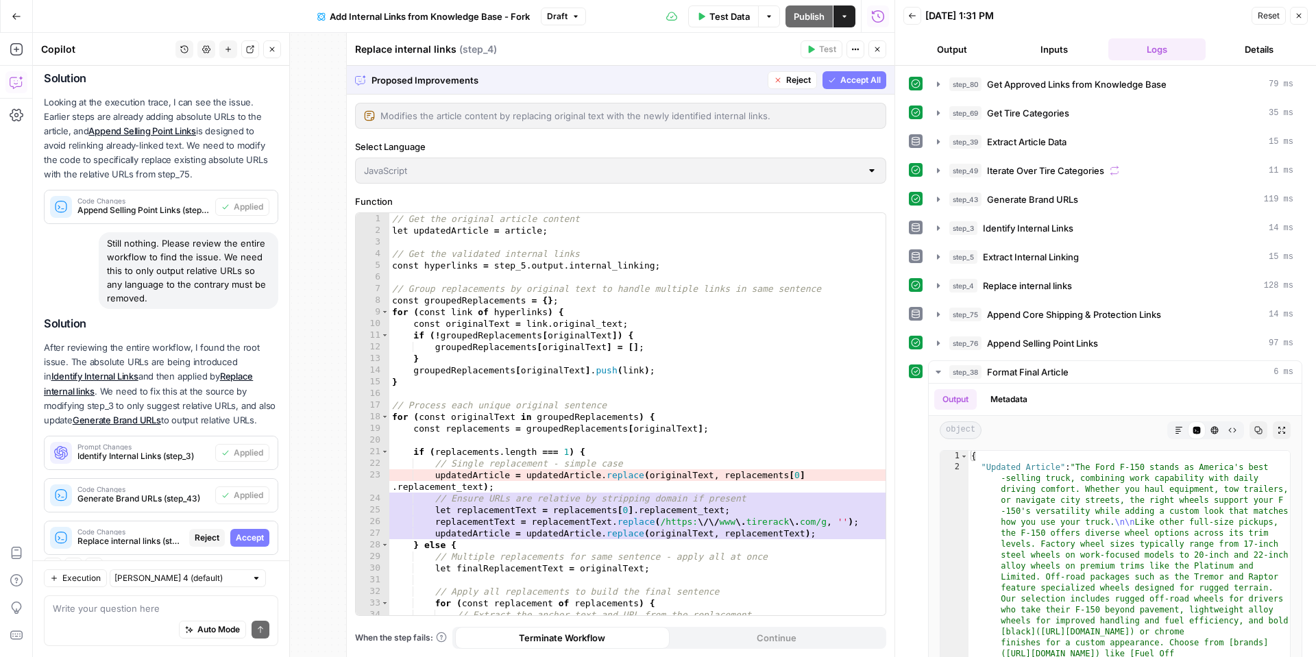
click at [858, 79] on span "Accept All" at bounding box center [860, 80] width 40 height 12
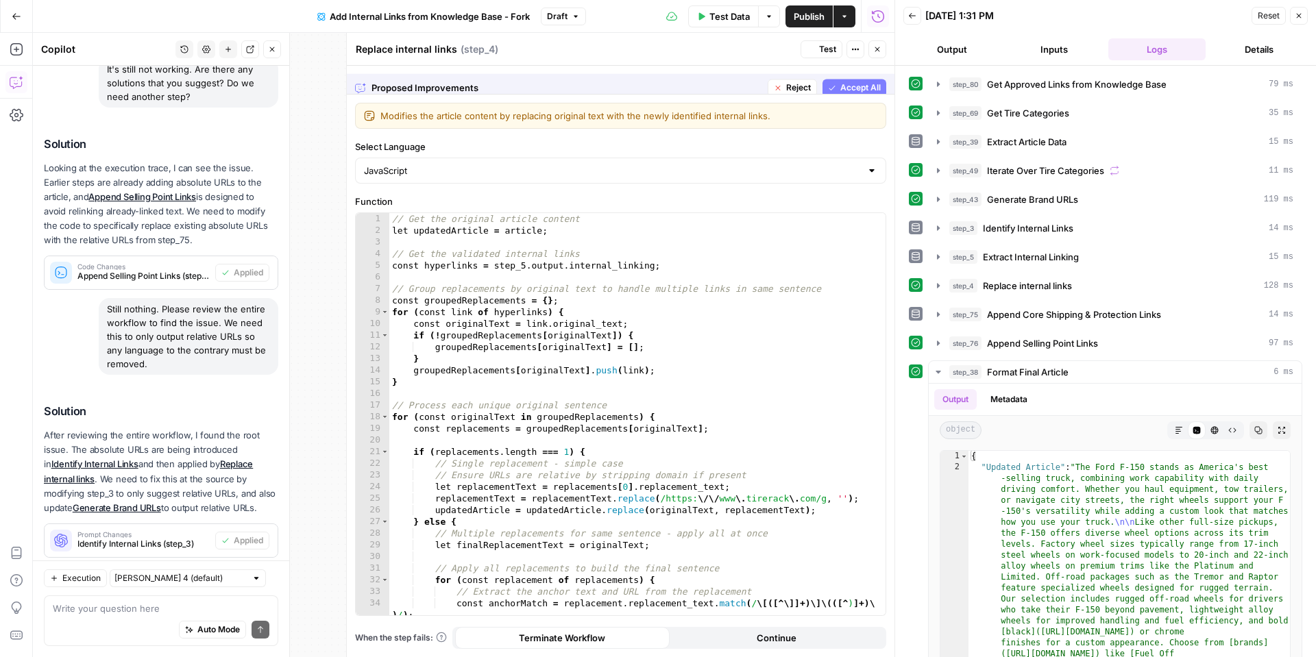
scroll to position [1392, 0]
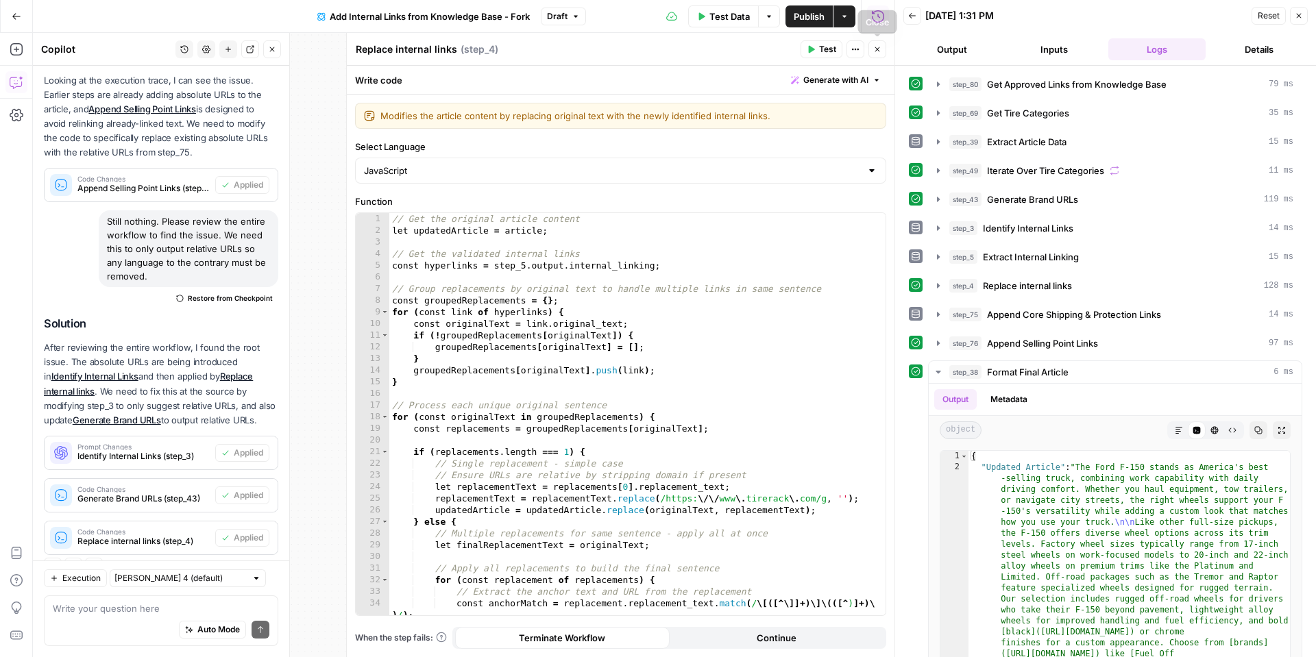
click at [877, 51] on icon "button" at bounding box center [877, 49] width 8 height 8
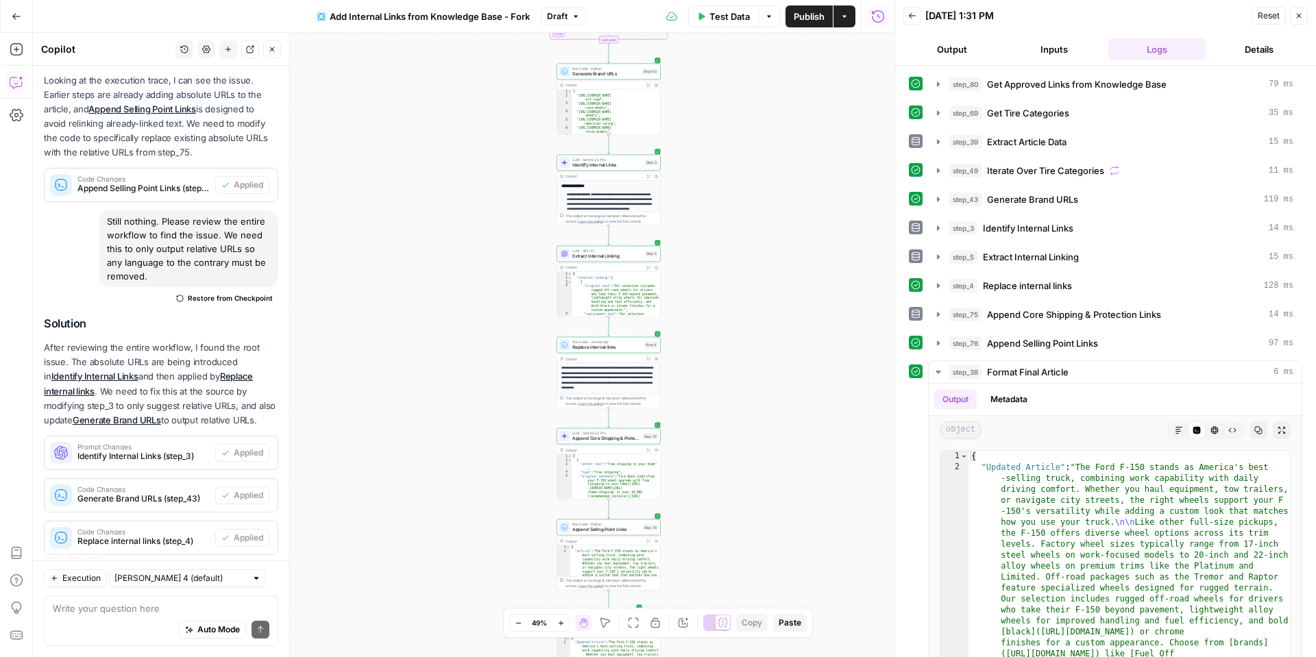
click at [920, 20] on button "Back" at bounding box center [913, 16] width 18 height 18
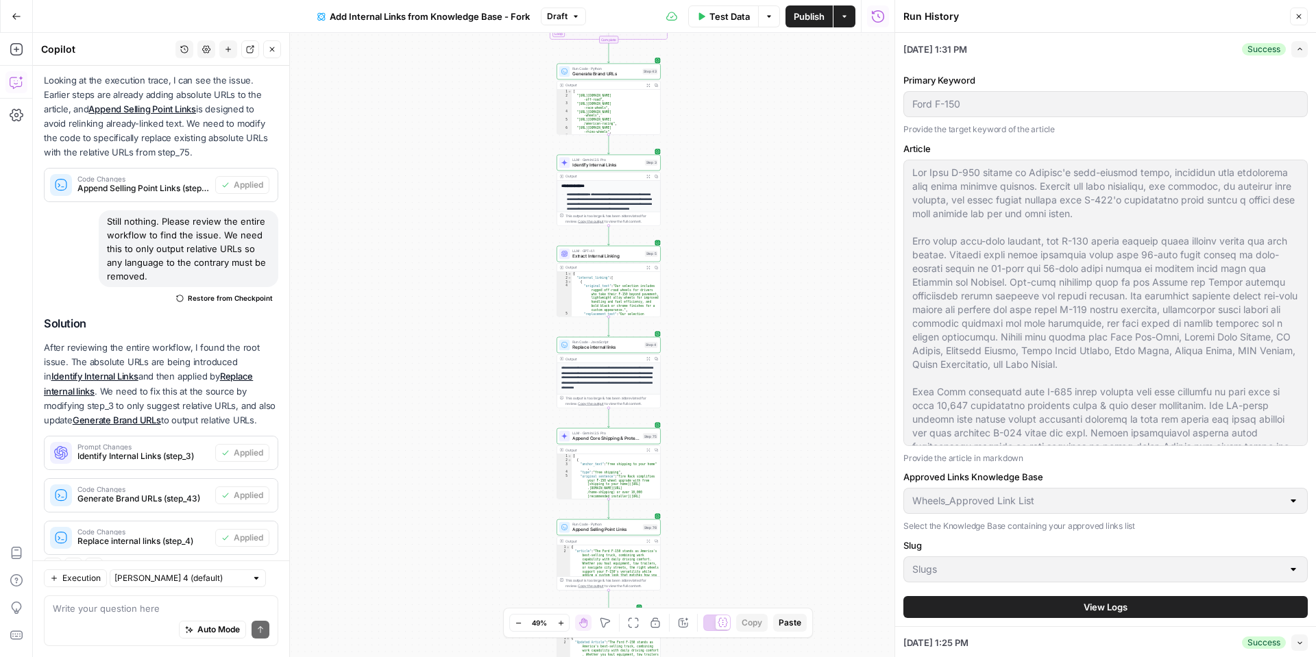
click at [734, 19] on span "Test Data" at bounding box center [730, 17] width 40 height 14
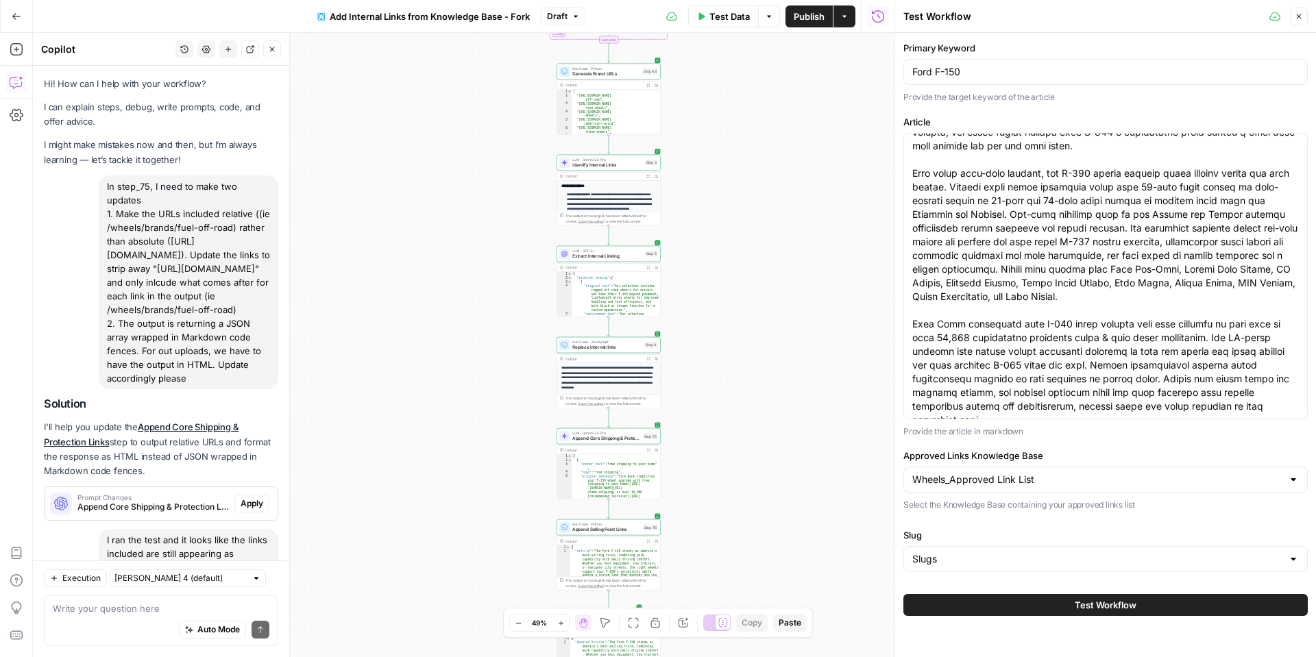
scroll to position [1392, 0]
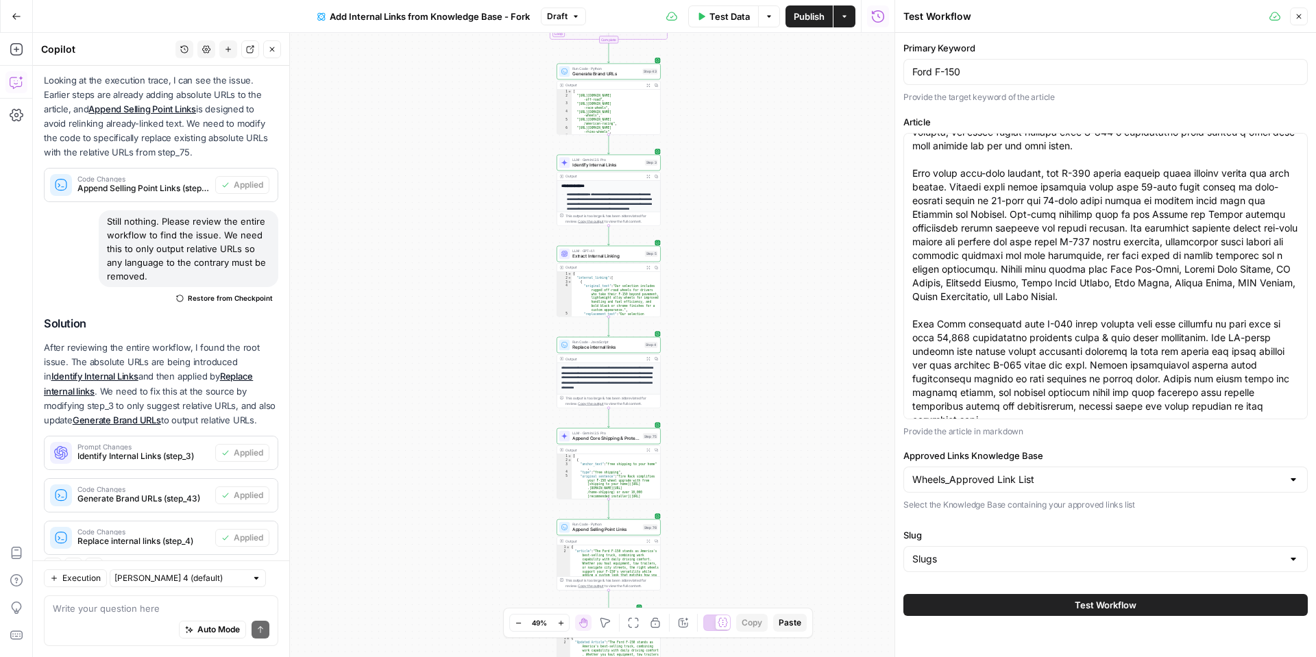
click at [1022, 609] on button "Test Workflow" at bounding box center [1106, 605] width 404 height 22
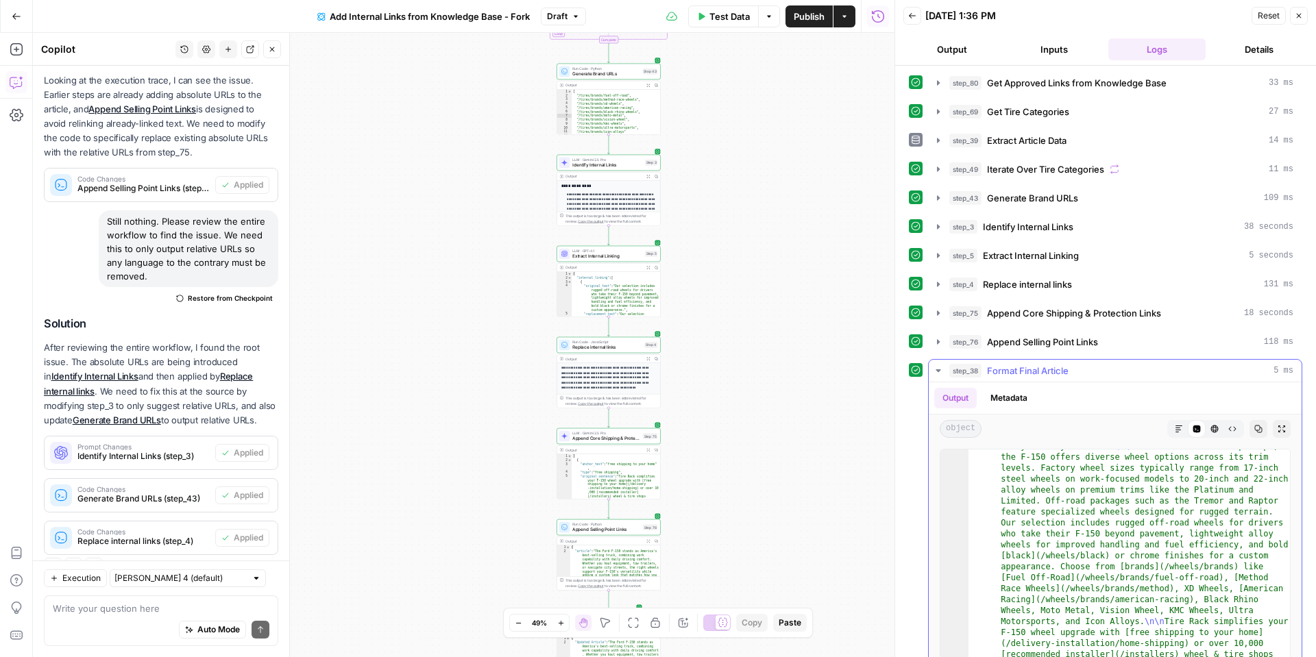
scroll to position [84, 0]
click at [1178, 434] on button "Markdown" at bounding box center [1179, 429] width 18 height 18
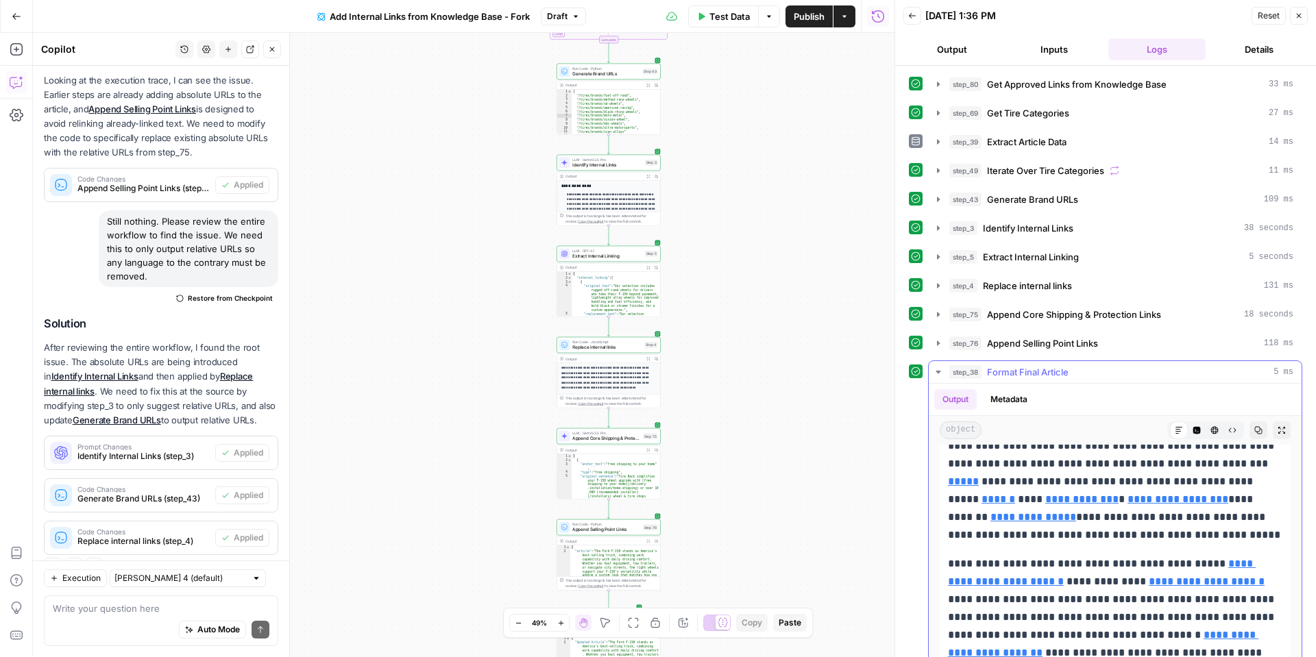
scroll to position [273, 0]
drag, startPoint x: 1122, startPoint y: 533, endPoint x: 1124, endPoint y: 483, distance: 50.8
click at [1124, 483] on p "**********" at bounding box center [1115, 429] width 335 height 232
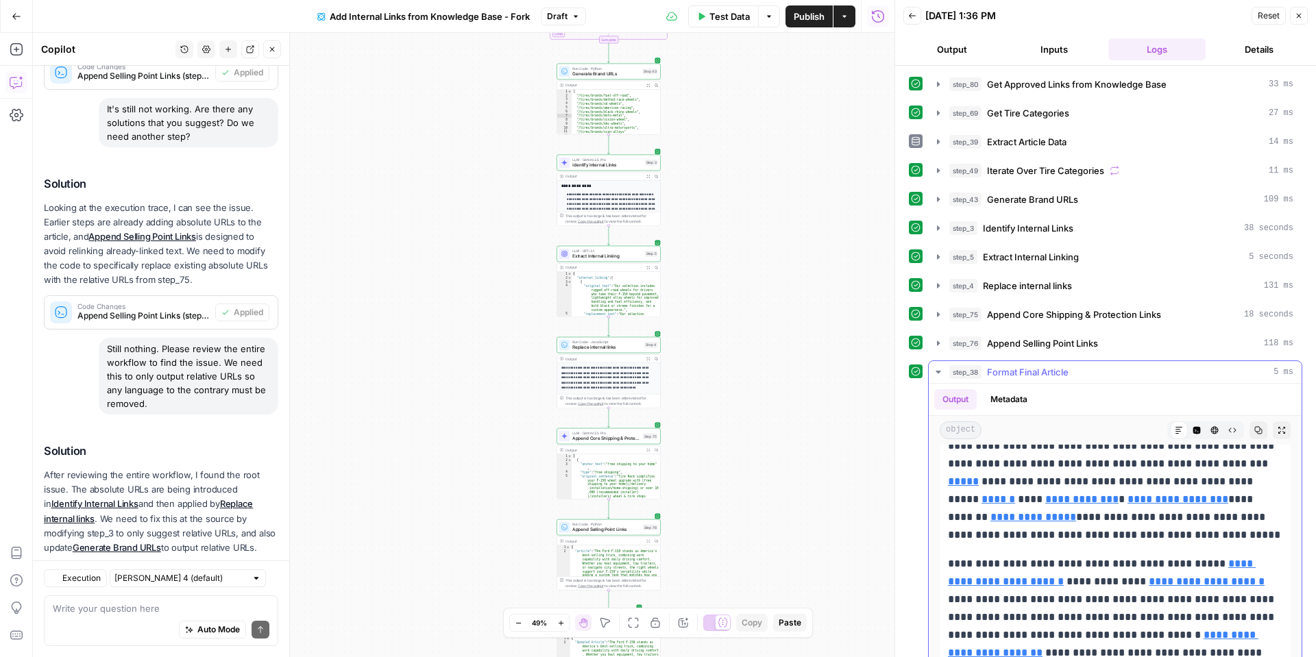
scroll to position [1392, 0]
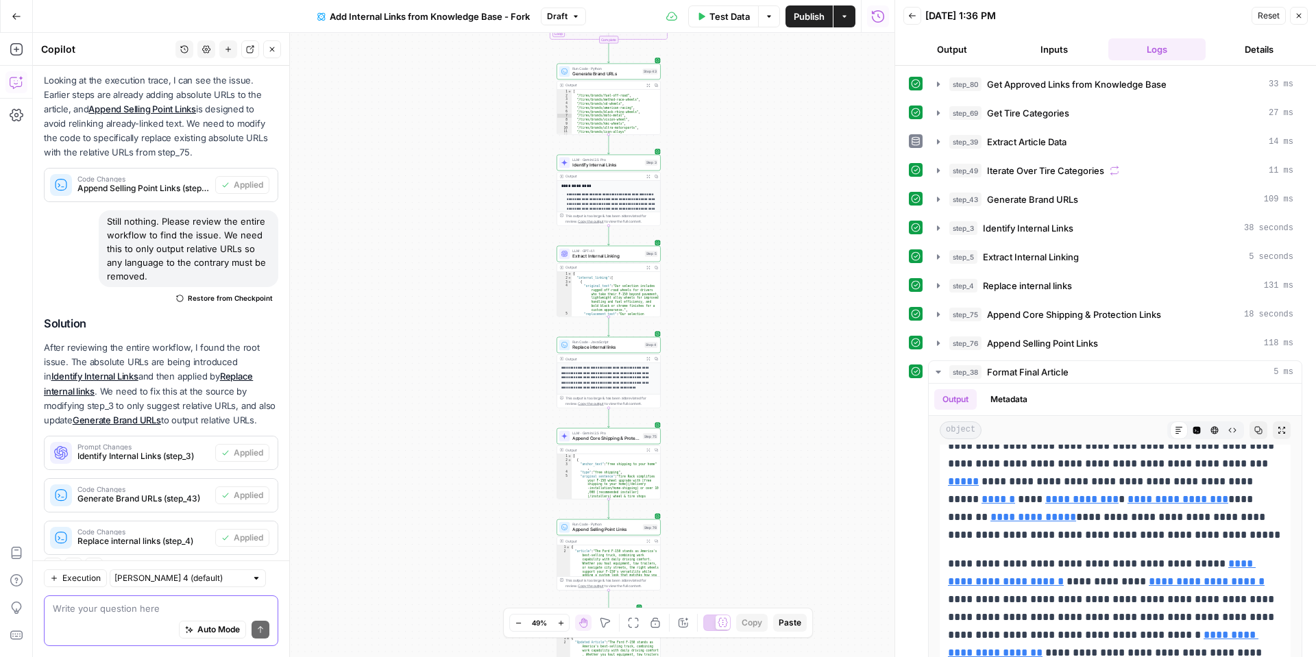
click at [173, 611] on textarea at bounding box center [161, 609] width 217 height 14
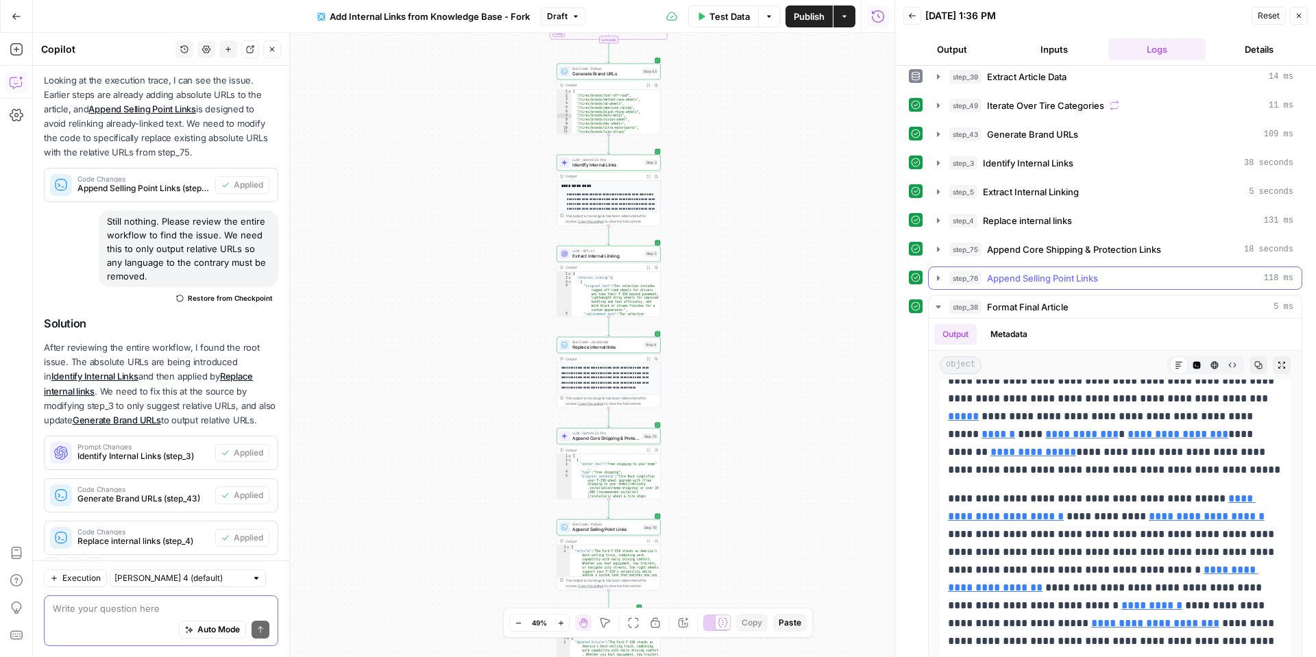
scroll to position [77, 0]
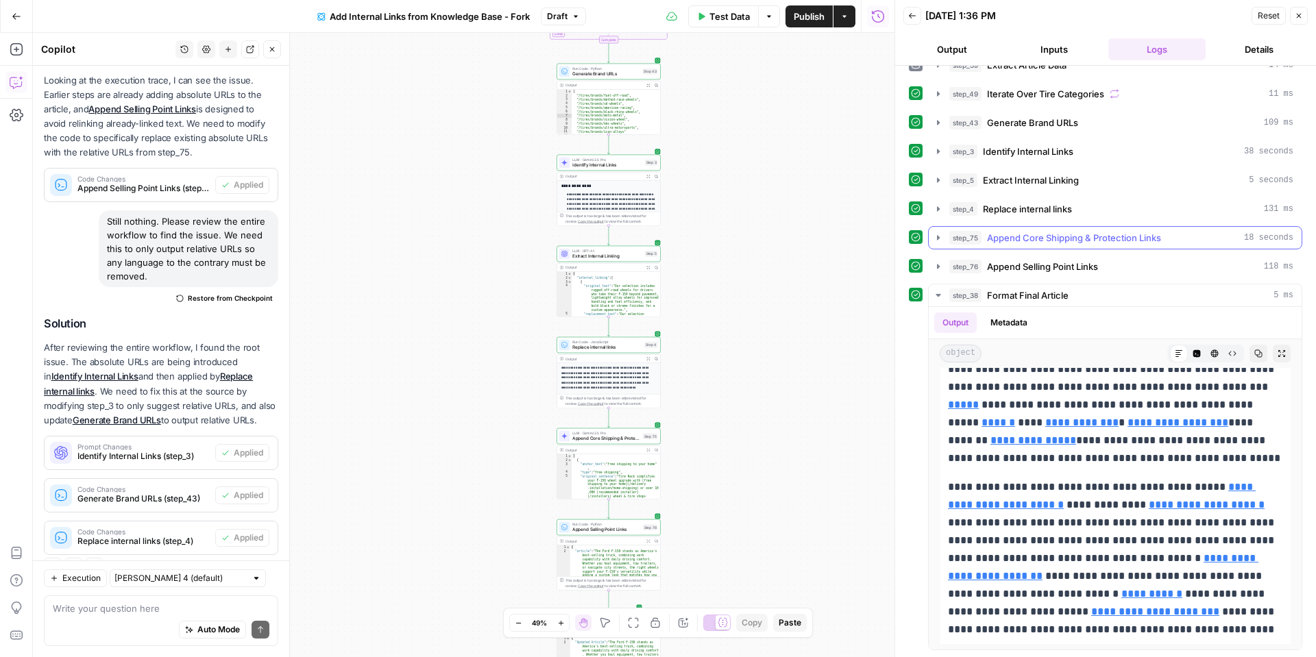
click at [940, 237] on icon "button" at bounding box center [938, 237] width 11 height 11
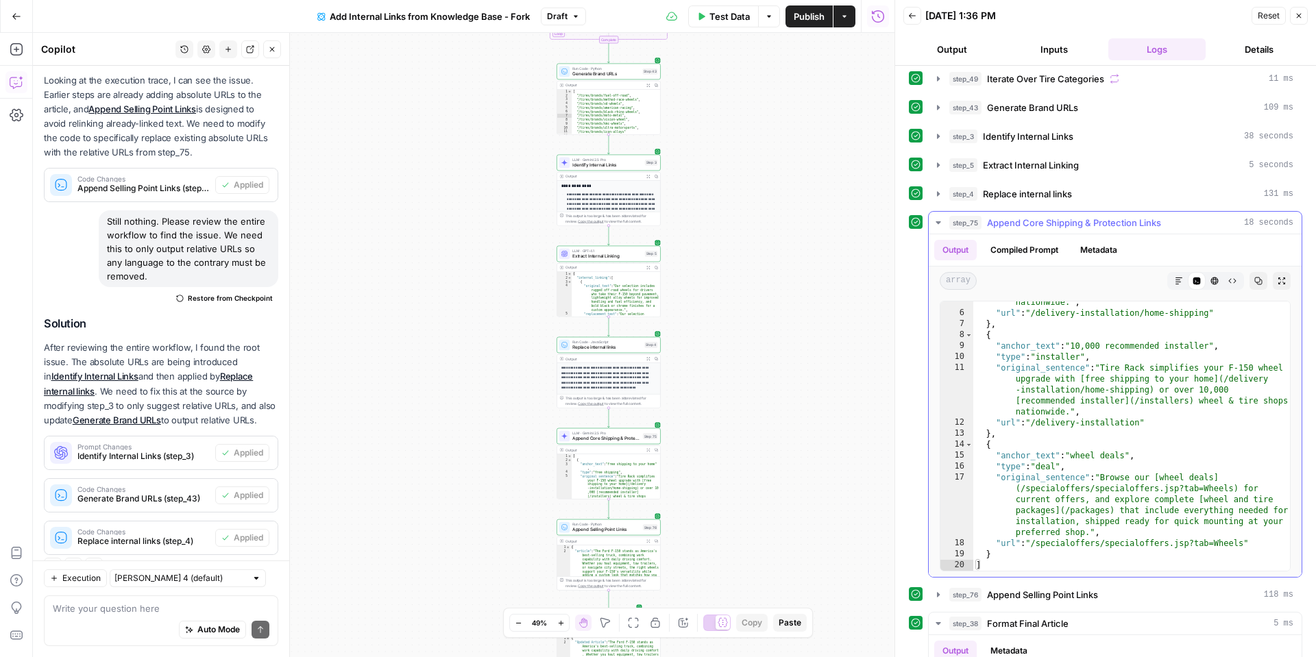
scroll to position [94, 0]
click at [942, 217] on icon "button" at bounding box center [938, 220] width 11 height 11
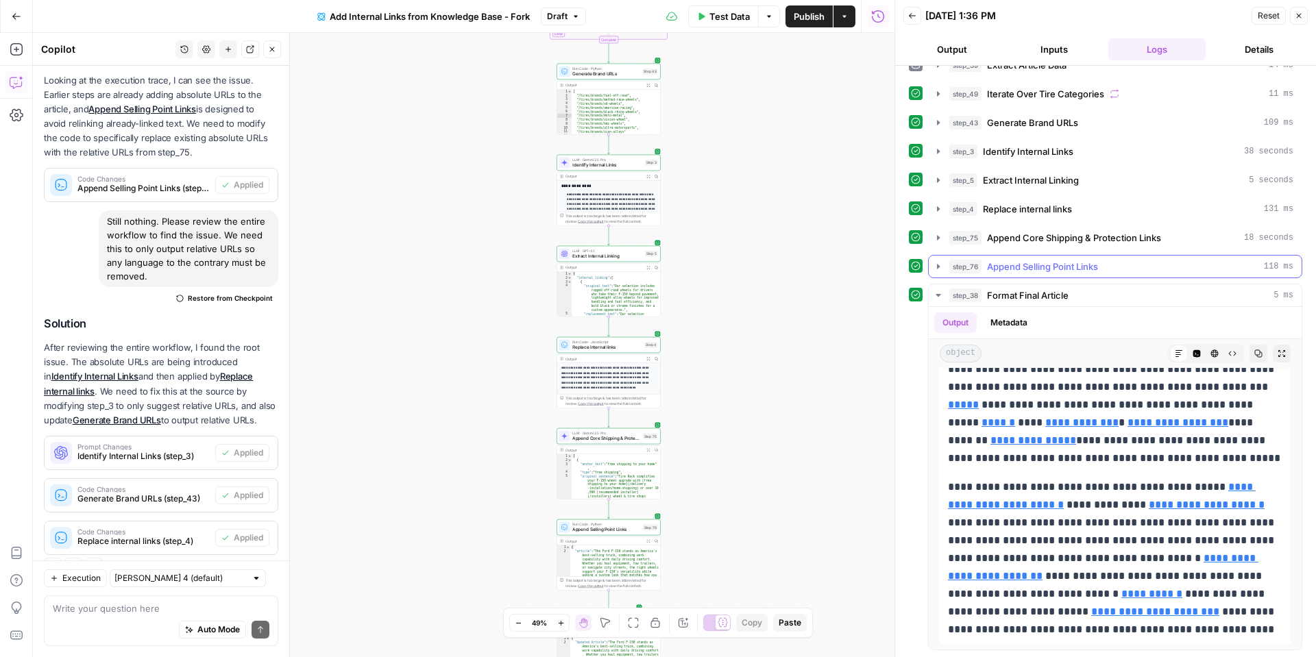
click at [939, 267] on icon "button" at bounding box center [938, 266] width 11 height 11
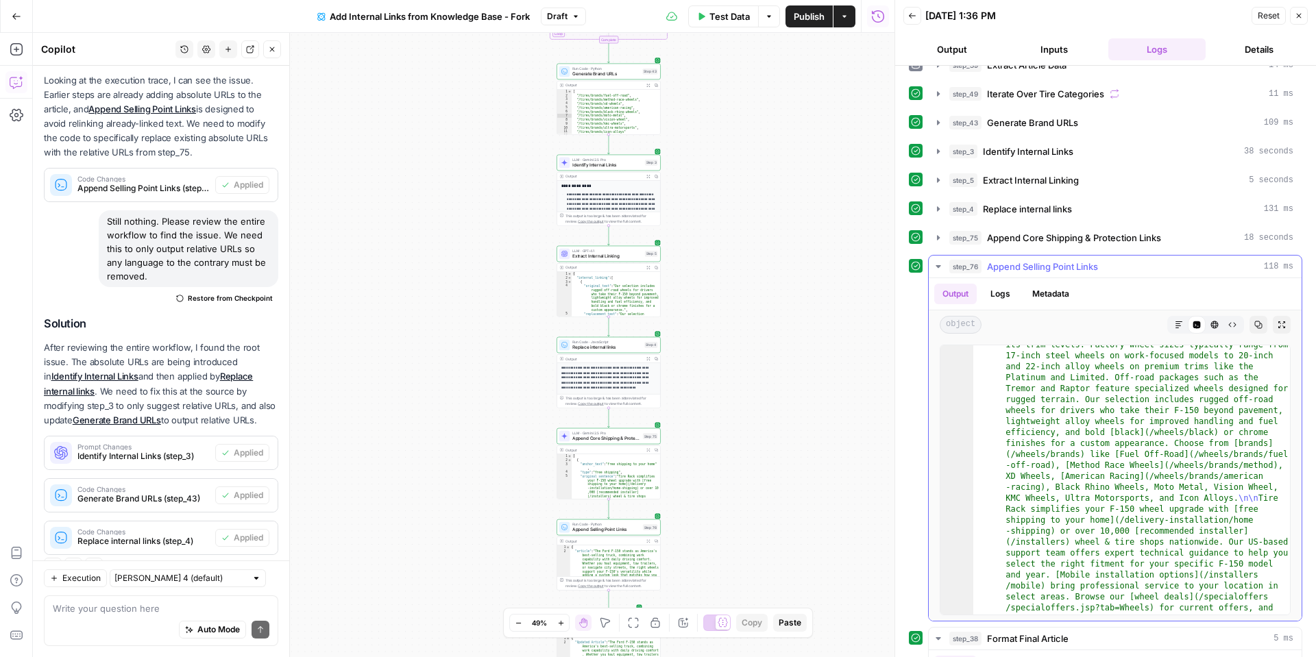
scroll to position [104, 0]
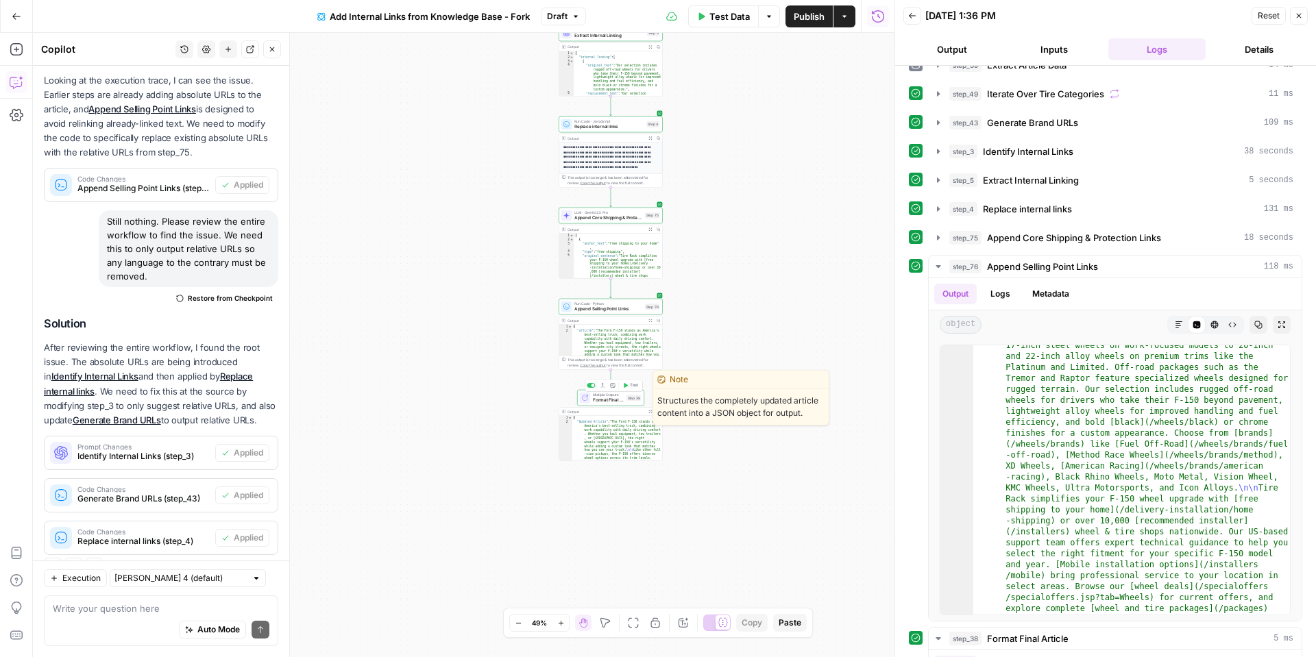
click at [597, 398] on span "Format Final Article" at bounding box center [608, 400] width 31 height 7
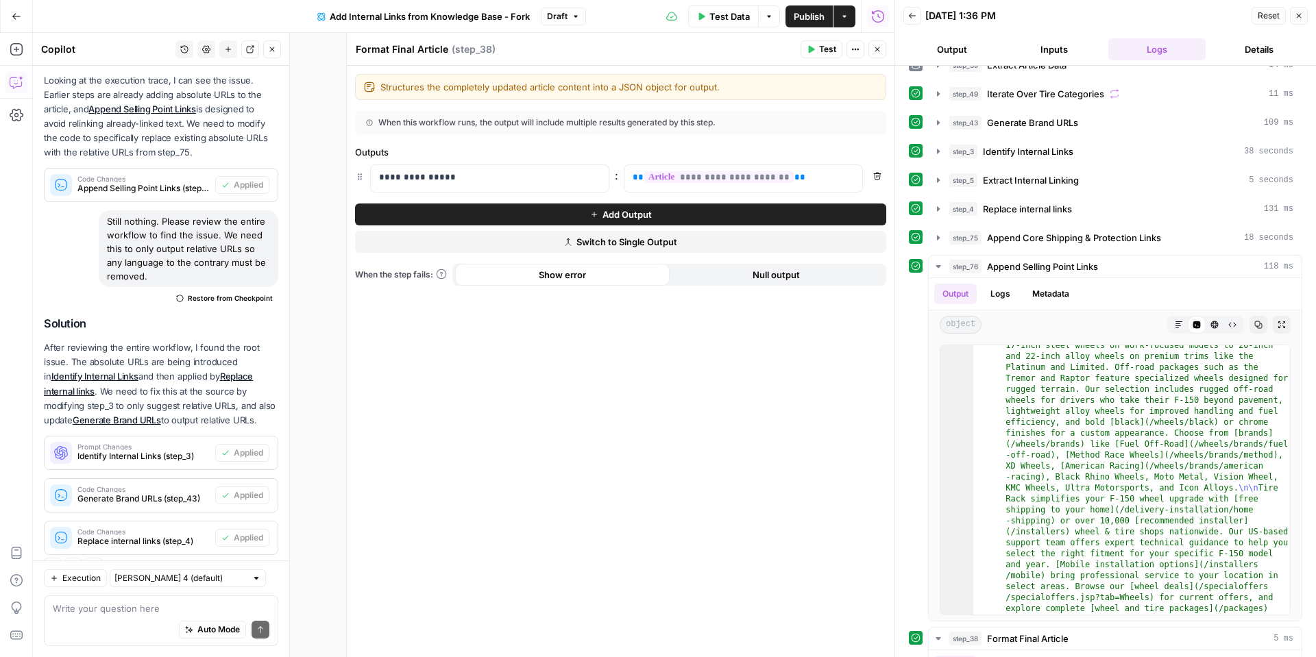
click at [329, 95] on div "Workflow Input Settings Inputs Get Knowledge Base File Get Approved Links from …" at bounding box center [464, 345] width 862 height 625
click at [887, 49] on header "Format Final Article Format Final Article ( step_38 ) Test Actions Close" at bounding box center [621, 49] width 548 height 33
click at [910, 23] on button "Back" at bounding box center [913, 16] width 18 height 18
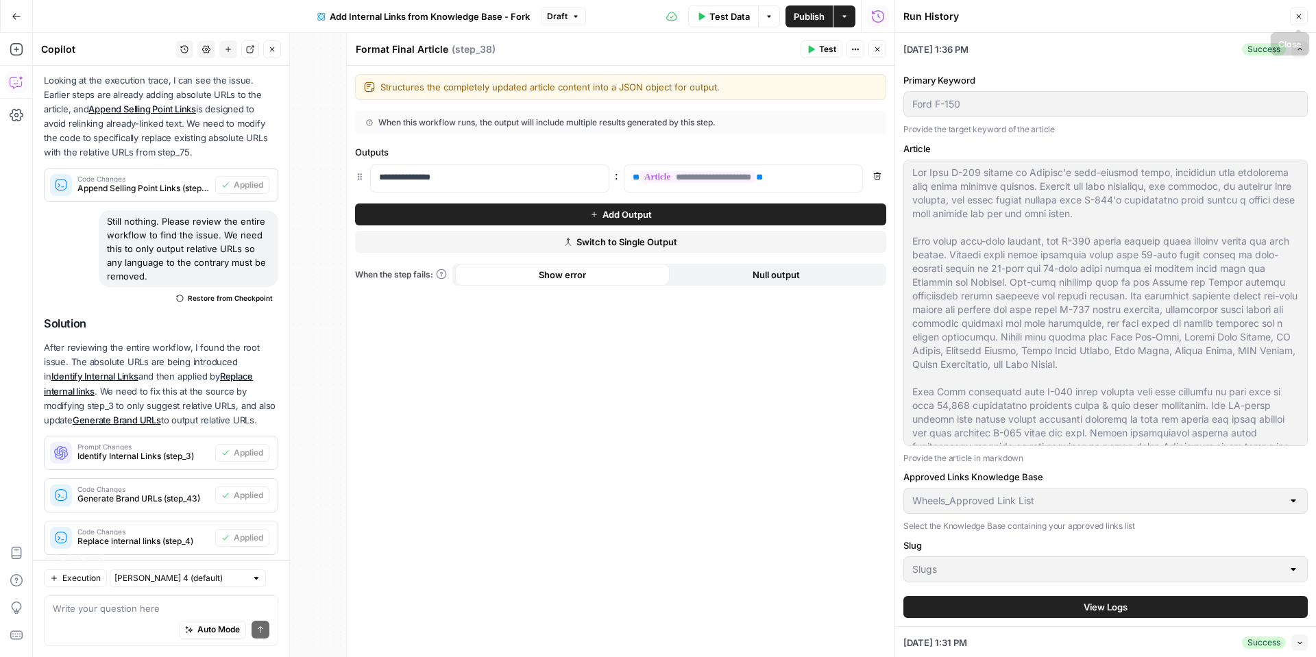
drag, startPoint x: 1298, startPoint y: 17, endPoint x: 1171, endPoint y: 32, distance: 128.3
click at [1298, 18] on icon "button" at bounding box center [1299, 16] width 8 height 8
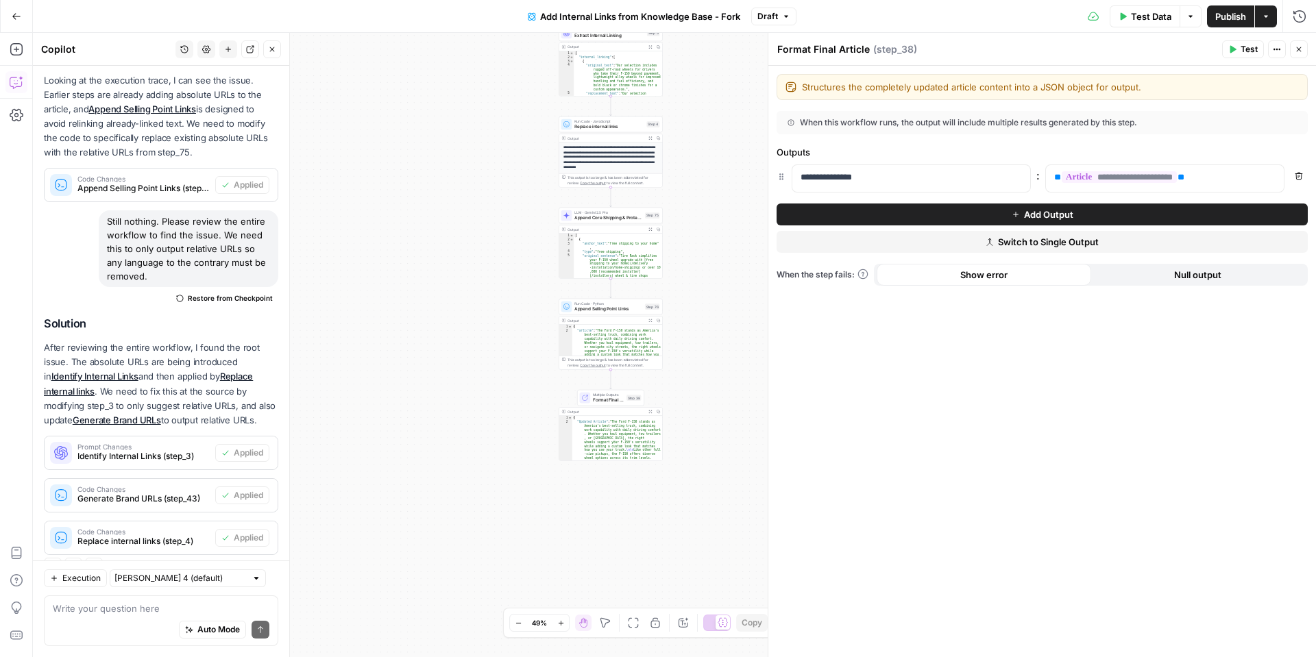
click at [1305, 47] on button "Close" at bounding box center [1299, 49] width 18 height 18
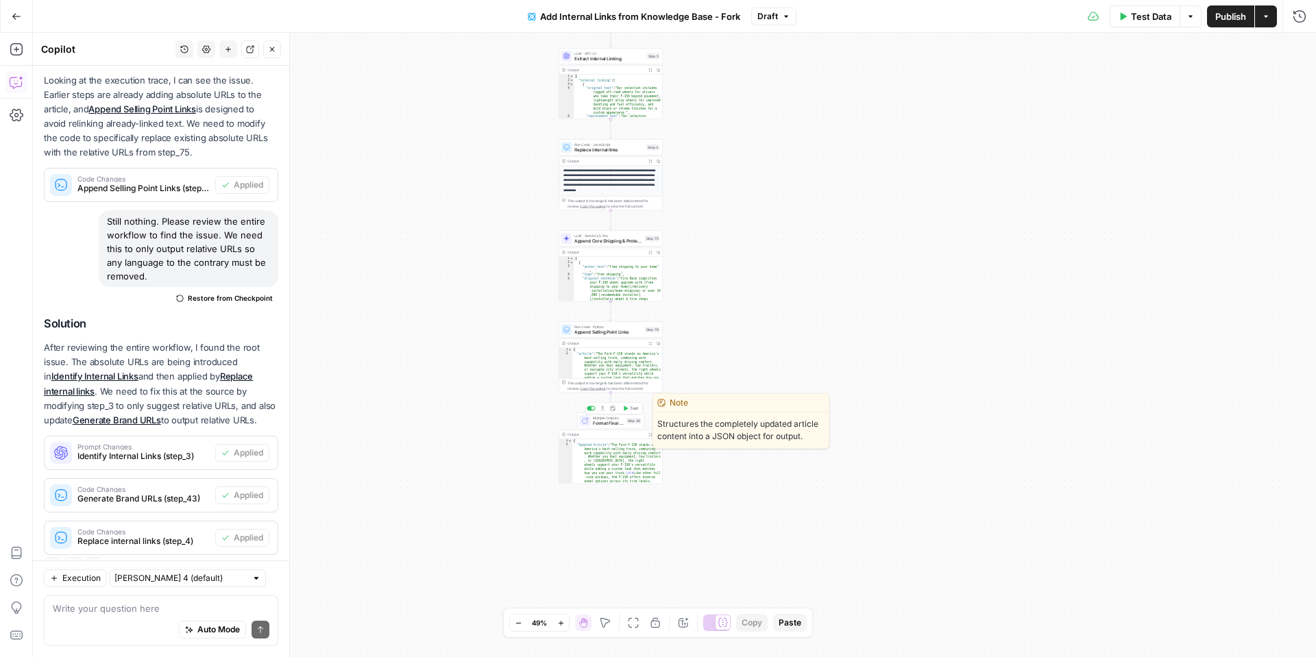
click at [607, 425] on span "Format Final Article" at bounding box center [608, 423] width 31 height 7
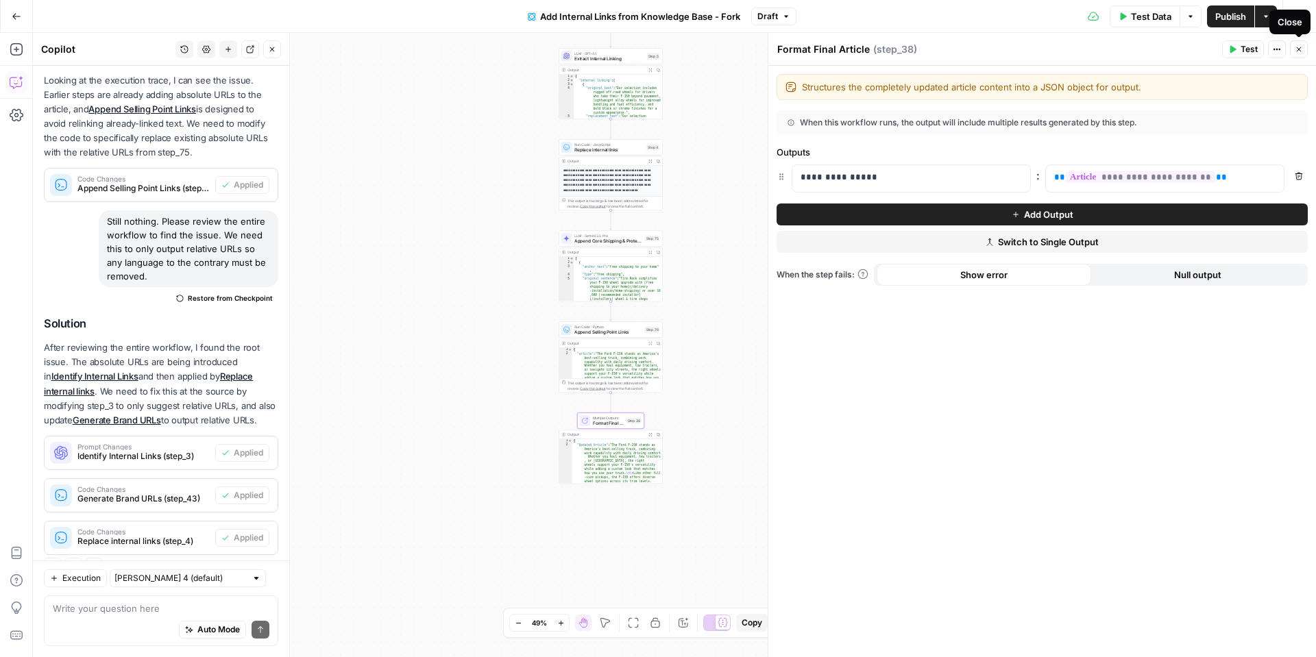
click at [1295, 48] on icon "button" at bounding box center [1299, 49] width 8 height 8
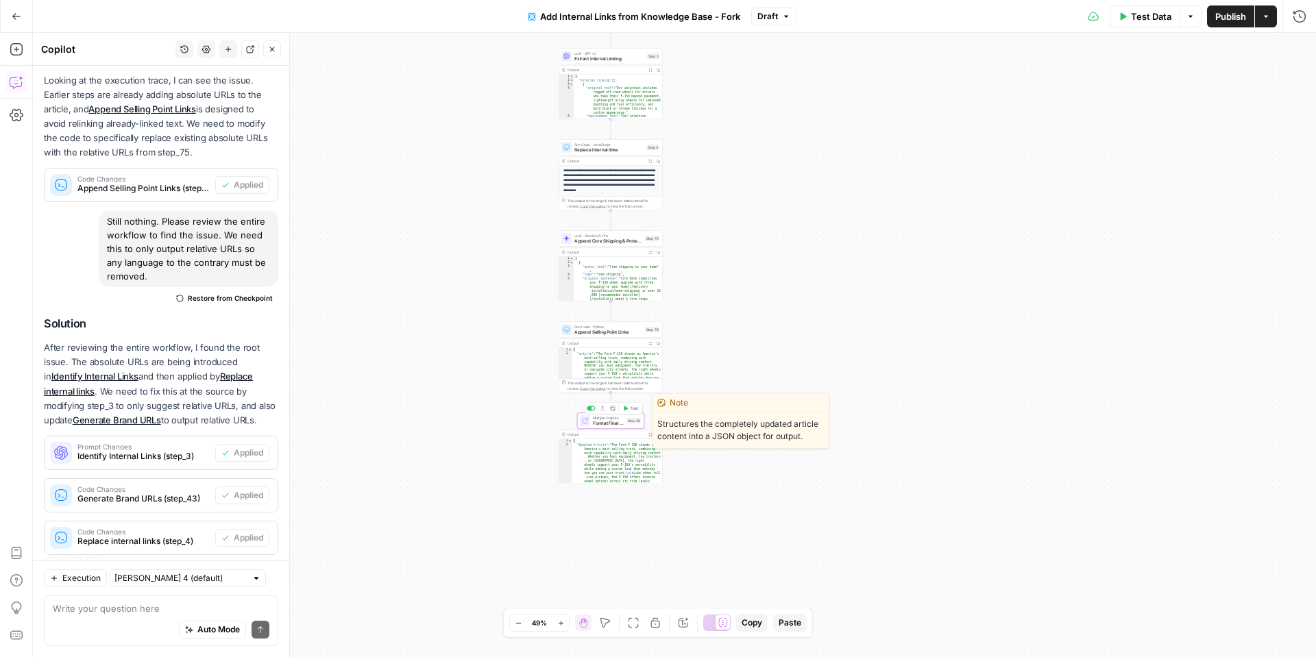
click at [603, 425] on span "Format Final Article" at bounding box center [608, 423] width 31 height 7
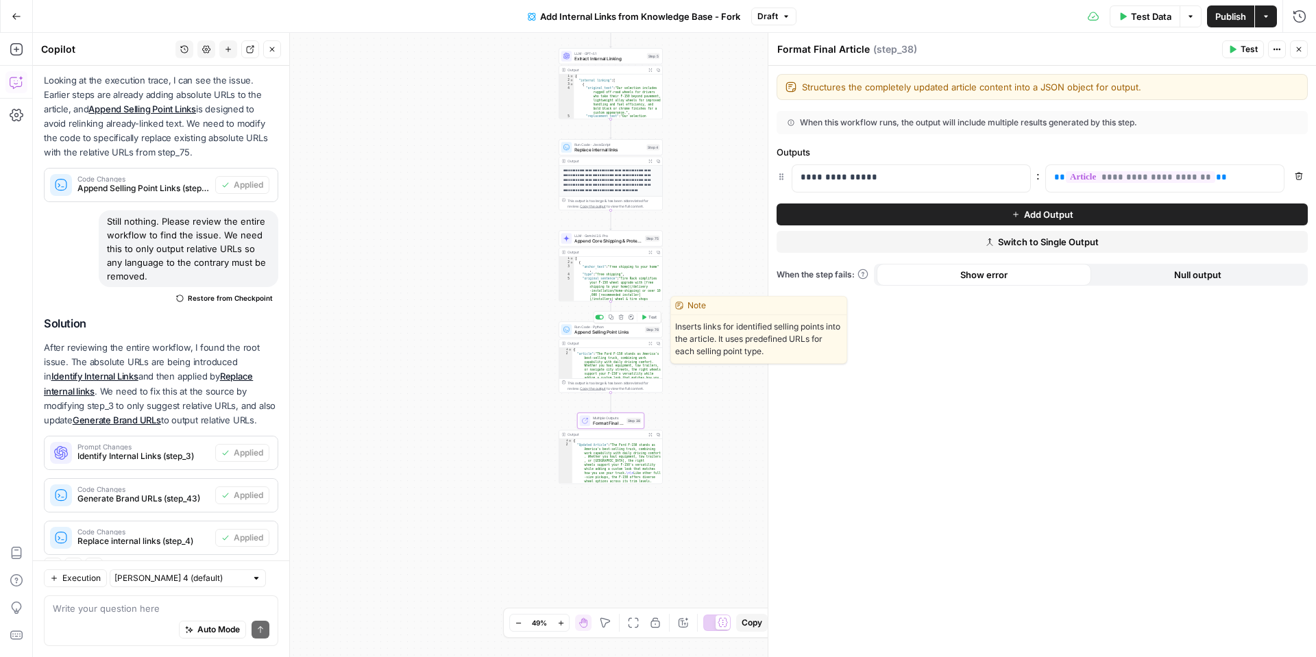
click at [601, 331] on span "Append Selling Point Links" at bounding box center [608, 332] width 68 height 7
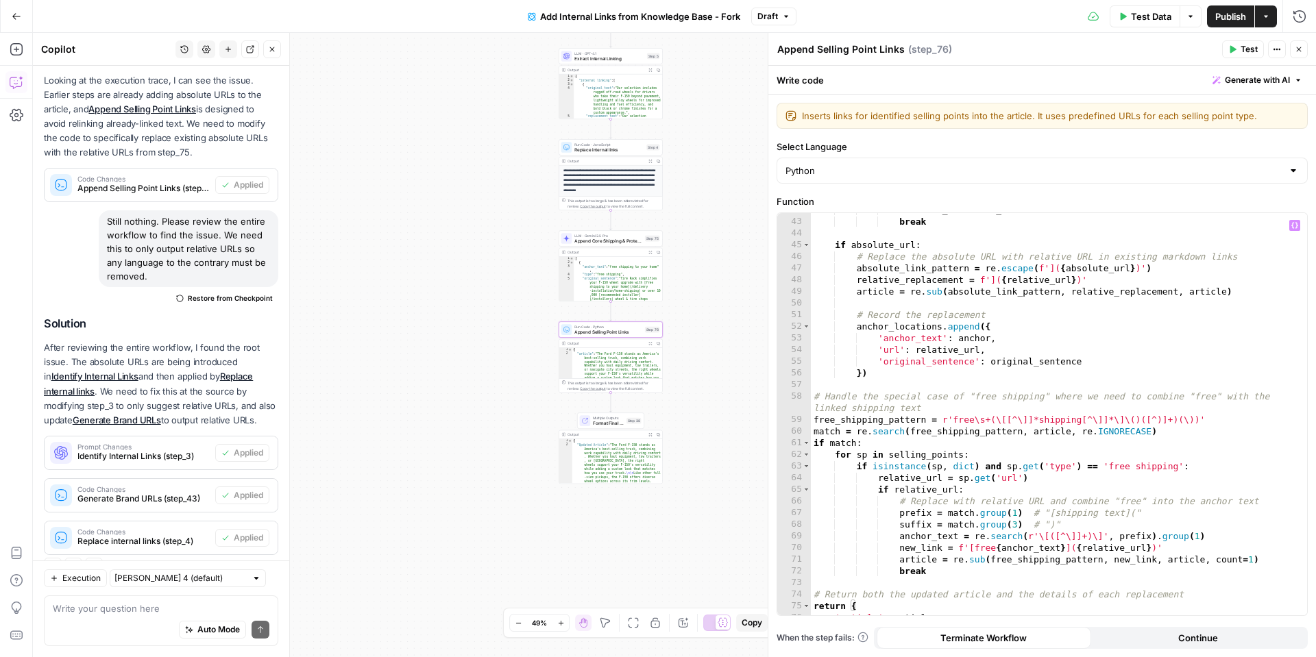
scroll to position [518, 0]
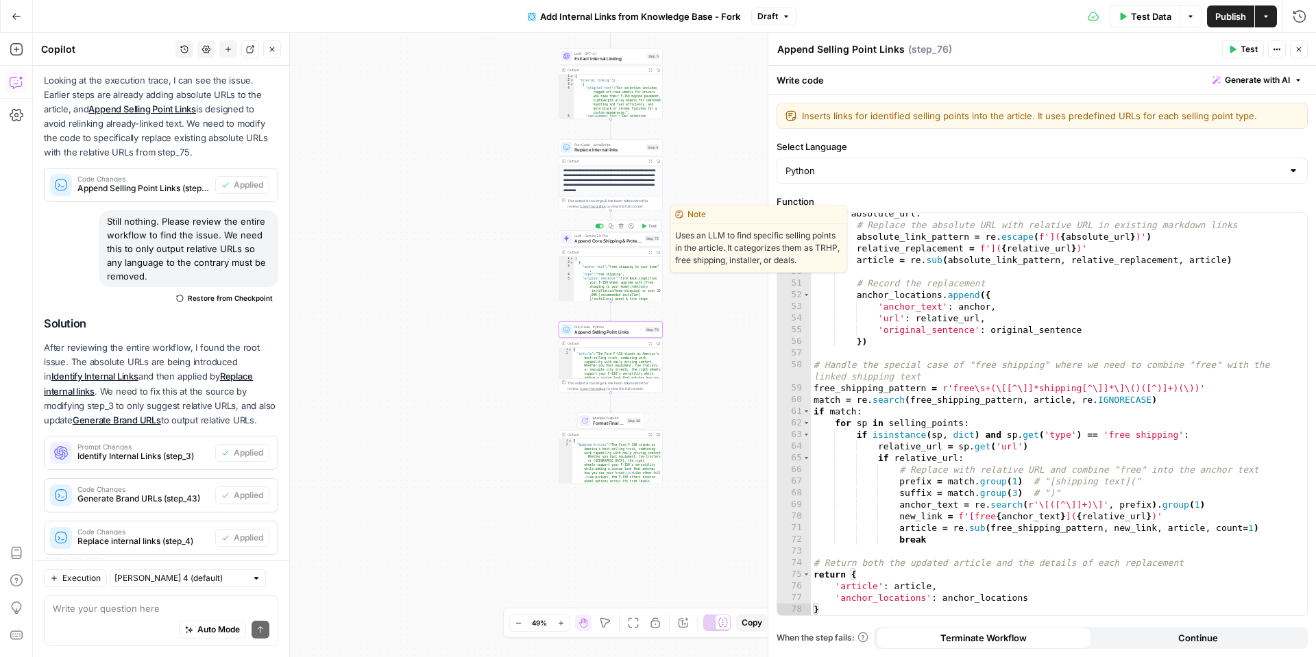
click at [598, 239] on span "Append Core Shipping & Protection Links" at bounding box center [608, 241] width 68 height 7
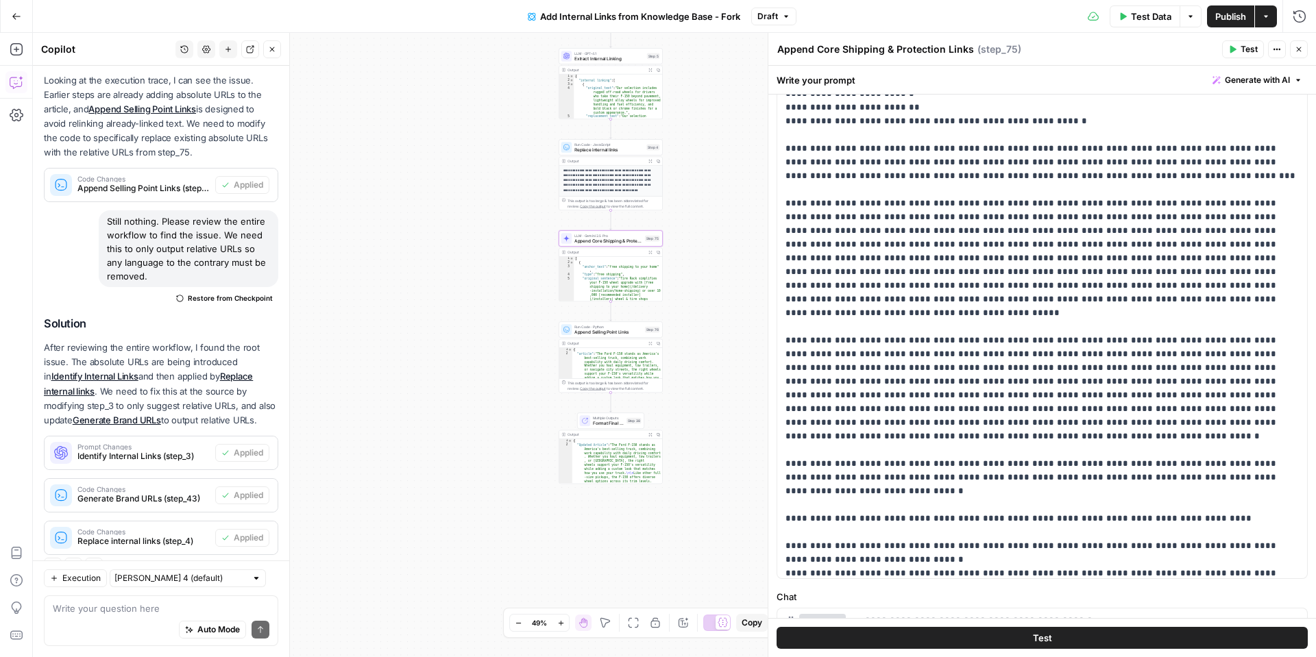
scroll to position [0, 0]
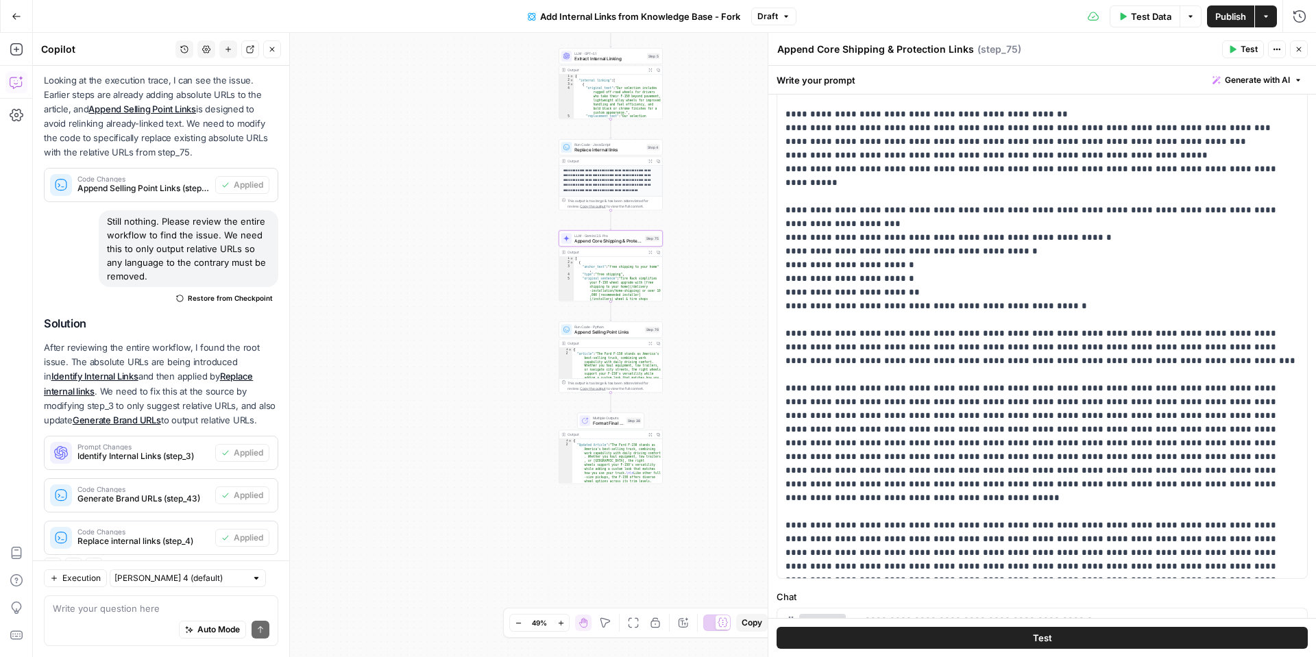
click at [1305, 52] on button "Close" at bounding box center [1299, 49] width 18 height 18
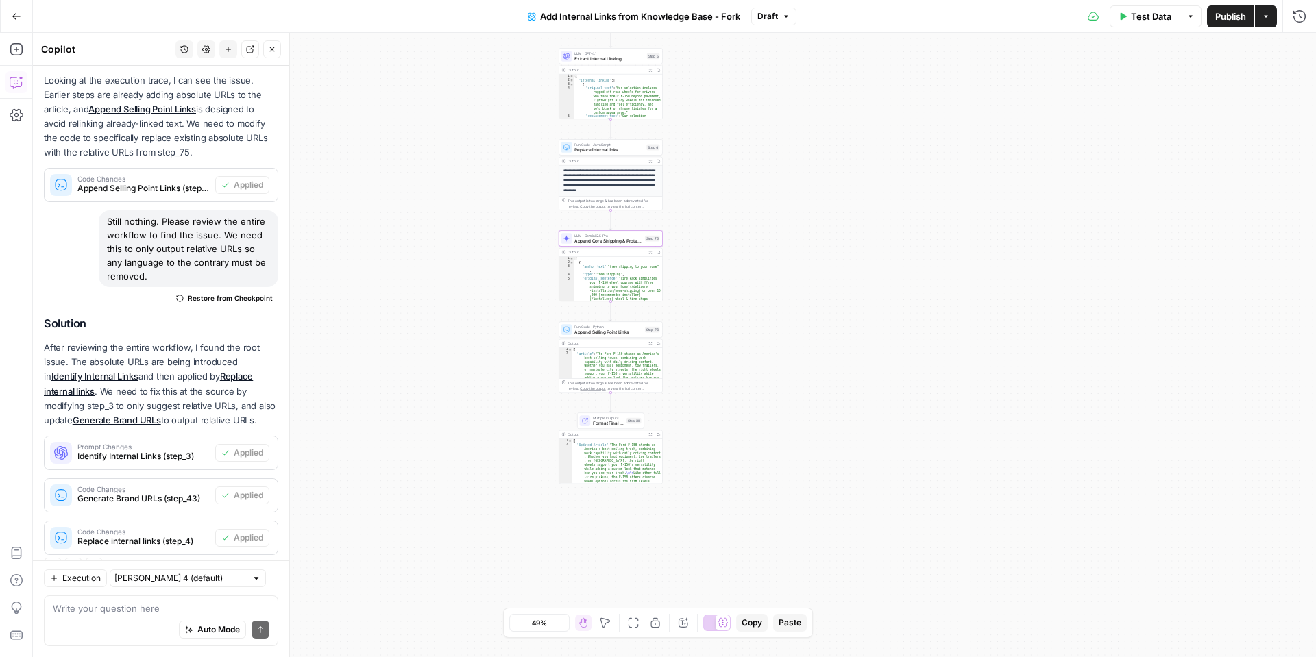
click at [147, 618] on div "Auto Mode Send" at bounding box center [161, 631] width 217 height 30
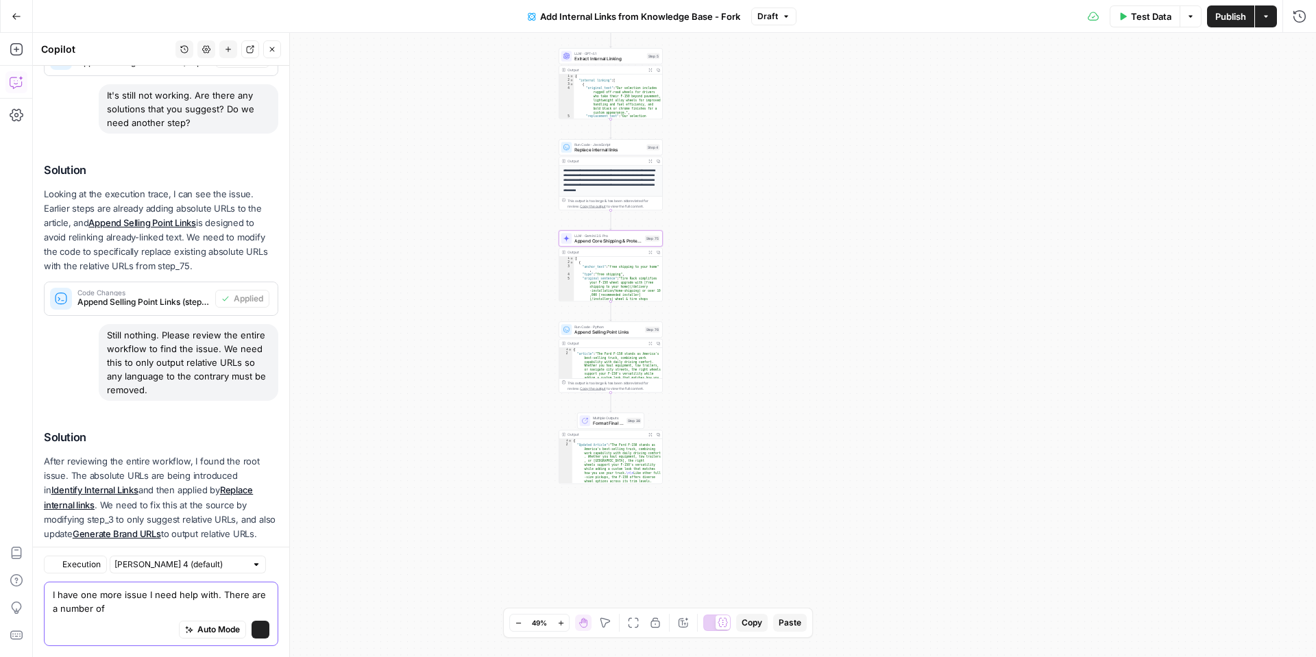
scroll to position [1406, 0]
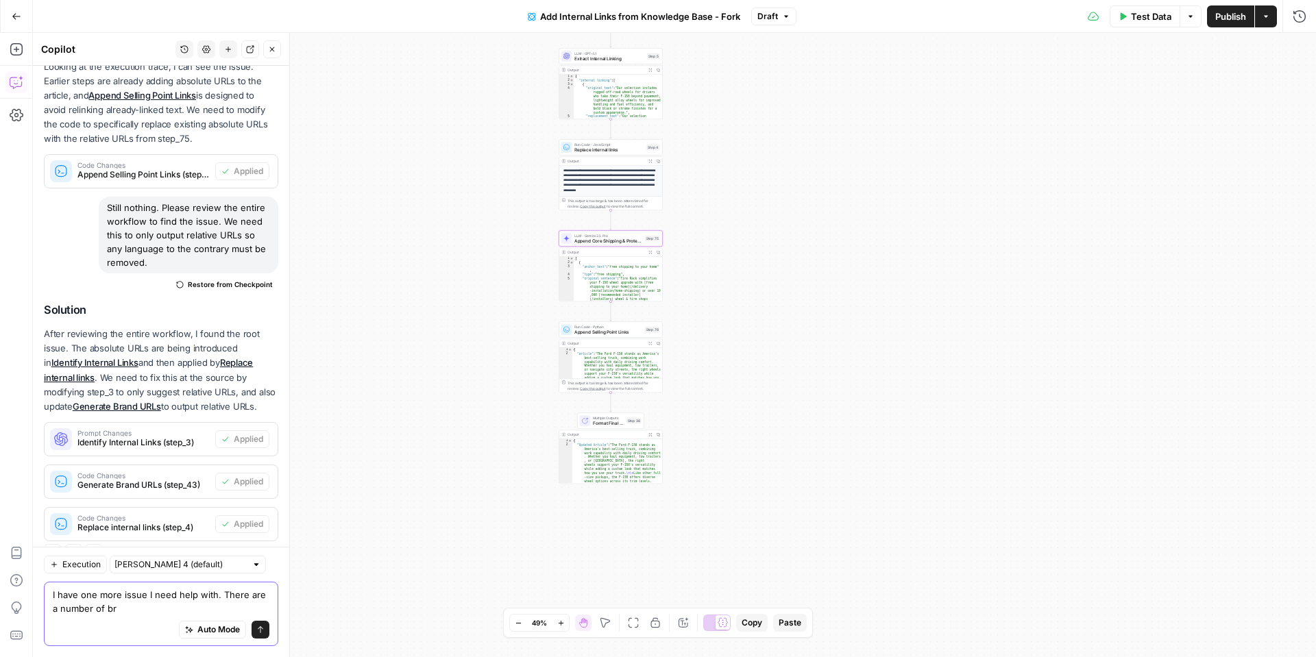
type textarea "I have one more issue I need help with. There are a number of bra"
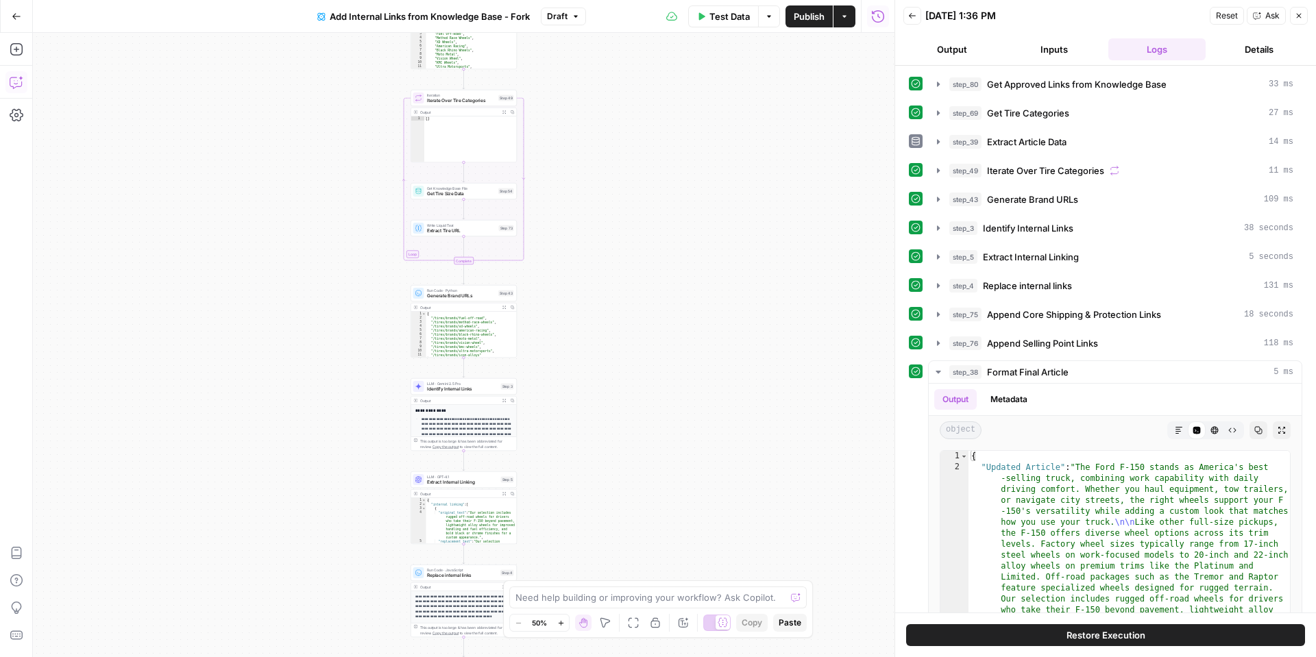
click at [21, 80] on icon "button" at bounding box center [17, 82] width 14 height 14
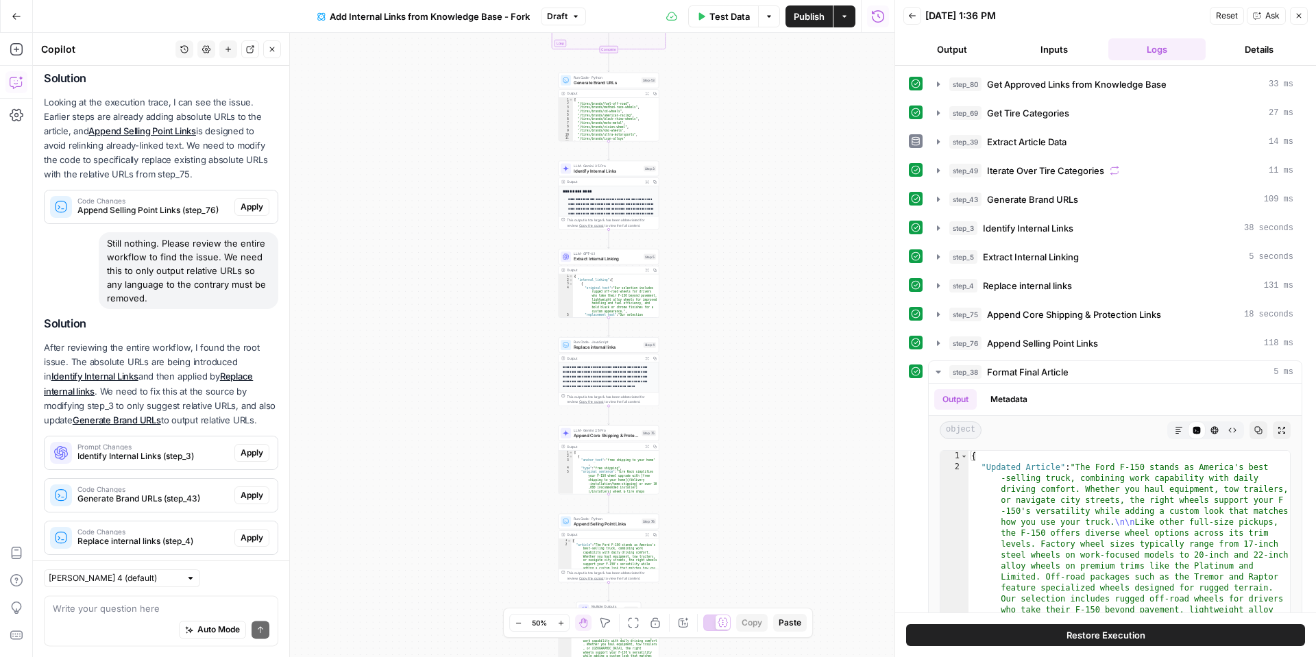
scroll to position [1305, 0]
click at [149, 610] on textarea at bounding box center [161, 609] width 217 height 14
